Goal: Information Seeking & Learning: Learn about a topic

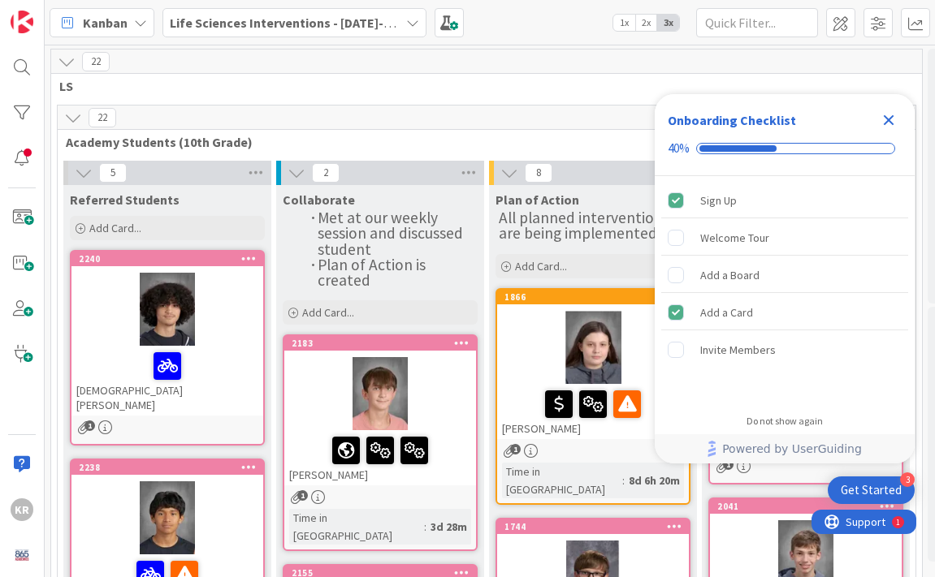
click at [687, 116] on icon "Close Checklist" at bounding box center [888, 119] width 19 height 19
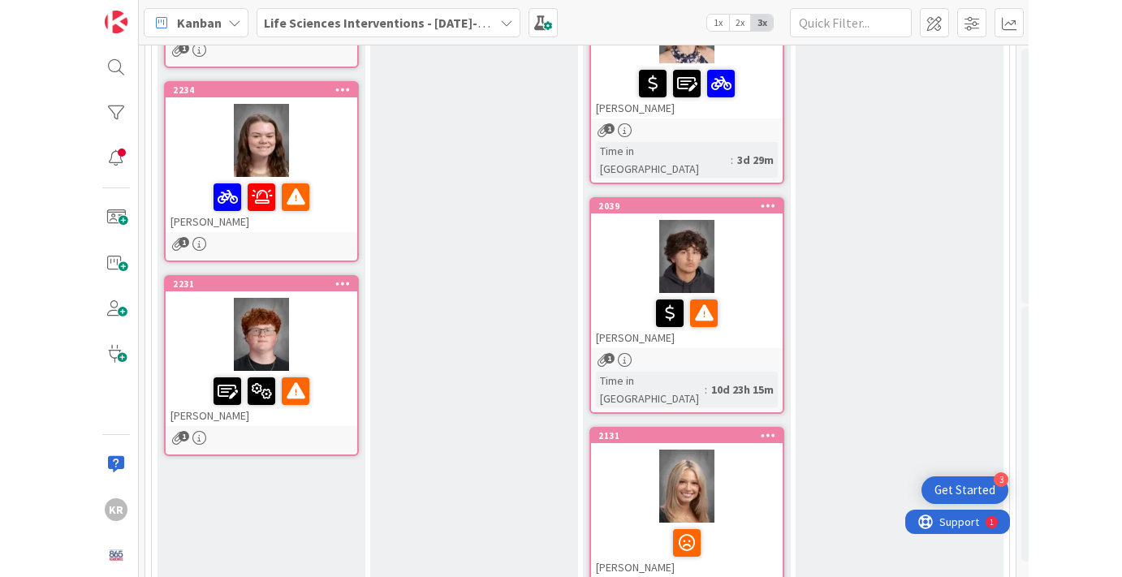
scroll to position [776, 0]
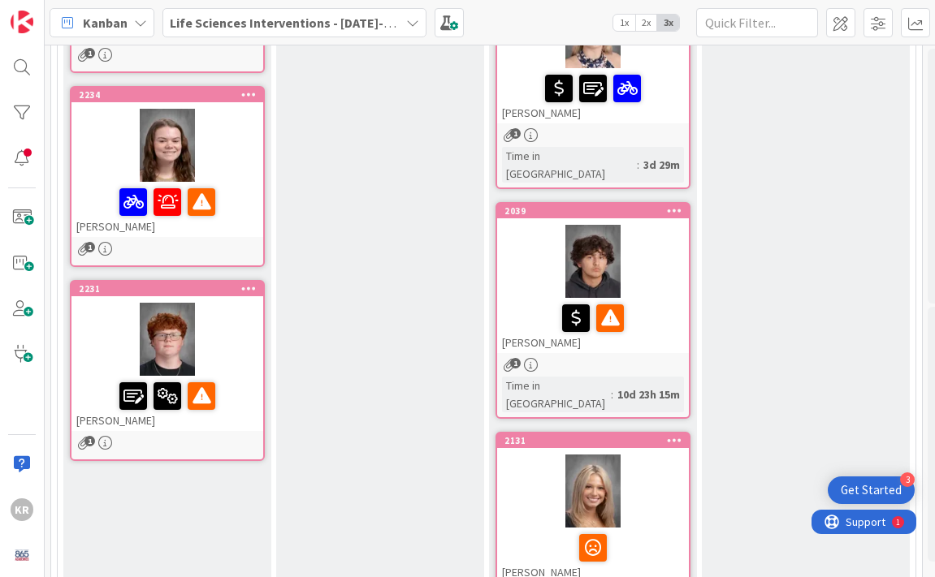
drag, startPoint x: 930, startPoint y: 199, endPoint x: 983, endPoint y: 197, distance: 52.8
click at [687, 197] on html "3 Get Started KR Kanban Life Sciences Interventions - [DATE]-[DATE] 1x 2x 3x 22…" at bounding box center [467, 288] width 935 height 577
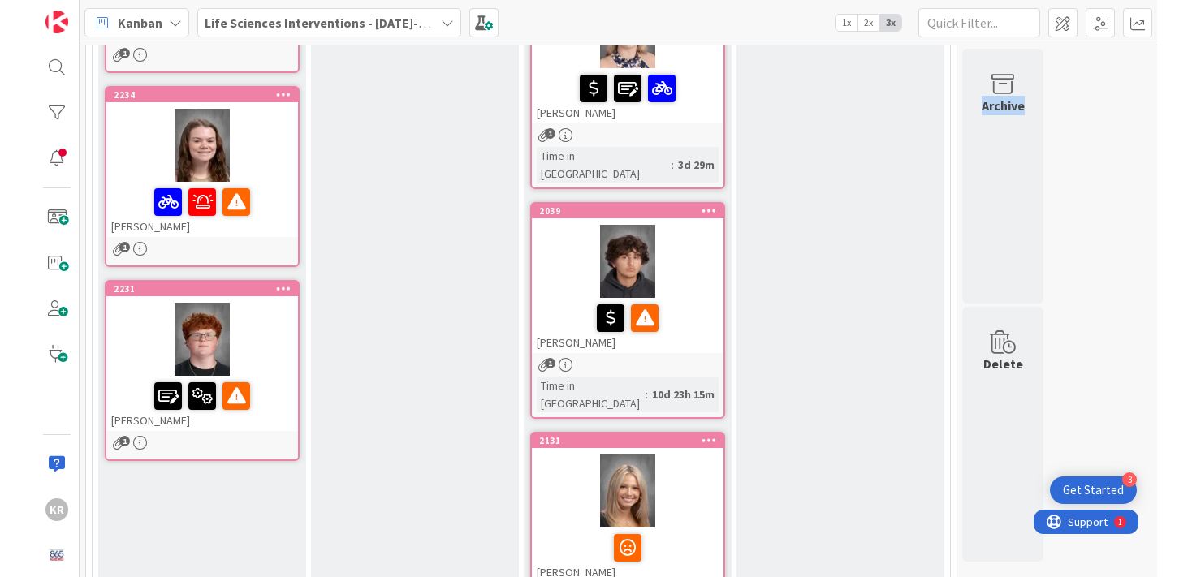
scroll to position [0, 0]
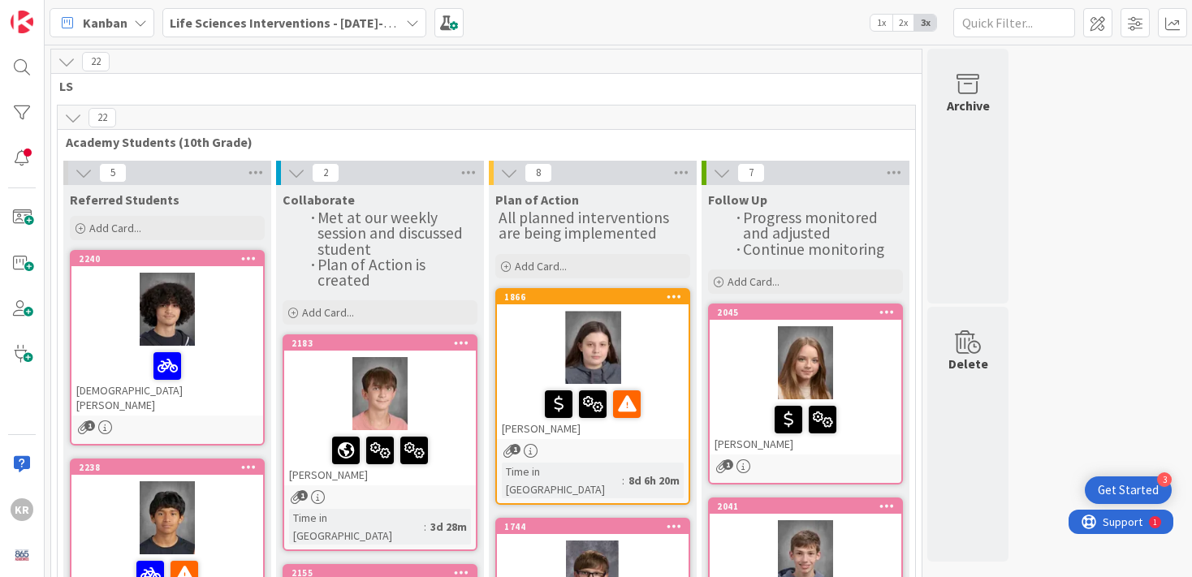
click at [234, 311] on div at bounding box center [167, 309] width 192 height 73
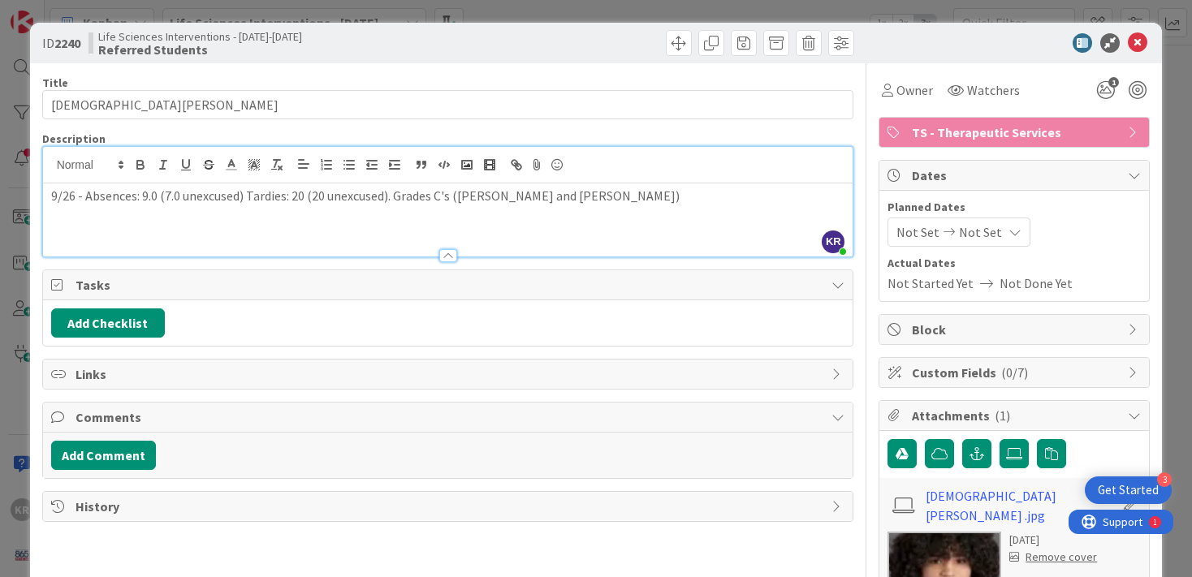
click at [581, 169] on div "KR [PERSON_NAME] just joined 9/26 - Absences: 9.0 (7.0 unexcused) Tardies: 20 (…" at bounding box center [448, 202] width 811 height 110
click at [581, 185] on div "9/26 - Absences: 9.0 (7.0 unexcused) Tardies: 20 (20 unexcused). Grades C's ([P…" at bounding box center [448, 220] width 811 height 73
click at [581, 190] on p "9/26 - Absences: 9.0 (7.0 unexcused) Tardies: 20 (20 unexcused). Grades C's ([P…" at bounding box center [448, 196] width 794 height 19
click at [575, 203] on p "9/26 - Absences: 9.0 (7.0 unexcused) Tardies: 20 (20 unexcused). Grades C's ([P…" at bounding box center [448, 196] width 794 height 19
click at [19, 301] on div "ID 2240 Life Sciences Interventions - [DATE]-[DATE] Referred Students Title 16 …" at bounding box center [596, 288] width 1192 height 577
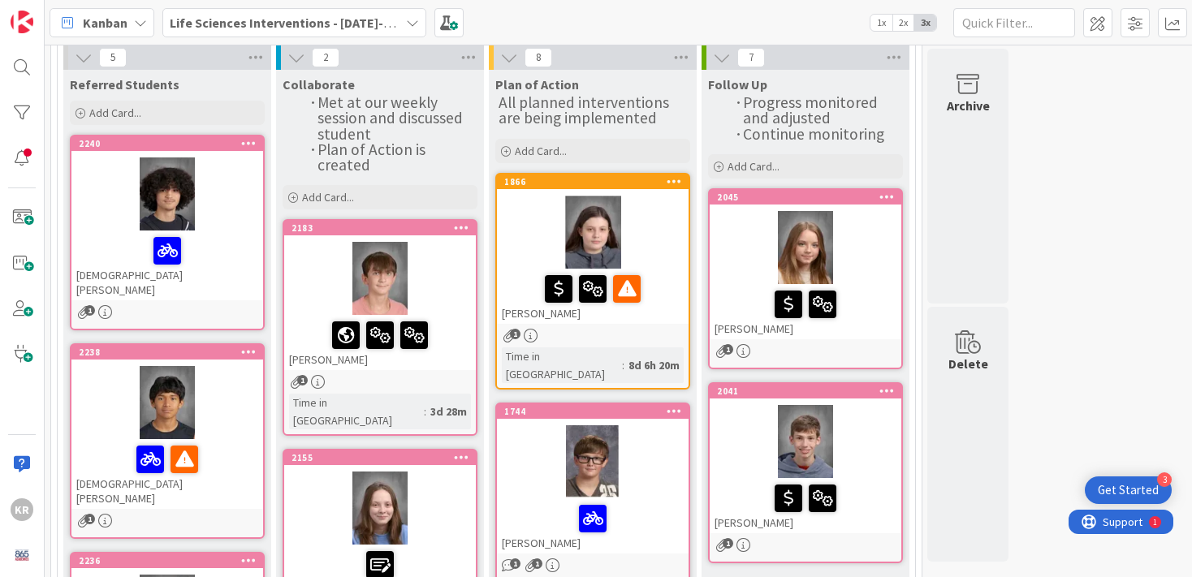
scroll to position [130, 0]
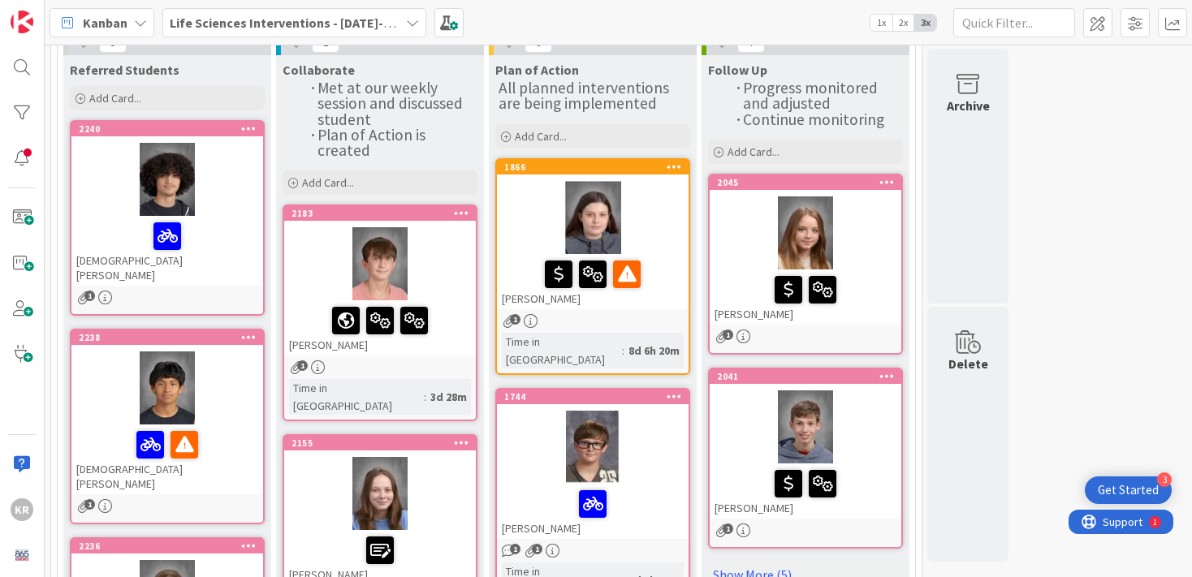
click at [240, 407] on div at bounding box center [167, 388] width 192 height 73
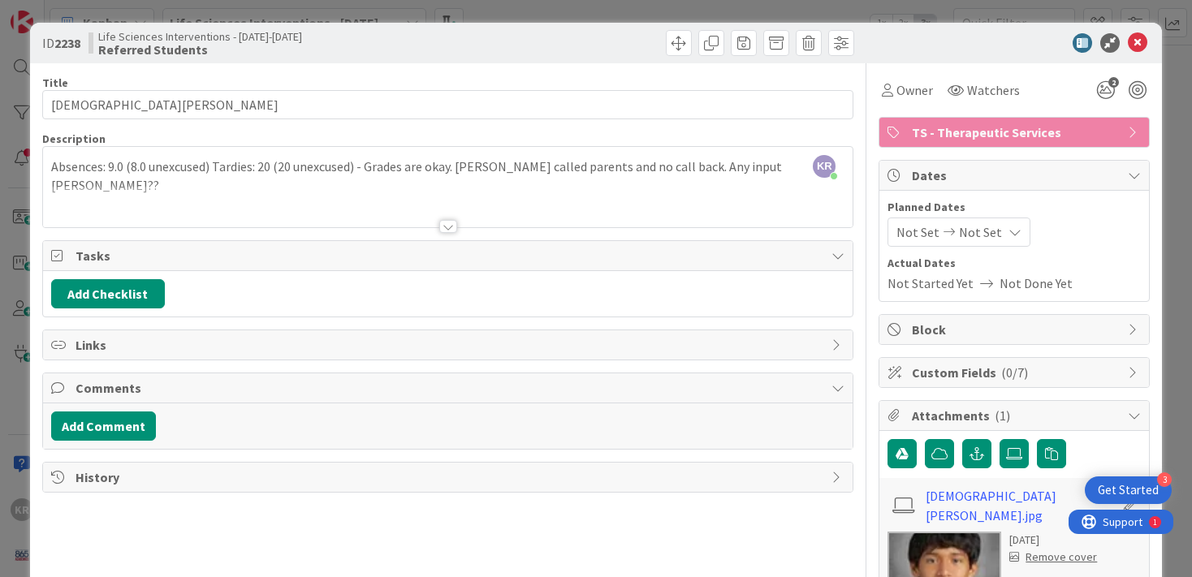
click at [612, 188] on div at bounding box center [448, 206] width 811 height 41
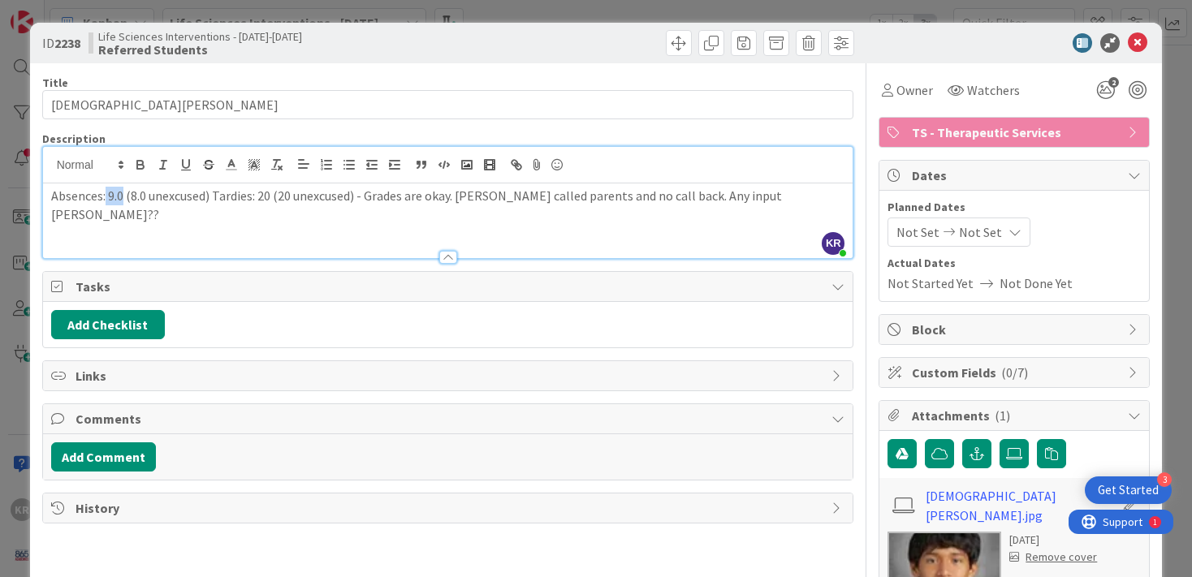
drag, startPoint x: 104, startPoint y: 197, endPoint x: 123, endPoint y: 200, distance: 19.6
click at [123, 200] on span "Absences: 9.0 (8.0 unexcused) Tardies: 20 (20 unexcused) - Grades are okay. [PE…" at bounding box center [417, 205] width 733 height 35
click at [148, 200] on span "Absences: 9.0 (8.0 unexcused) Tardies: 20 (20 unexcused) - Grades are okay. [PE…" at bounding box center [417, 205] width 733 height 35
click at [263, 194] on span "Absences: 9.0 (8.0 unexcused) Tardies: 20 (20 unexcused) - Grades are okay. [PE…" at bounding box center [417, 205] width 733 height 35
click at [687, 197] on span "Absences: 9.0 (8.0 unexcused) Tardies: 20 (20 unexcused) - Grades are okay. [PE…" at bounding box center [417, 205] width 733 height 35
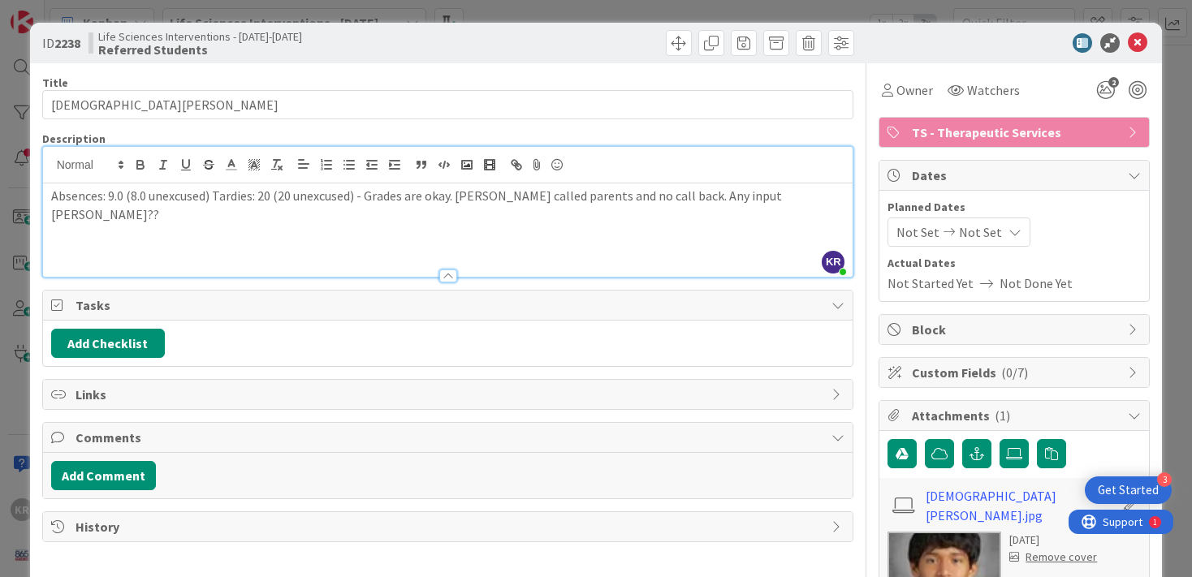
click at [687, 202] on div "Absences: 9.0 (8.0 unexcused) Tardies: 20 (20 unexcused) - Grades are okay. [PE…" at bounding box center [448, 230] width 811 height 93
click at [6, 257] on div "ID 2238 Life Sciences Interventions - [DATE]-[DATE] Referred Students Title 15 …" at bounding box center [596, 288] width 1192 height 577
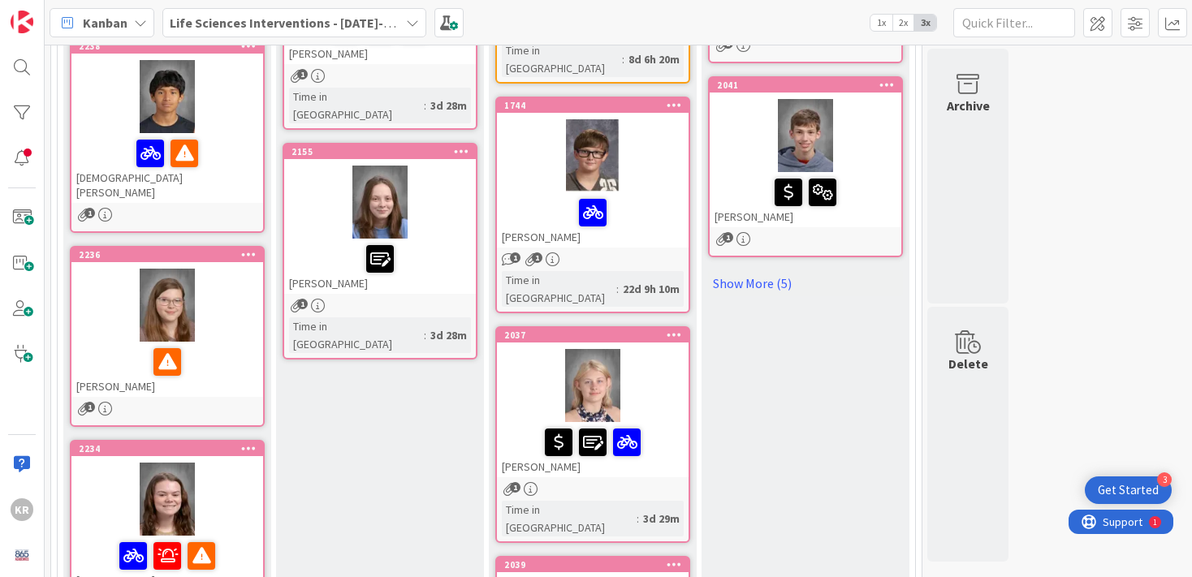
click at [106, 283] on div at bounding box center [167, 305] width 192 height 73
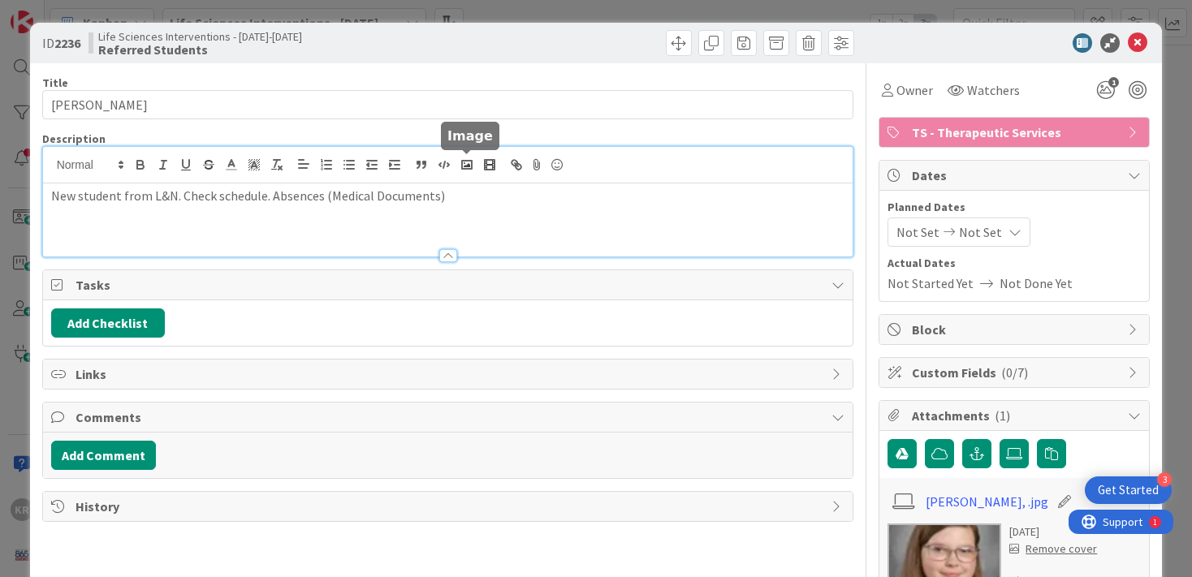
click at [460, 173] on div "New student from L&N. Check schedule. Absences (Medical Documents)" at bounding box center [448, 202] width 811 height 110
click at [463, 204] on p "New student from L&N. Check schedule. Absences (Medical Documents)" at bounding box center [448, 196] width 794 height 19
click at [51, 220] on p "Fox - 3rd Block" at bounding box center [448, 214] width 794 height 19
click at [207, 210] on p "[PERSON_NAME] - 3rd Block" at bounding box center [448, 214] width 794 height 19
click at [56, 214] on p "[PERSON_NAME] - 3rd Block," at bounding box center [448, 214] width 794 height 19
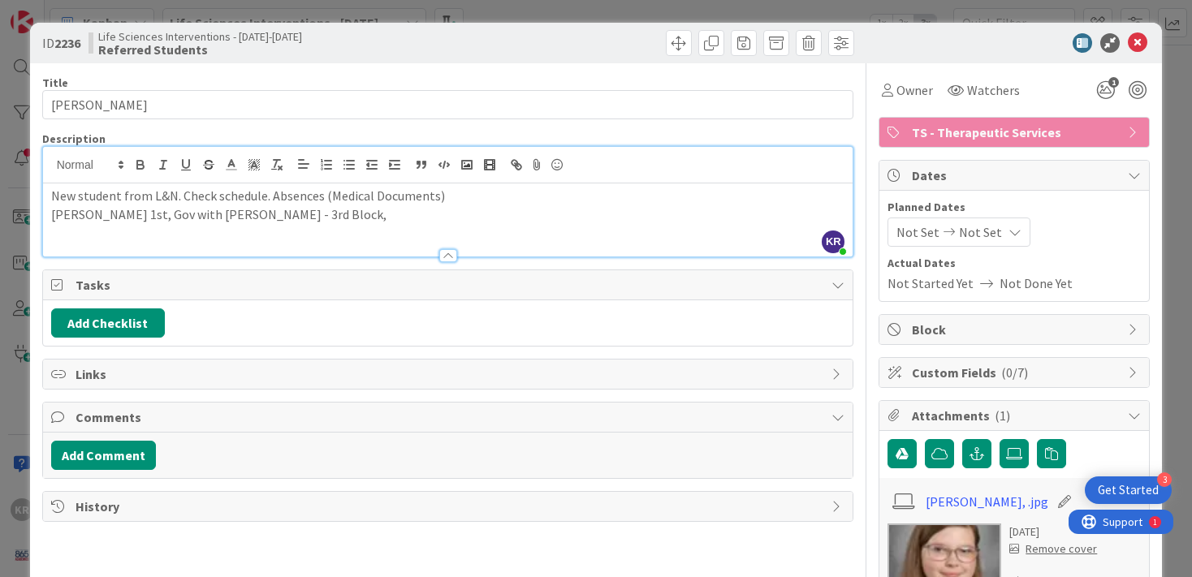
click at [175, 220] on p "[PERSON_NAME] 1st, Gov with [PERSON_NAME] - 3rd Block," at bounding box center [448, 214] width 794 height 19
click at [109, 212] on p "[PERSON_NAME] 1st, Gov with [PERSON_NAME] - 3rd Block," at bounding box center [448, 214] width 794 height 19
click at [359, 216] on p "[PERSON_NAME] 1st, 2nd Gov with [PERSON_NAME] - 3rd Block," at bounding box center [448, 214] width 794 height 19
click at [426, 214] on p "[PERSON_NAME] 1st, 2nd Gov with [PERSON_NAME] - 3rd Block, 4th - Music - [PERSO…" at bounding box center [448, 214] width 794 height 19
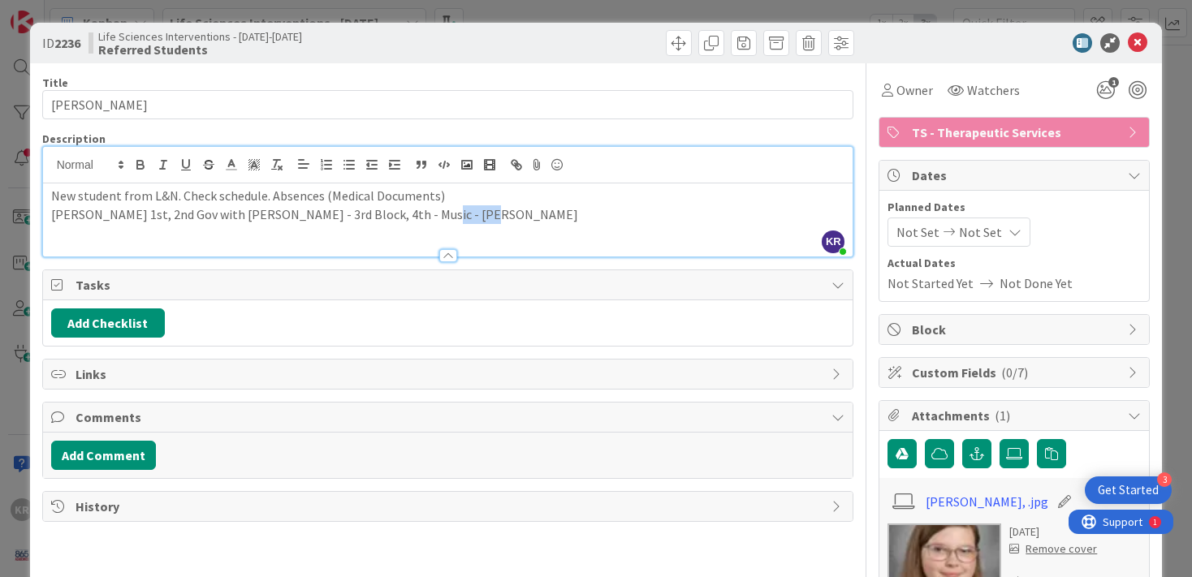
click at [426, 214] on p "[PERSON_NAME] 1st, 2nd Gov with [PERSON_NAME] - 3rd Block, 4th - Music - [PERSO…" at bounding box center [448, 214] width 794 height 19
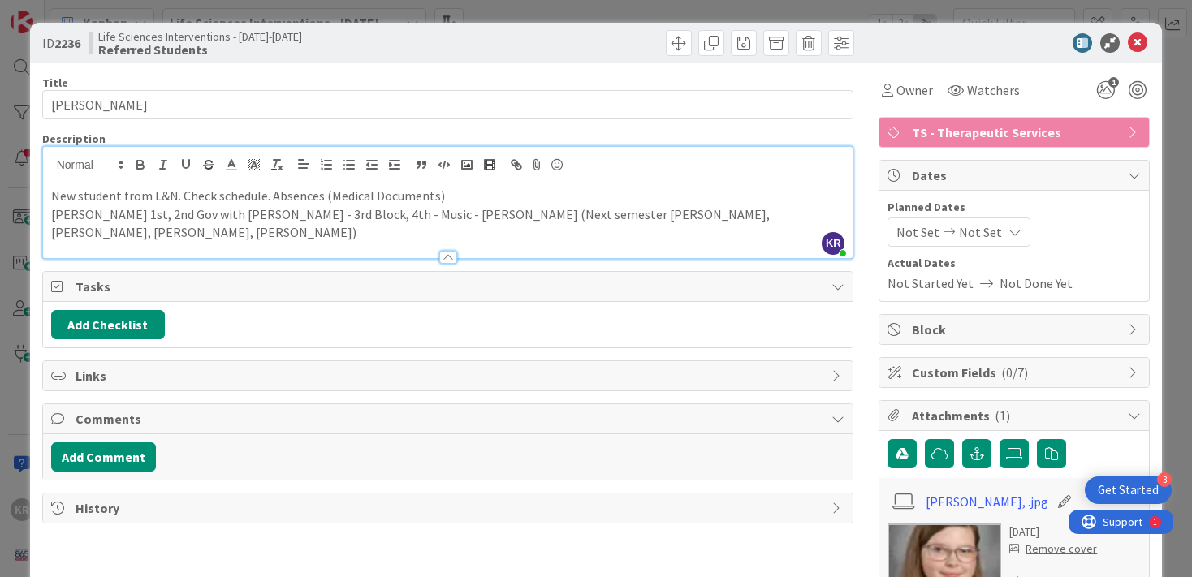
click at [50, 212] on div "New student from L&N. Check schedule. Absences (Medical Documents) [PERSON_NAME…" at bounding box center [448, 221] width 811 height 75
click at [469, 199] on p "New student from L&N. Check schedule. Absences (Medical Documents)" at bounding box center [448, 196] width 794 height 19
click at [687, 211] on p "[PERSON_NAME] 1st, 2nd Gov with [PERSON_NAME] - 3rd Block, 4th - Music - [PERSO…" at bounding box center [448, 223] width 794 height 37
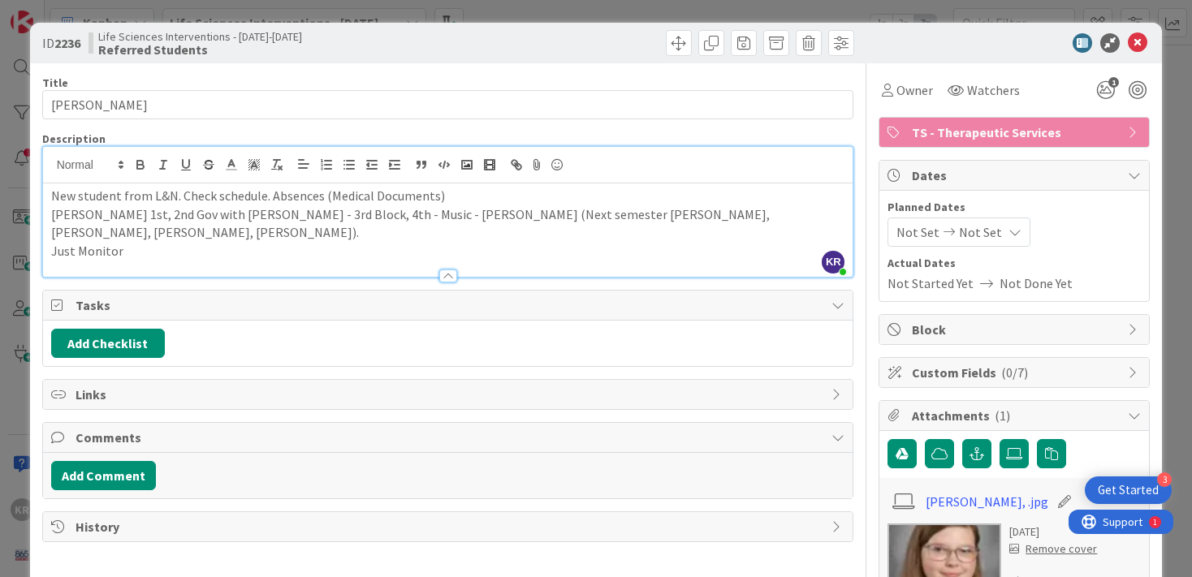
click at [49, 238] on div "New student from L&N. Check schedule. Absences (Medical Documents) [PERSON_NAME…" at bounding box center [448, 230] width 811 height 93
click at [184, 242] on p "Just Monitor" at bounding box center [448, 251] width 794 height 19
click at [18, 356] on div "ID 2236 Life Sciences Interventions - [DATE]-[DATE] Referred Students Title 16 …" at bounding box center [596, 288] width 1192 height 577
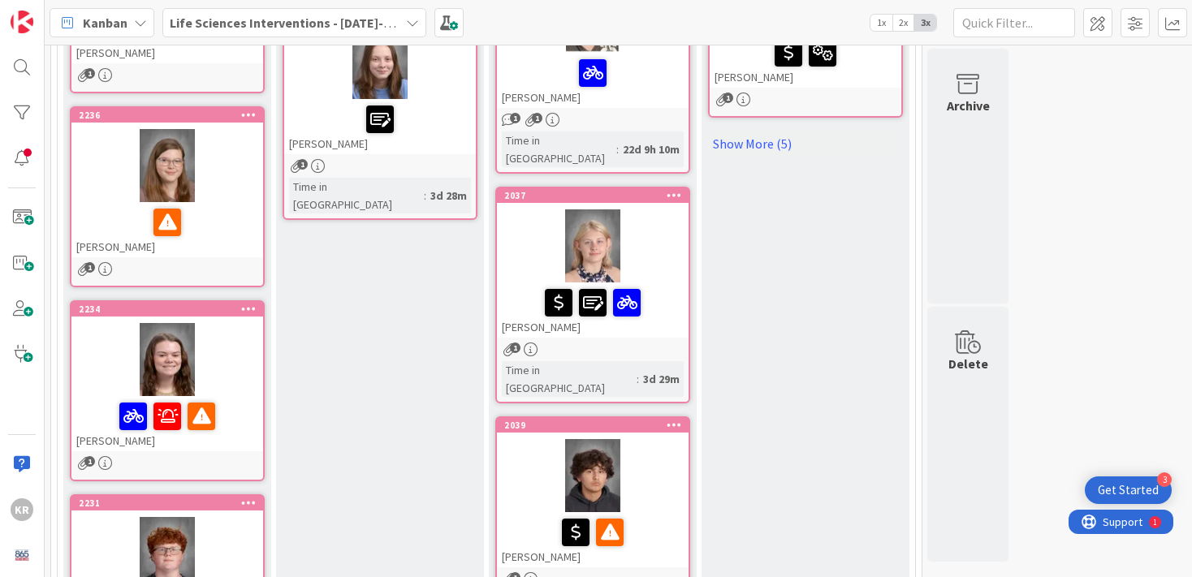
click at [215, 356] on div at bounding box center [167, 359] width 192 height 73
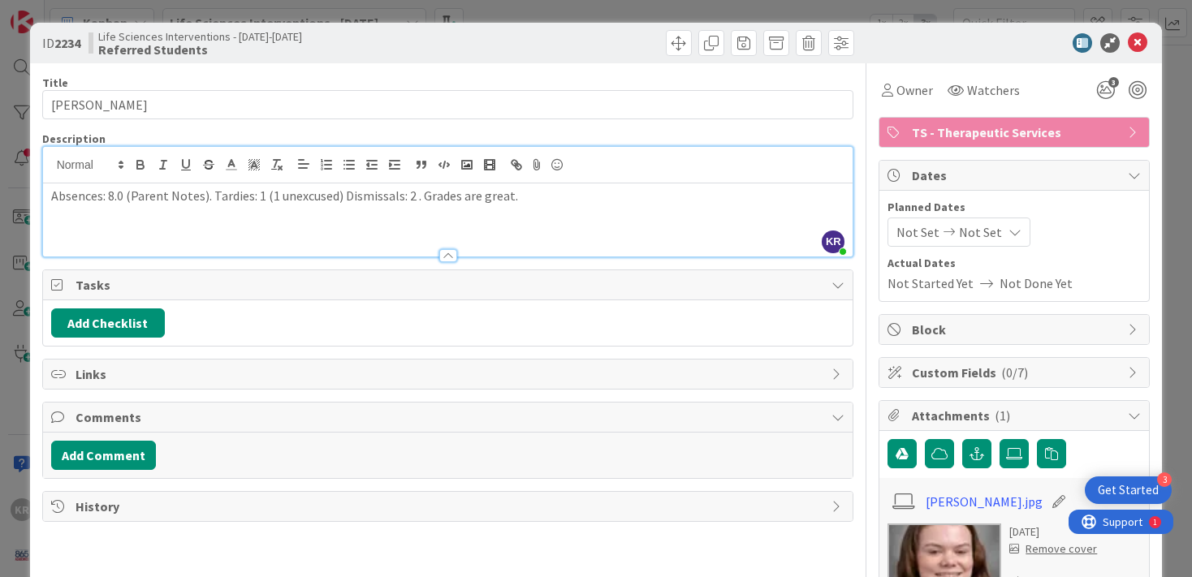
click at [518, 180] on div "KR [PERSON_NAME] just joined Absences: 8.0 (Parent Notes). Tardies: 1 (1 unexcu…" at bounding box center [448, 202] width 811 height 110
click at [522, 202] on p "Absences: 8.0 (Parent Notes). Tardies: 1 (1 unexcused) Dismissals: 2 . Grades a…" at bounding box center [448, 196] width 794 height 19
click at [597, 218] on div "Absences: 8.0 (Parent Notes). Tardies: 1 (1 unexcused) Dismissals: 2 . Grades a…" at bounding box center [448, 220] width 811 height 73
click at [579, 207] on div "Absences: 8.0 (Parent Notes). Tardies: 1 (1 unexcused) Dismissals: 2 . Grades a…" at bounding box center [448, 220] width 811 height 73
click at [687, 46] on icon at bounding box center [1137, 42] width 19 height 19
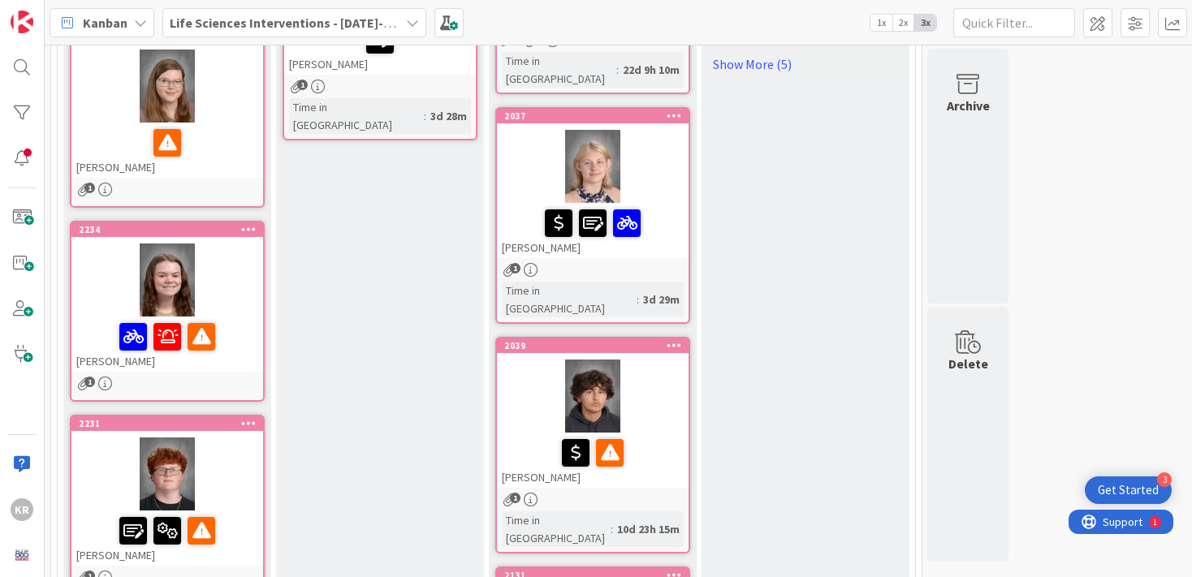
click at [223, 256] on div at bounding box center [167, 280] width 192 height 73
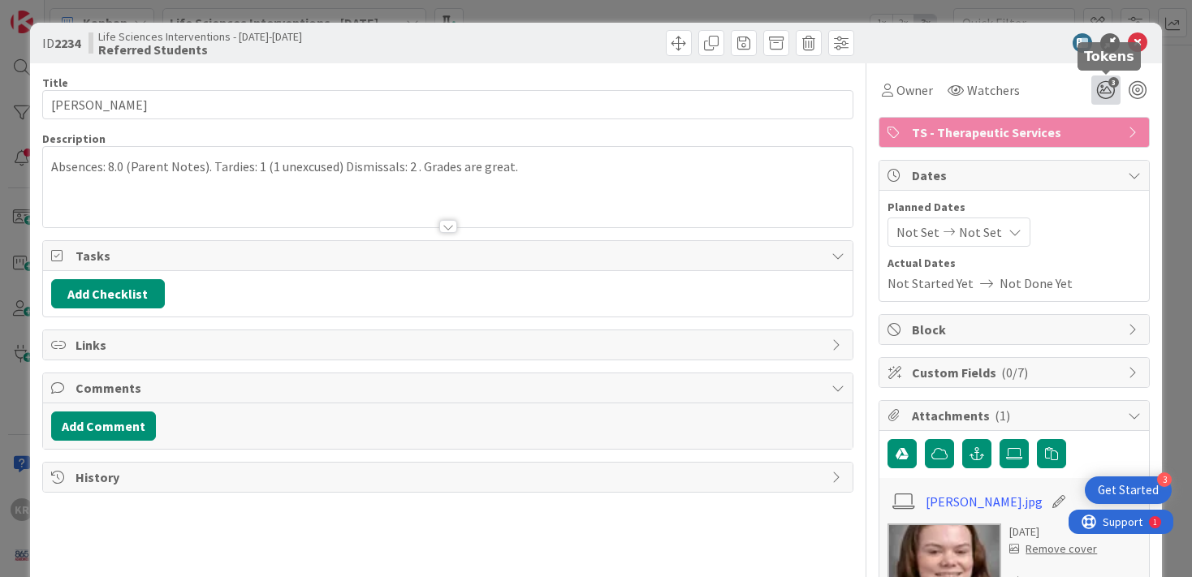
click at [687, 98] on icon "3" at bounding box center [1106, 90] width 29 height 29
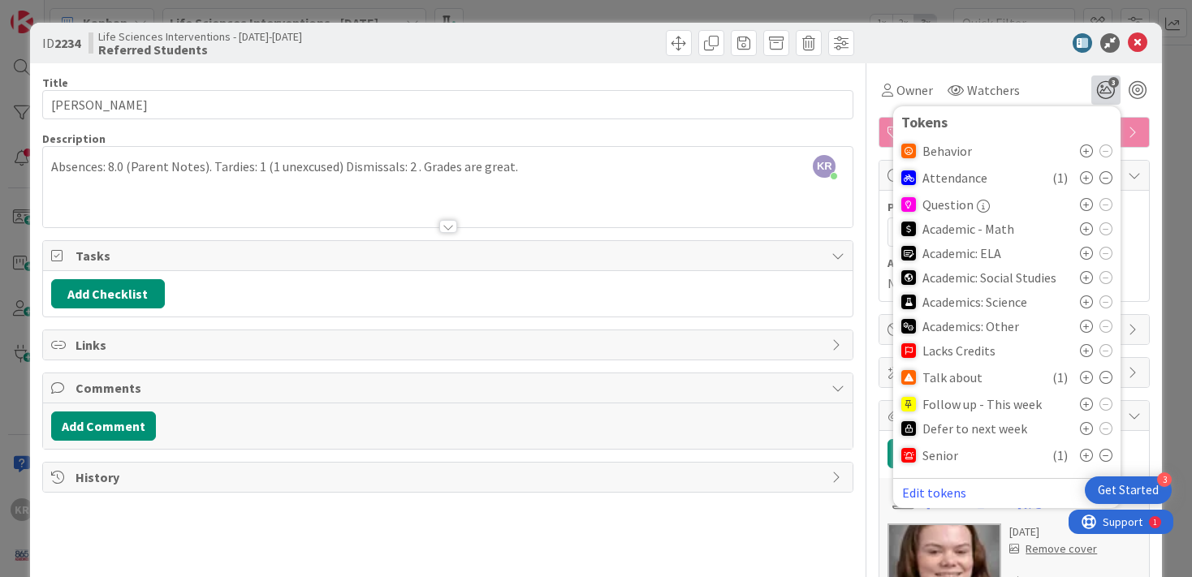
click at [18, 405] on div "ID 2234 Life Sciences Interventions - [DATE]-[DATE] Referred Students Title 12 …" at bounding box center [596, 288] width 1192 height 577
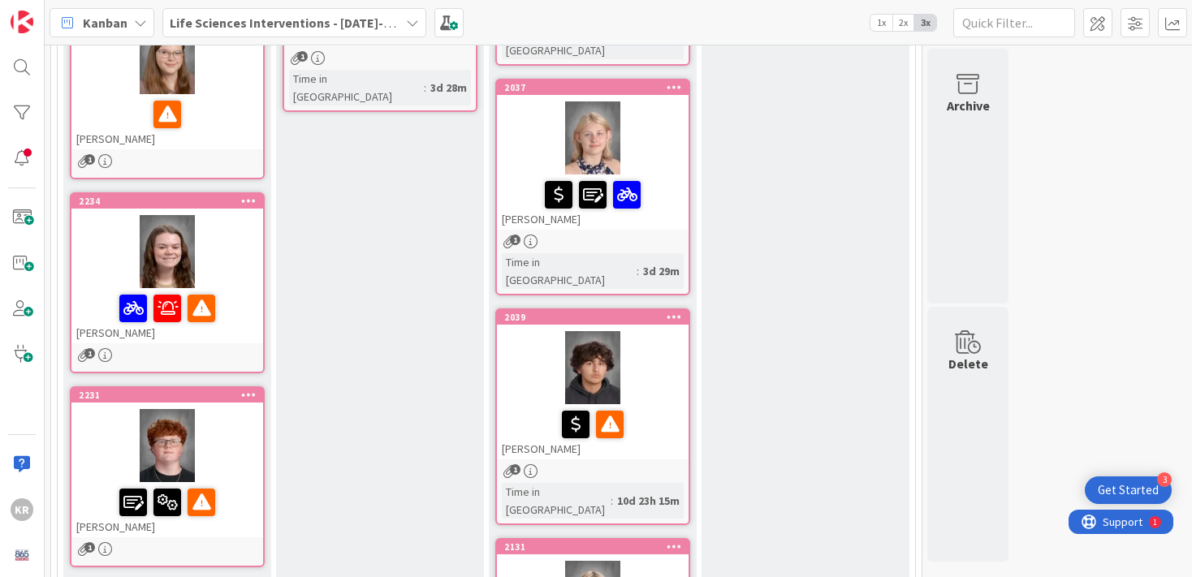
scroll to position [675, 0]
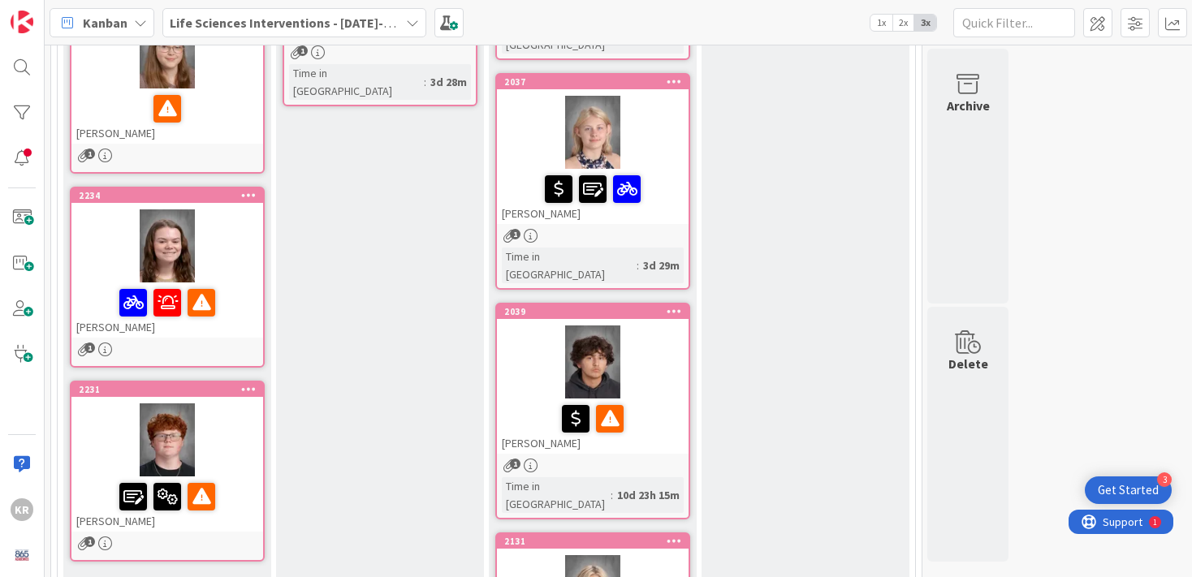
click at [219, 421] on div at bounding box center [167, 440] width 192 height 73
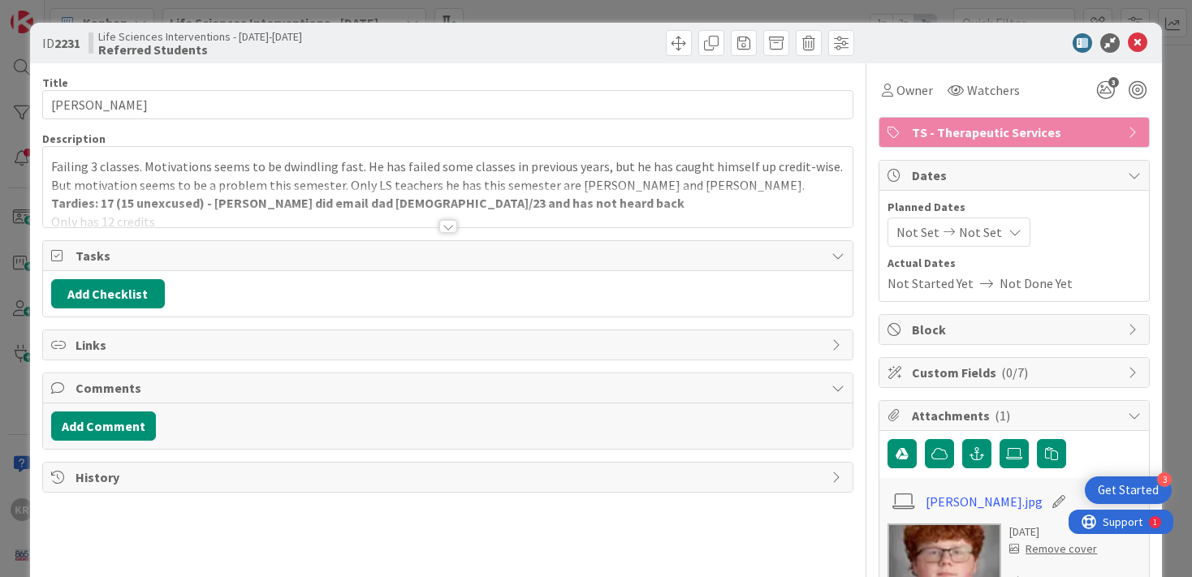
click at [439, 222] on div at bounding box center [448, 226] width 18 height 13
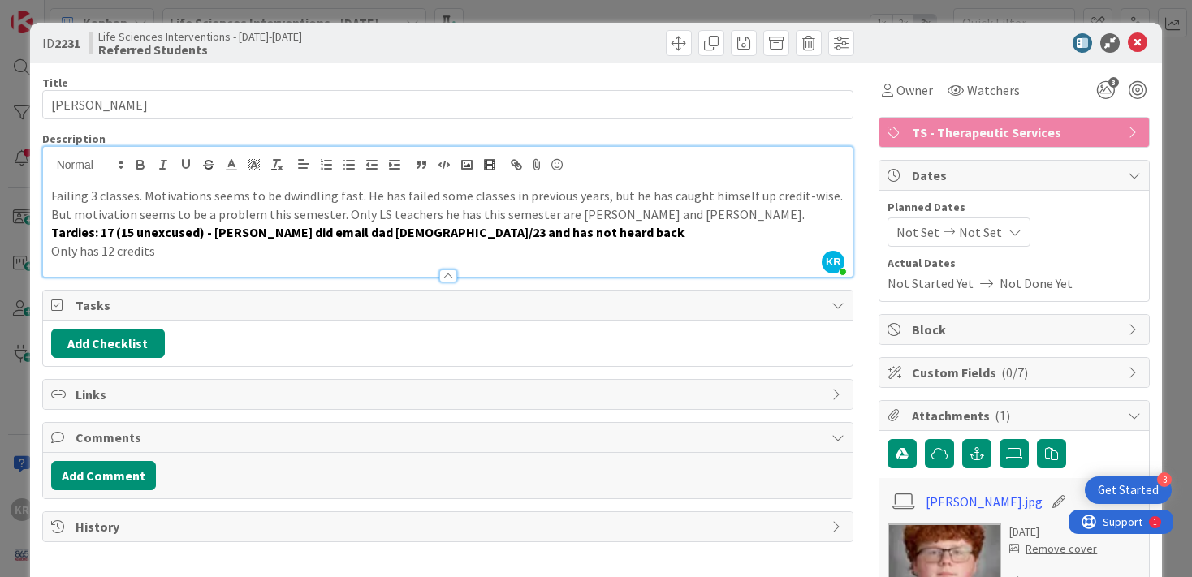
click at [315, 242] on p "Only has 12 credits" at bounding box center [448, 251] width 794 height 19
click at [657, 226] on p "Tardies: 17 (15 unexcused) - [PERSON_NAME] did email dad [DEMOGRAPHIC_DATA]/23 …" at bounding box center [448, 232] width 794 height 19
click at [648, 221] on p "Failing 3 classes. Motivations seems to be dwindling fast. He has failed some c…" at bounding box center [448, 205] width 794 height 37
click at [130, 249] on p "Only has 12 credits" at bounding box center [448, 251] width 794 height 19
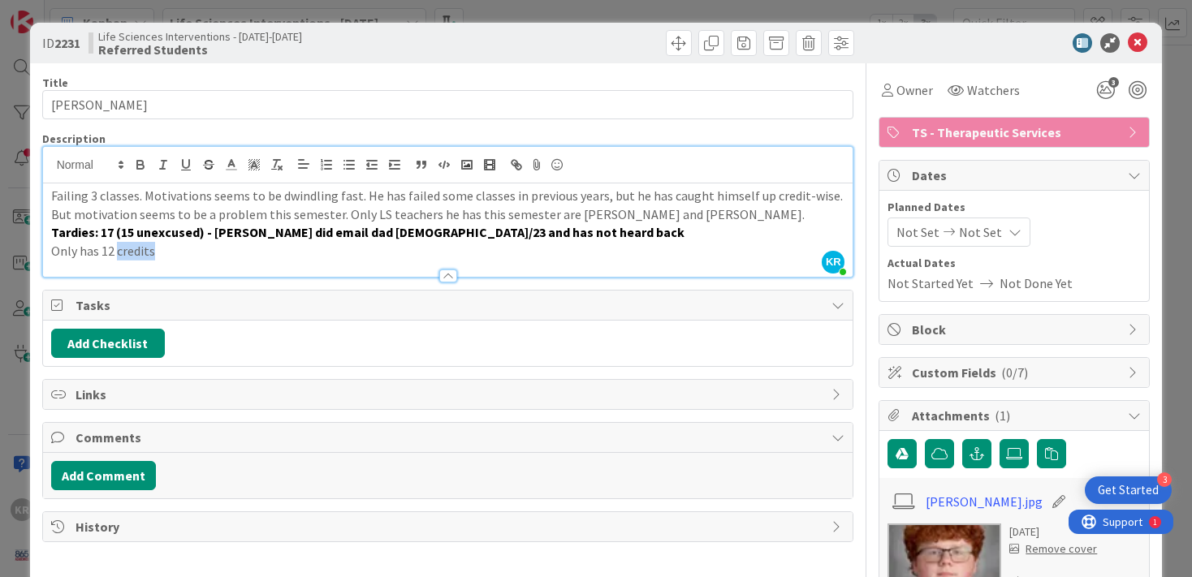
click at [130, 249] on p "Only has 12 credits" at bounding box center [448, 251] width 794 height 19
click at [14, 361] on div "ID 2231 Life Sciences Interventions - [DATE]-[DATE] Referred Students Title 17 …" at bounding box center [596, 288] width 1192 height 577
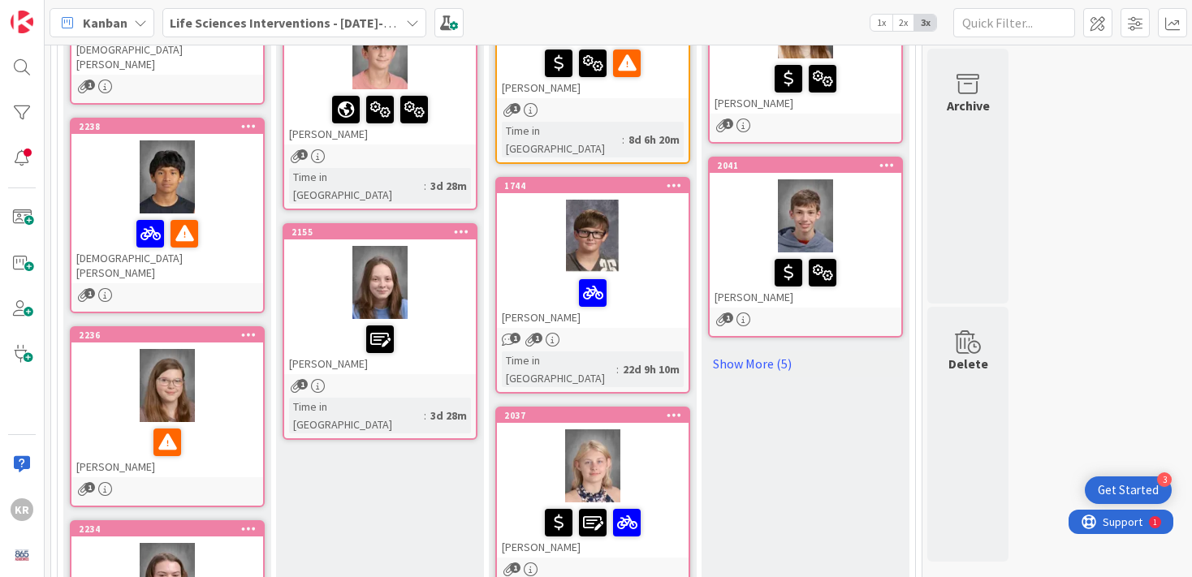
scroll to position [257, 0]
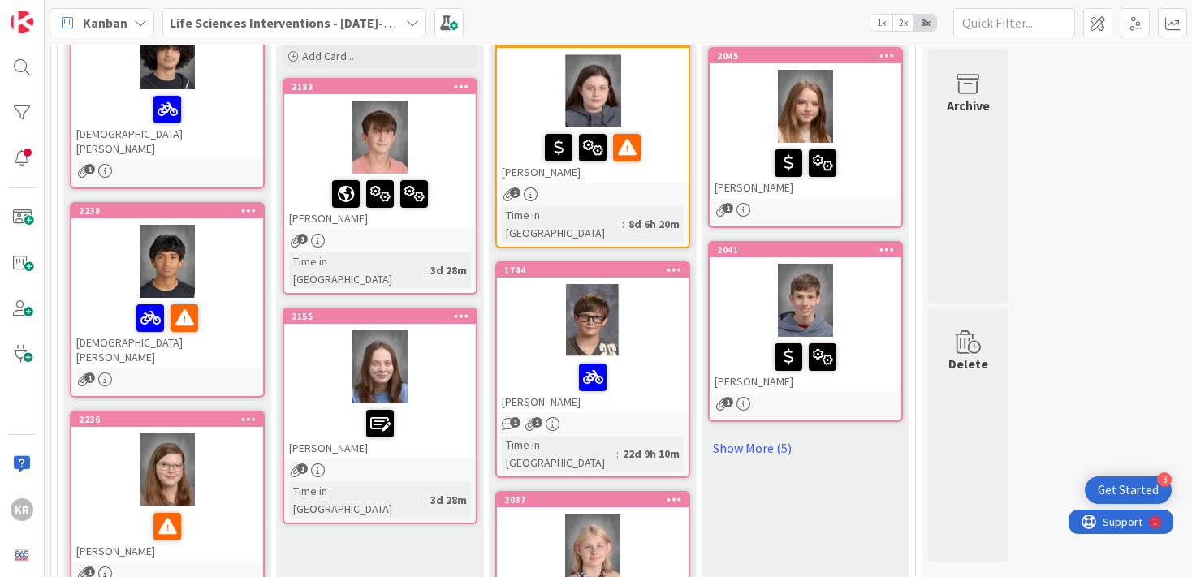
click at [651, 97] on div at bounding box center [593, 90] width 192 height 73
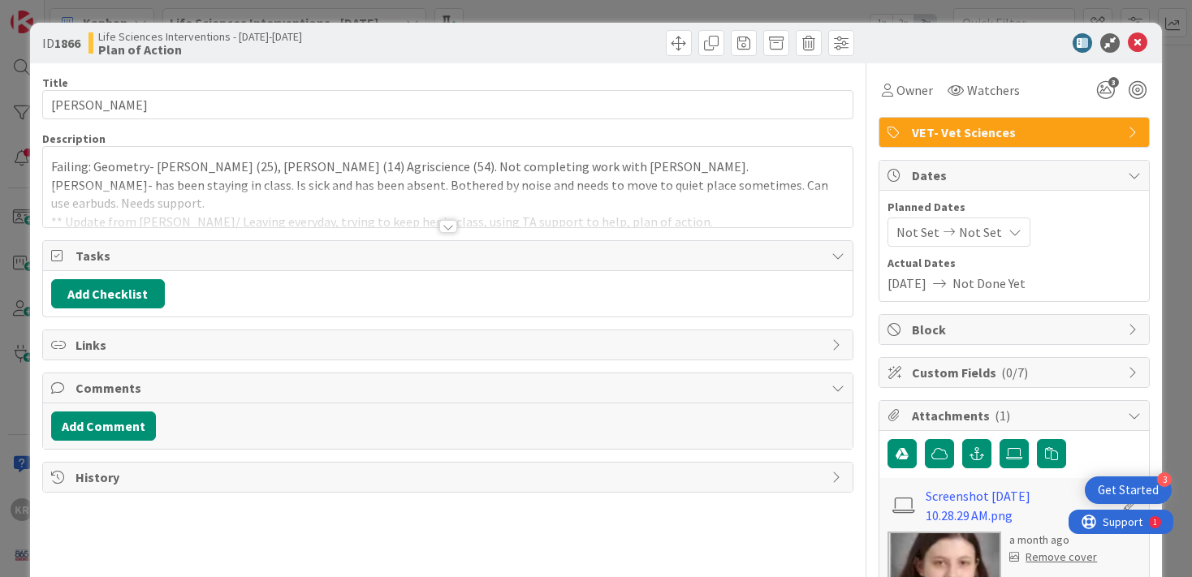
click at [460, 224] on div at bounding box center [448, 206] width 811 height 41
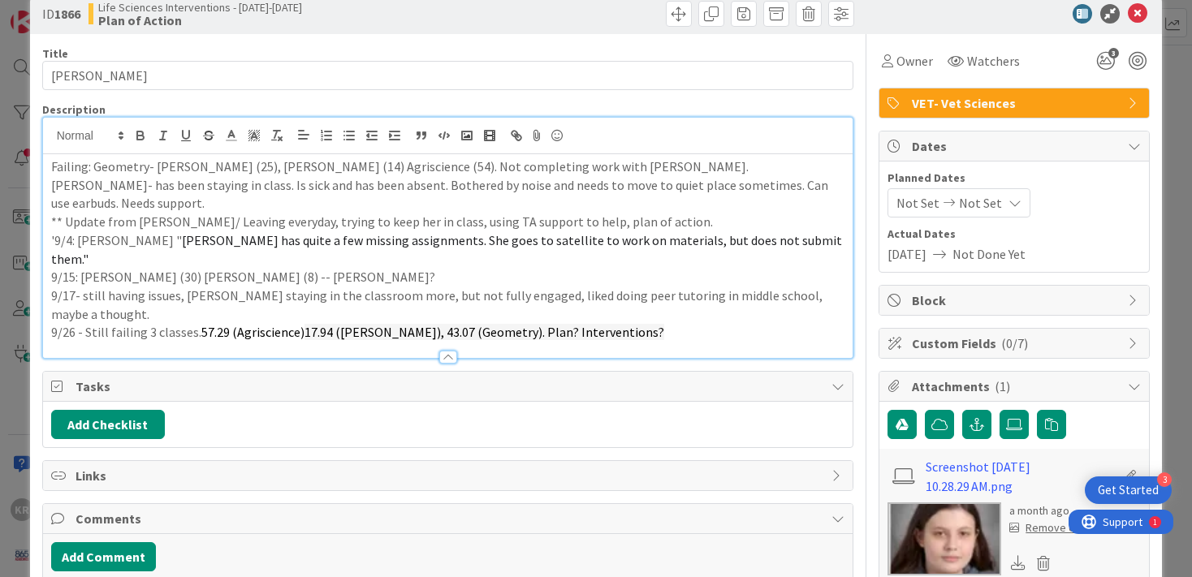
scroll to position [32, 0]
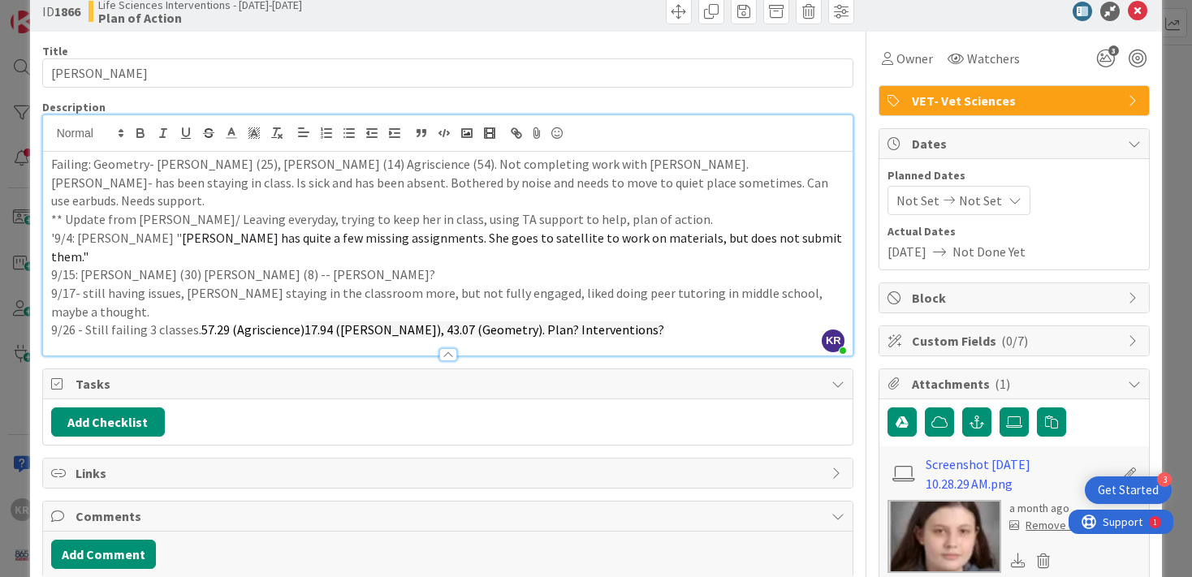
click at [664, 284] on p "9/17- still having issues, [PERSON_NAME] staying in the classroom more, but not…" at bounding box center [448, 302] width 794 height 37
click at [652, 321] on p "9/26 - Still failing 3 classes. 57.29 (Agriscience) 17.94 (Art , [PERSON_NAME])…" at bounding box center [448, 330] width 794 height 19
click at [15, 342] on div "ID 1866 Life Sciences Interventions - [DATE]-[DATE] Plan of Action Title 11 / 1…" at bounding box center [596, 288] width 1192 height 577
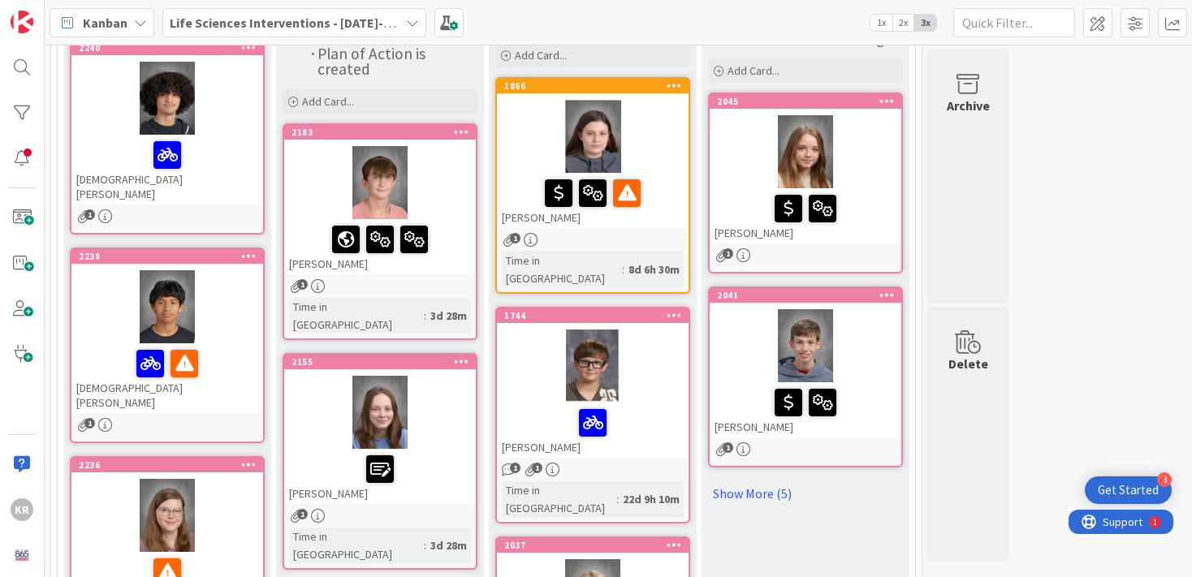
scroll to position [188, 0]
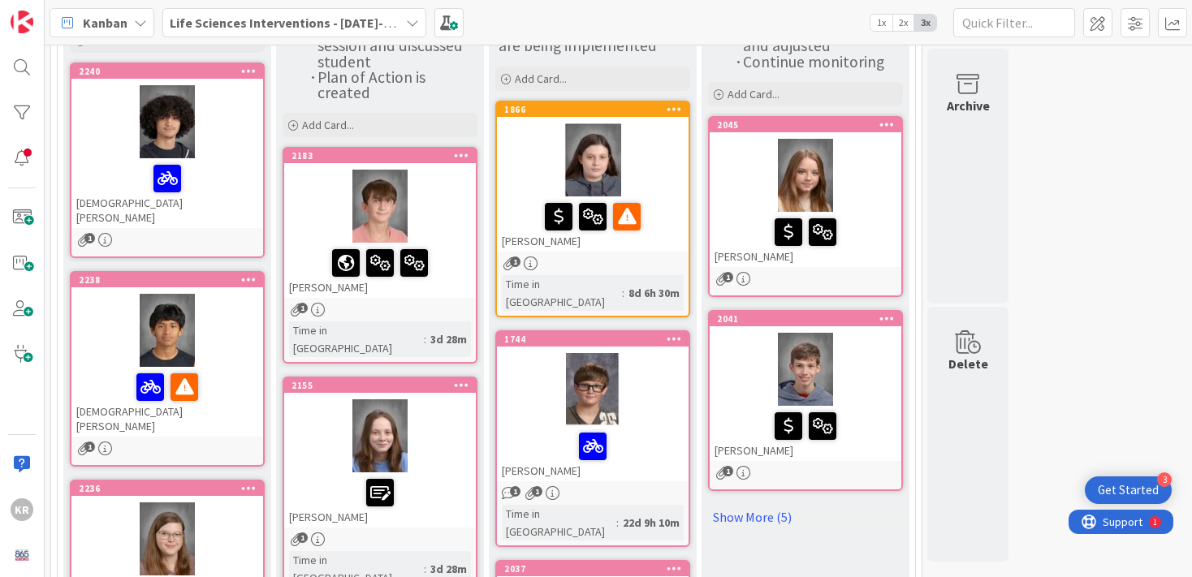
click at [661, 160] on div at bounding box center [593, 159] width 192 height 73
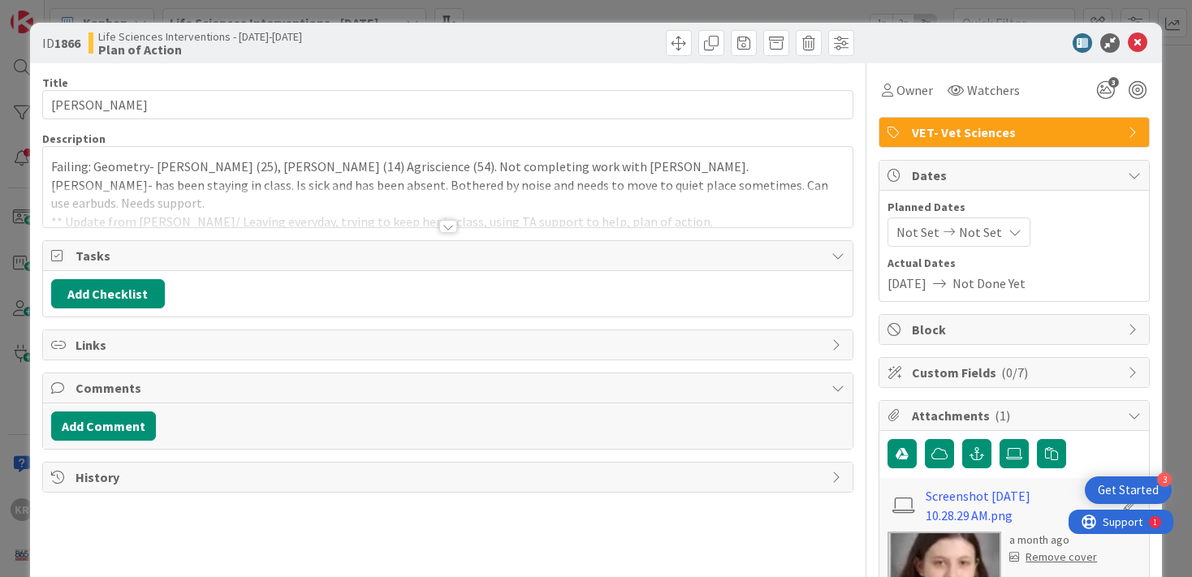
click at [453, 230] on div at bounding box center [448, 226] width 18 height 13
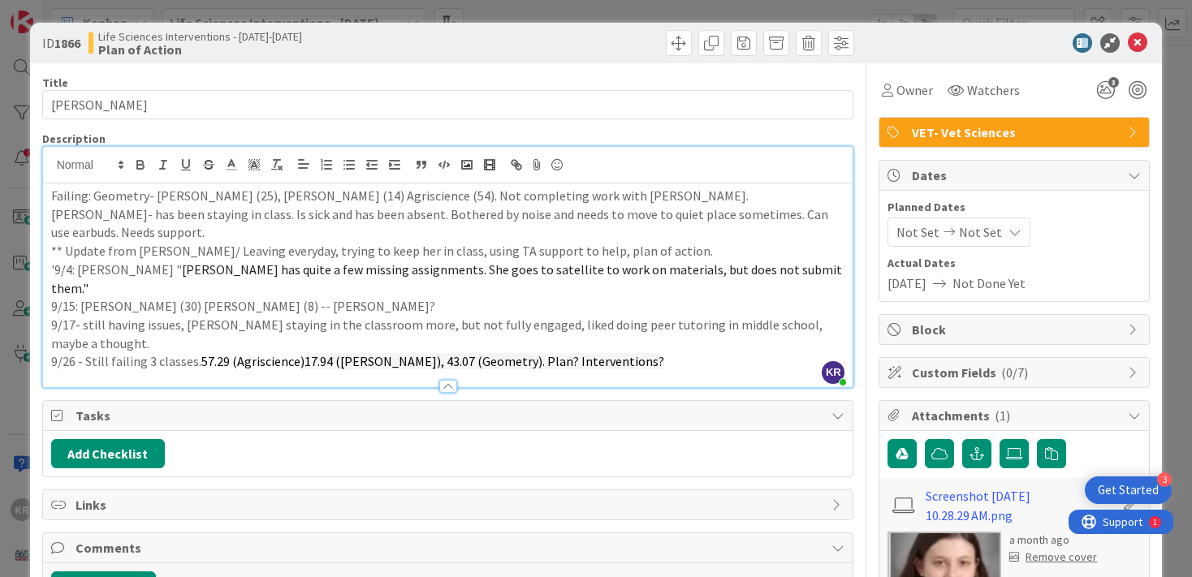
click at [536, 353] on span "17.94 ([PERSON_NAME]), 43.07 (Geometry). Plan? Interventions?" at bounding box center [485, 361] width 360 height 16
click at [641, 353] on p "9/26 - Still failing 3 classes. 57.29 (Agriscience) 17.94 (Art , [PERSON_NAME])…" at bounding box center [448, 362] width 794 height 19
click at [19, 399] on div "ID 1866 Life Sciences Interventions - [DATE]-[DATE] Plan of Action Title 11 / 1…" at bounding box center [596, 288] width 1192 height 577
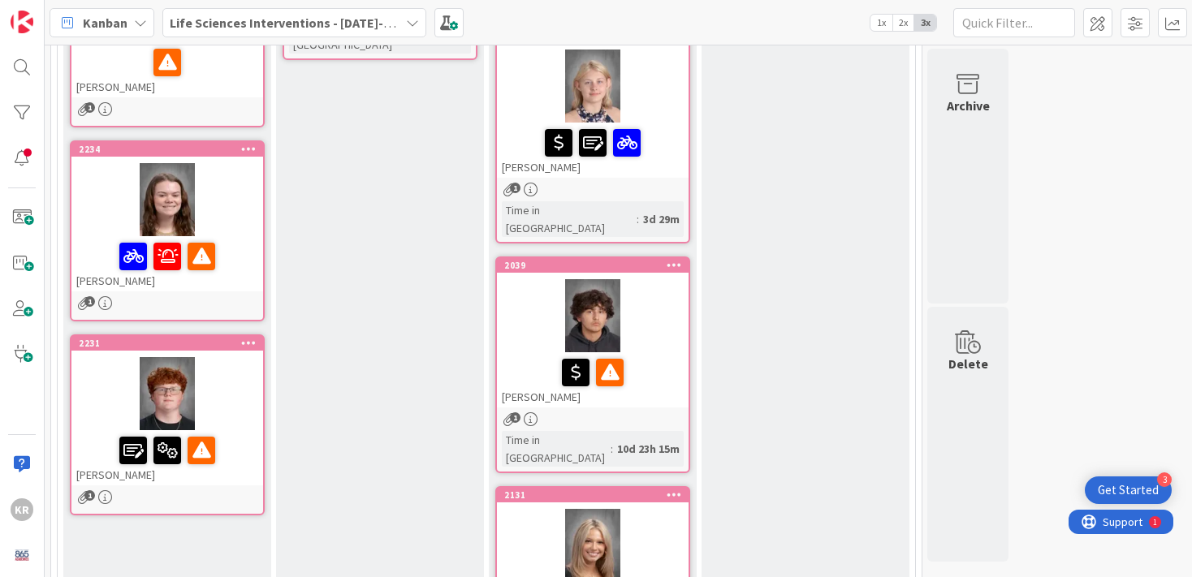
click at [528, 292] on div at bounding box center [593, 315] width 192 height 73
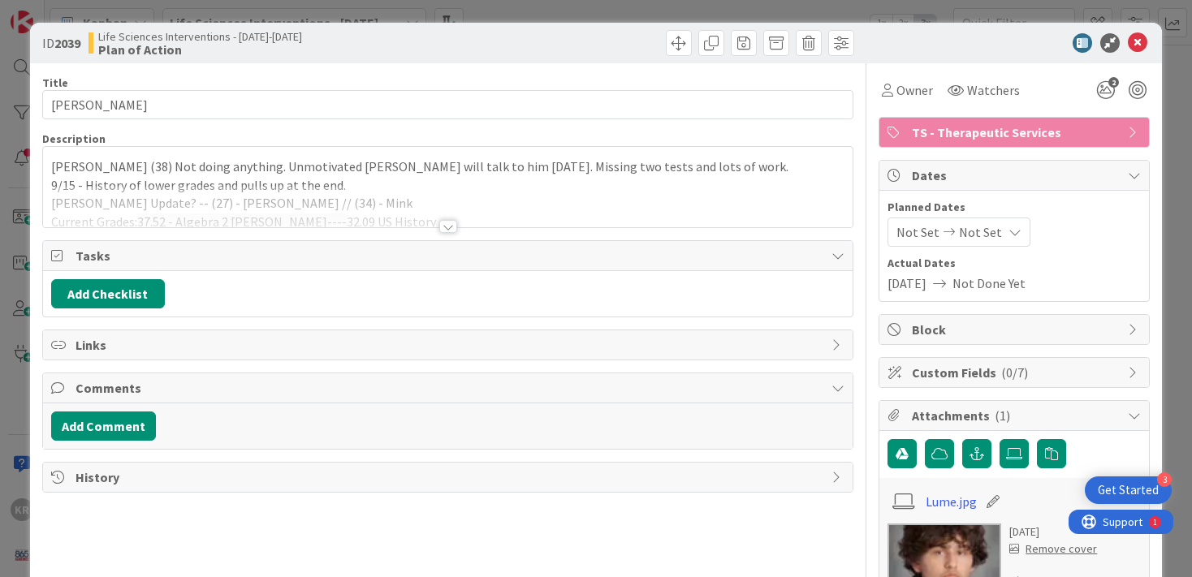
click at [456, 233] on div "Title 12 / 128 [PERSON_NAME] Description [PERSON_NAME] (38) Not doing anything.…" at bounding box center [448, 381] width 812 height 637
click at [443, 231] on div at bounding box center [448, 226] width 18 height 13
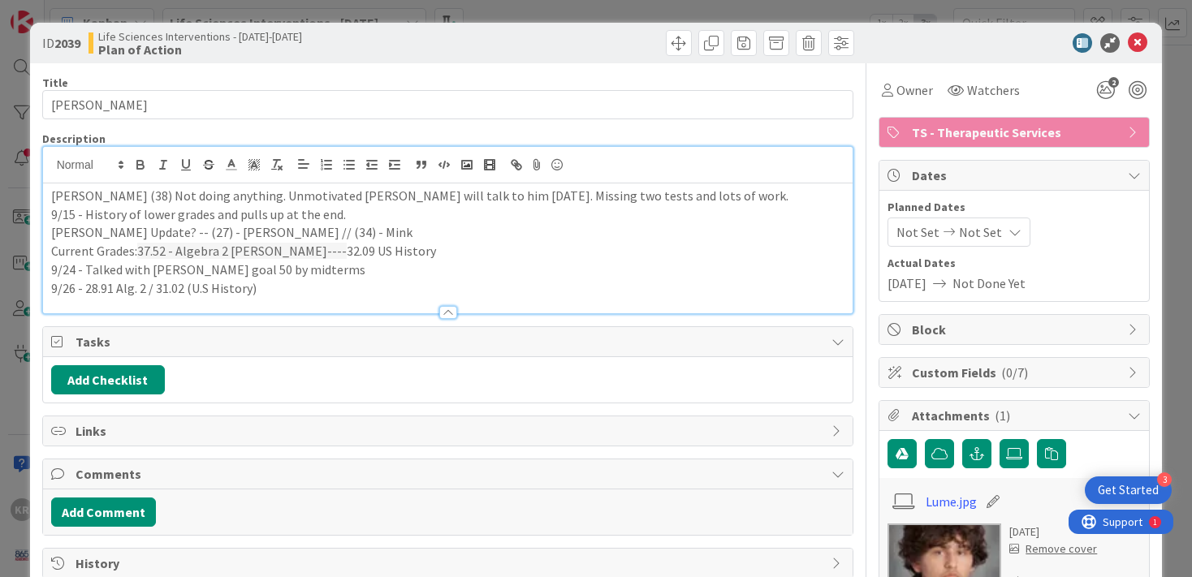
click at [398, 277] on p "9/24 - Talked with [PERSON_NAME] goal 50 by midterms" at bounding box center [448, 270] width 794 height 19
click at [386, 297] on div at bounding box center [448, 304] width 811 height 17
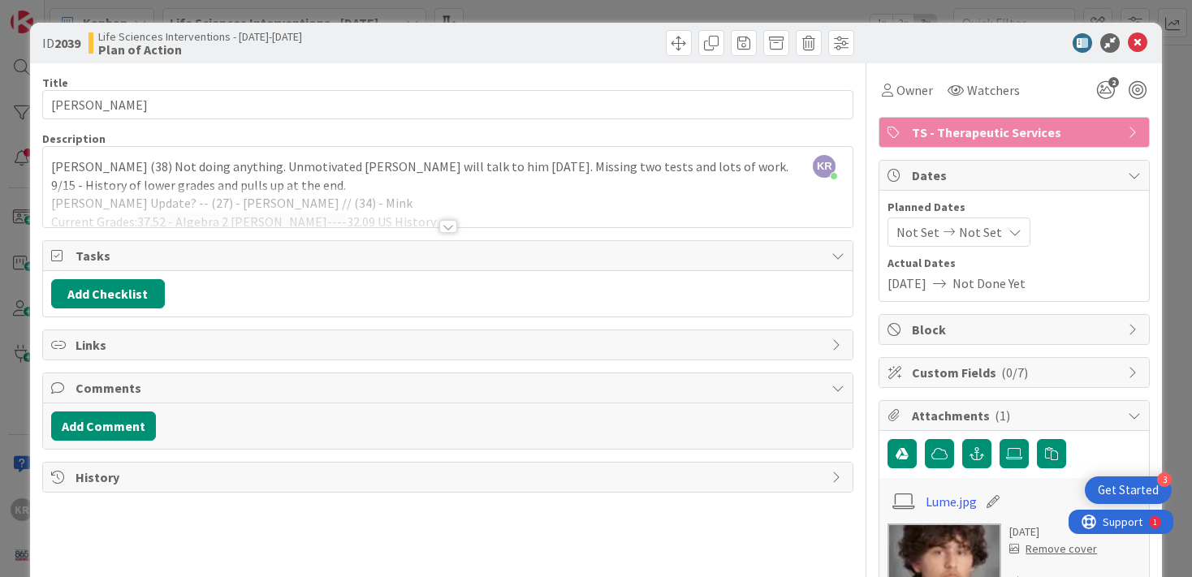
click at [405, 218] on div at bounding box center [448, 206] width 811 height 41
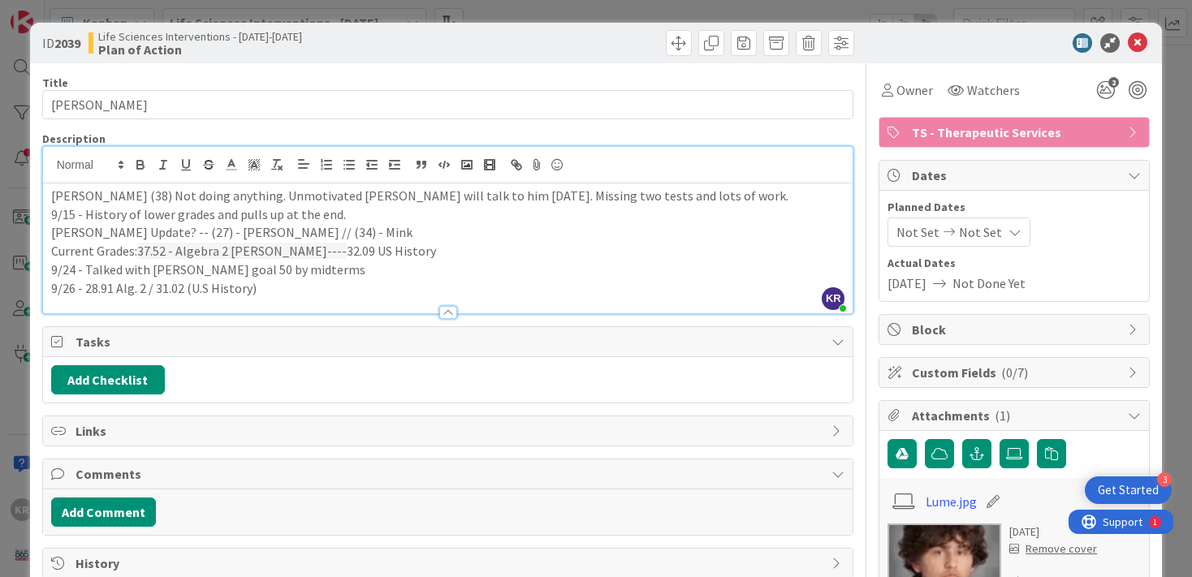
click at [351, 296] on p "9/26 - 28.91 Alg. 2 / 31.02 (U.S History)" at bounding box center [448, 288] width 794 height 19
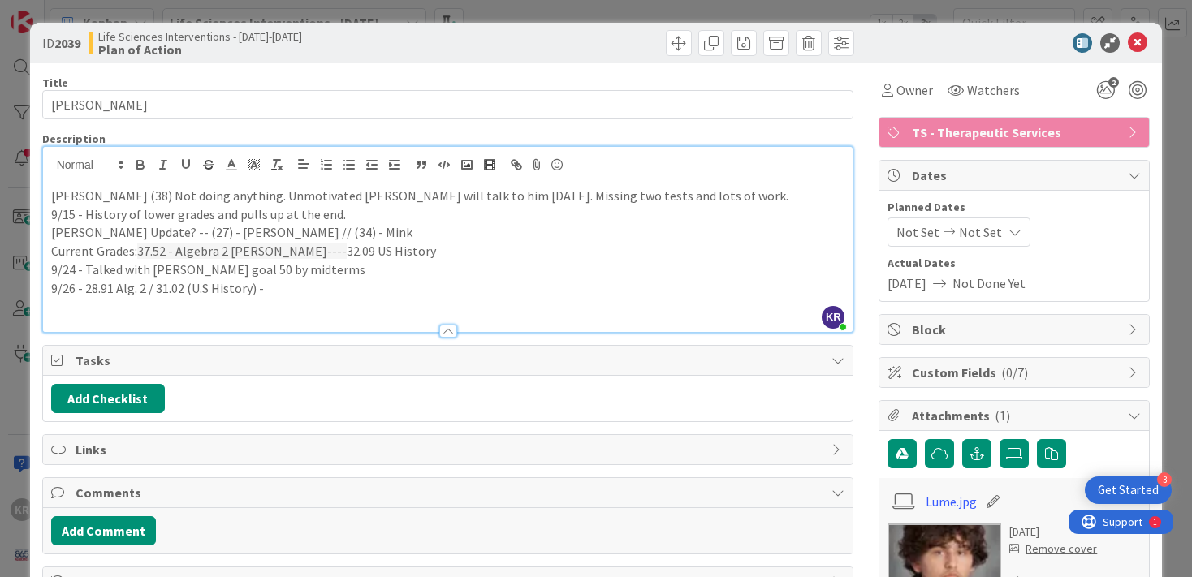
click at [305, 298] on p at bounding box center [448, 306] width 794 height 19
click at [299, 293] on p "9/26 - 28.91 Alg. 2 / 31.02 (U.S History) -" at bounding box center [448, 288] width 794 height 19
click at [11, 308] on div "ID 2039 Life Sciences Interventions - [DATE]-[DATE] Plan of Action Title 12 / 1…" at bounding box center [596, 288] width 1192 height 577
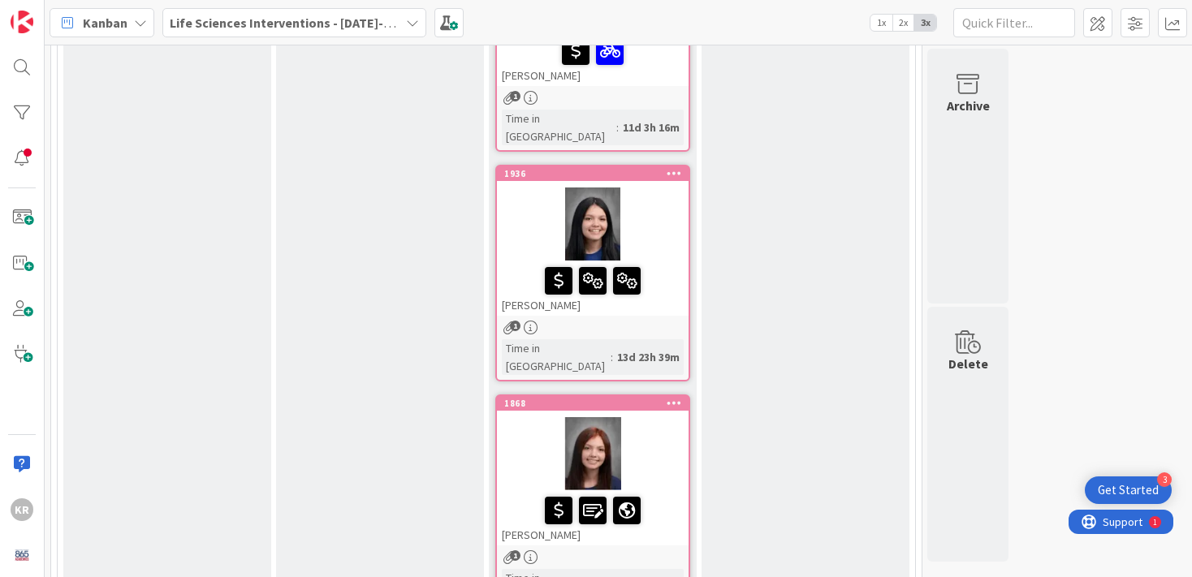
scroll to position [1489, 0]
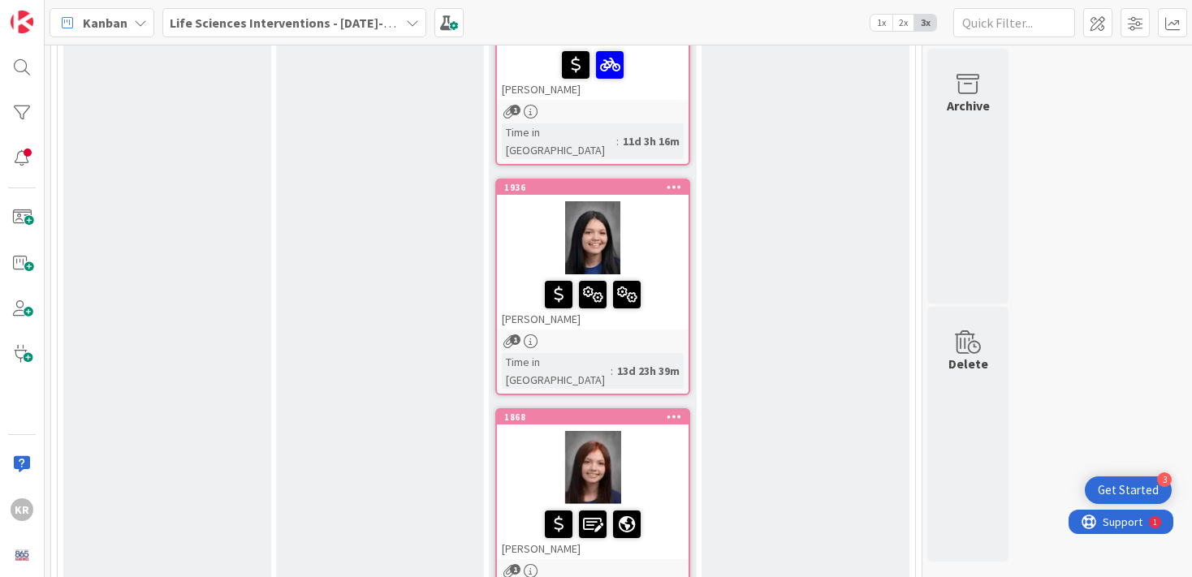
click at [526, 431] on div at bounding box center [593, 467] width 192 height 73
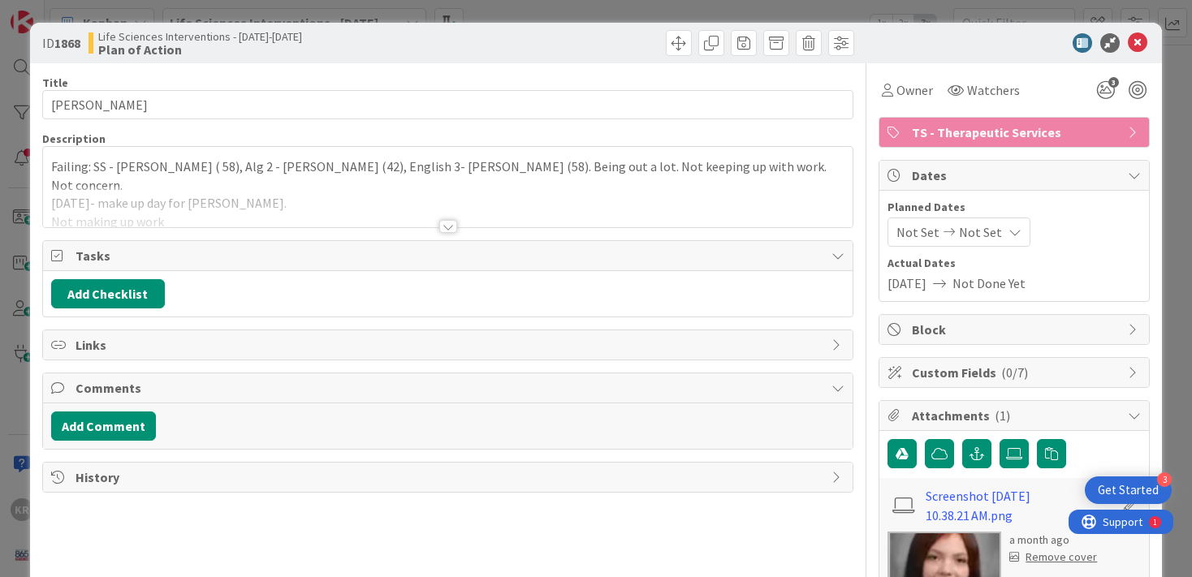
click at [456, 226] on div at bounding box center [448, 206] width 811 height 41
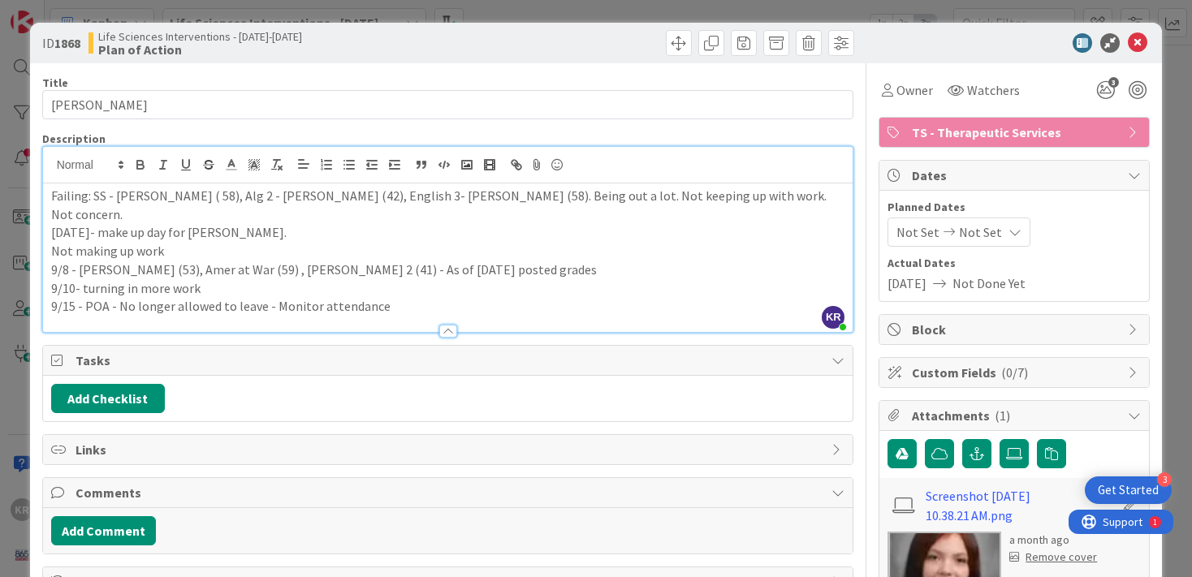
click at [101, 297] on p "9/15 - POA - No longer allowed to leave - Monitor attendance" at bounding box center [448, 306] width 794 height 19
click at [9, 378] on div "ID 1868 Life Sciences Interventions - [DATE]-[DATE] Plan of Action Title 14 / 1…" at bounding box center [596, 288] width 1192 height 577
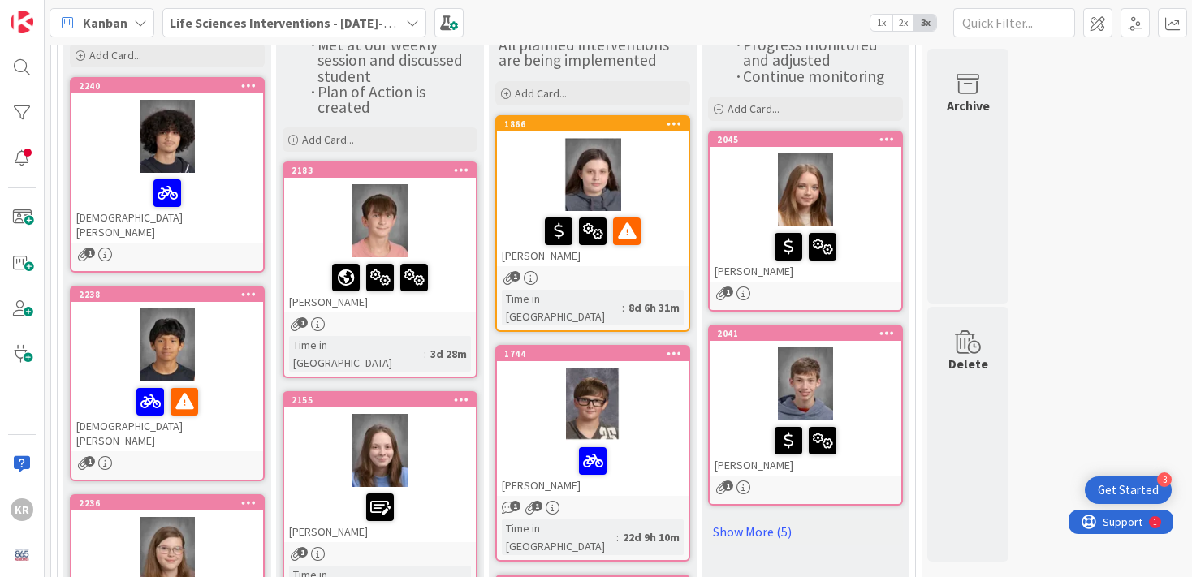
scroll to position [247, 0]
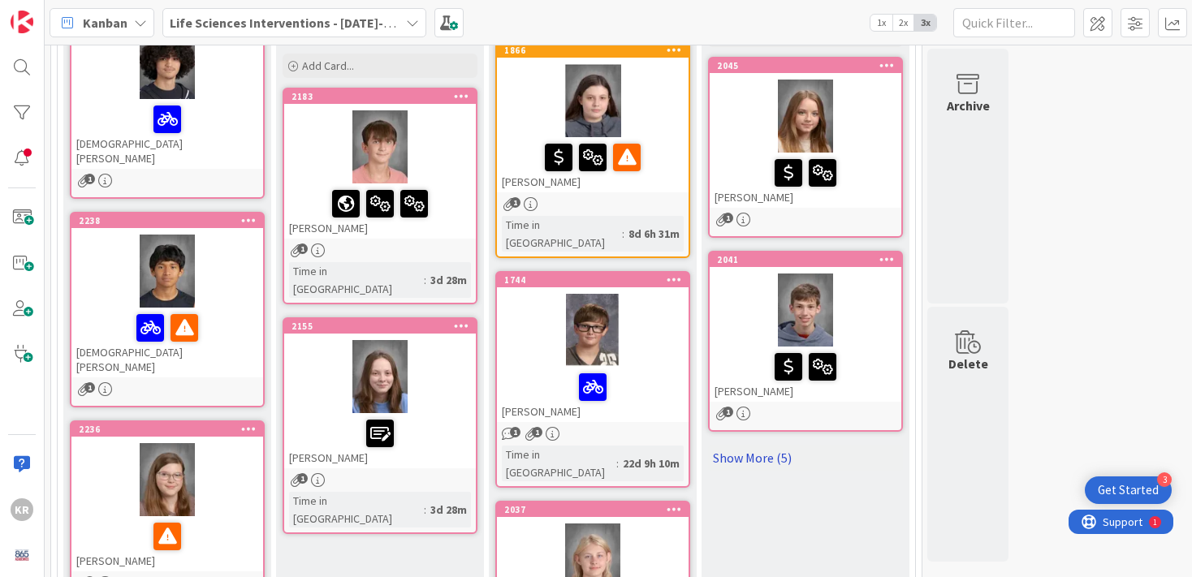
click at [687, 457] on link "Show More (5)" at bounding box center [805, 458] width 195 height 26
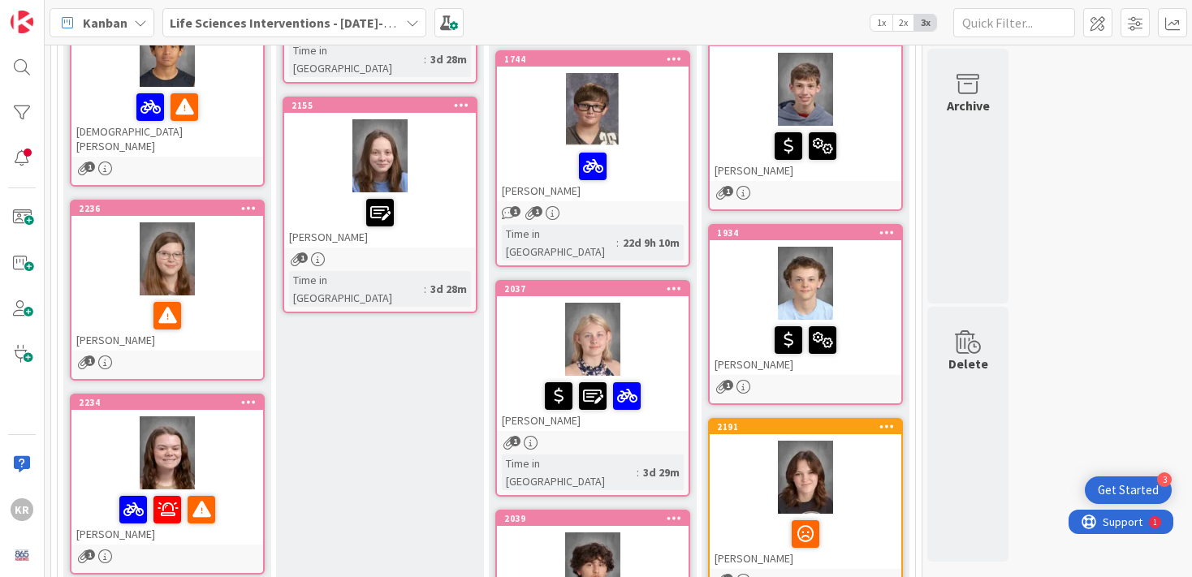
scroll to position [0, 0]
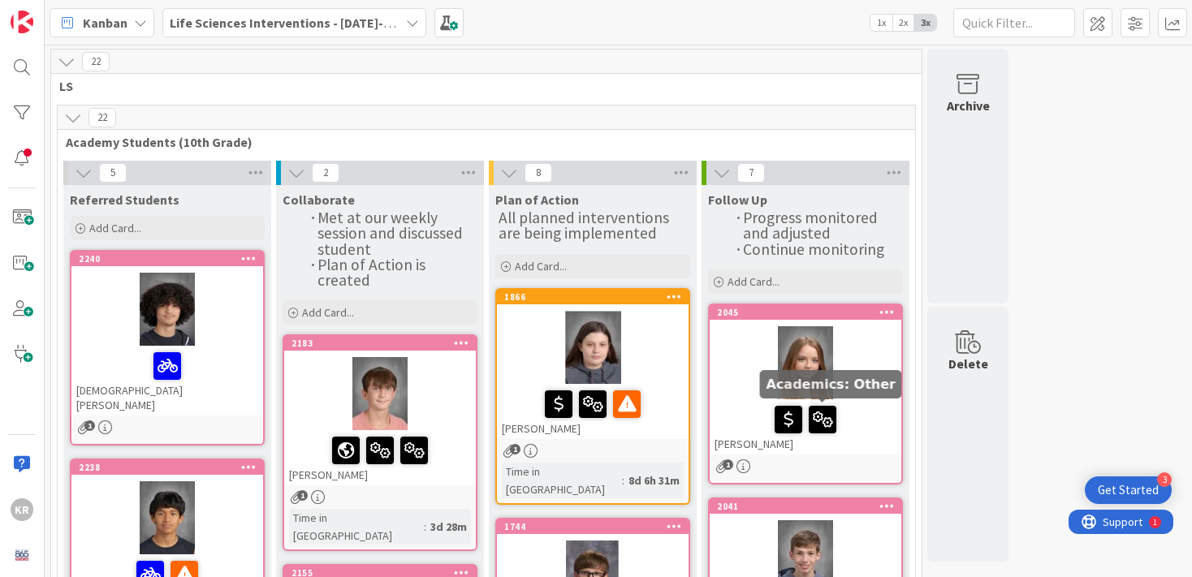
click at [687, 386] on div at bounding box center [806, 363] width 192 height 73
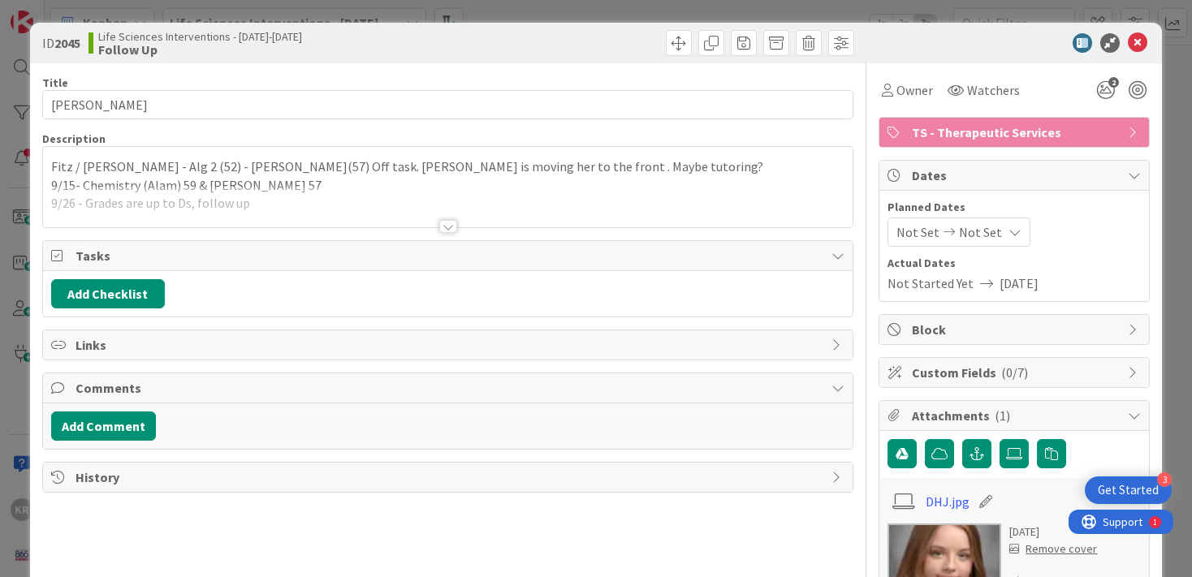
click at [443, 228] on div at bounding box center [448, 226] width 18 height 13
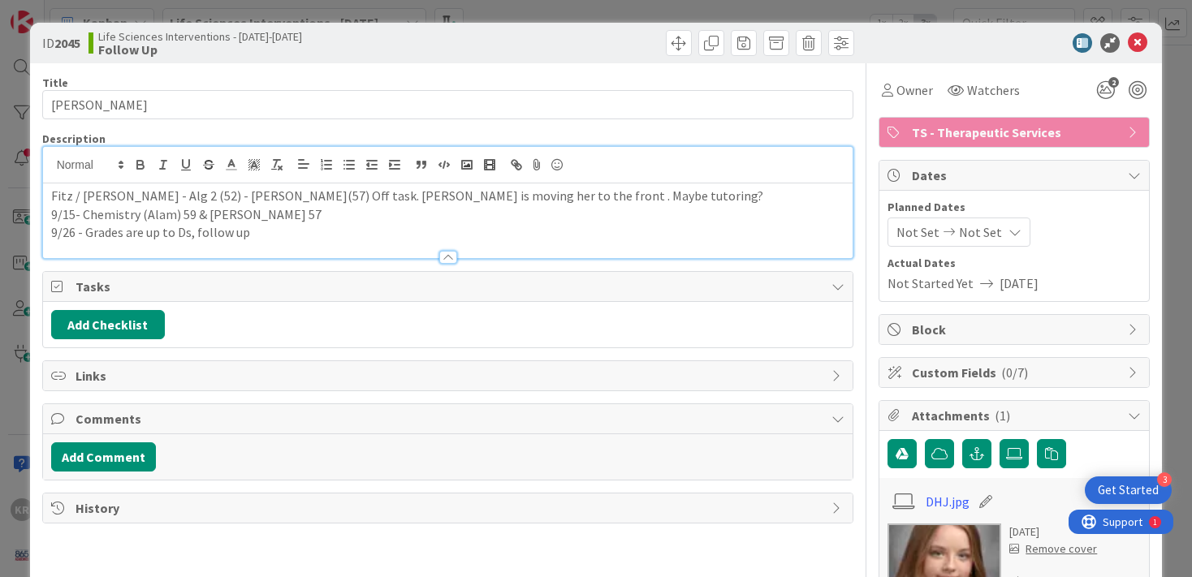
click at [13, 396] on div "ID 2045 Life Sciences Interventions - [DATE]-[DATE] Follow Up Title 18 / 128 [P…" at bounding box center [596, 288] width 1192 height 577
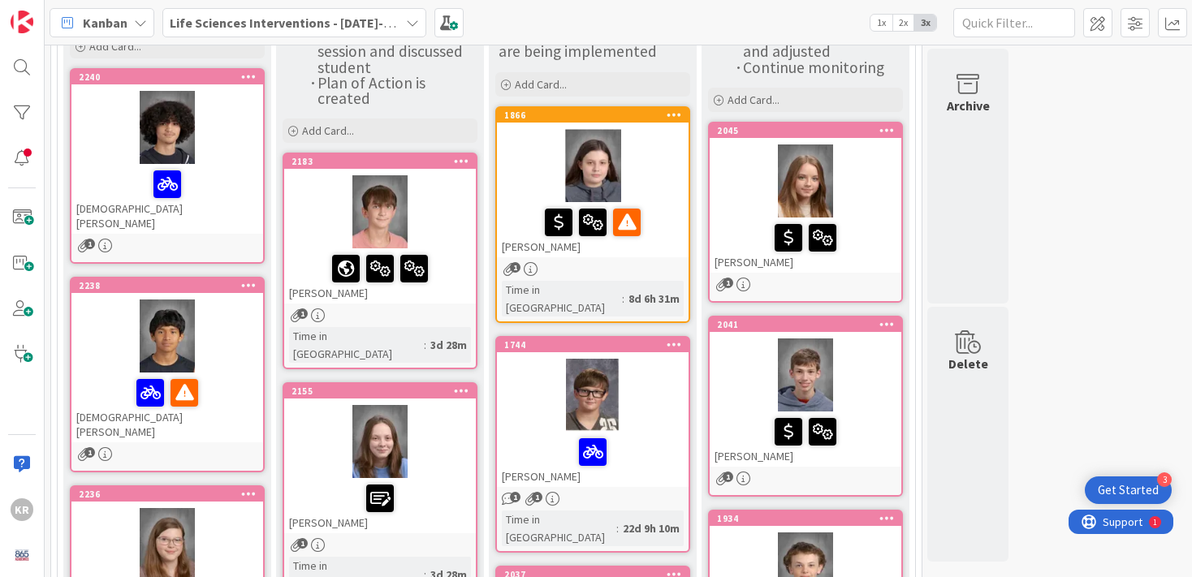
scroll to position [181, 0]
click at [687, 437] on div at bounding box center [806, 433] width 182 height 34
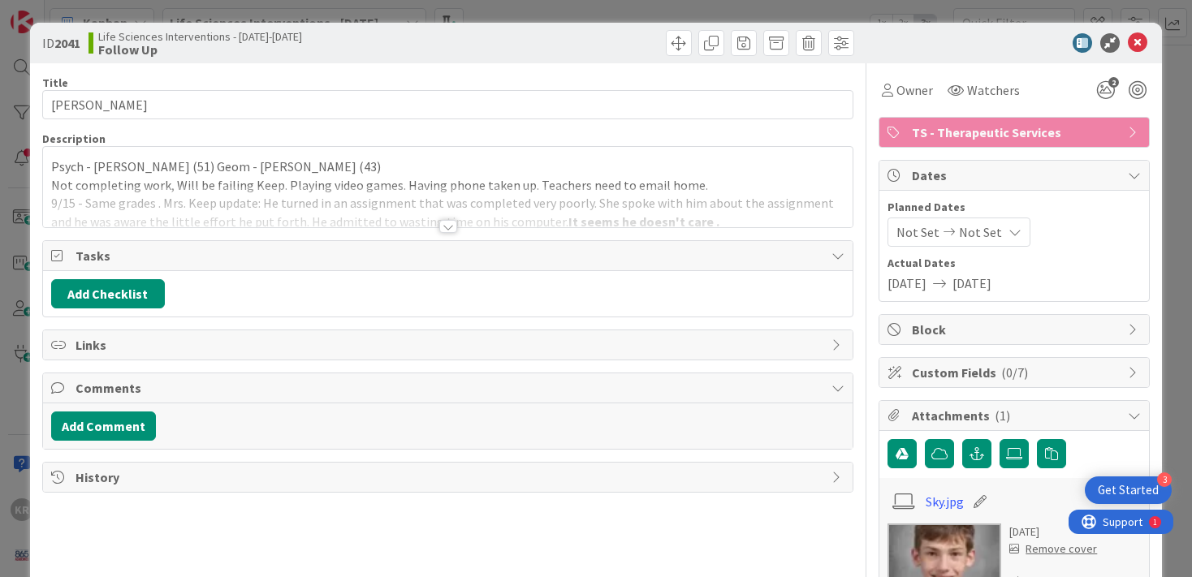
click at [343, 176] on p "Not completing work, Will be failing Keep. Playing video games. Having phone ta…" at bounding box center [448, 185] width 794 height 19
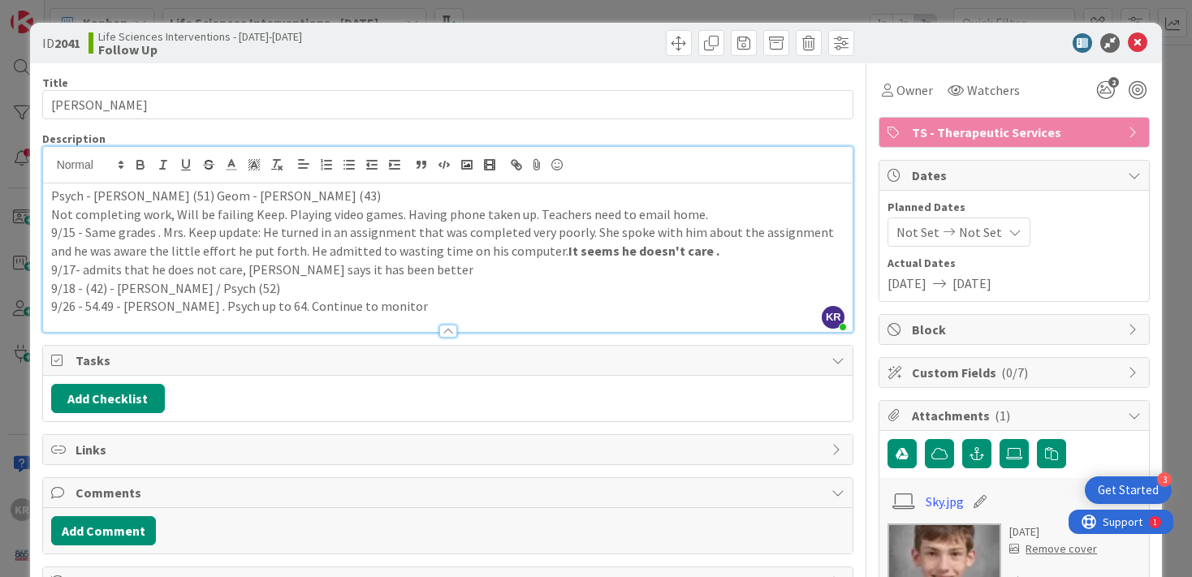
click at [8, 219] on div "ID 2041 Life Sciences Interventions - [DATE]-[DATE] Follow Up Title 15 / 128 [P…" at bounding box center [596, 288] width 1192 height 577
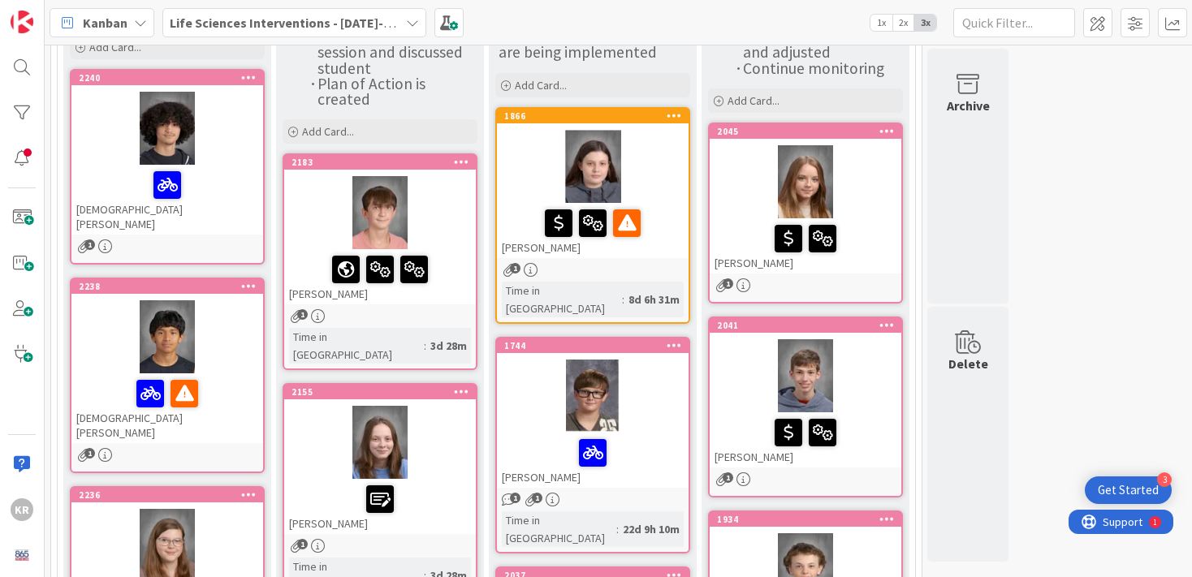
scroll to position [373, 0]
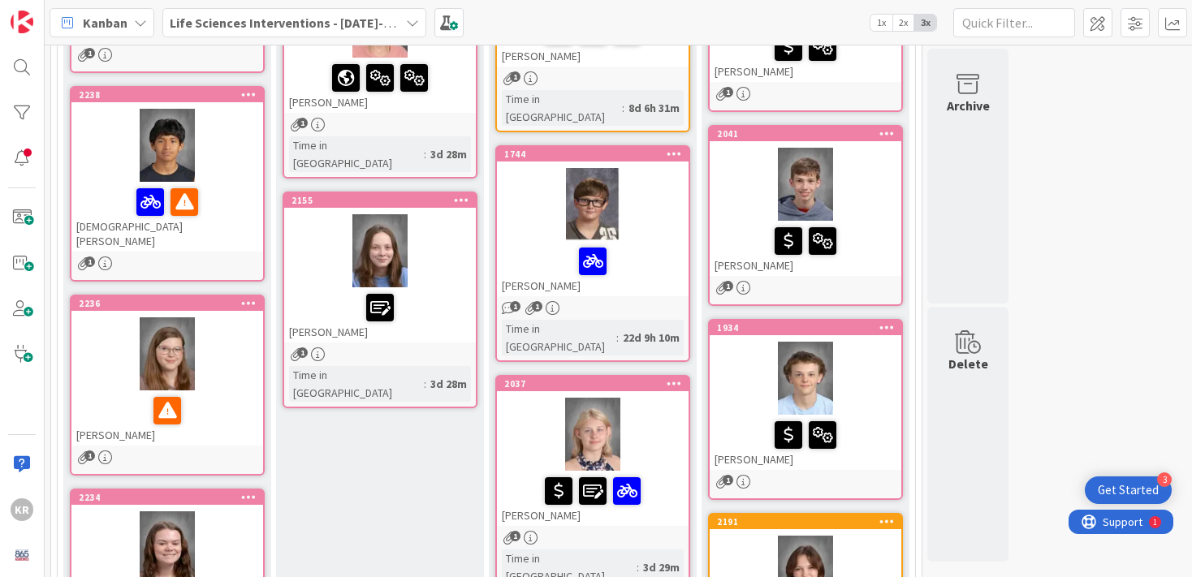
click at [687, 406] on div at bounding box center [806, 378] width 192 height 73
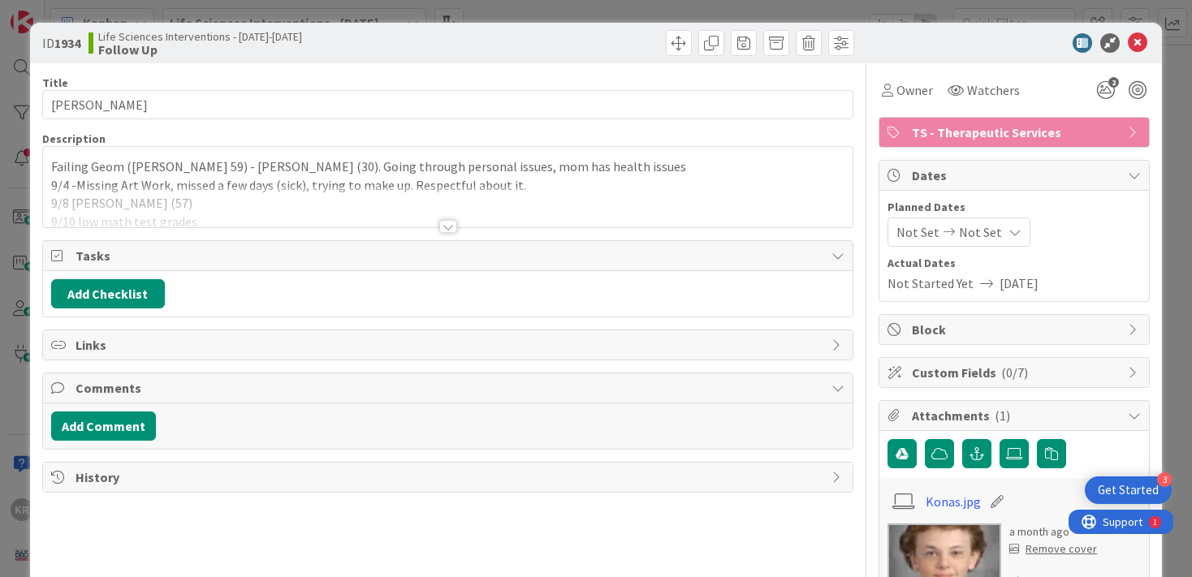
click at [369, 203] on div at bounding box center [448, 206] width 811 height 41
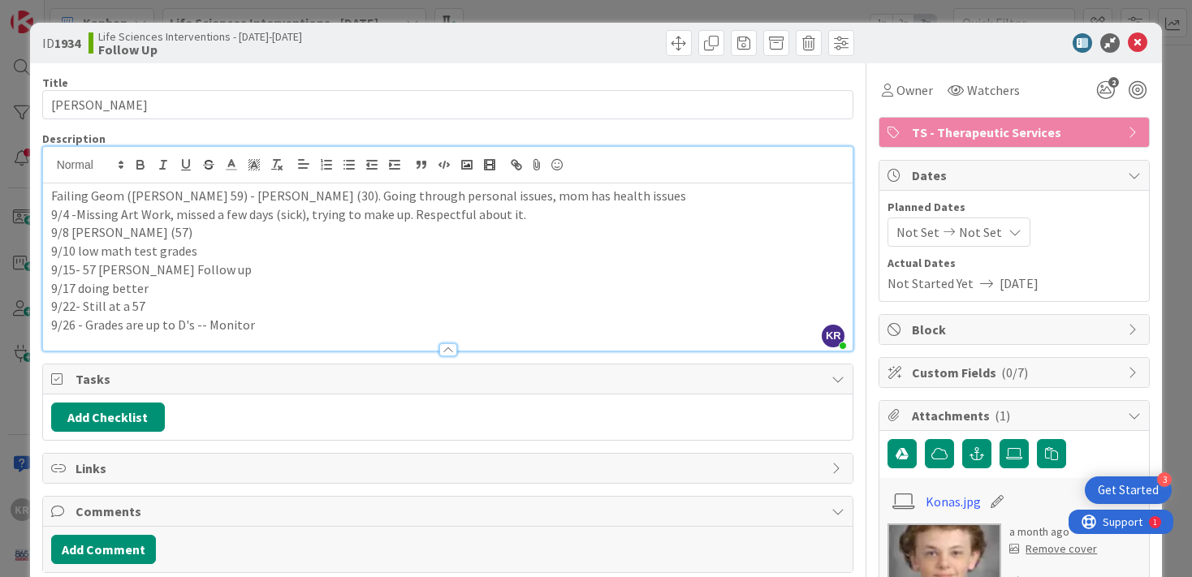
click at [25, 363] on div "ID 1934 Life Sciences Interventions - [DATE]-[DATE] Follow Up Title 12 / 128 [P…" at bounding box center [596, 288] width 1192 height 577
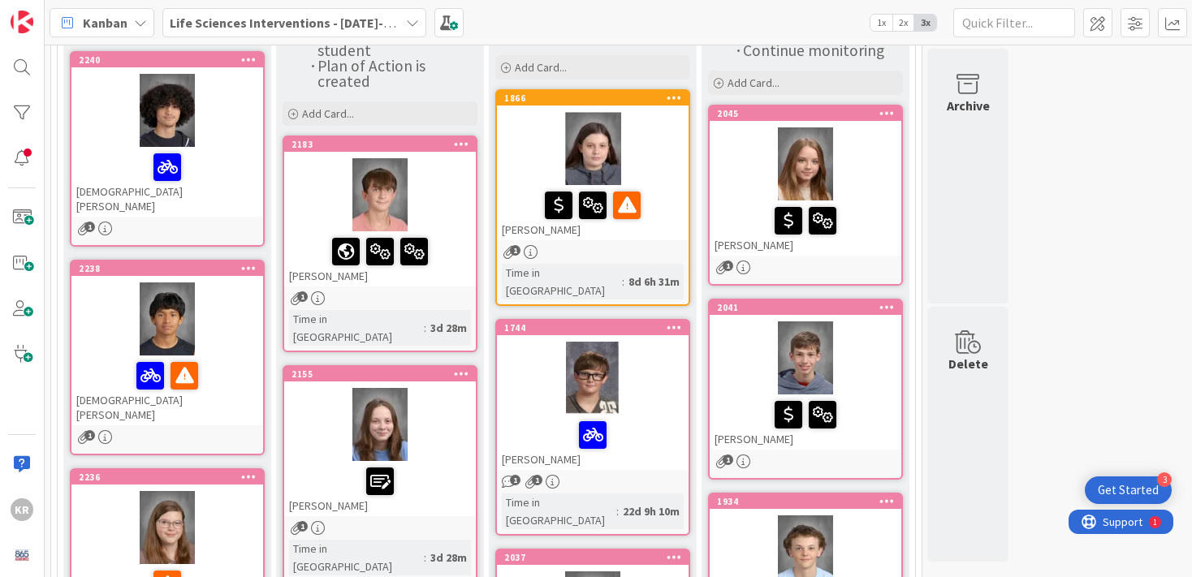
click at [687, 157] on div at bounding box center [806, 164] width 192 height 73
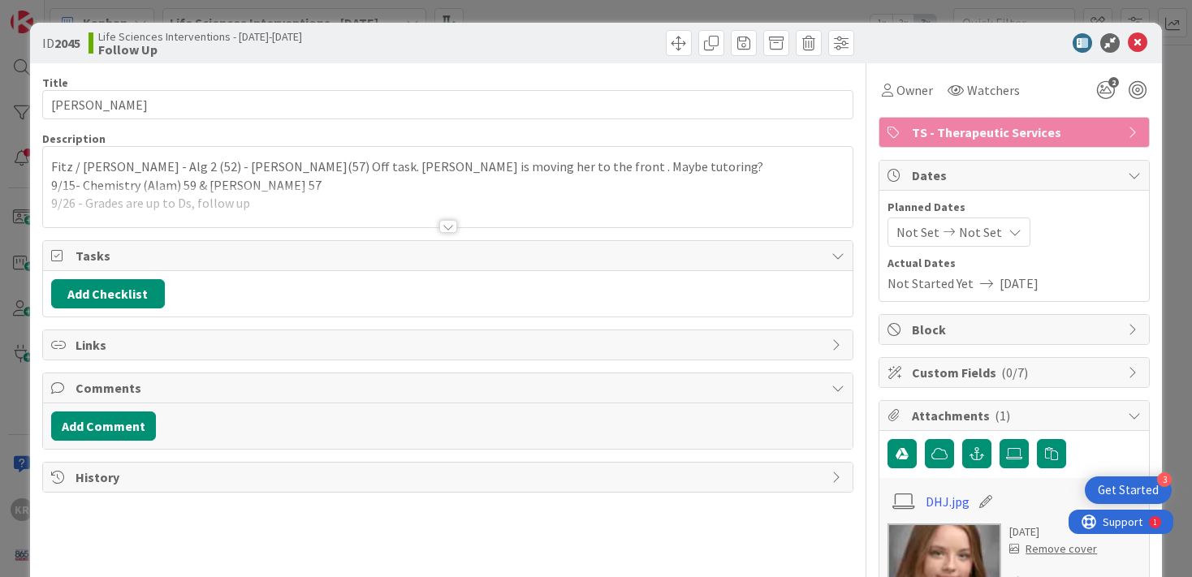
click at [18, 355] on div "ID 2045 Life Sciences Interventions - [DATE]-[DATE] Follow Up Title 18 / 128 [P…" at bounding box center [596, 288] width 1192 height 577
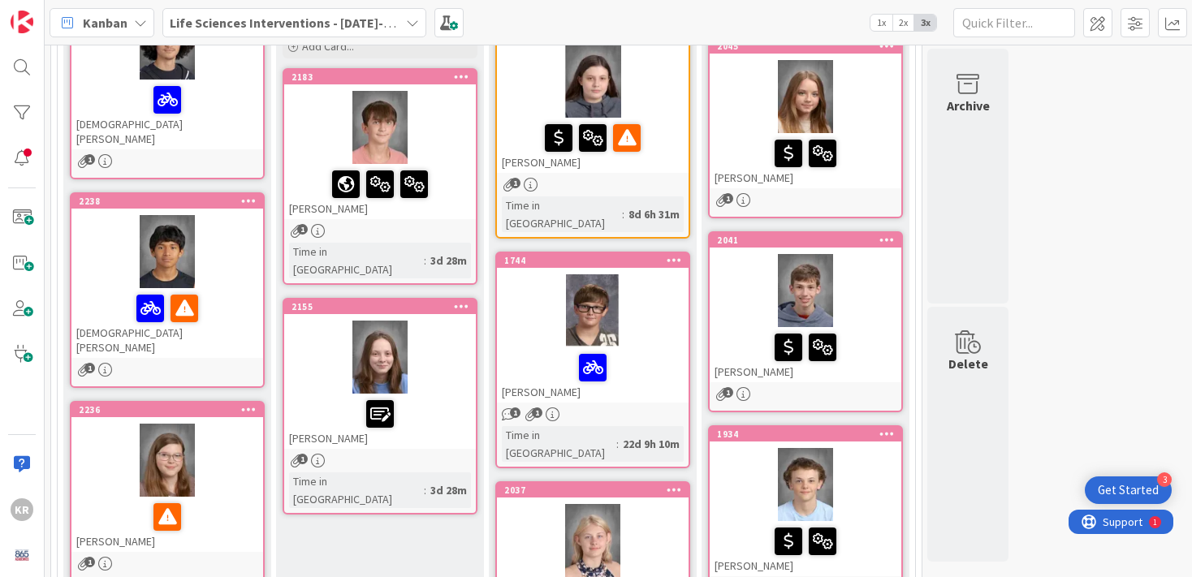
click at [687, 319] on div at bounding box center [806, 290] width 192 height 73
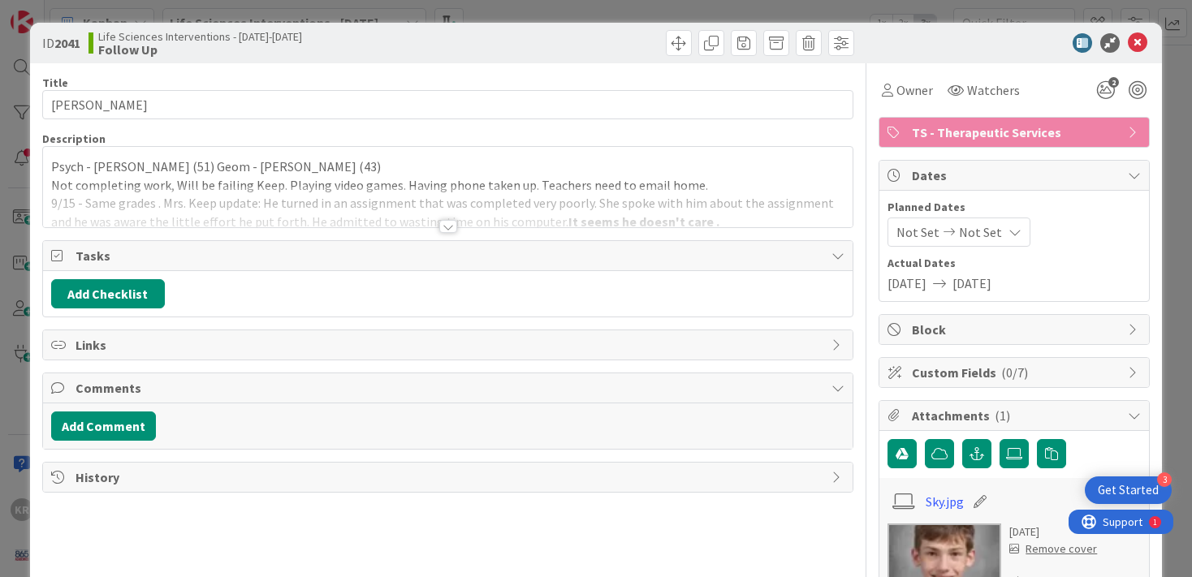
click at [306, 190] on div at bounding box center [448, 206] width 811 height 41
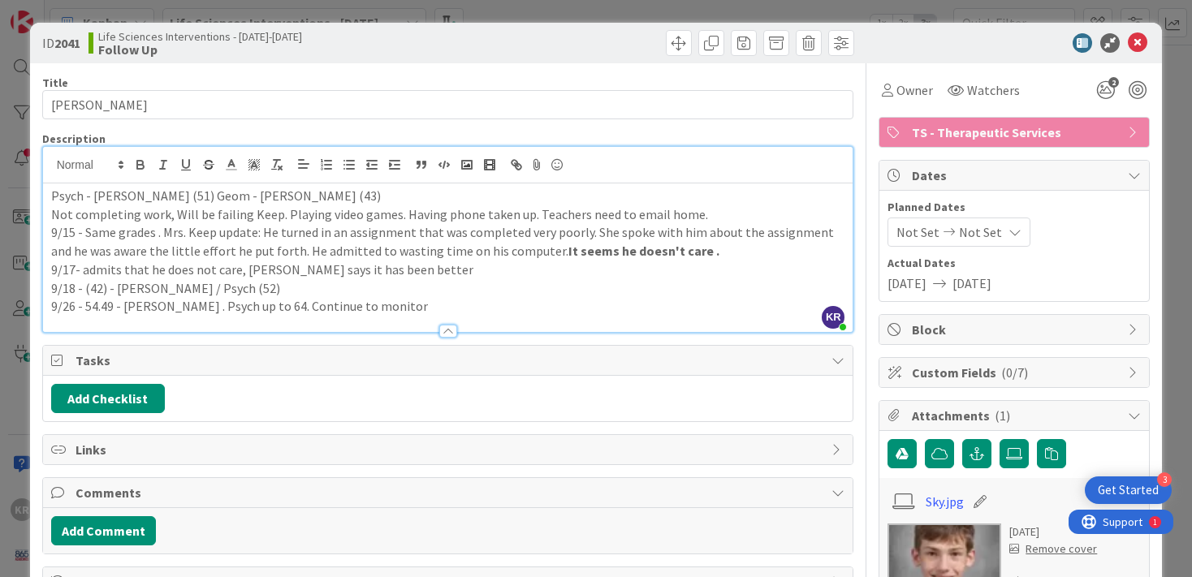
click at [16, 412] on div "ID 2041 Life Sciences Interventions - [DATE]-[DATE] Follow Up Title 15 / 128 [P…" at bounding box center [596, 288] width 1192 height 577
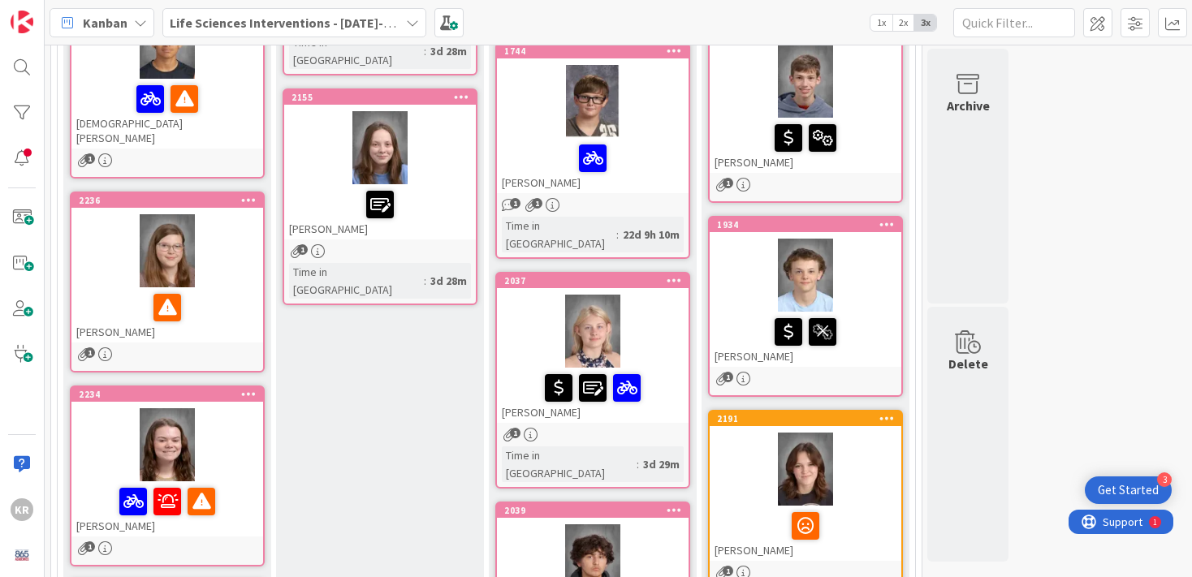
scroll to position [478, 0]
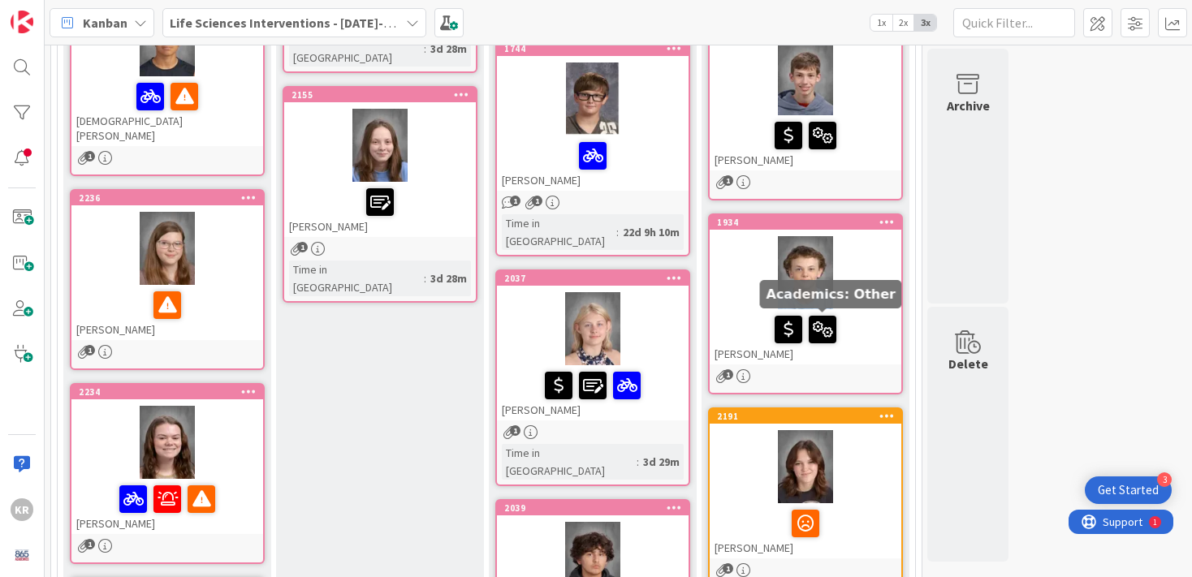
click at [687, 316] on div at bounding box center [806, 330] width 182 height 34
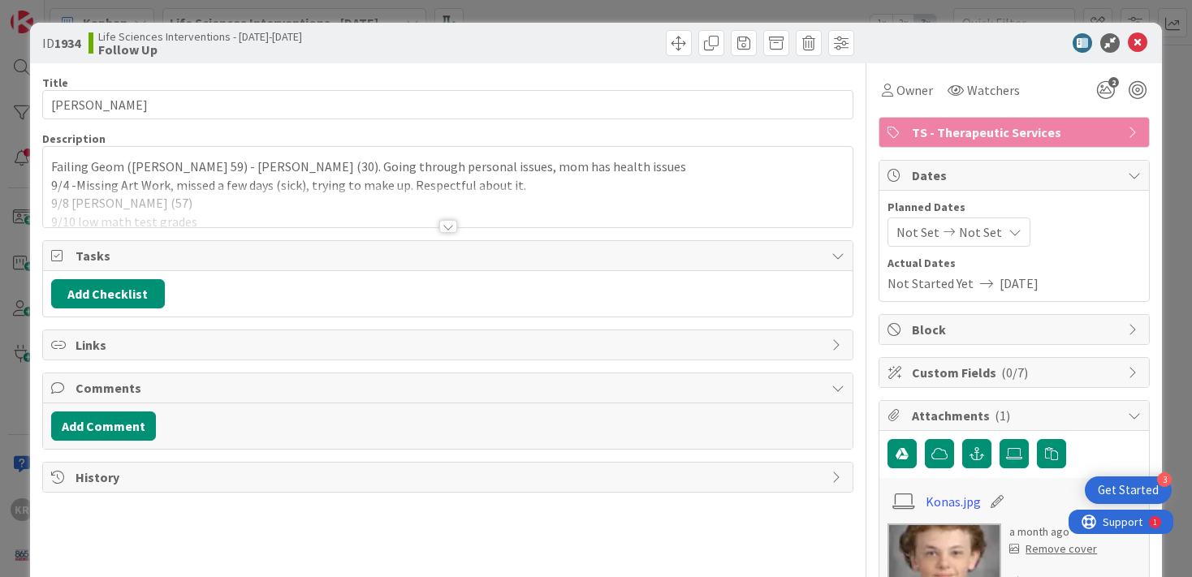
click at [549, 182] on p "9/4 -Missing Art Work, missed a few days (sick), trying to make up. Respectful …" at bounding box center [448, 185] width 794 height 19
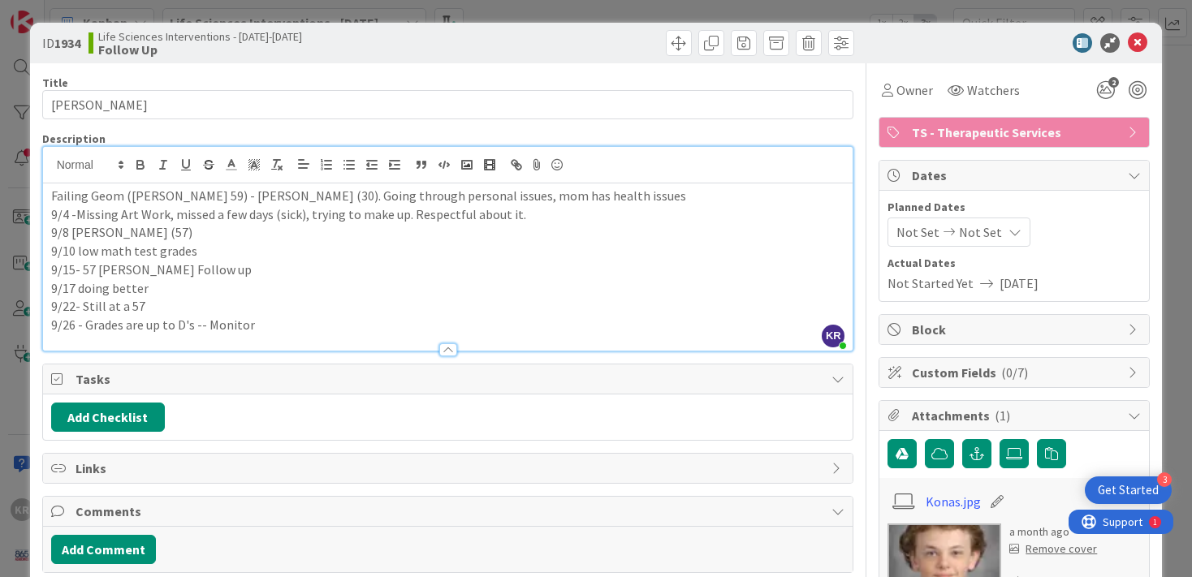
click at [15, 460] on div "ID 1934 Life Sciences Interventions - [DATE]-[DATE] Follow Up Title 12 / 128 [P…" at bounding box center [596, 288] width 1192 height 577
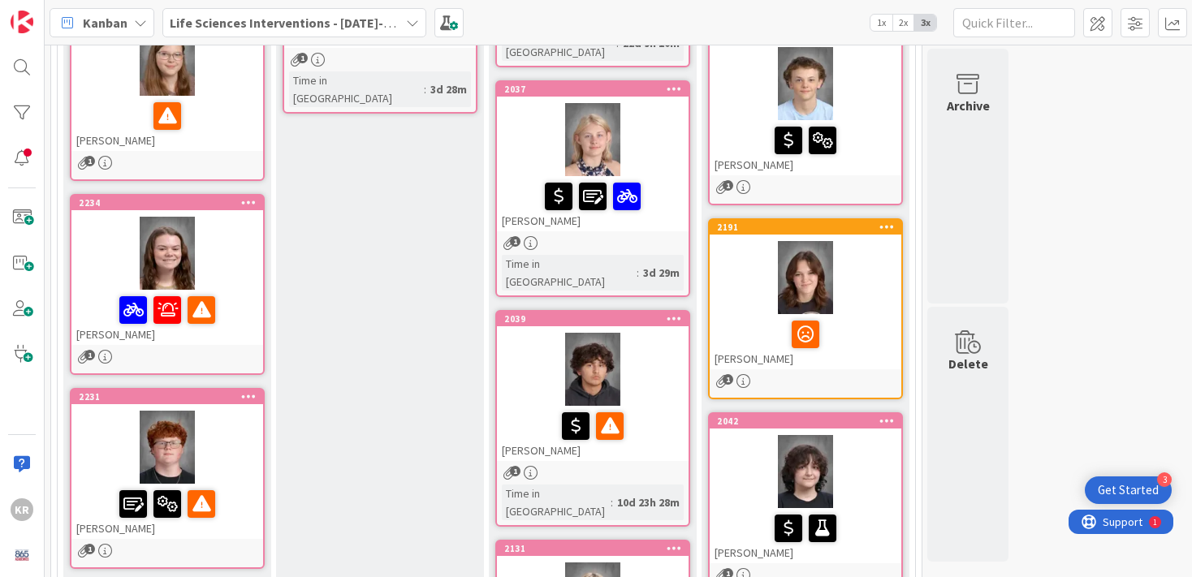
click at [687, 343] on div at bounding box center [806, 335] width 182 height 34
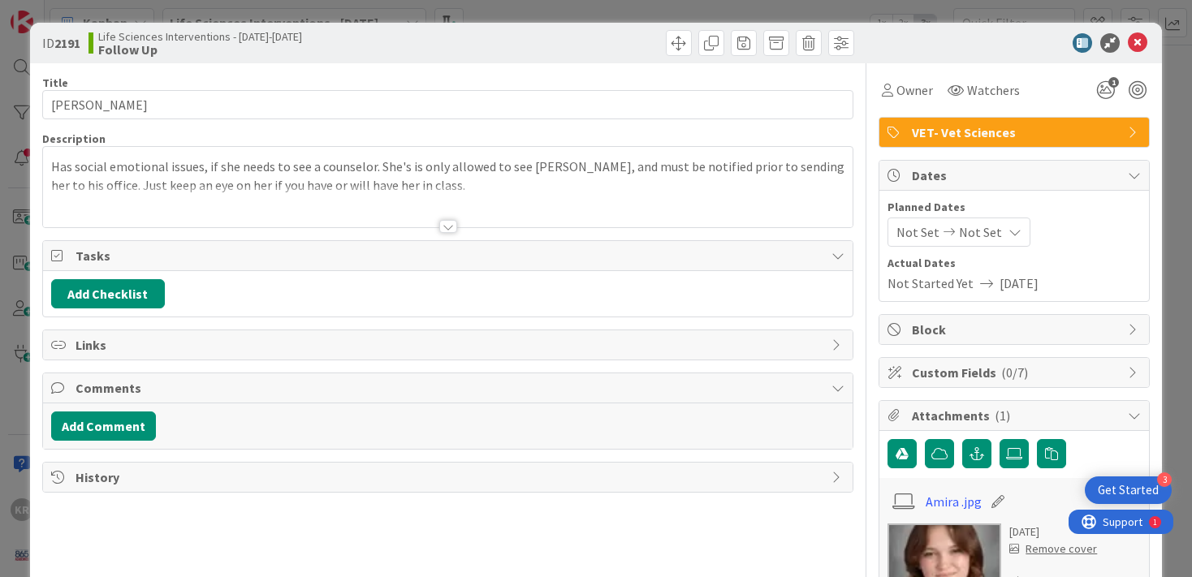
click at [25, 404] on div "ID 2191 Life Sciences Interventions - [DATE]-[DATE] Follow Up Title 14 / 128 [P…" at bounding box center [596, 288] width 1192 height 577
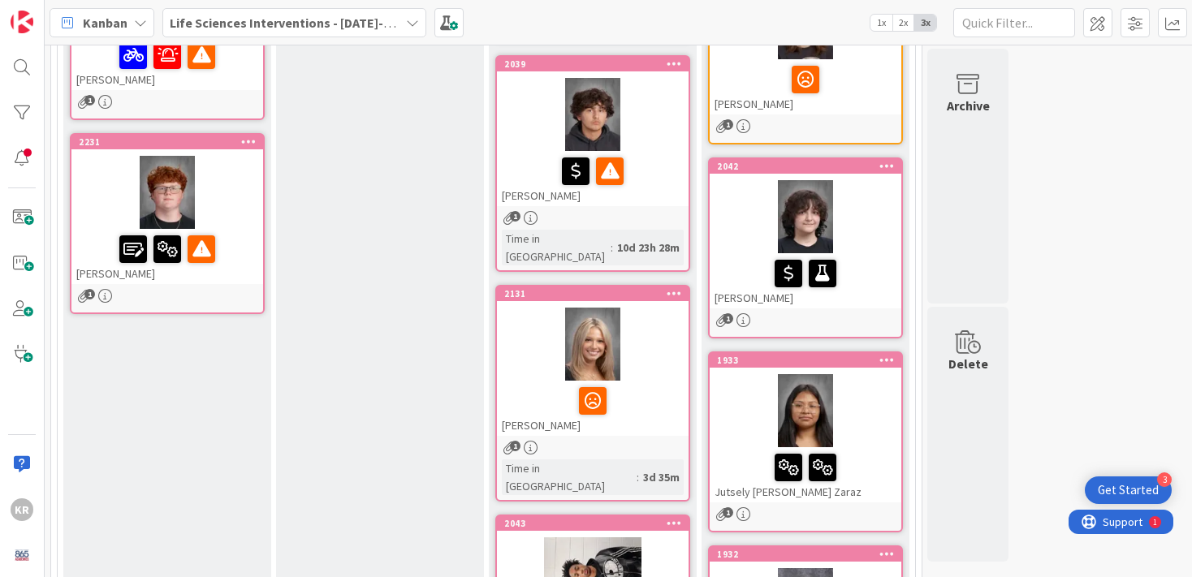
click at [687, 212] on div at bounding box center [806, 216] width 192 height 73
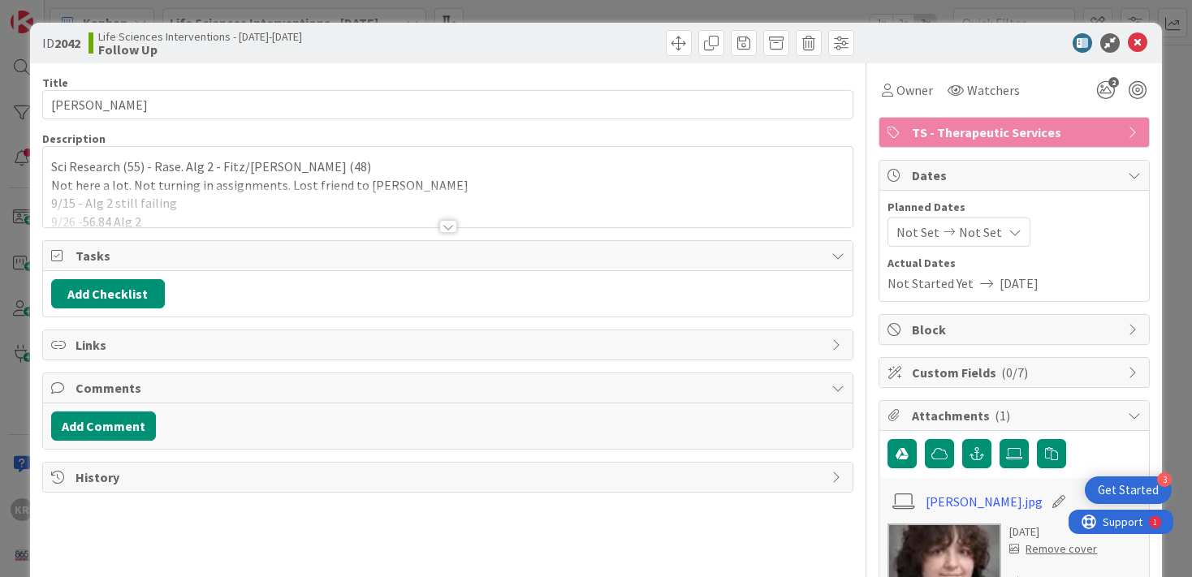
click at [418, 224] on div at bounding box center [448, 206] width 811 height 41
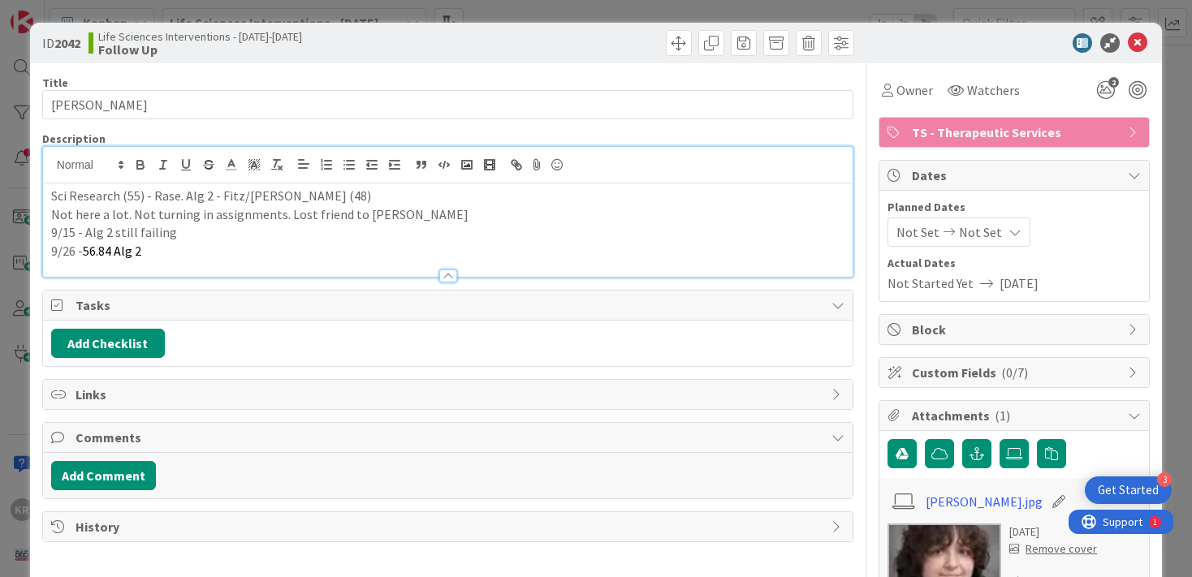
click at [286, 241] on div "Sci Research (55) - Rase. Alg 2 - Fitz/[PERSON_NAME] (48) Not here a lot. Not t…" at bounding box center [448, 230] width 811 height 93
click at [7, 395] on div "ID 2042 Life Sciences Interventions - [DATE]-[DATE] Follow Up Title 13 / 128 [P…" at bounding box center [596, 288] width 1192 height 577
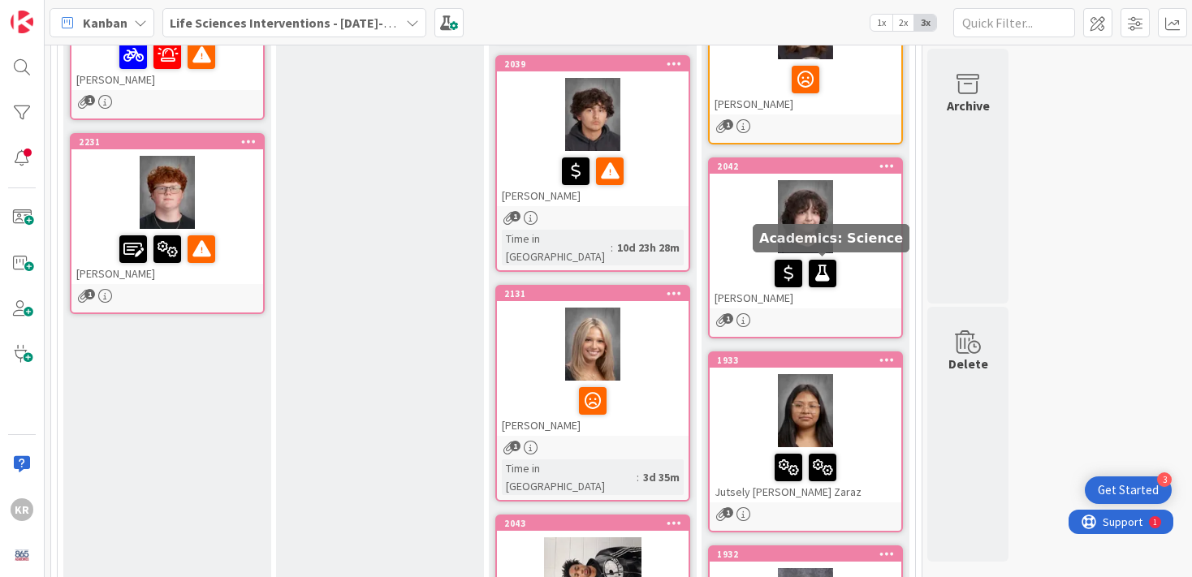
click at [687, 236] on div at bounding box center [806, 216] width 192 height 73
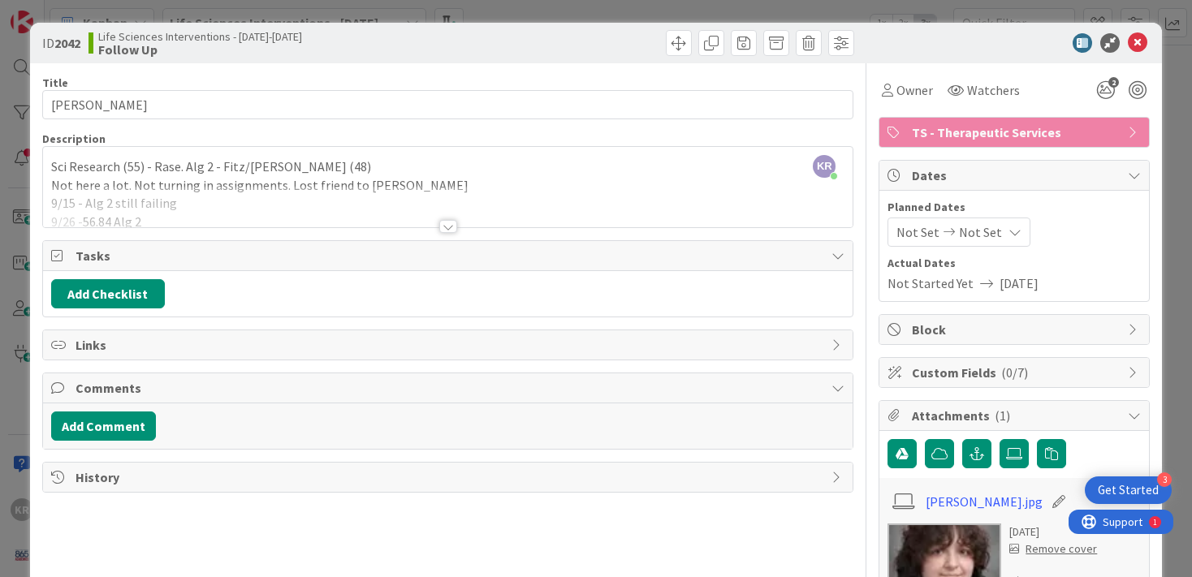
click at [11, 310] on div "ID 2042 Life Sciences Interventions - [DATE]-[DATE] Follow Up Title 13 / 128 [P…" at bounding box center [596, 288] width 1192 height 577
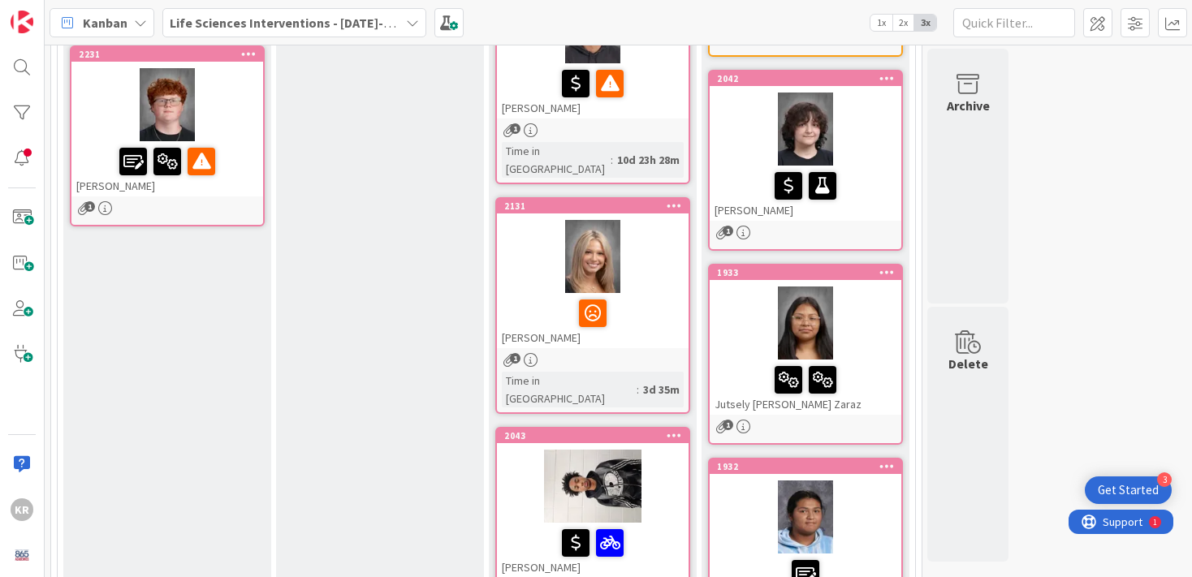
click at [687, 352] on div at bounding box center [806, 323] width 192 height 73
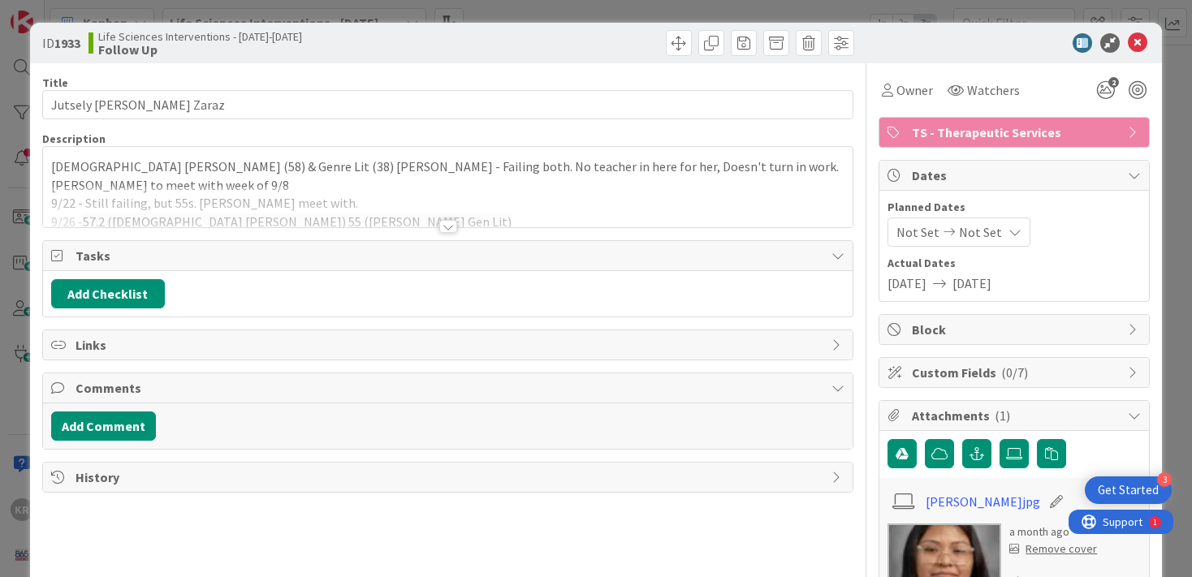
click at [460, 149] on div "[DEMOGRAPHIC_DATA] [PERSON_NAME] (58) & Genre Lit (38) [PERSON_NAME] - Failing …" at bounding box center [448, 187] width 811 height 80
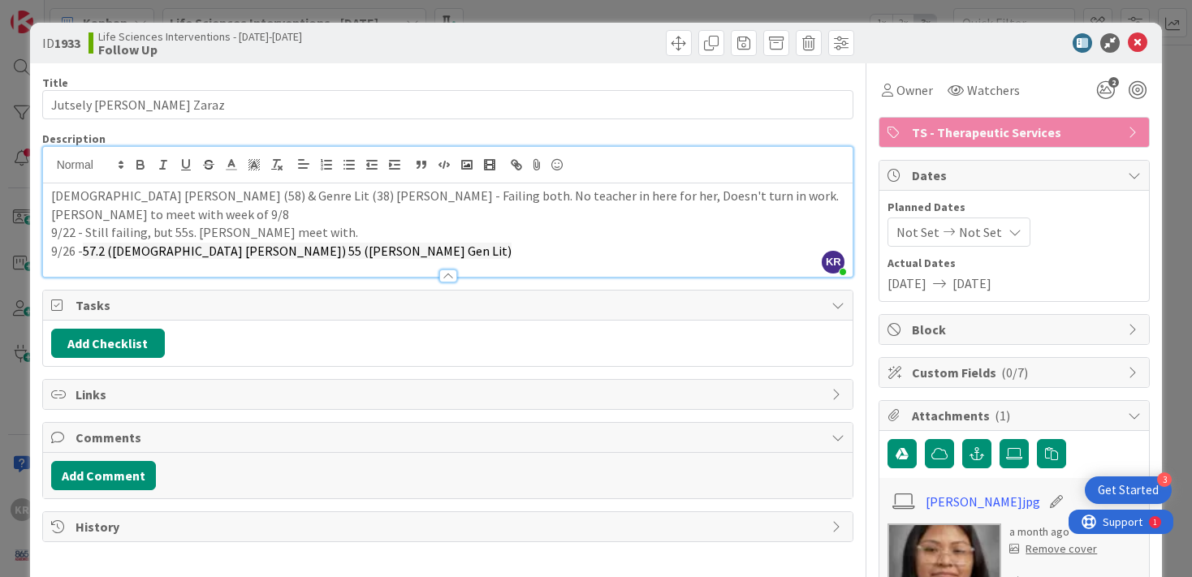
click at [18, 357] on div "ID 1933 Life Sciences Interventions - [DATE]-[DATE] Follow Up Title 22 / 128 Ju…" at bounding box center [596, 288] width 1192 height 577
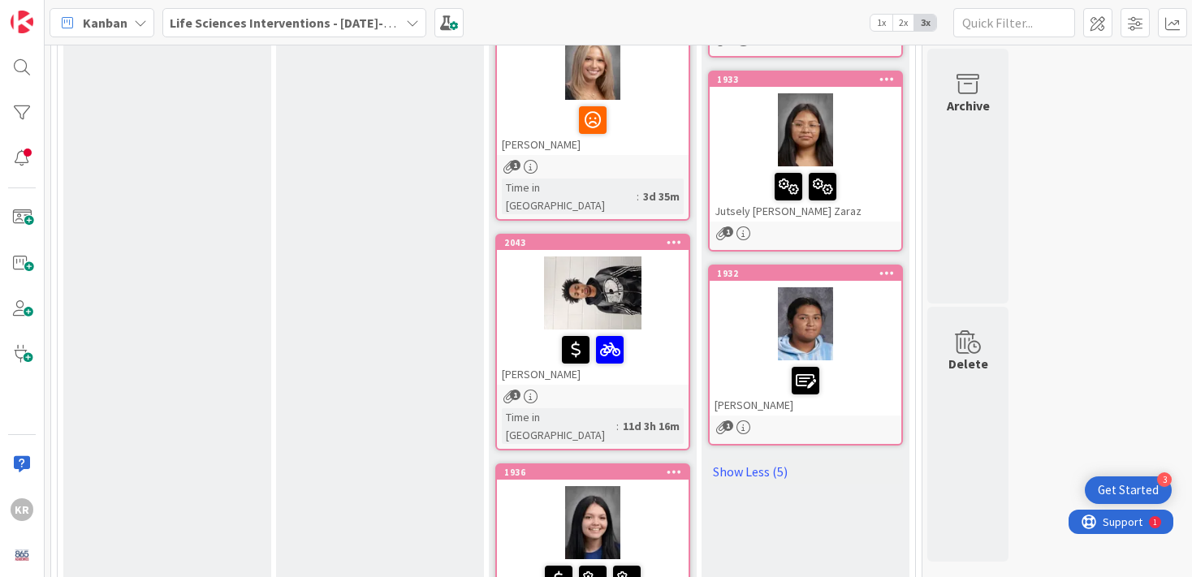
click at [687, 393] on div at bounding box center [806, 381] width 182 height 34
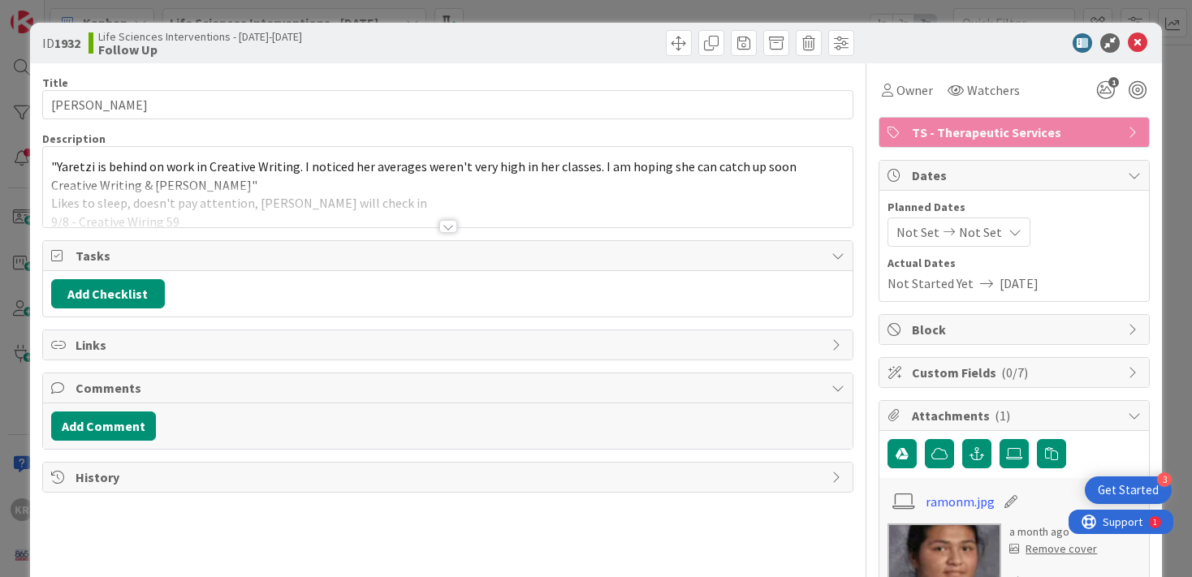
click at [270, 222] on div at bounding box center [448, 206] width 811 height 41
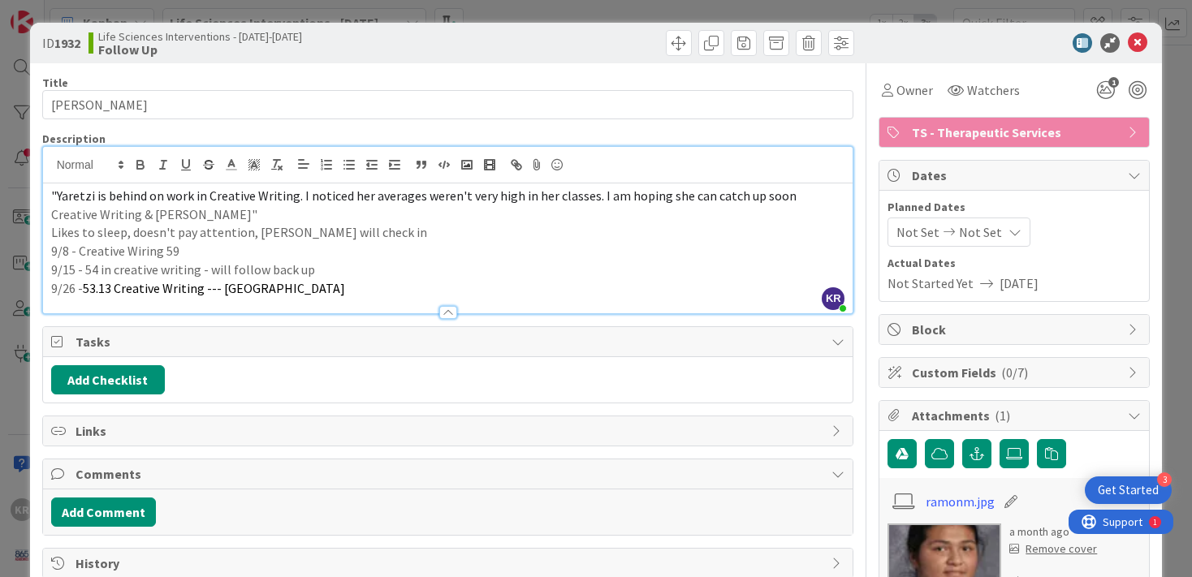
click at [19, 363] on div "ID 1932 Life Sciences Interventions - [DATE]-[DATE] Follow Up Title 13 / 128 [P…" at bounding box center [596, 288] width 1192 height 577
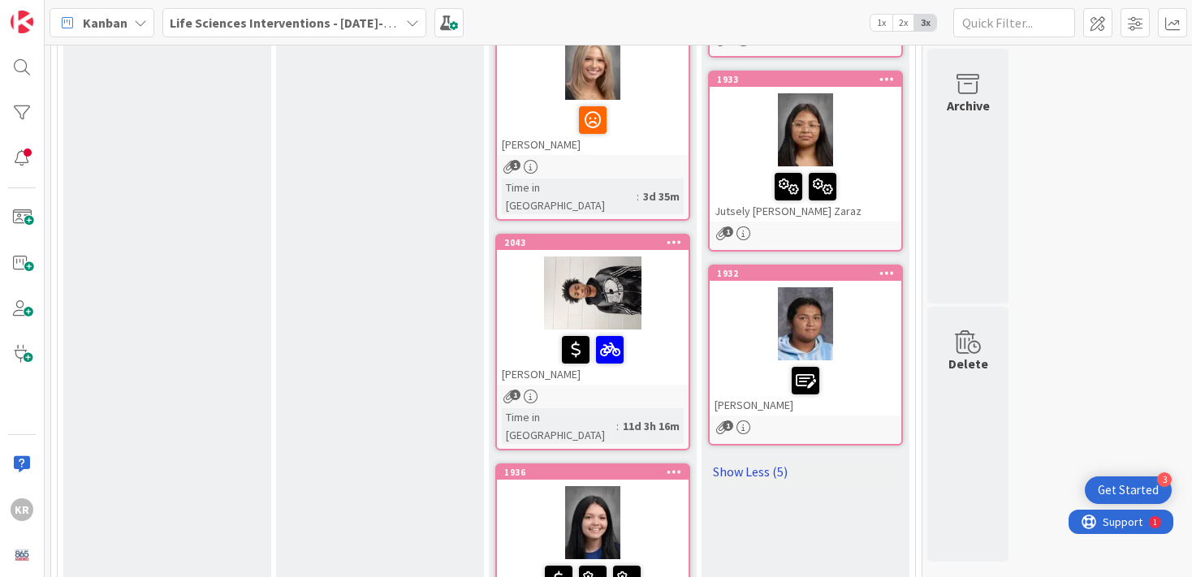
click at [687, 474] on link "Show Less (5)" at bounding box center [805, 472] width 195 height 26
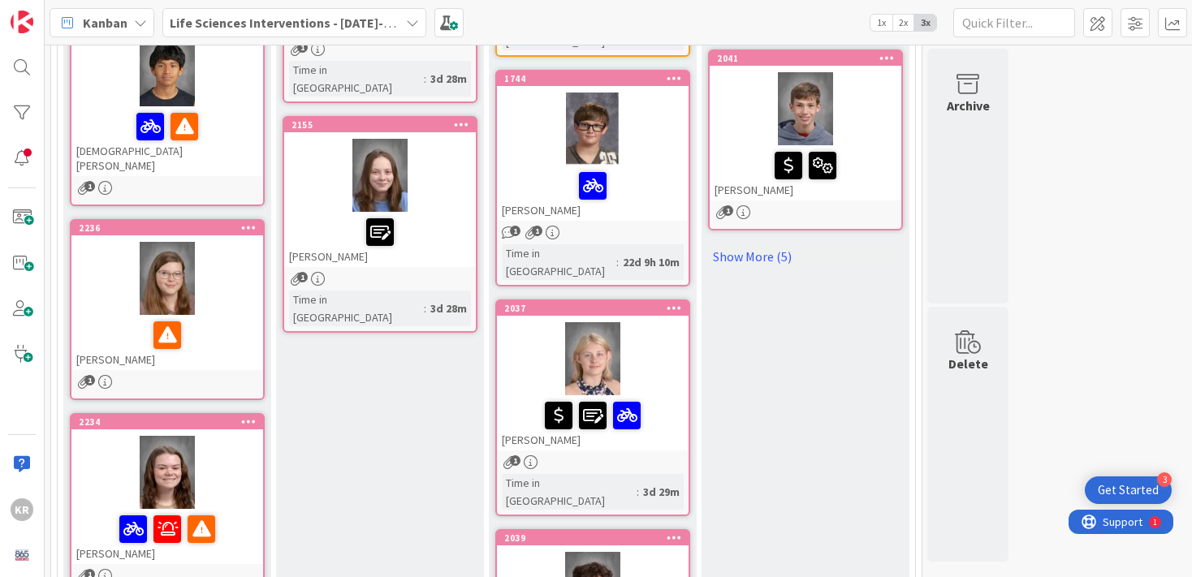
click at [661, 341] on div at bounding box center [593, 358] width 192 height 73
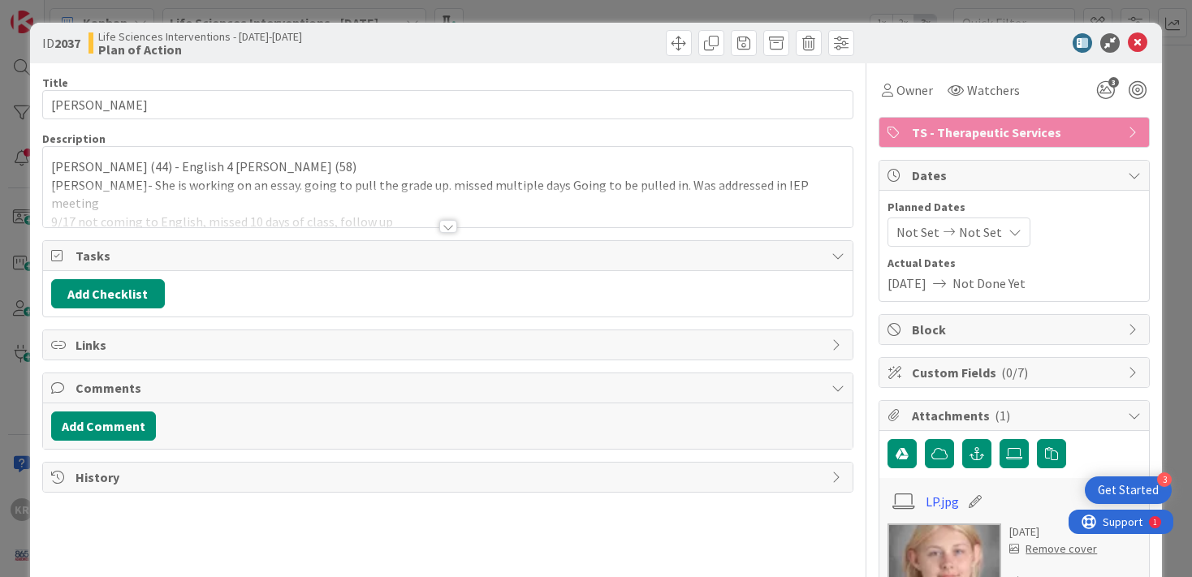
click at [225, 199] on div at bounding box center [448, 206] width 811 height 41
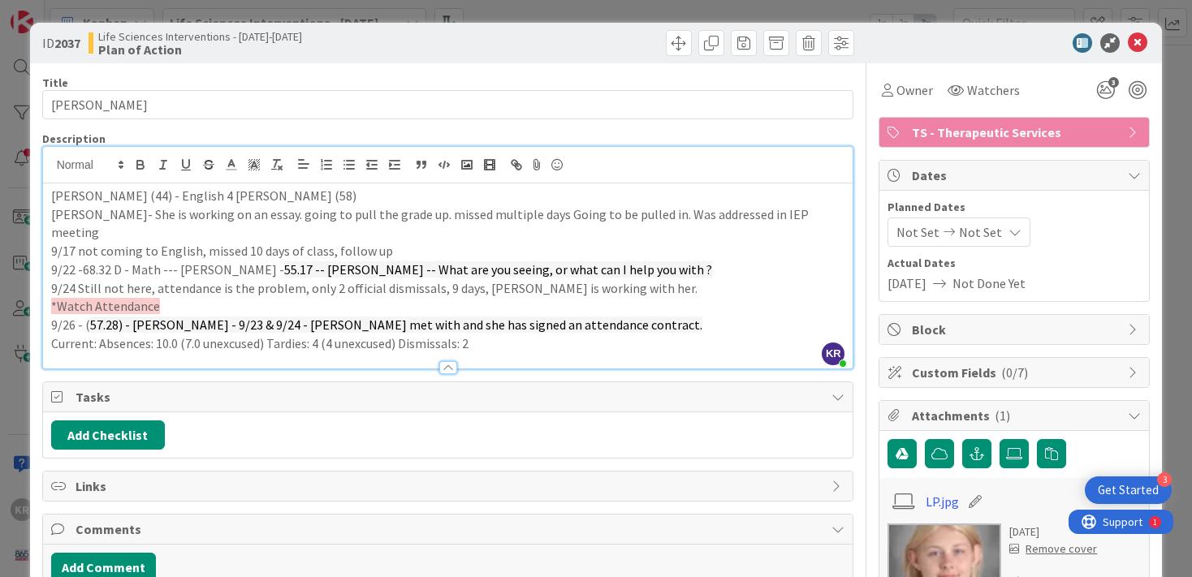
click at [6, 409] on div "ID 2037 Life Sciences Interventions - [DATE]-[DATE] Plan of Action Title 12 / 1…" at bounding box center [596, 288] width 1192 height 577
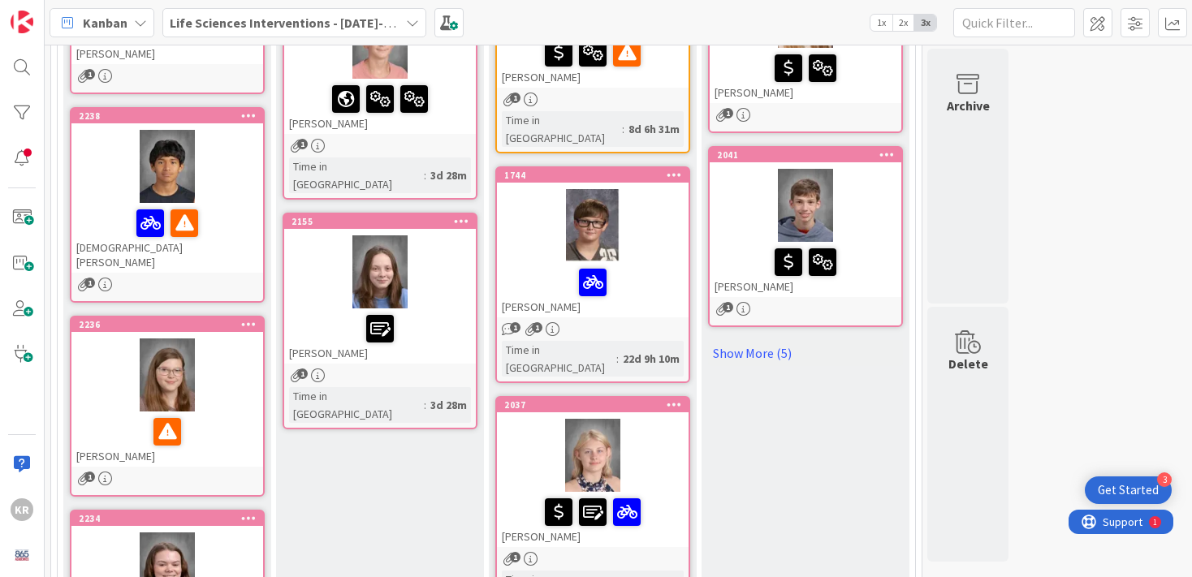
click at [650, 239] on div at bounding box center [593, 225] width 192 height 73
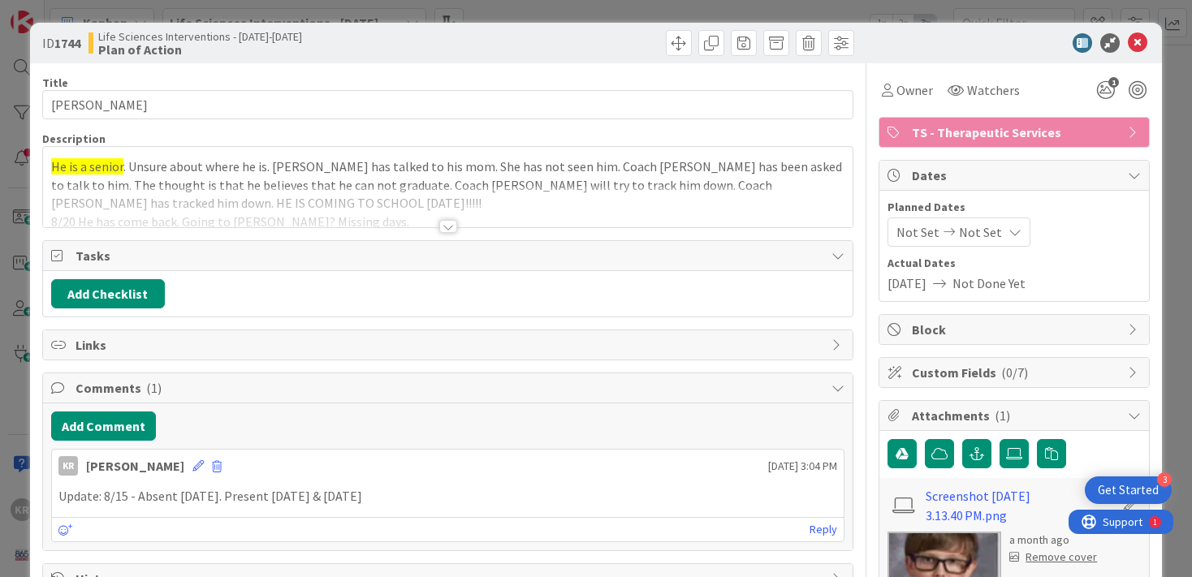
click at [449, 232] on div at bounding box center [448, 226] width 18 height 13
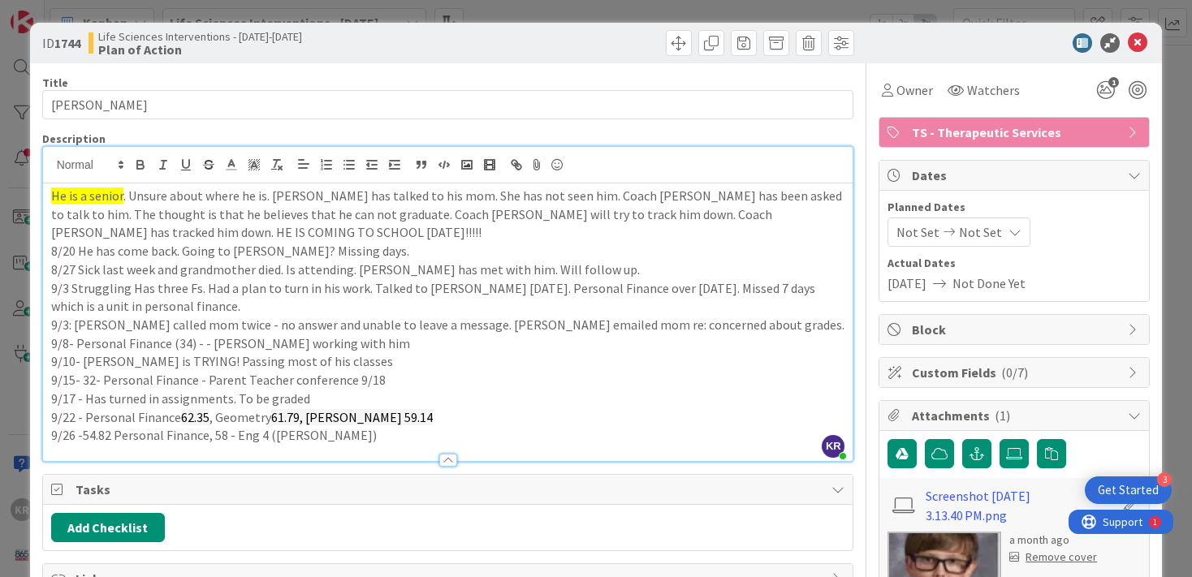
click at [329, 444] on div at bounding box center [448, 452] width 811 height 17
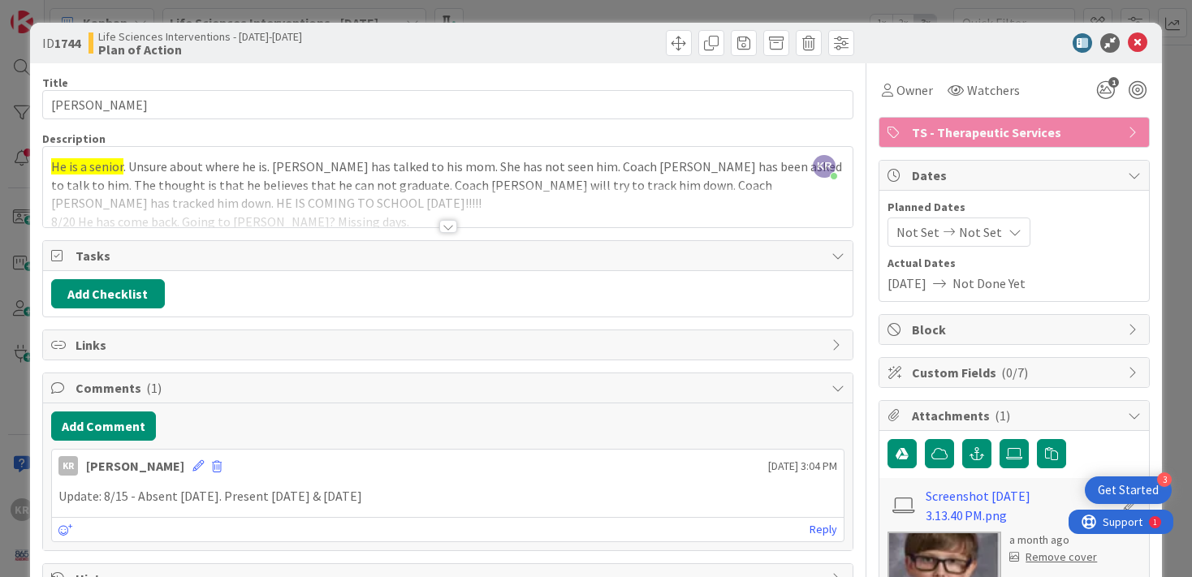
click at [374, 232] on div "Title 11 / 128 [PERSON_NAME] Description KR [PERSON_NAME] just joined He is a s…" at bounding box center [448, 385] width 812 height 645
click at [374, 218] on div at bounding box center [448, 206] width 811 height 41
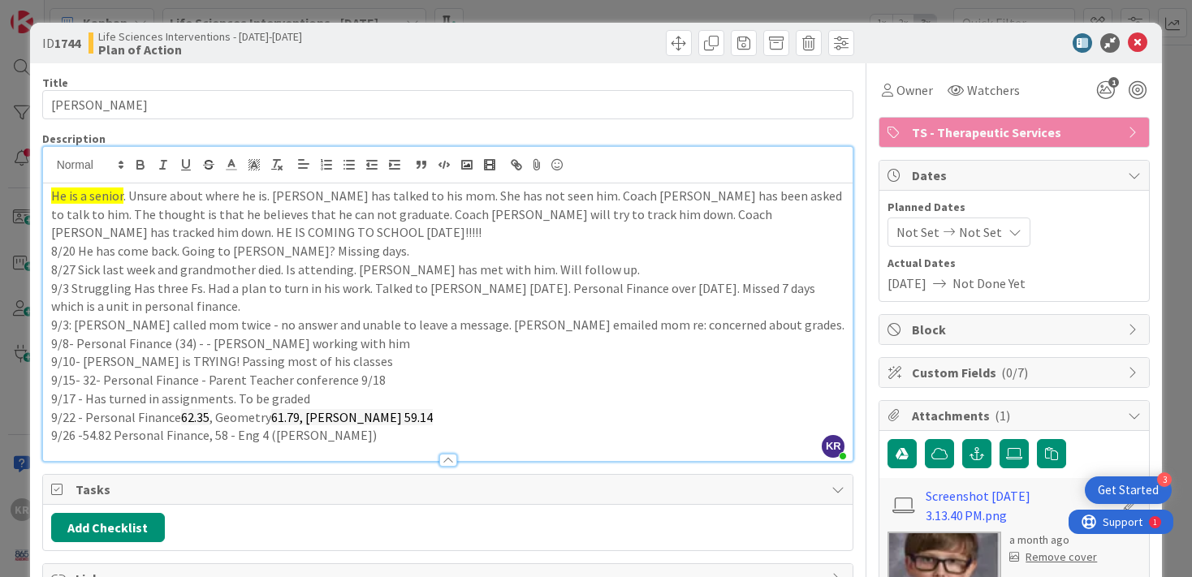
click at [377, 437] on span at bounding box center [378, 435] width 2 height 16
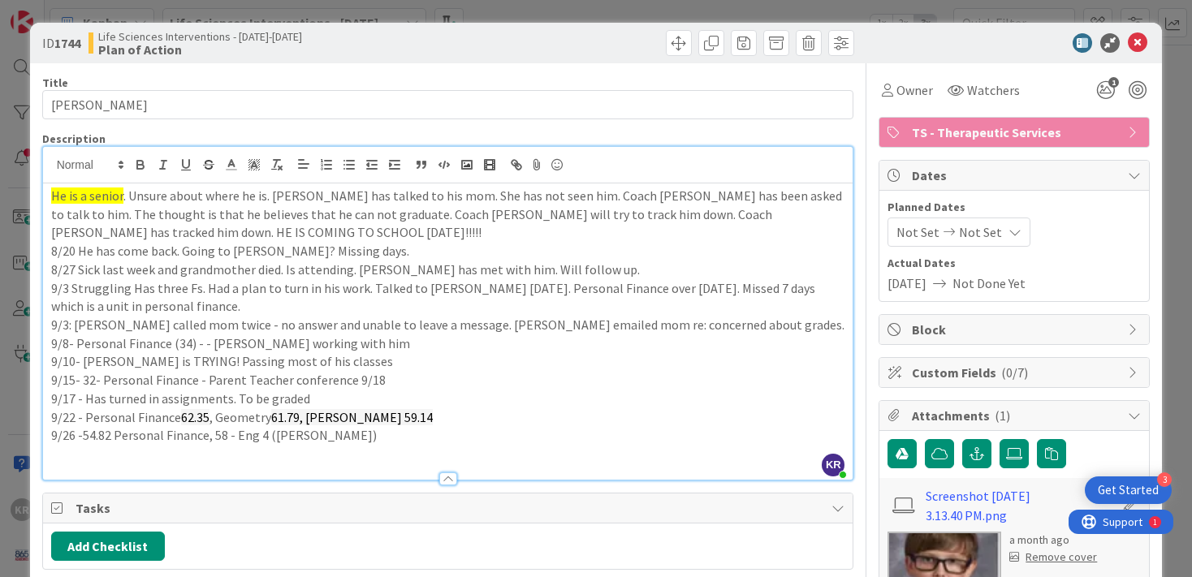
click at [320, 435] on p "9/26 -54.82 Personal Finance, 58 - Eng 4 ([PERSON_NAME])" at bounding box center [448, 435] width 794 height 19
drag, startPoint x: 86, startPoint y: 439, endPoint x: 95, endPoint y: 439, distance: 8.9
click at [95, 439] on p "9/26 -54.82 Personal Finance, 58 - Eng 4 ([PERSON_NAME])" at bounding box center [448, 435] width 794 height 19
click at [322, 443] on p "9/26 -54.82 Personal Finance, 58 - Eng 4 ([PERSON_NAME])" at bounding box center [448, 435] width 794 height 19
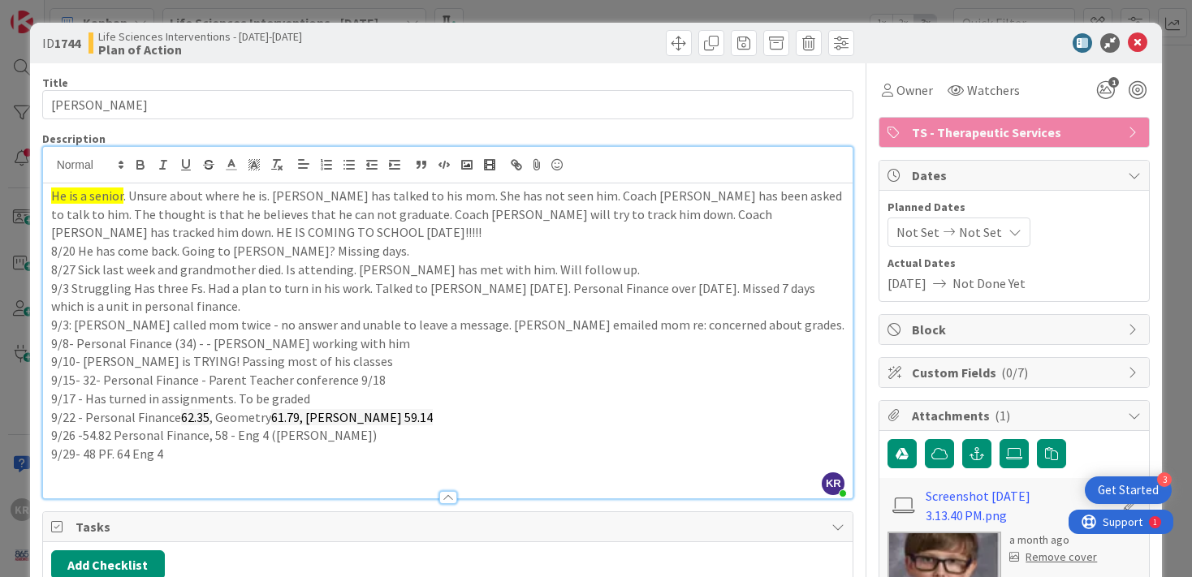
click at [111, 454] on p "9/29- 48 PF. 64 Eng 4" at bounding box center [448, 454] width 794 height 19
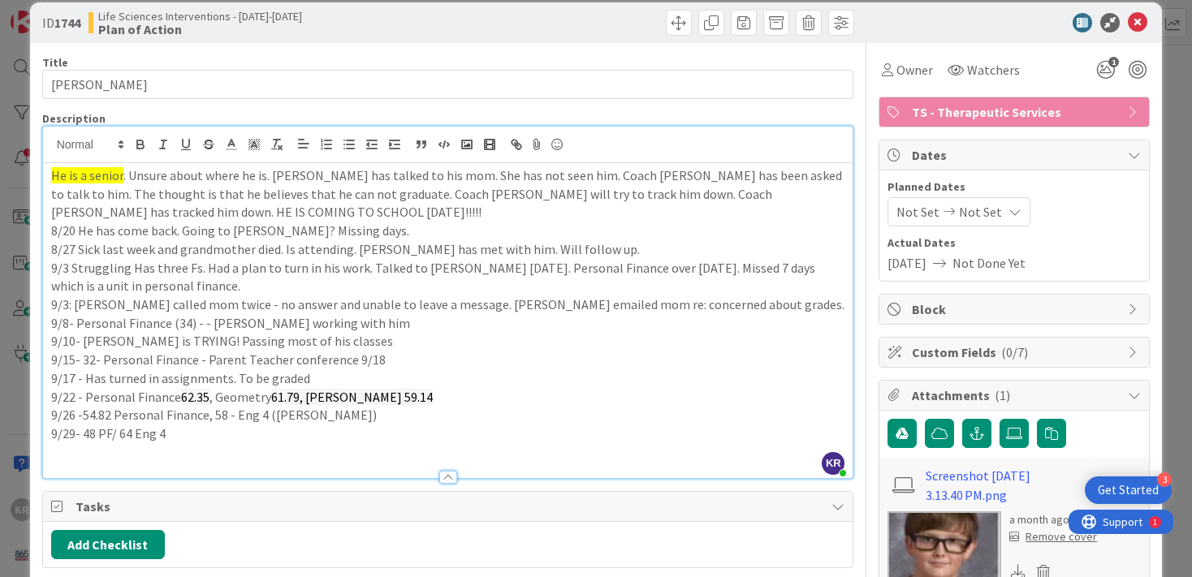
scroll to position [28, 0]
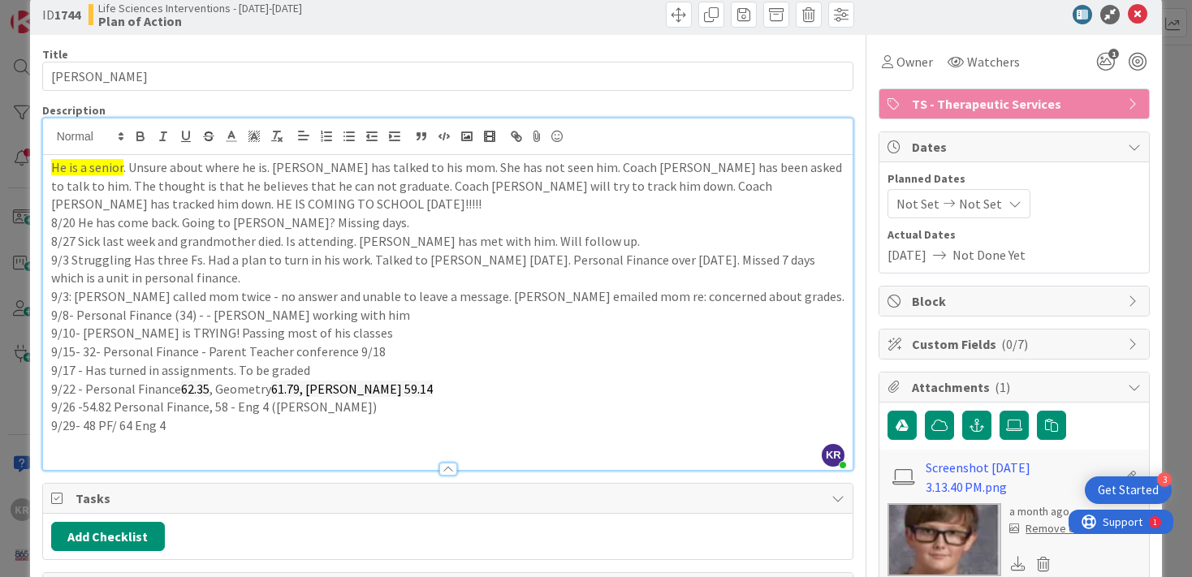
click at [162, 438] on p at bounding box center [448, 444] width 794 height 19
click at [168, 430] on p "9/29- 48 PF/ 64 Eng 4" at bounding box center [448, 426] width 794 height 19
click at [180, 446] on p at bounding box center [448, 444] width 794 height 19
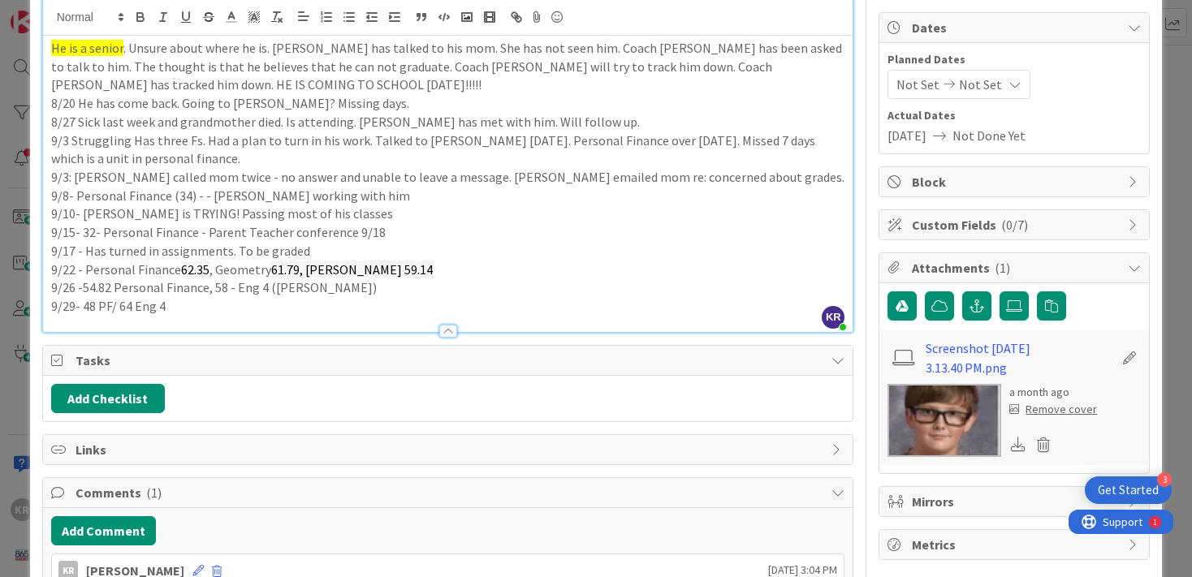
scroll to position [147, 0]
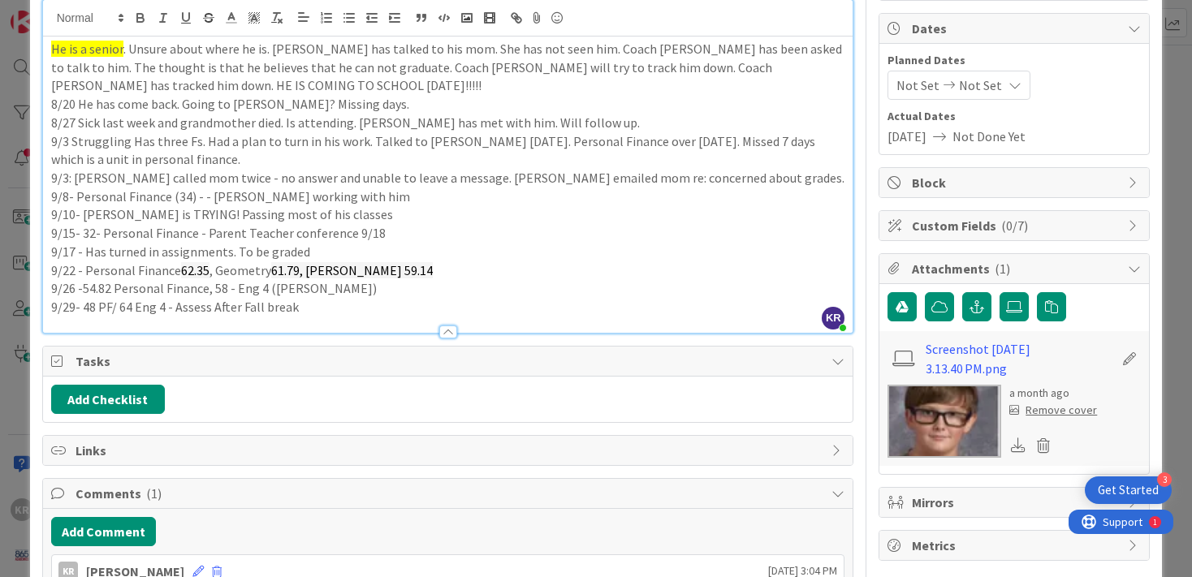
click at [26, 334] on div "ID 1744 Life Sciences Interventions - [DATE]-[DATE] Plan of Action Title 11 / 1…" at bounding box center [596, 288] width 1192 height 577
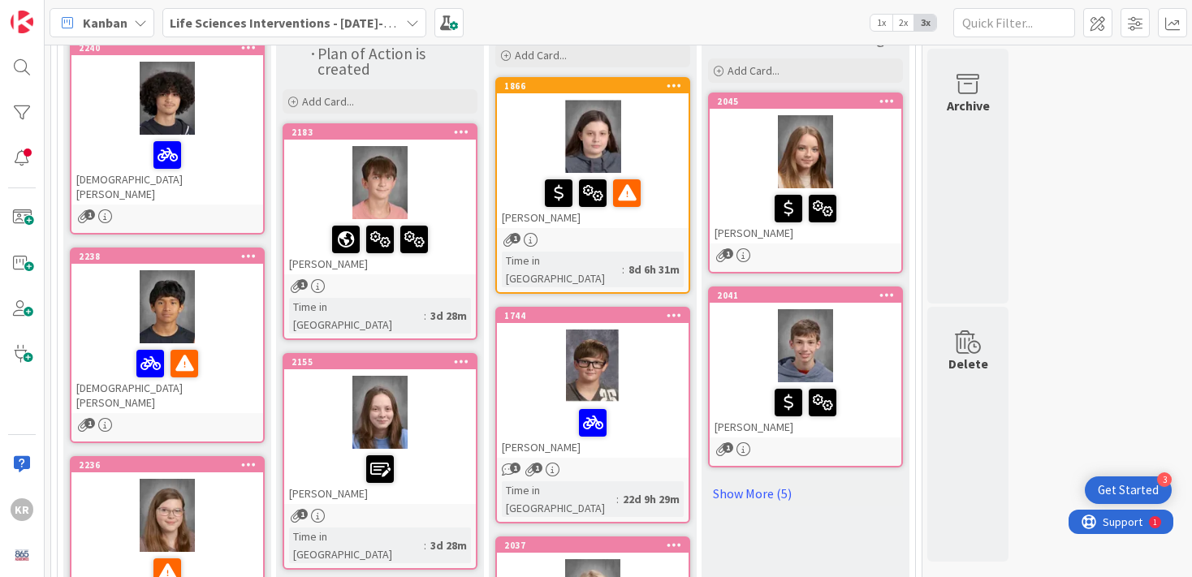
scroll to position [213, 0]
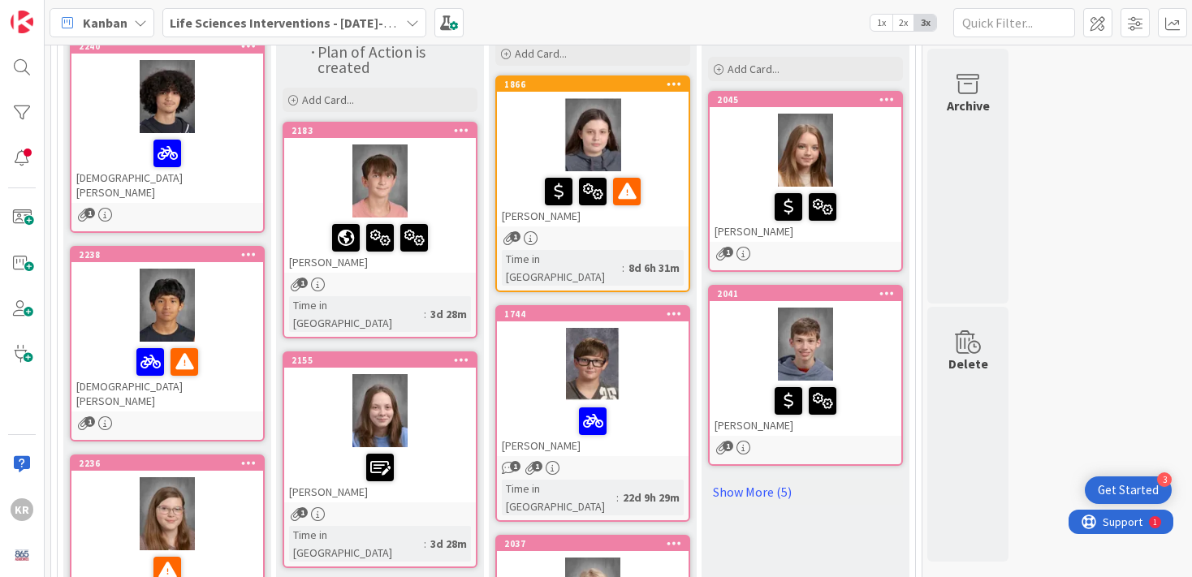
click at [301, 400] on div at bounding box center [380, 410] width 192 height 73
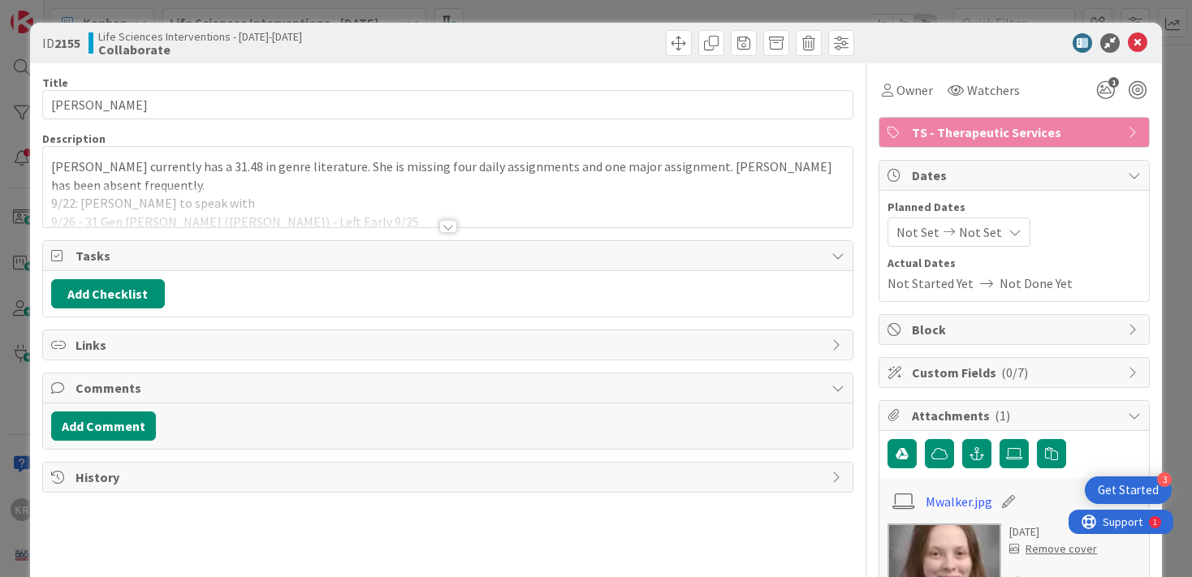
click at [259, 228] on div "Title 13 / 128 [PERSON_NAME] Description [PERSON_NAME] currently has a 31.48 in…" at bounding box center [448, 381] width 812 height 637
click at [253, 216] on div at bounding box center [448, 206] width 811 height 41
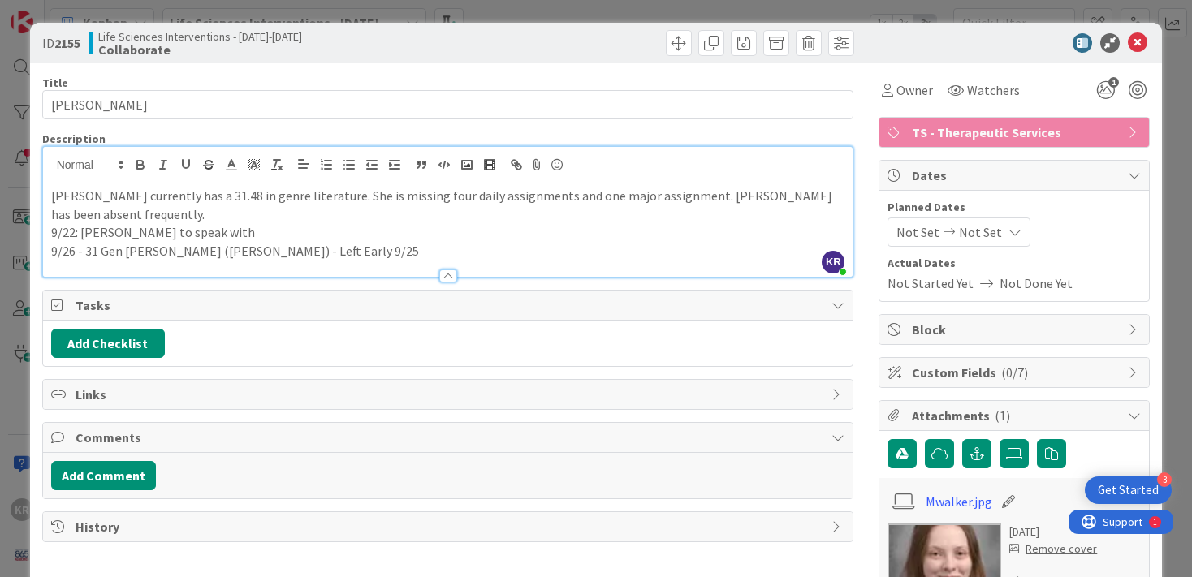
click at [20, 303] on div "ID 2155 Life Sciences Interventions - [DATE]-[DATE] Collaborate Title 13 / 128 …" at bounding box center [596, 288] width 1192 height 577
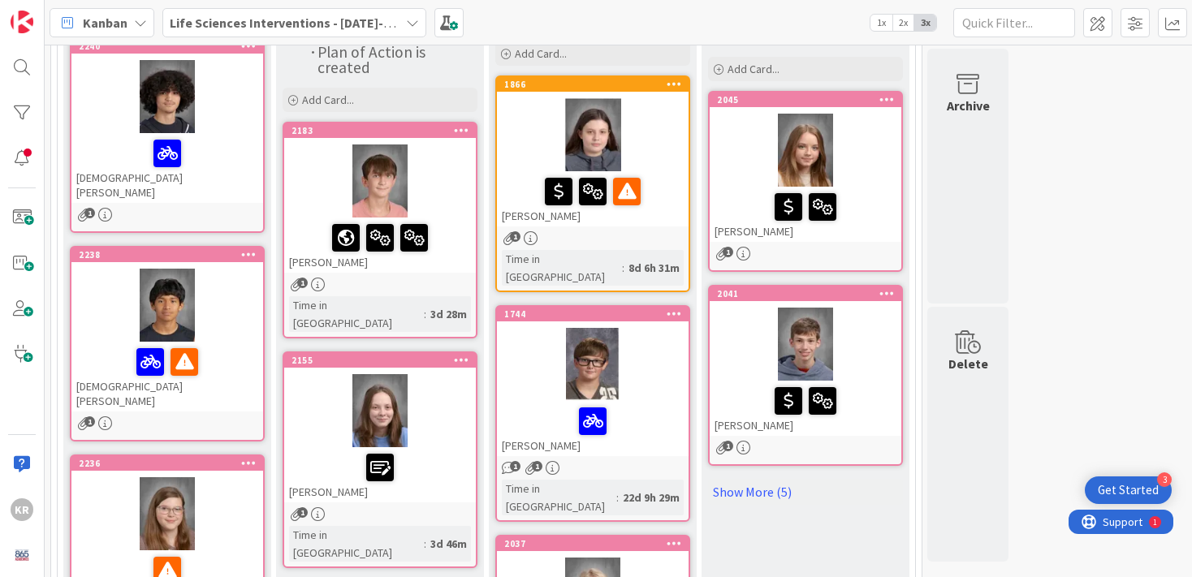
click at [440, 208] on div at bounding box center [380, 181] width 192 height 73
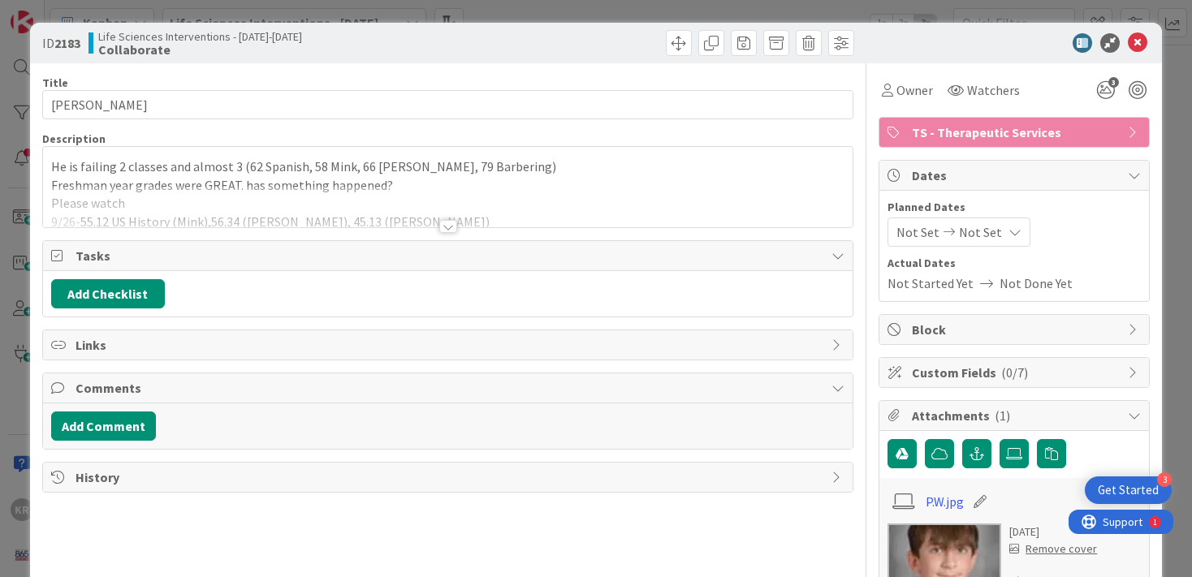
click at [283, 211] on div at bounding box center [448, 206] width 811 height 41
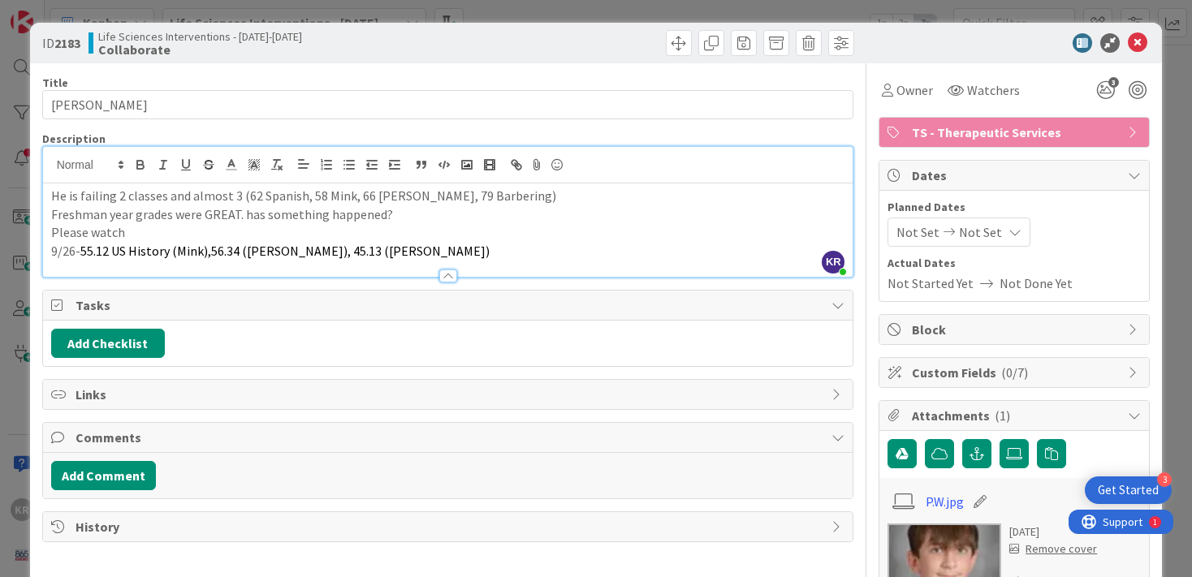
click at [430, 253] on p "9/26- 55.12 US History (Mink), 56.34 ([PERSON_NAME]), 45.13 ([PERSON_NAME])" at bounding box center [448, 251] width 794 height 19
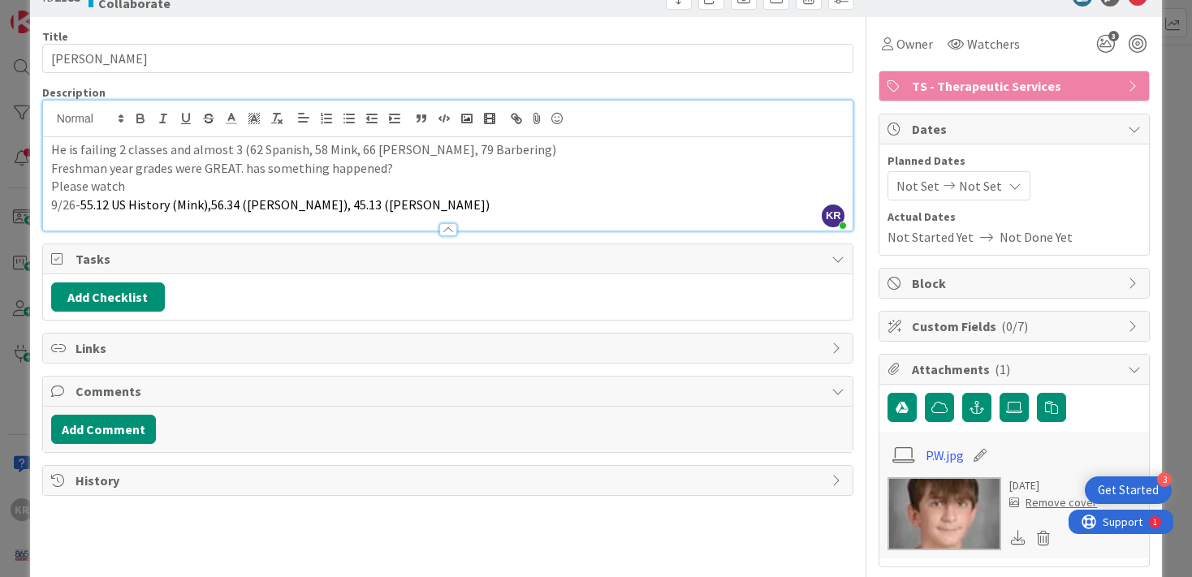
scroll to position [32, 0]
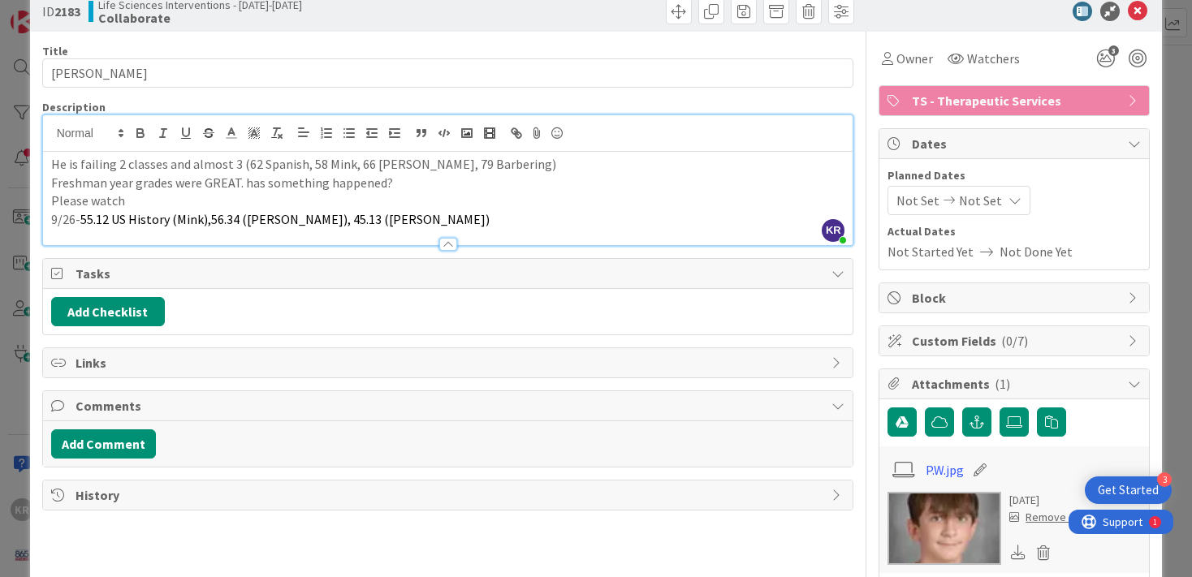
click at [14, 319] on div "ID 2183 Life Sciences Interventions - [DATE]-[DATE] Collaborate Title 13 / 128 …" at bounding box center [596, 288] width 1192 height 577
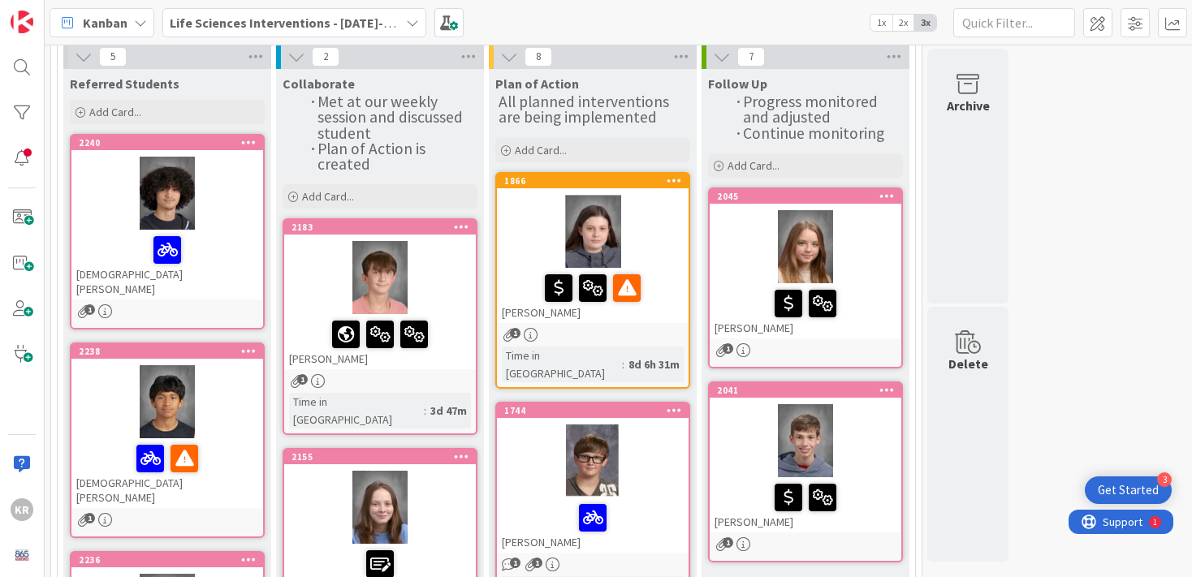
scroll to position [112, 0]
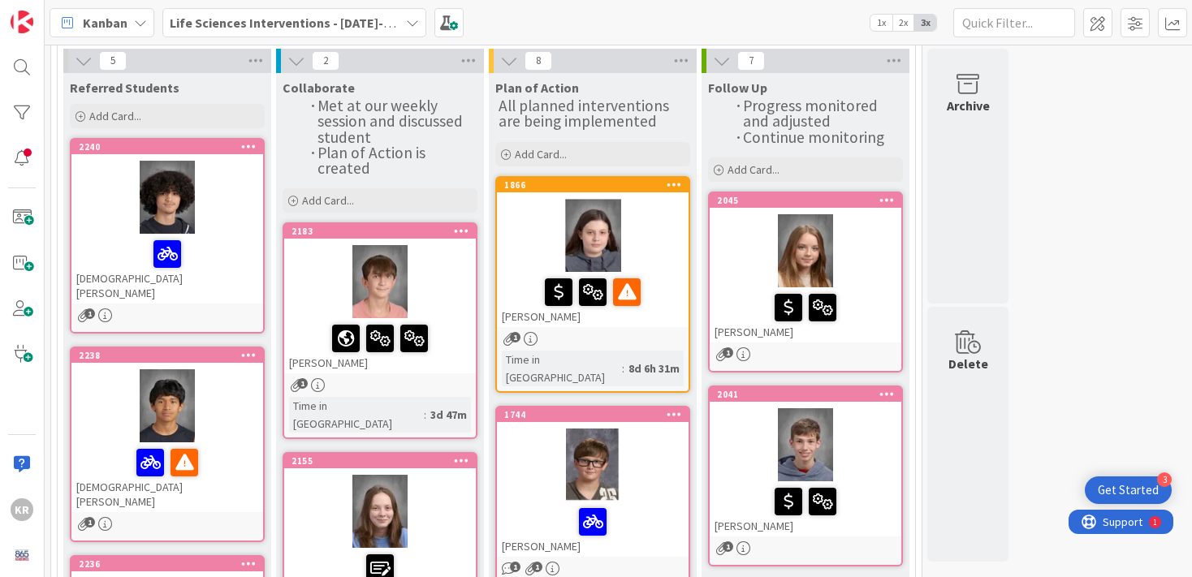
click at [216, 249] on div at bounding box center [167, 254] width 182 height 34
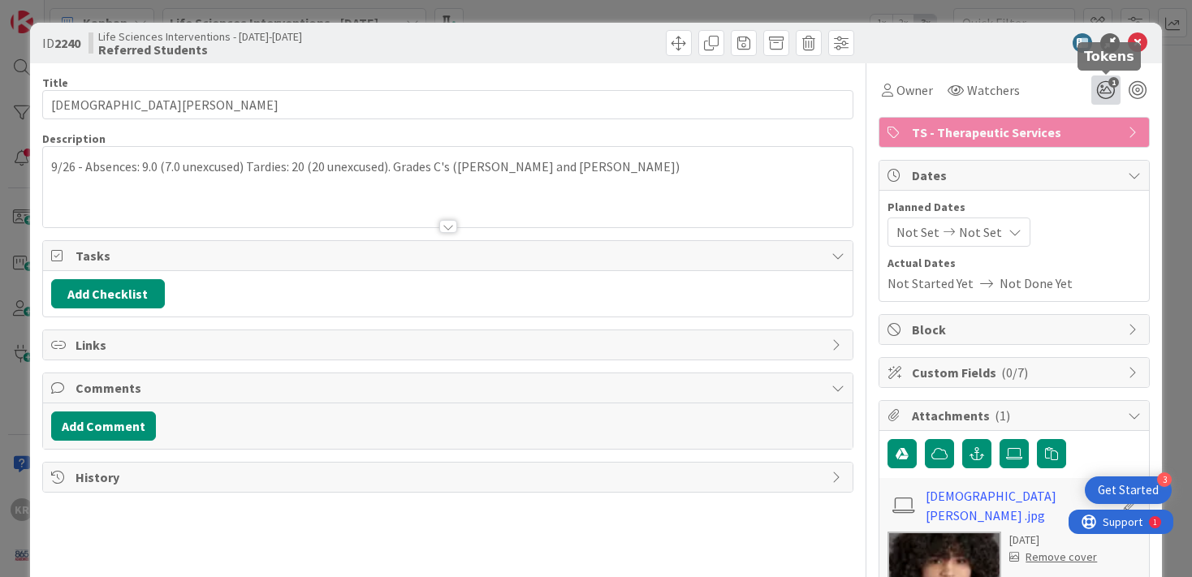
click at [687, 84] on span "1" at bounding box center [1114, 82] width 11 height 11
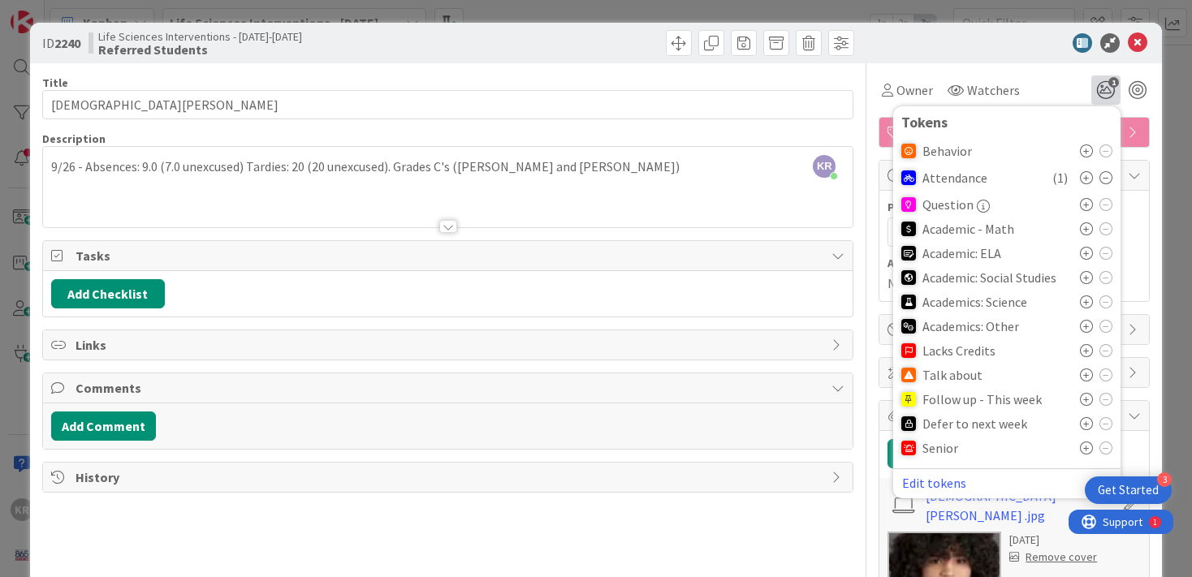
click at [687, 149] on icon at bounding box center [1086, 151] width 13 height 13
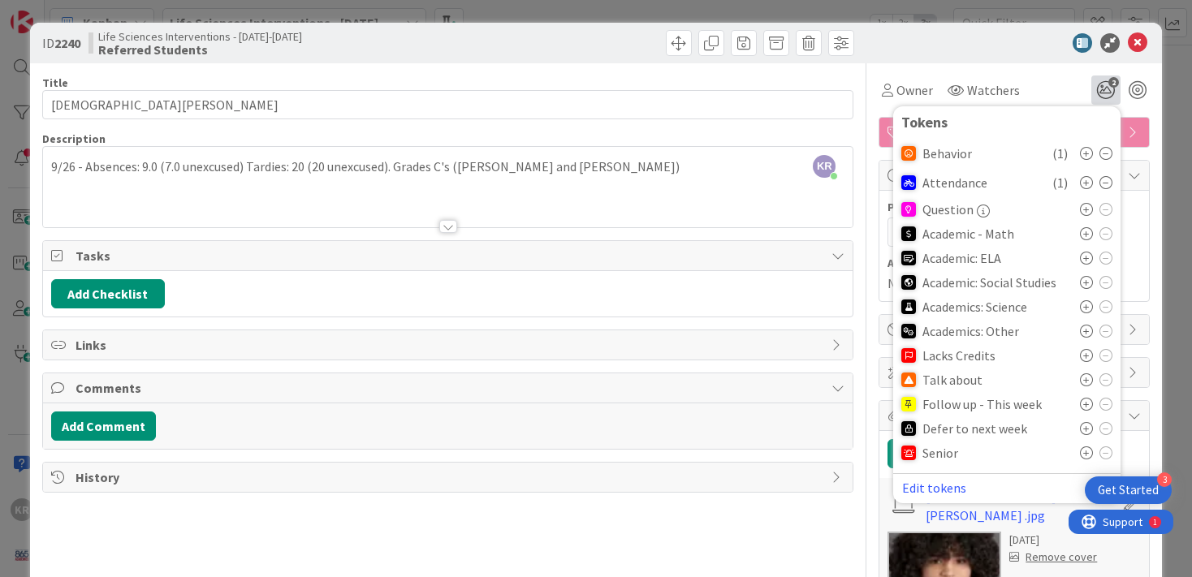
click at [687, 120] on div "ID 2240 Life Sciences Interventions - [DATE]-[DATE] Referred Students Title 16 …" at bounding box center [596, 372] width 1133 height 698
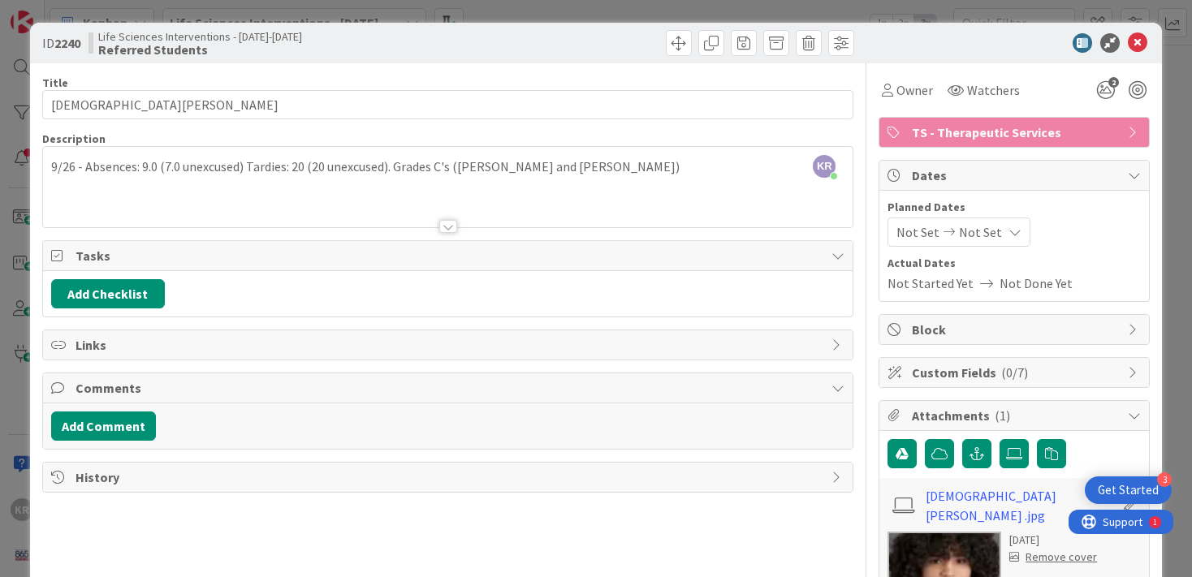
click at [687, 116] on div "ID 2240 Life Sciences Interventions - [DATE]-[DATE] Referred Students Title 16 …" at bounding box center [596, 288] width 1192 height 577
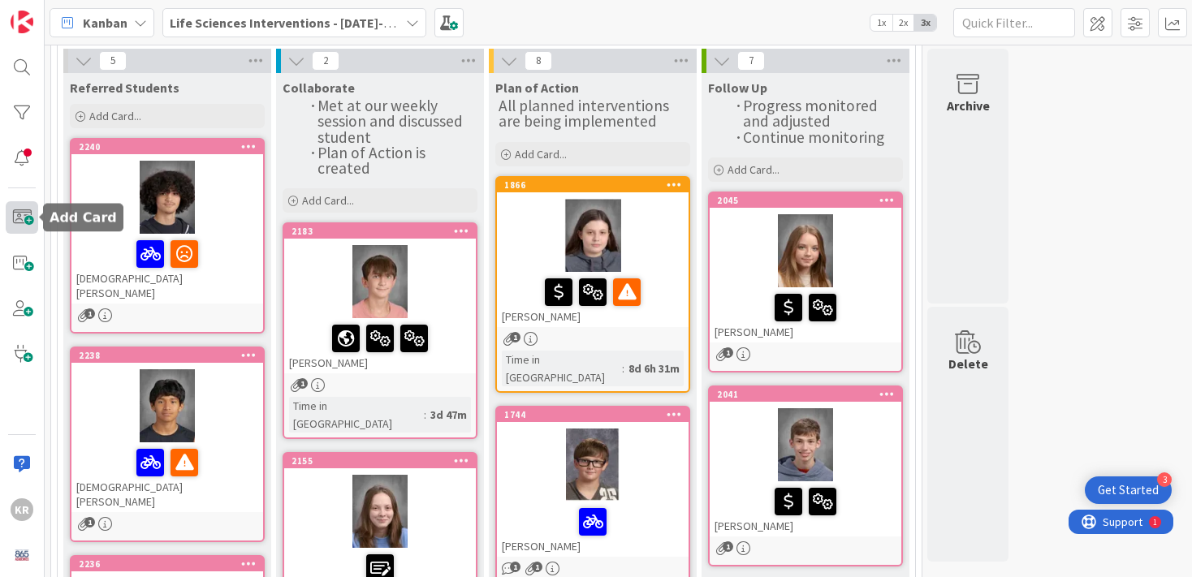
click at [21, 211] on span at bounding box center [22, 217] width 32 height 32
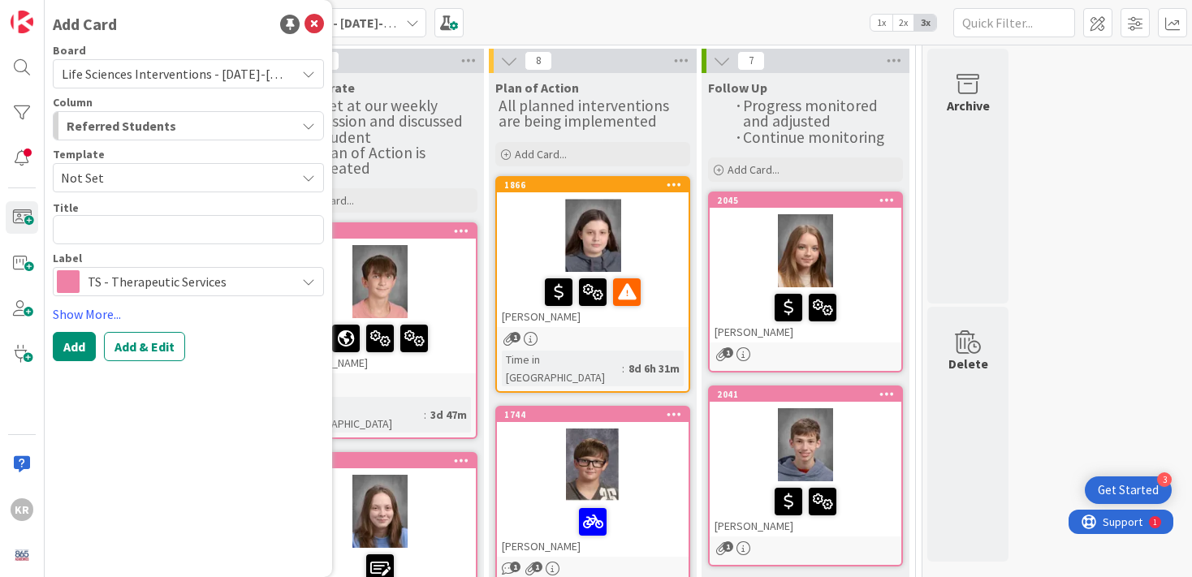
click at [129, 277] on span "TS - Therapeutic Services" at bounding box center [188, 281] width 200 height 23
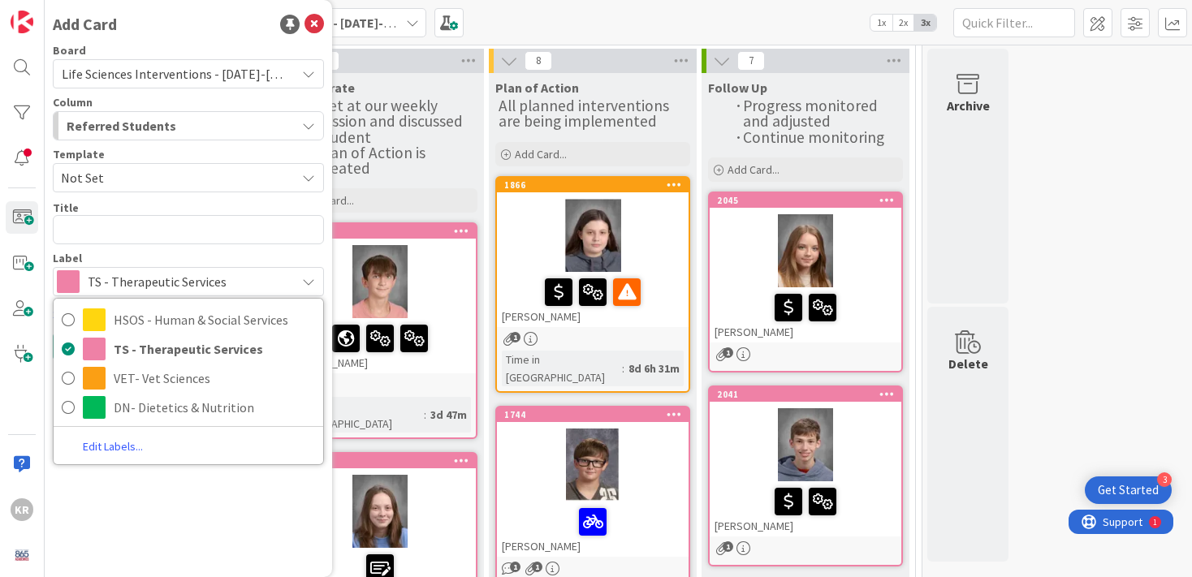
click at [158, 476] on div "Add Card Board Life Sciences Interventions - [DATE]-[DATE] Column Referred Stud…" at bounding box center [189, 288] width 288 height 577
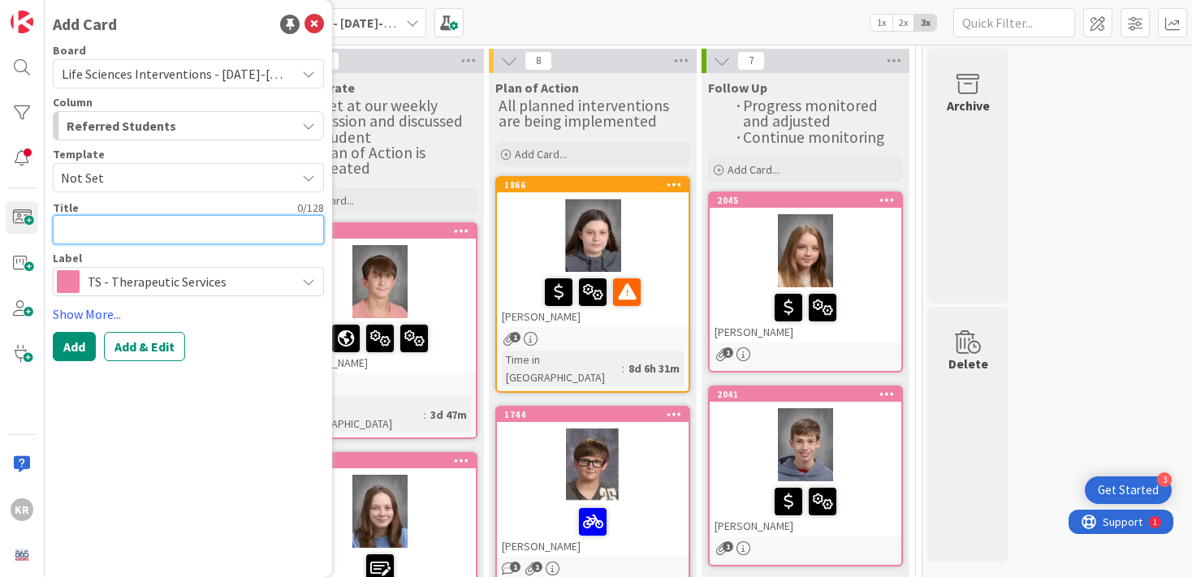
click at [122, 236] on textarea at bounding box center [188, 229] width 271 height 29
type textarea "x"
type textarea "K"
type textarea "x"
type textarea "Kr"
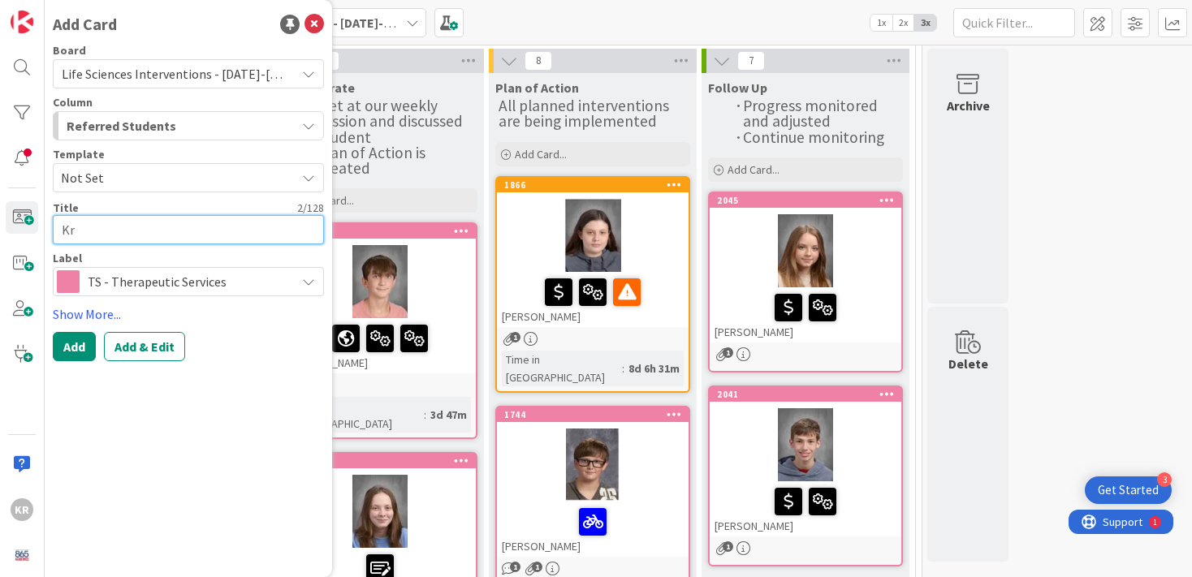
type textarea "x"
type textarea "Kri"
type textarea "x"
type textarea "[PERSON_NAME]"
type textarea "x"
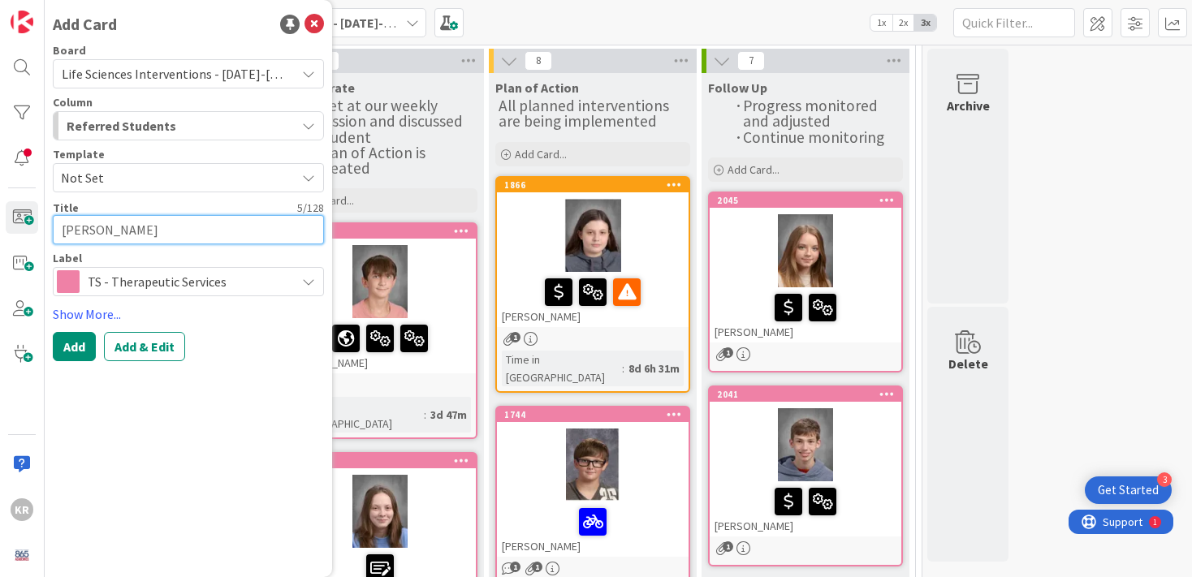
type textarea "[PERSON_NAME]"
type textarea "x"
type textarea "[PERSON_NAME]"
type textarea "x"
type textarea "[PERSON_NAME]"
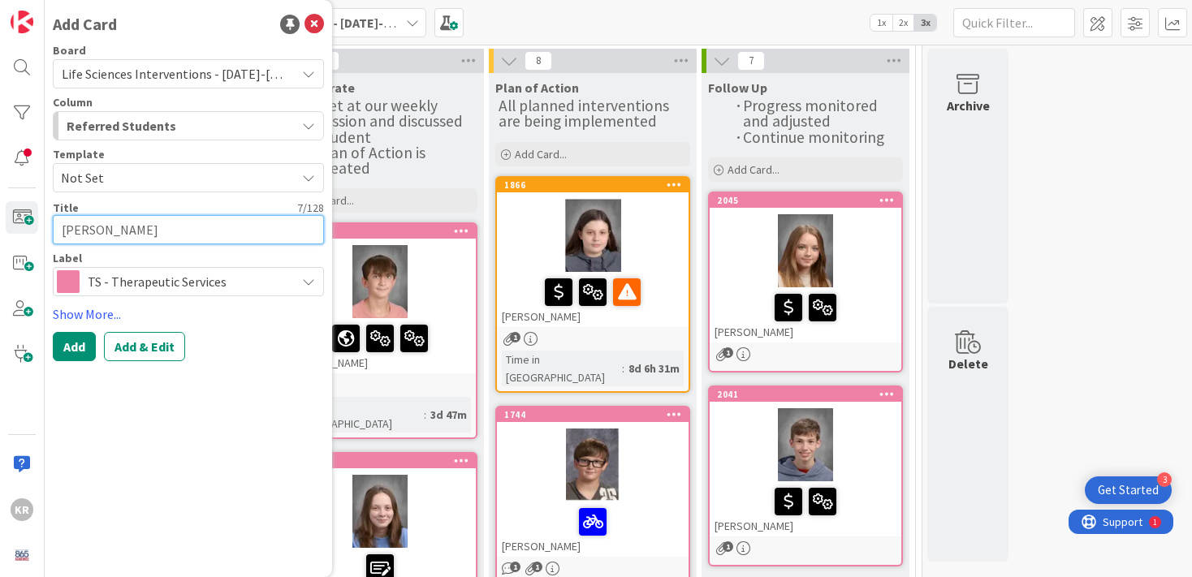
type textarea "x"
type textarea "[PERSON_NAME]"
type textarea "x"
type textarea "[PERSON_NAME]"
type textarea "x"
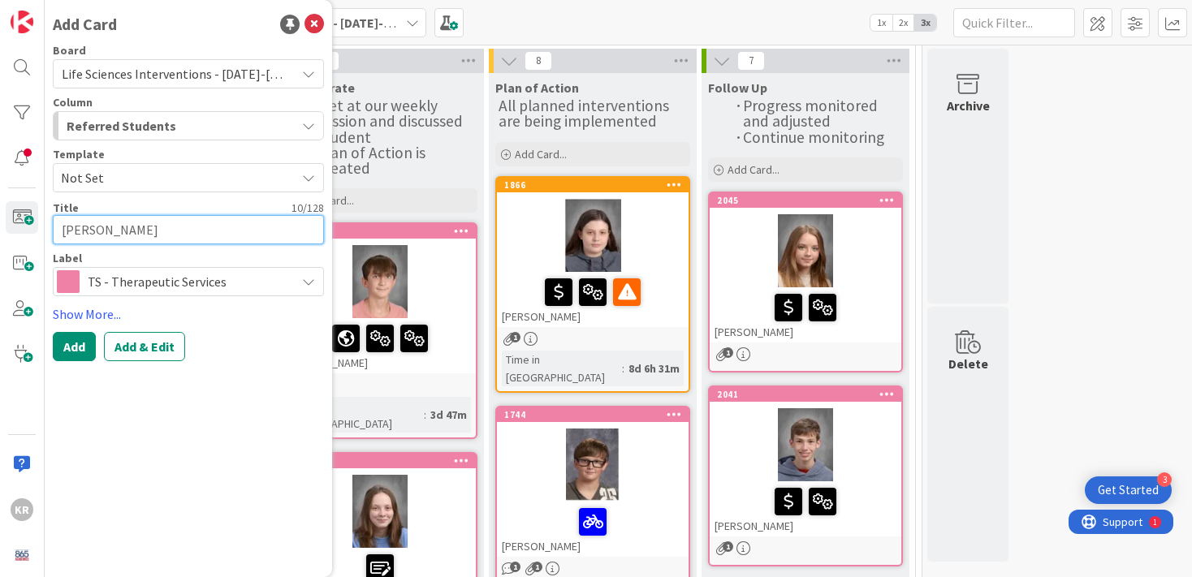
type textarea "[PERSON_NAME]"
type textarea "x"
type textarea "[PERSON_NAME]"
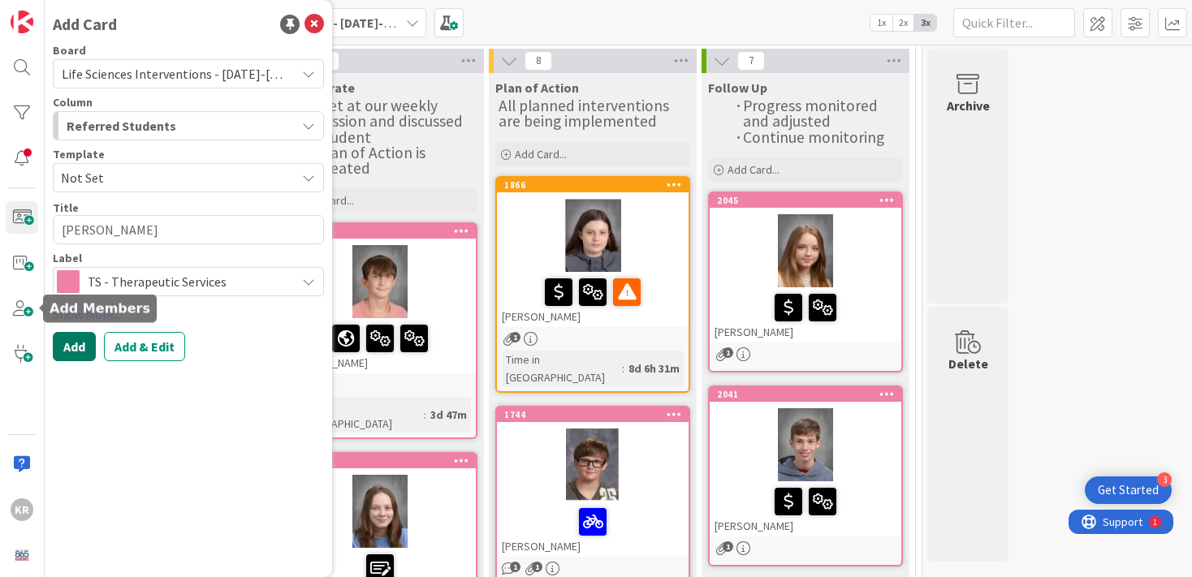
click at [89, 344] on button "Add" at bounding box center [74, 346] width 43 height 29
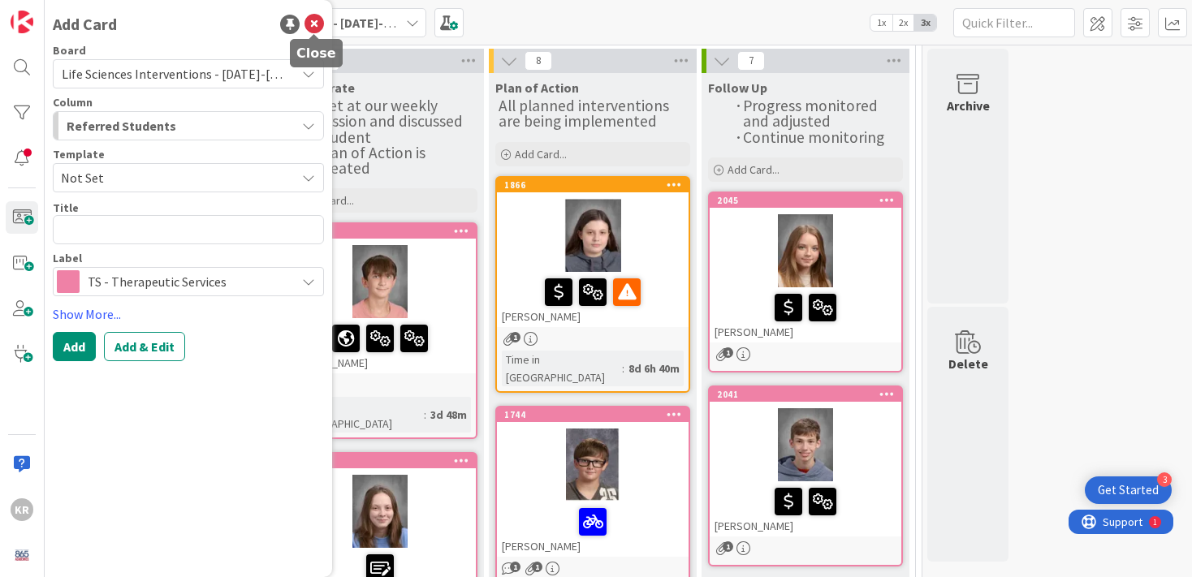
click at [317, 28] on icon at bounding box center [314, 24] width 19 height 19
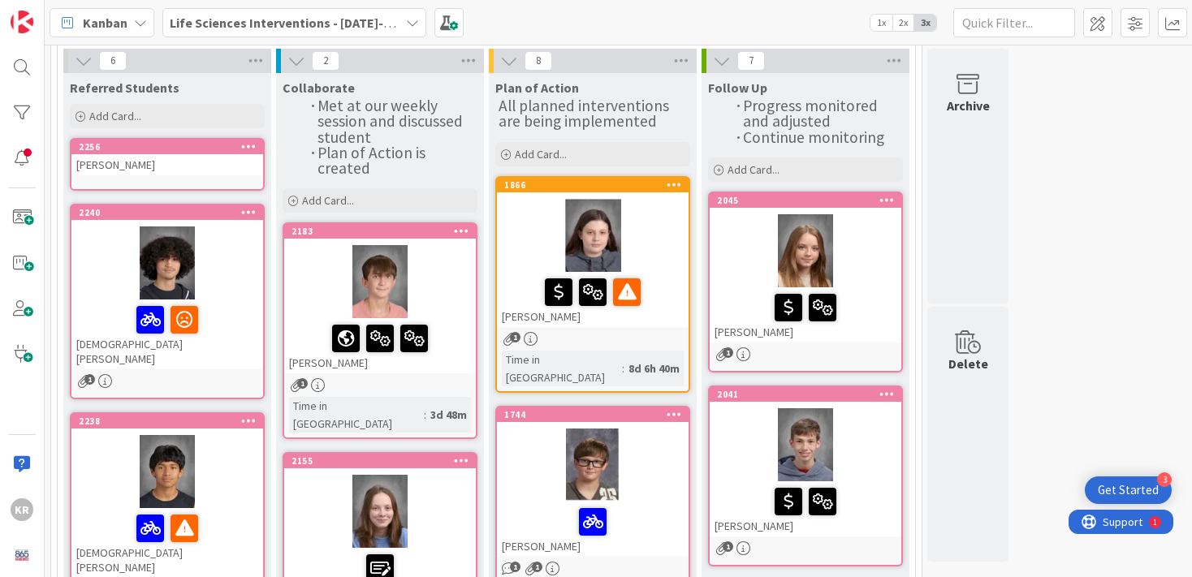
click at [215, 168] on div "[PERSON_NAME]" at bounding box center [167, 164] width 192 height 21
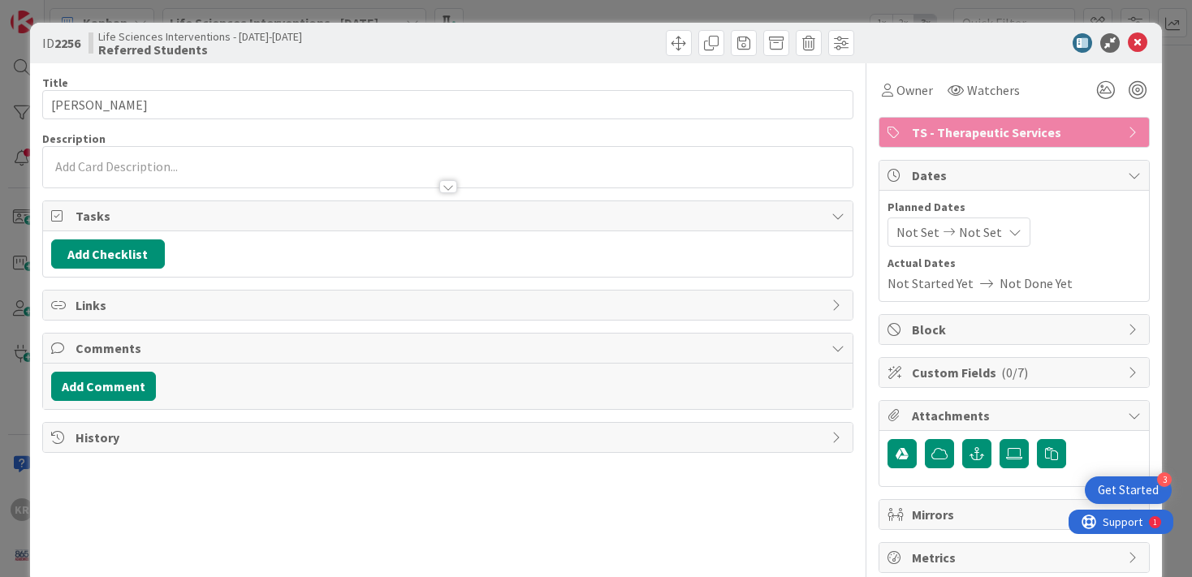
click at [215, 156] on div at bounding box center [448, 170] width 811 height 33
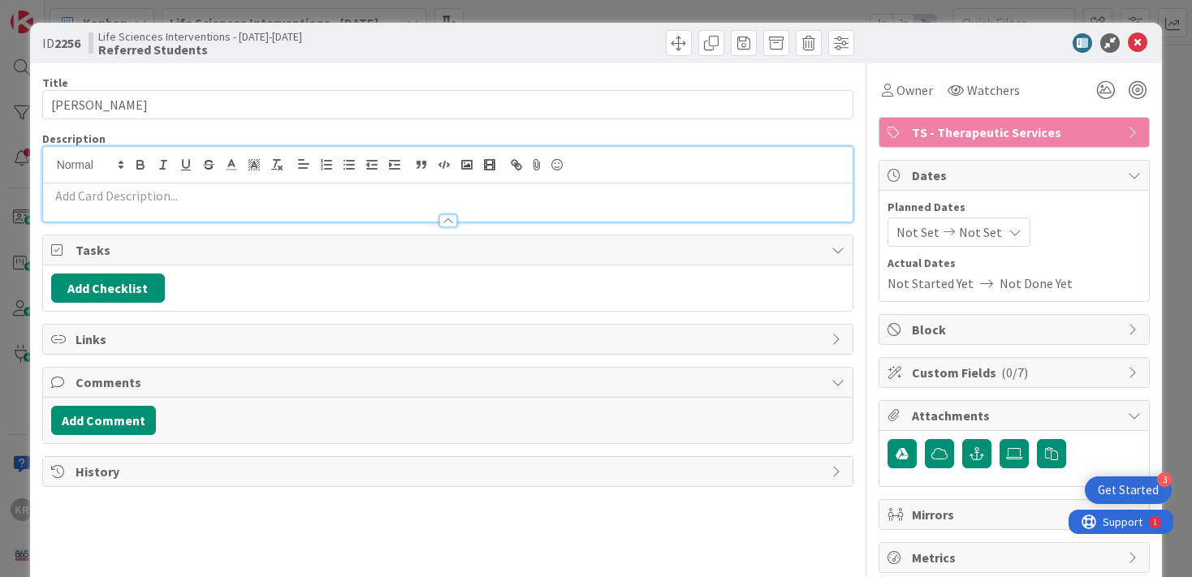
click at [201, 196] on p at bounding box center [448, 196] width 794 height 19
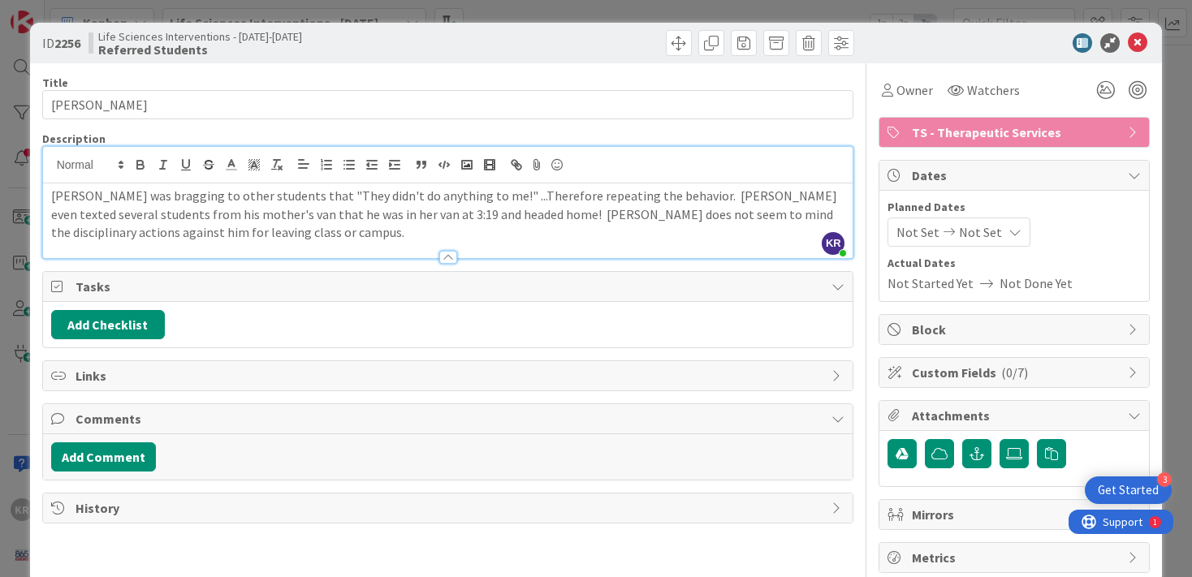
click at [464, 196] on p "[PERSON_NAME] was bragging to other students that "They didn't do anything to m…" at bounding box center [448, 214] width 794 height 55
click at [211, 227] on p "[PERSON_NAME] was bragging to other students that "They didn't do anything to m…" at bounding box center [448, 214] width 794 height 55
click at [687, 461] on label at bounding box center [1014, 453] width 29 height 29
click at [687, 439] on input "file" at bounding box center [1000, 439] width 0 height 0
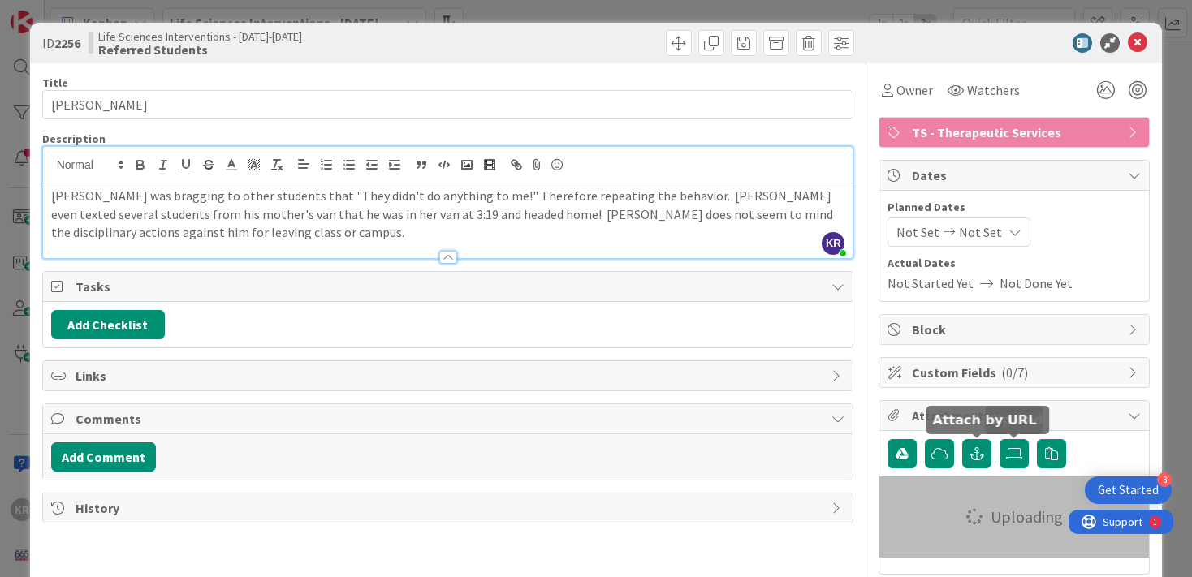
scroll to position [119, 0]
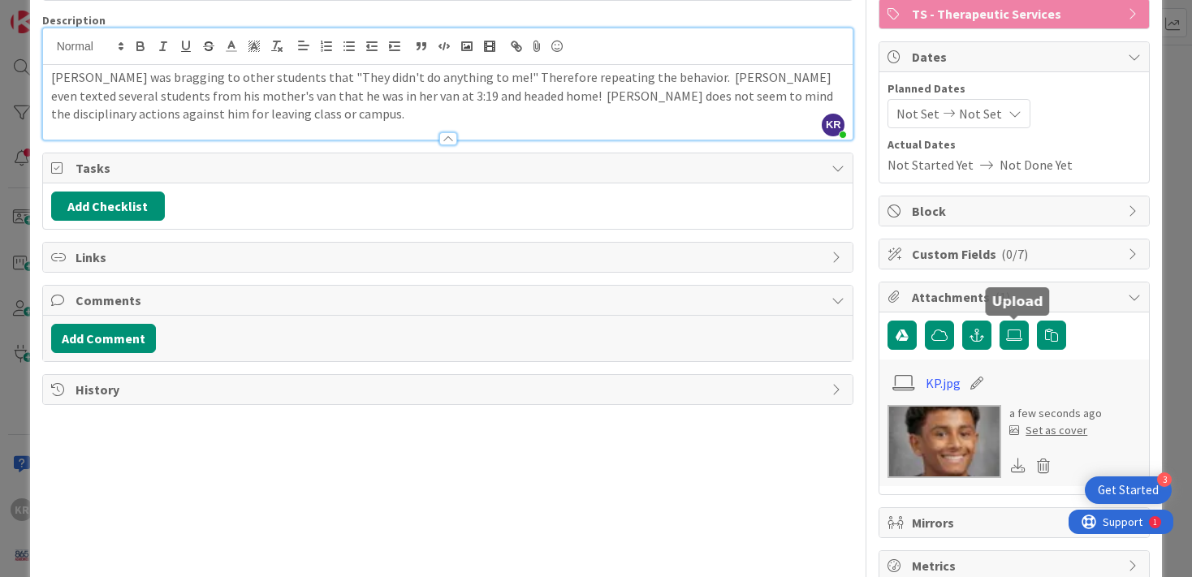
click at [687, 432] on div "Set as cover" at bounding box center [1049, 430] width 78 height 17
click at [687, 430] on div "Set as cover" at bounding box center [1049, 430] width 78 height 17
click at [687, 435] on div "Set as cover" at bounding box center [1049, 430] width 78 height 17
click at [615, 128] on div at bounding box center [448, 131] width 811 height 17
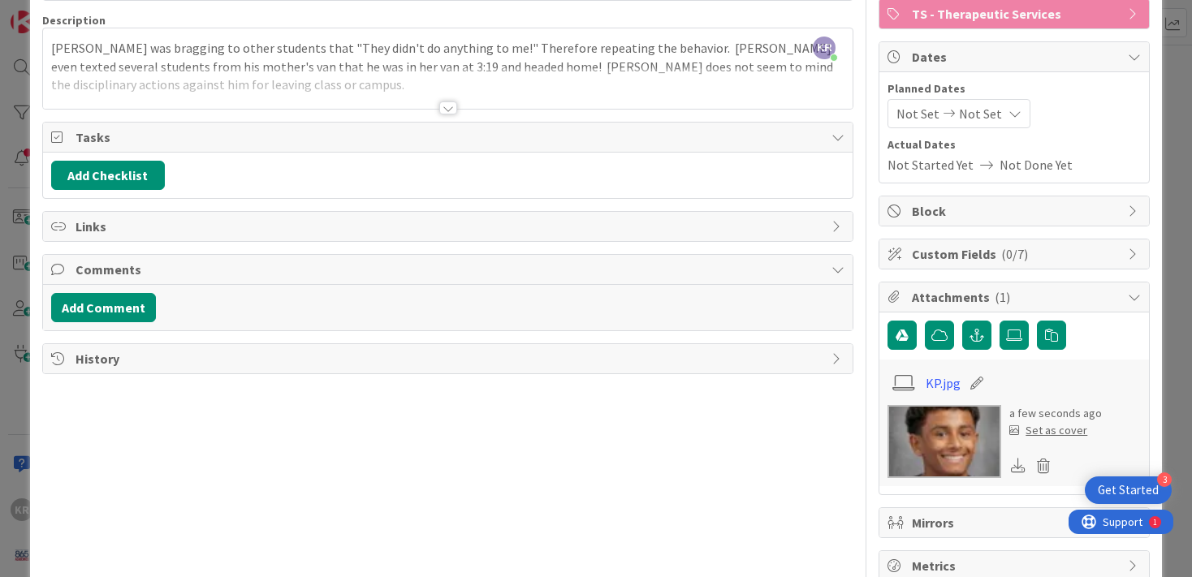
click at [581, 79] on div at bounding box center [448, 87] width 811 height 41
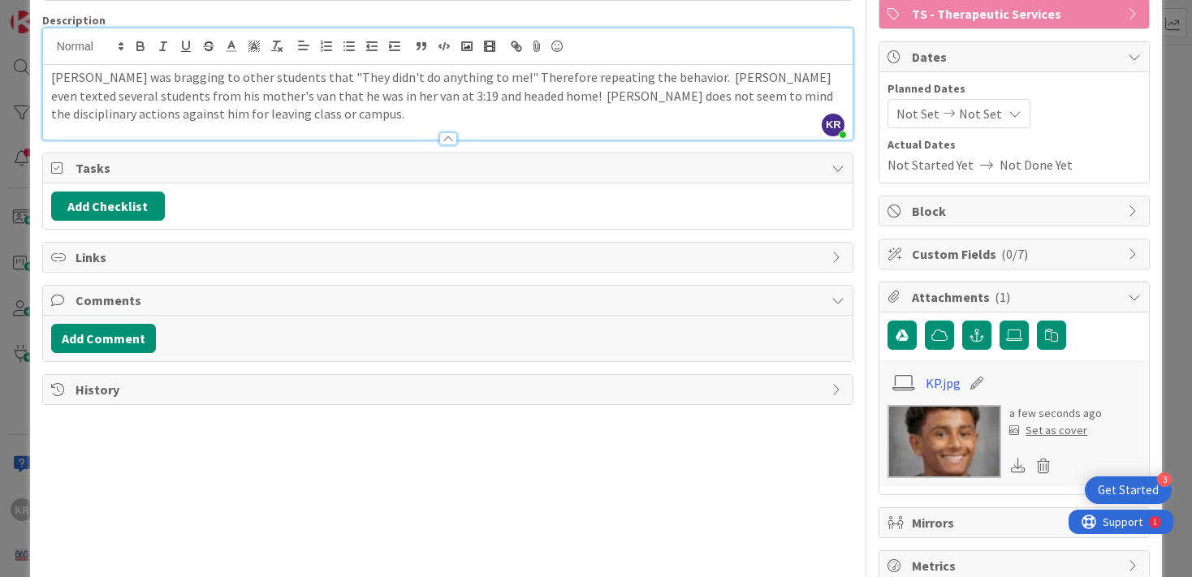
click at [687, 424] on div "Set as cover" at bounding box center [1049, 430] width 78 height 17
click at [687, 435] on div "Set as cover" at bounding box center [1049, 430] width 78 height 17
click at [687, 506] on div "Title 12 / 128 [PERSON_NAME] Description KR [PERSON_NAME] joined 3 m ago [PERSO…" at bounding box center [448, 263] width 812 height 637
click at [3, 452] on div "ID 2256 Life Sciences Interventions - [DATE]-[DATE] Referred Students Title 12 …" at bounding box center [596, 288] width 1192 height 577
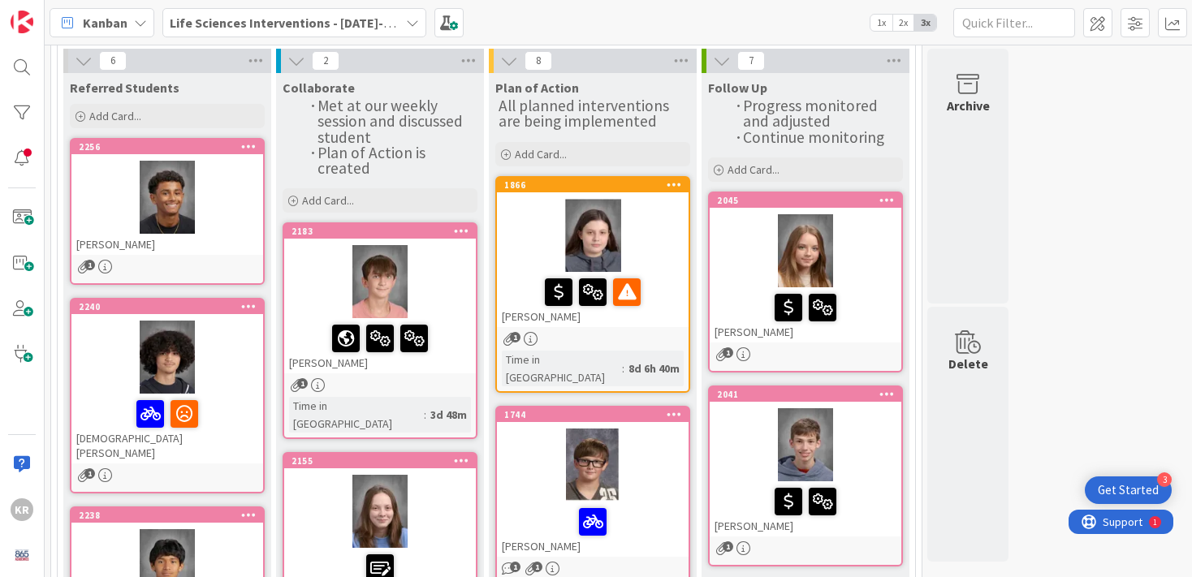
click at [87, 223] on div at bounding box center [167, 197] width 192 height 73
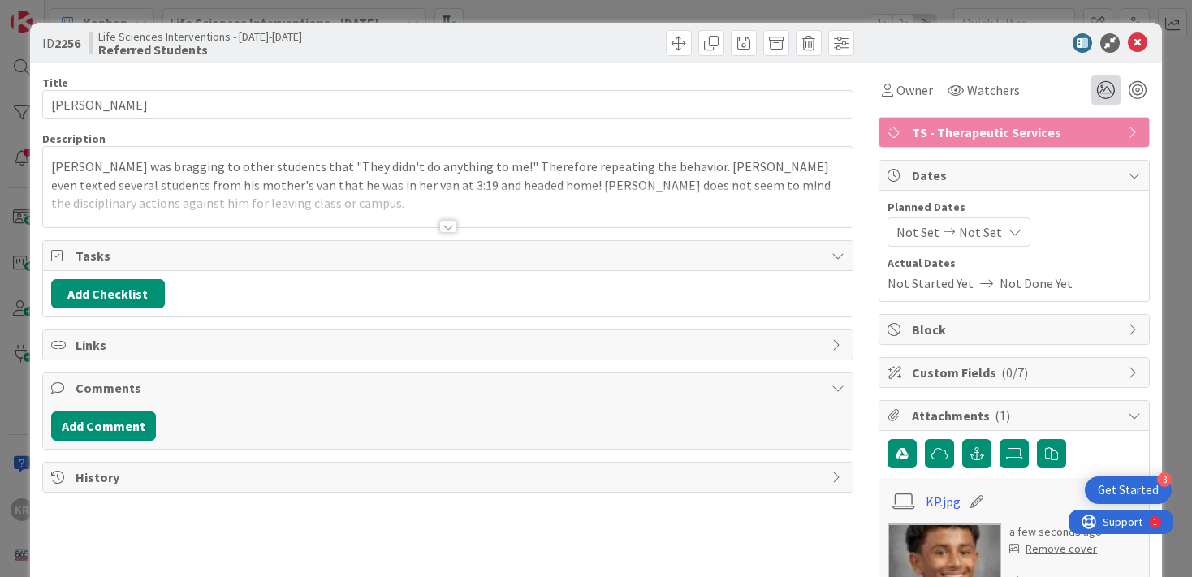
click at [687, 90] on icon at bounding box center [1106, 90] width 29 height 29
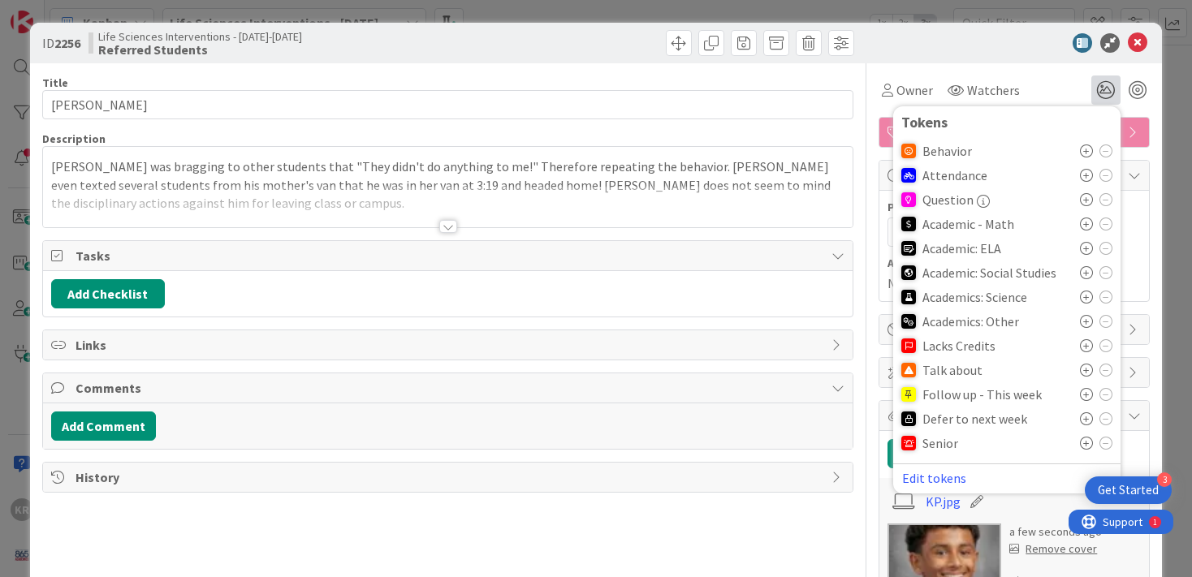
click at [687, 152] on icon at bounding box center [1086, 151] width 13 height 13
click at [687, 177] on div "ID 2256 Life Sciences Interventions - [DATE]-[DATE] Referred Students Title 12 …" at bounding box center [596, 288] width 1192 height 577
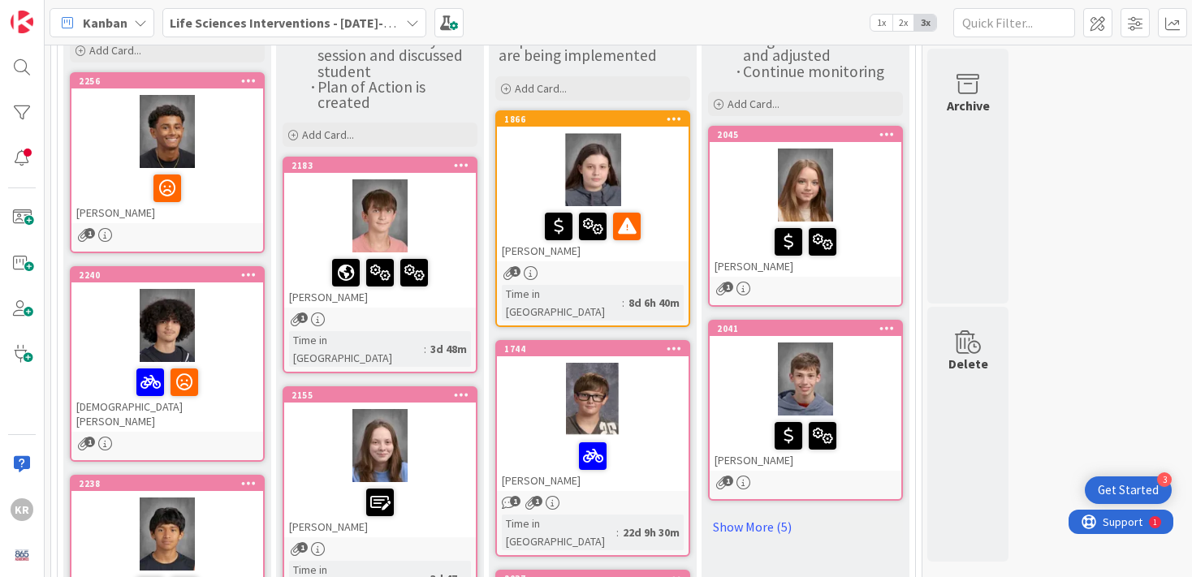
scroll to position [193, 0]
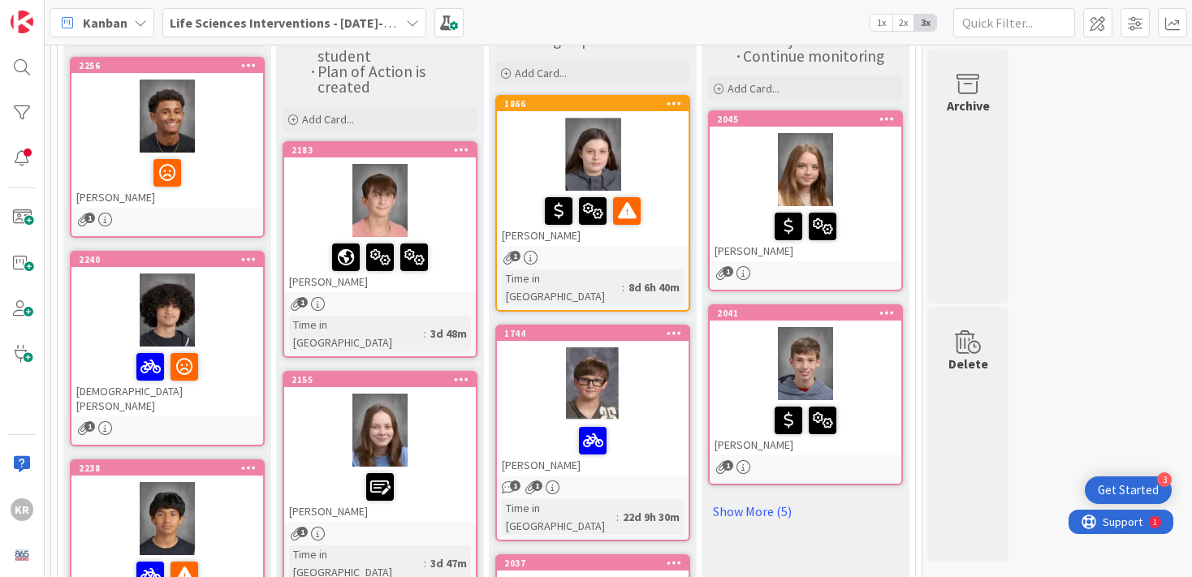
click at [244, 122] on div at bounding box center [167, 116] width 192 height 73
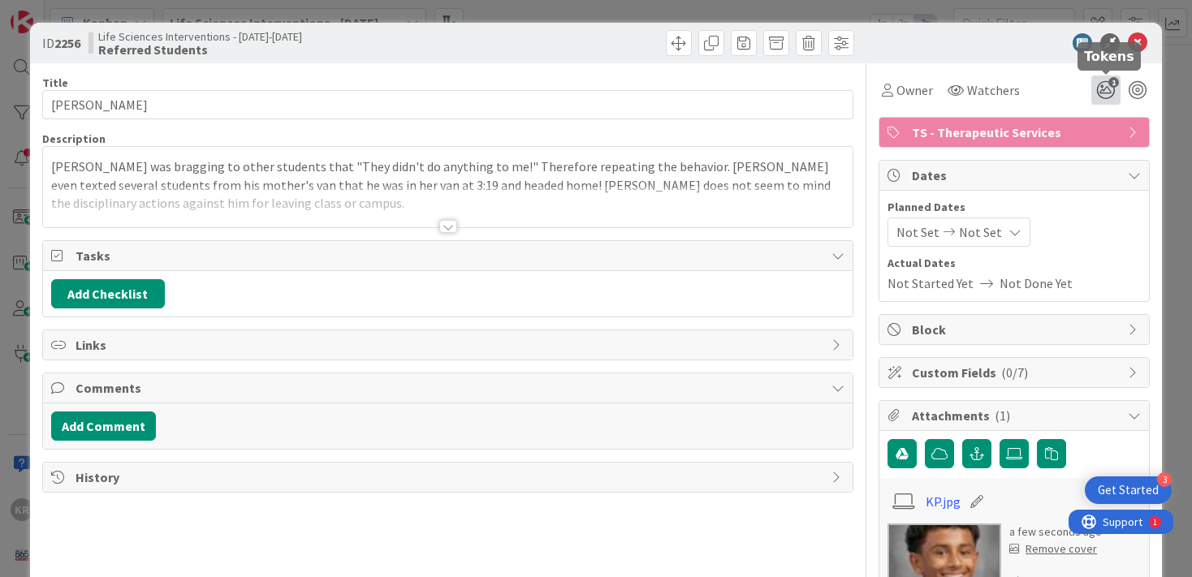
click at [687, 91] on icon "1" at bounding box center [1106, 90] width 29 height 29
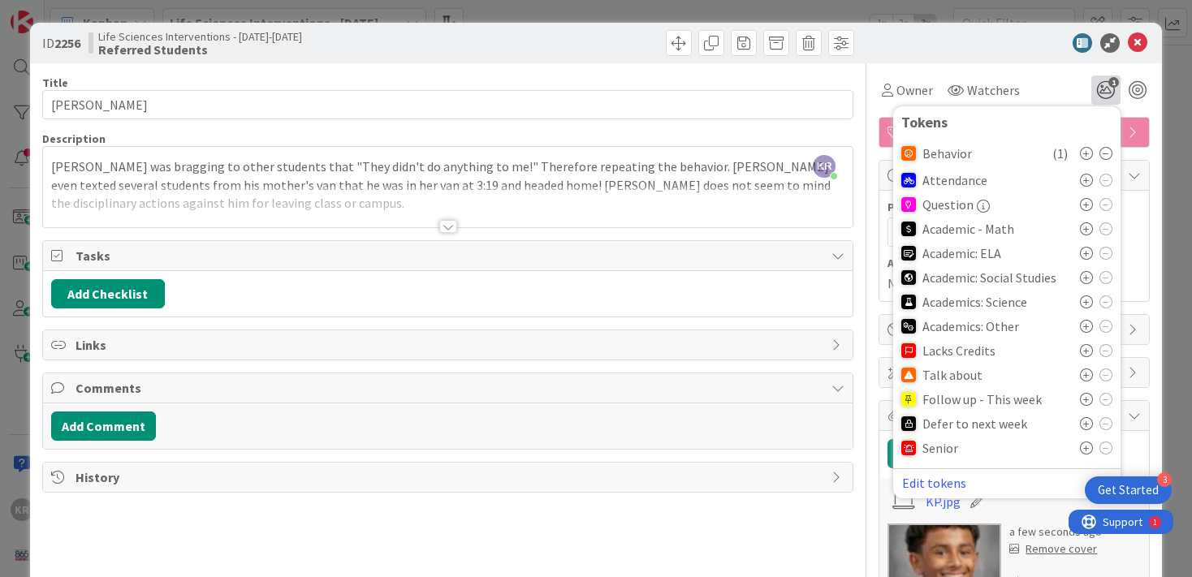
click at [687, 378] on icon at bounding box center [1086, 375] width 13 height 13
click at [687, 345] on div "ID 2256 Life Sciences Interventions - [DATE]-[DATE] Referred Students Title 12 …" at bounding box center [596, 288] width 1192 height 577
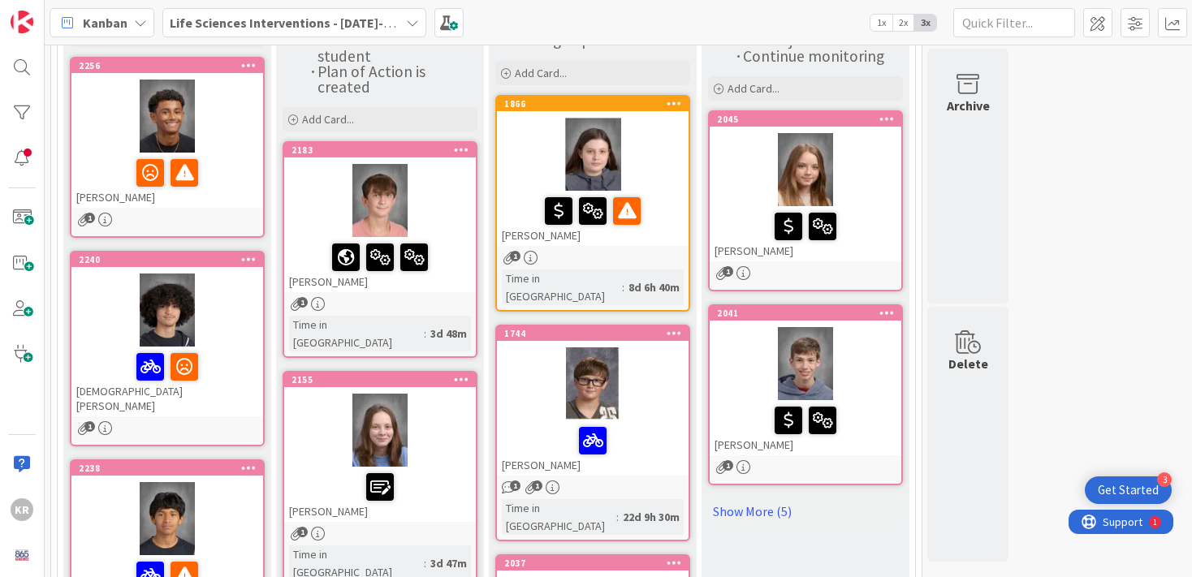
click at [87, 344] on div at bounding box center [167, 310] width 192 height 73
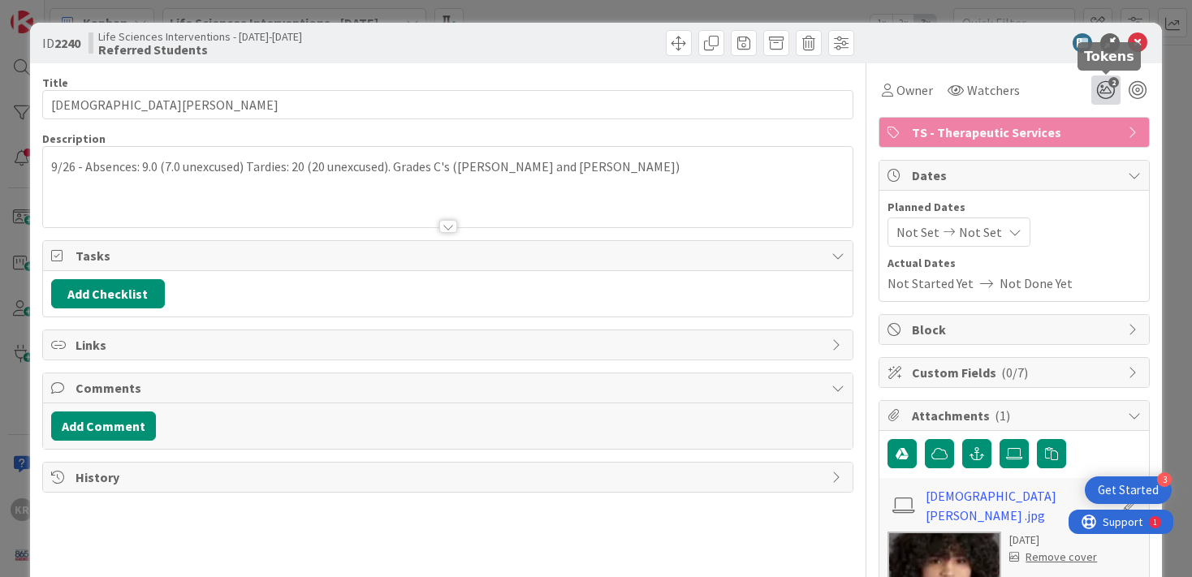
click at [687, 95] on icon "2" at bounding box center [1106, 90] width 29 height 29
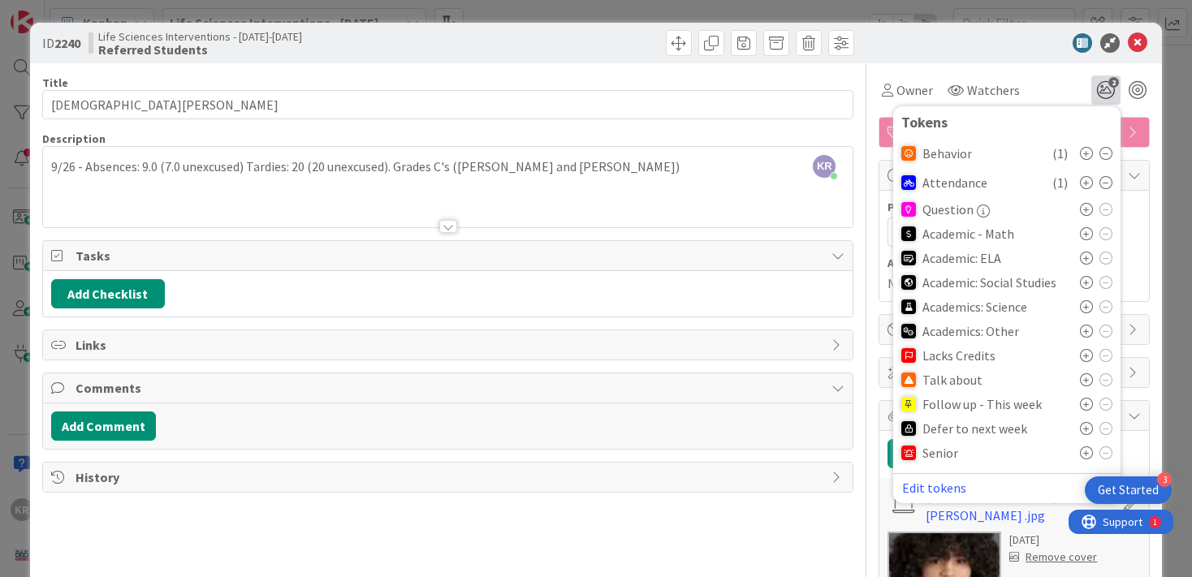
click at [687, 379] on icon at bounding box center [1086, 380] width 13 height 13
click at [687, 351] on div "ID 2240 Life Sciences Interventions - [DATE]-[DATE] Referred Students Title 16 …" at bounding box center [596, 288] width 1192 height 577
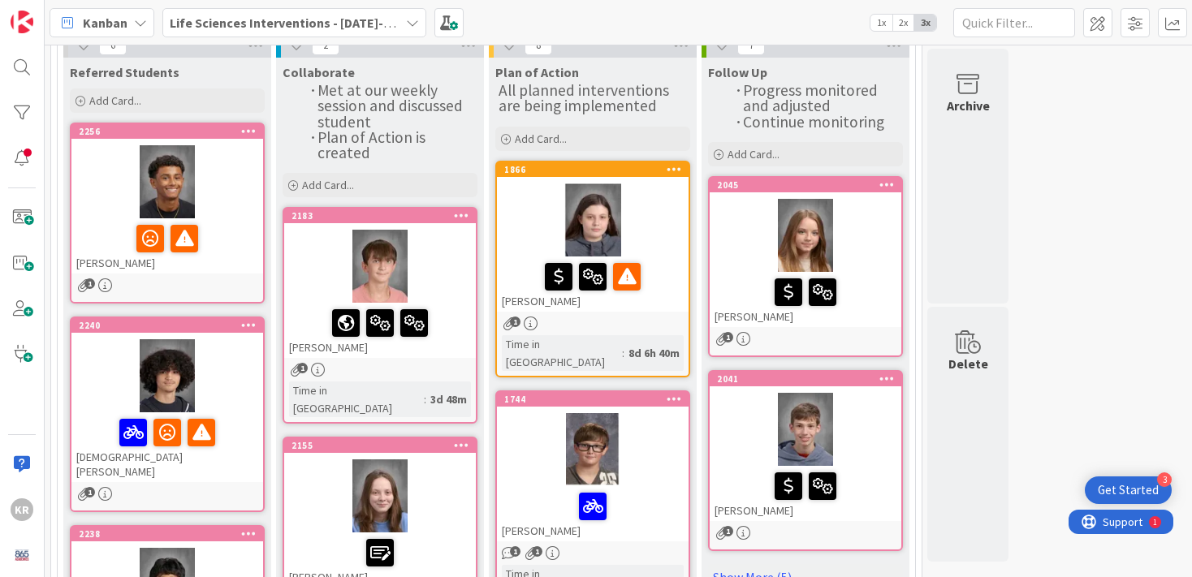
scroll to position [119, 0]
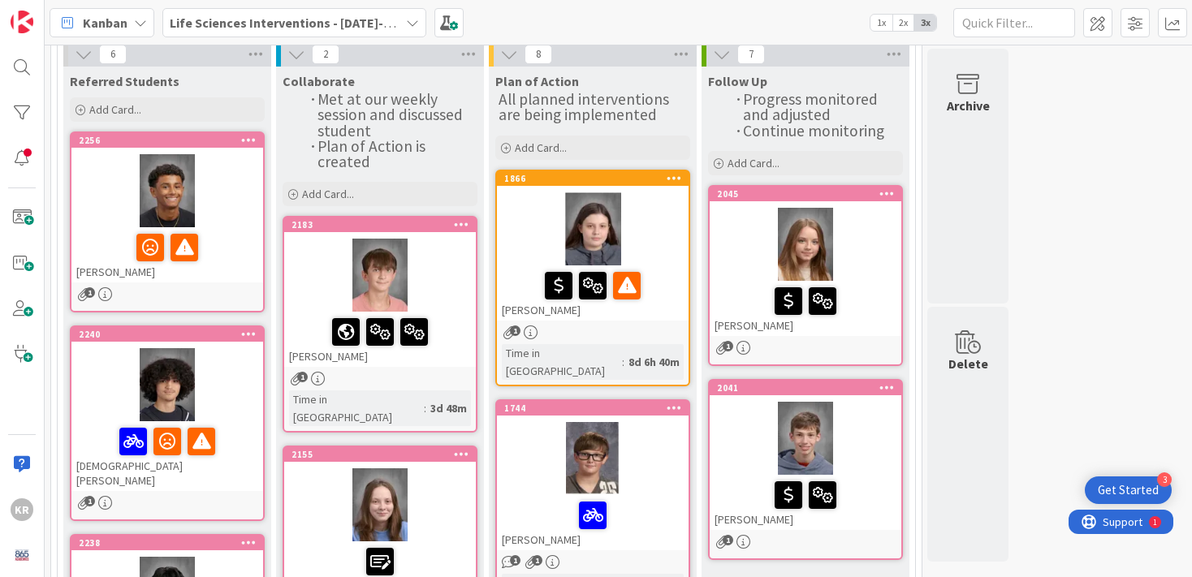
click at [110, 374] on div at bounding box center [167, 384] width 192 height 73
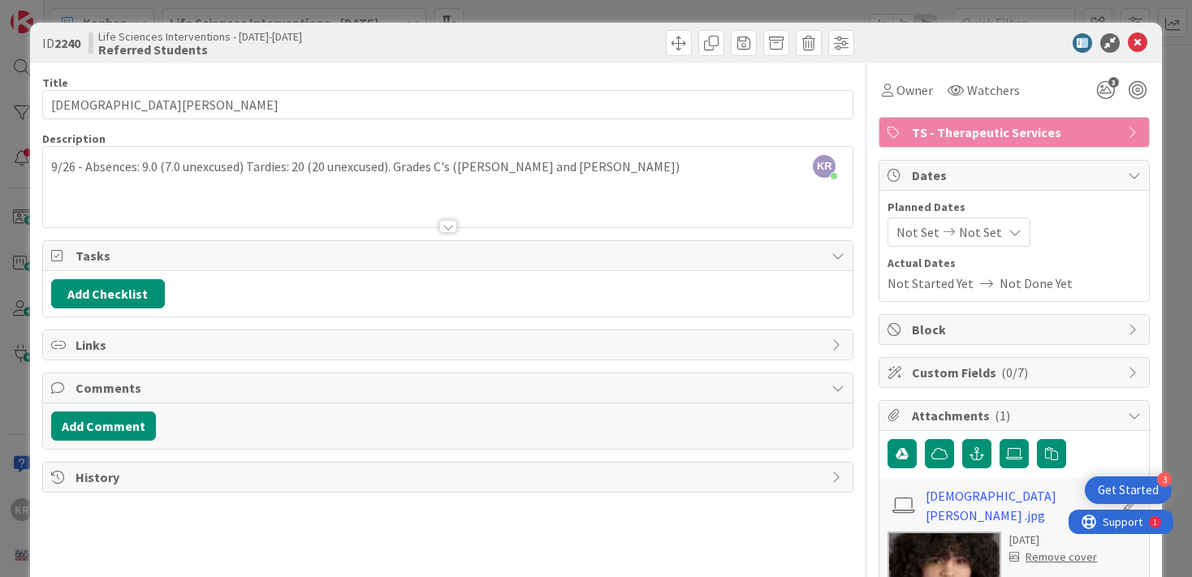
click at [13, 416] on div "ID 2240 Life Sciences Interventions - [DATE]-[DATE] Referred Students Title 16 …" at bounding box center [596, 288] width 1192 height 577
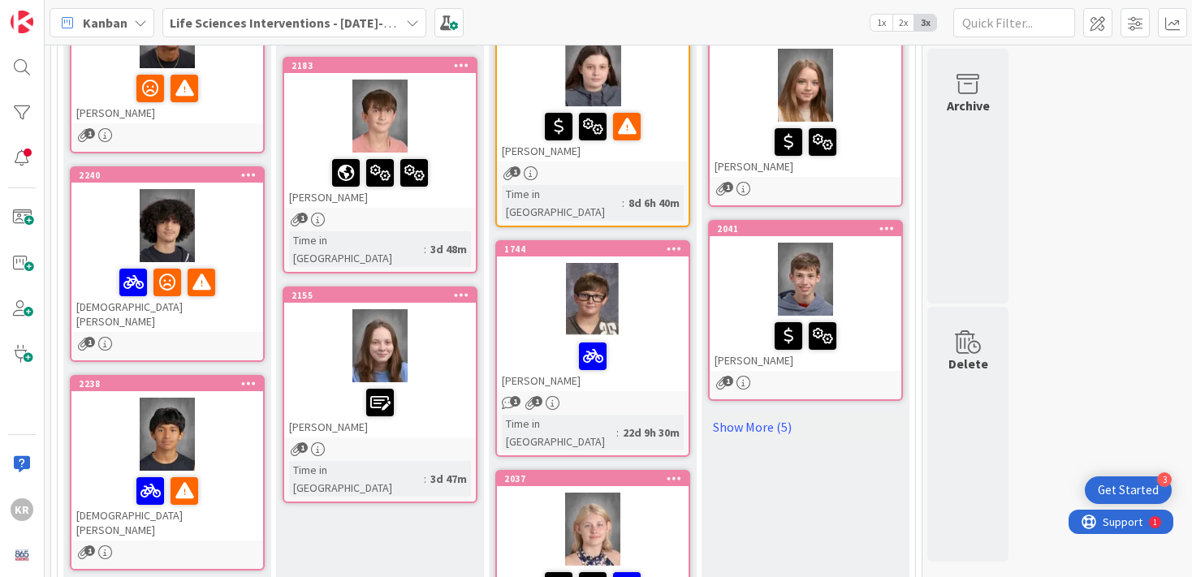
click at [222, 442] on div at bounding box center [167, 434] width 192 height 73
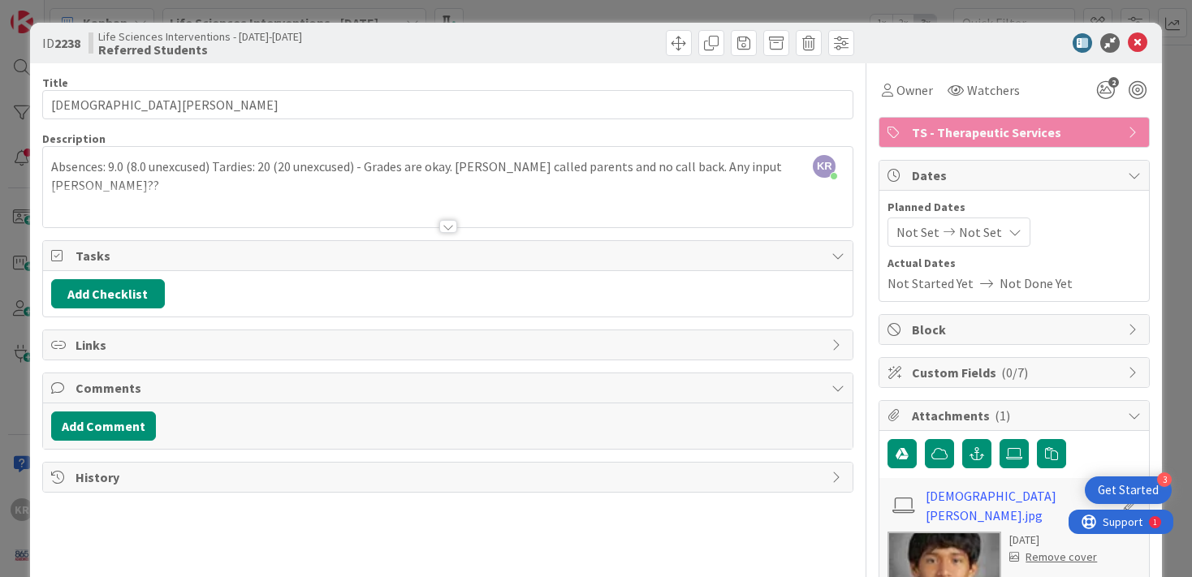
click at [15, 353] on div "ID 2238 Life Sciences Interventions - [DATE]-[DATE] Referred Students Title 15 …" at bounding box center [596, 288] width 1192 height 577
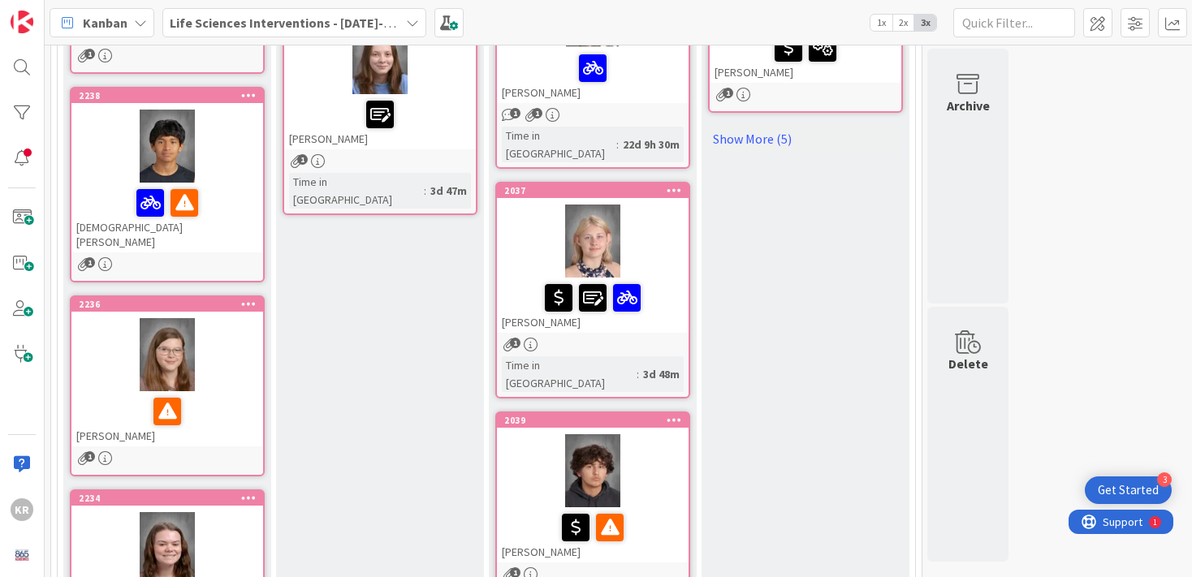
scroll to position [594, 0]
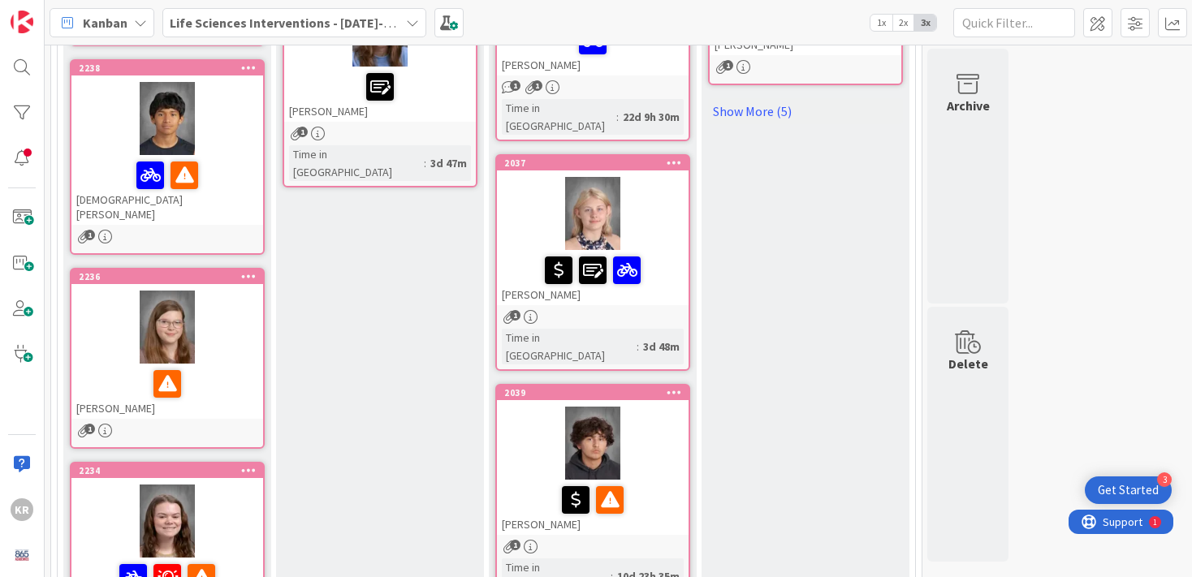
click at [223, 307] on div at bounding box center [167, 327] width 192 height 73
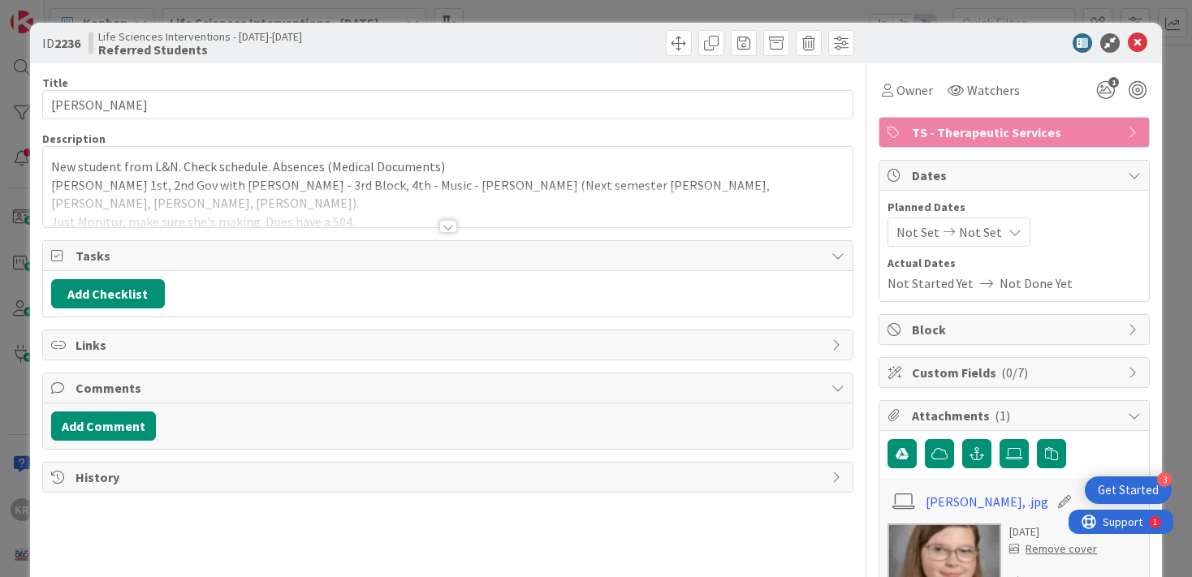
click at [451, 227] on div at bounding box center [448, 226] width 18 height 13
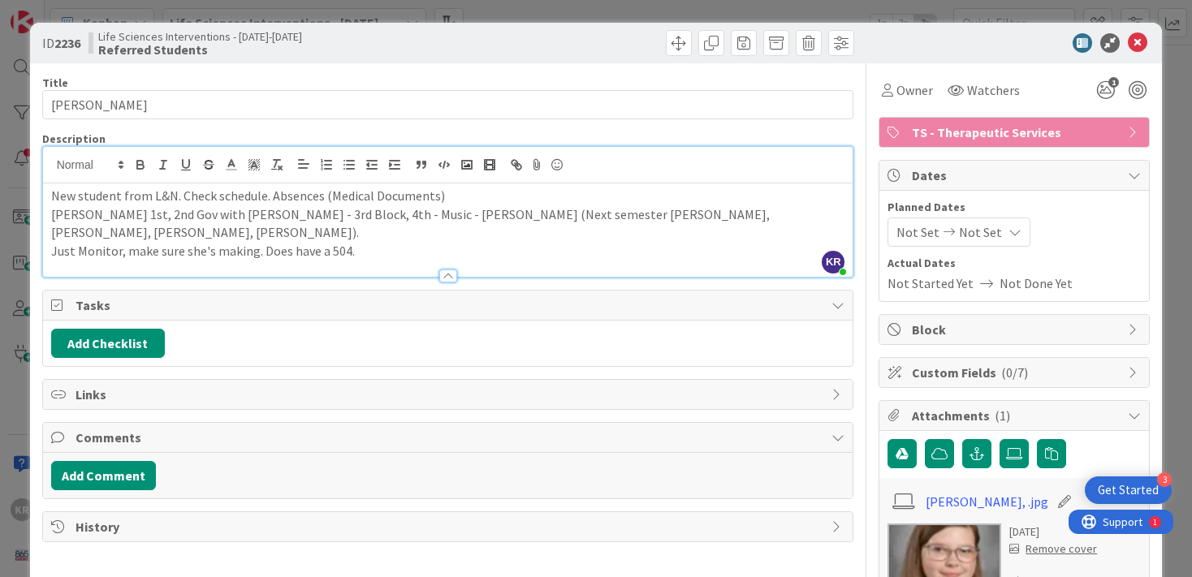
click at [422, 242] on p "Just Monitor, make sure she's making. Does have a 504." at bounding box center [448, 251] width 794 height 19
click at [28, 262] on div "ID 2236 Life Sciences Interventions - [DATE]-[DATE] Referred Students Title 16 …" at bounding box center [596, 288] width 1192 height 577
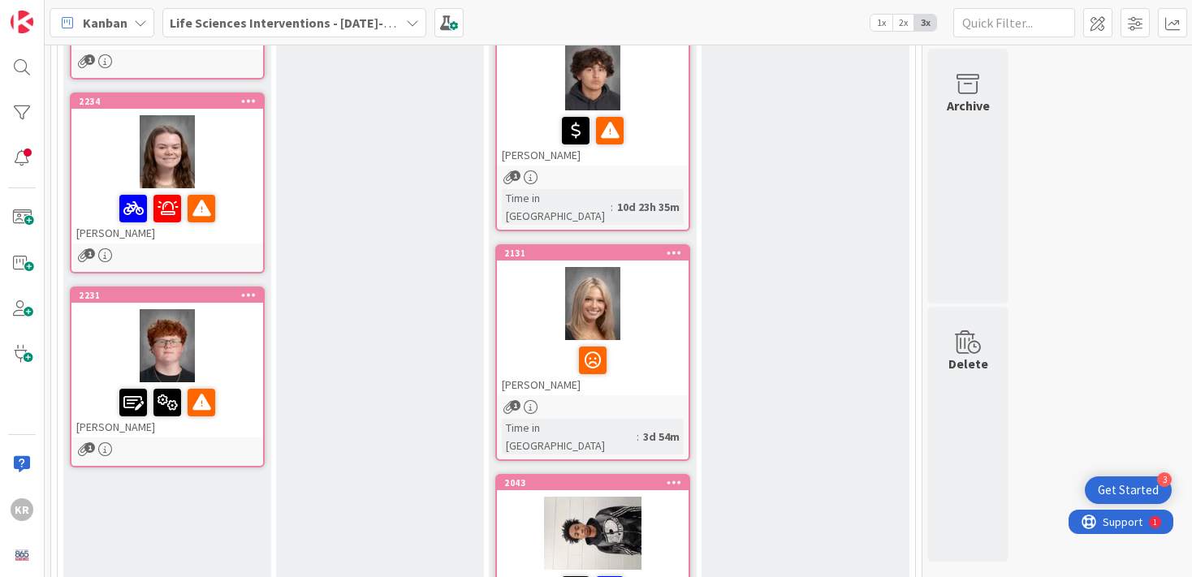
scroll to position [975, 0]
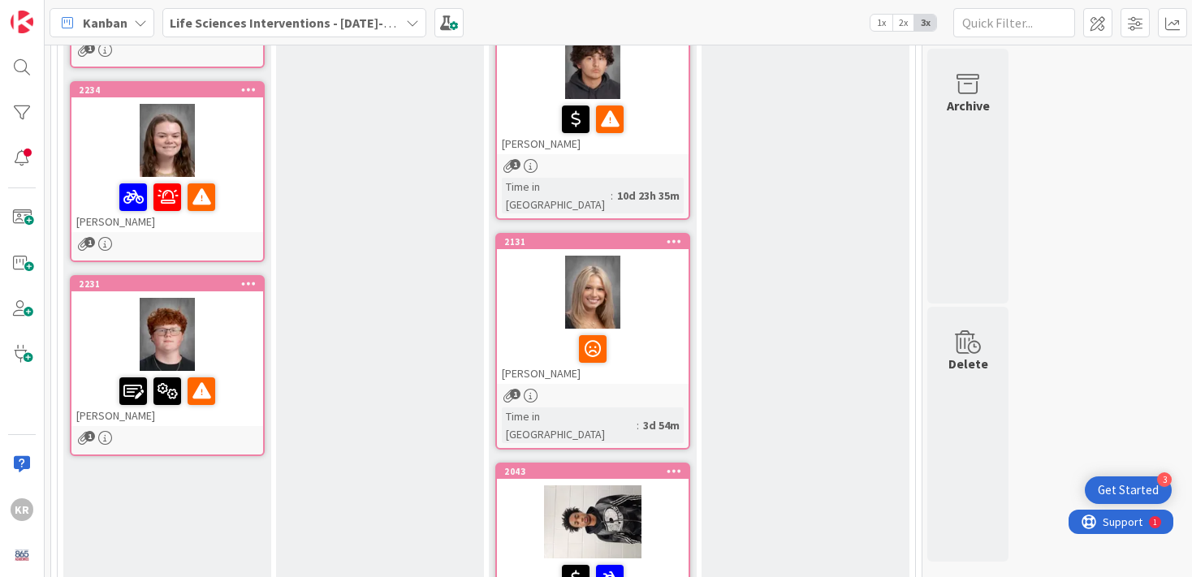
click at [229, 300] on div at bounding box center [167, 334] width 192 height 73
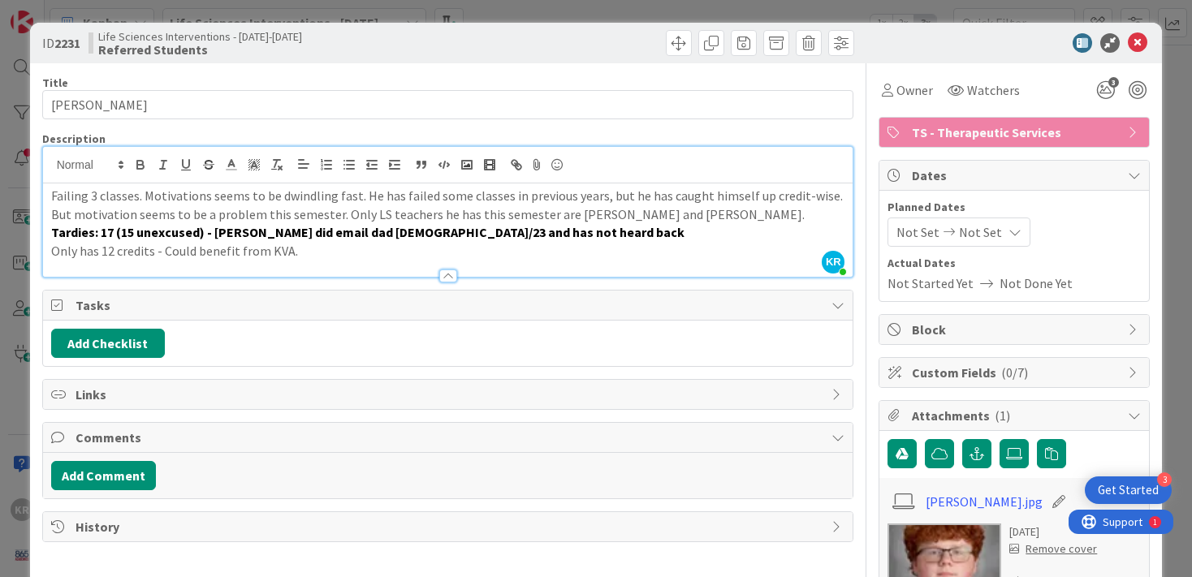
click at [172, 175] on div "KR [PERSON_NAME] just joined Failing 3 classes. Motivations seems to be dwindli…" at bounding box center [448, 212] width 811 height 130
click at [19, 288] on div "ID 2231 Life Sciences Interventions - [DATE]-[DATE] Referred Students Title 17 …" at bounding box center [596, 288] width 1192 height 577
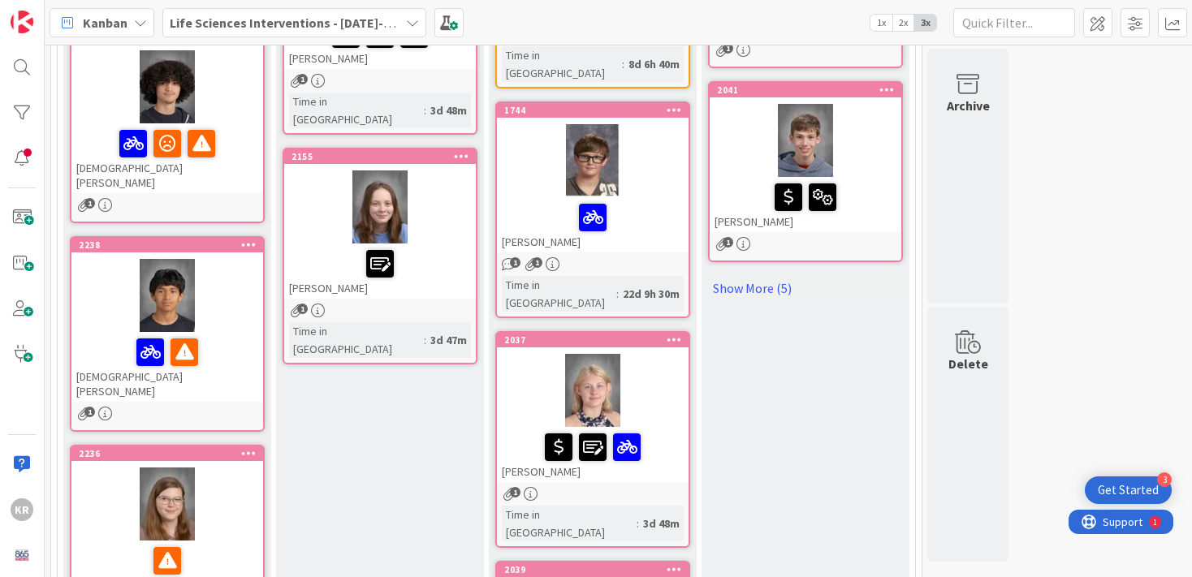
scroll to position [579, 0]
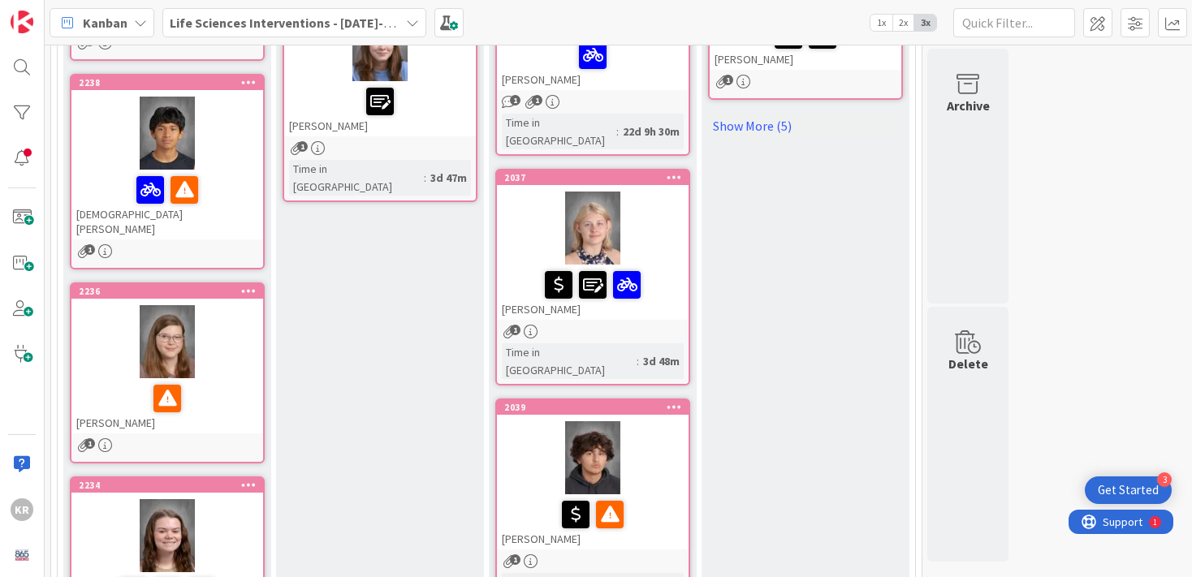
click at [513, 422] on div at bounding box center [593, 458] width 192 height 73
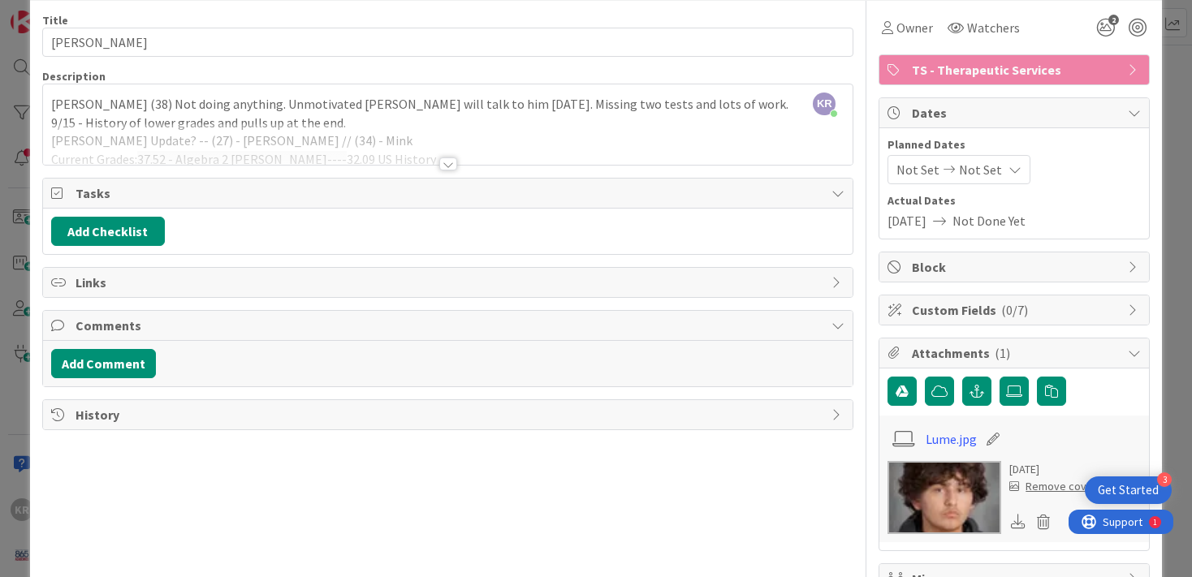
click at [437, 165] on div at bounding box center [448, 157] width 812 height 18
click at [446, 164] on div at bounding box center [448, 164] width 18 height 13
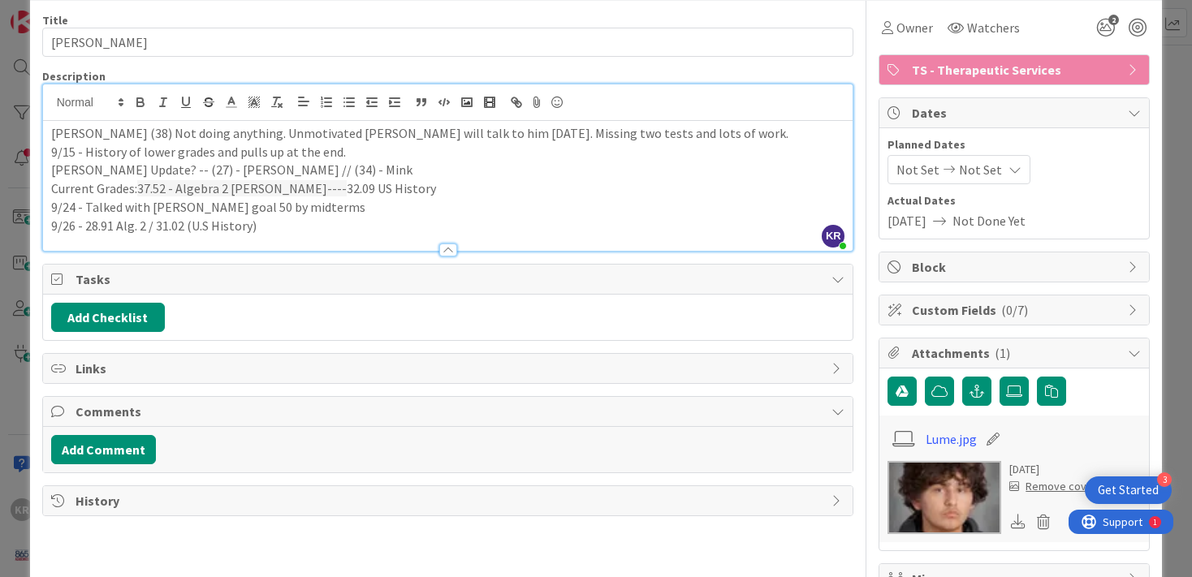
click at [373, 223] on p "9/26 - 28.91 Alg. 2 / 31.02 (U.S History)" at bounding box center [448, 226] width 794 height 19
click at [7, 257] on div "ID 2039 Life Sciences Interventions - [DATE]-[DATE] Plan of Action Title 12 / 1…" at bounding box center [596, 288] width 1192 height 577
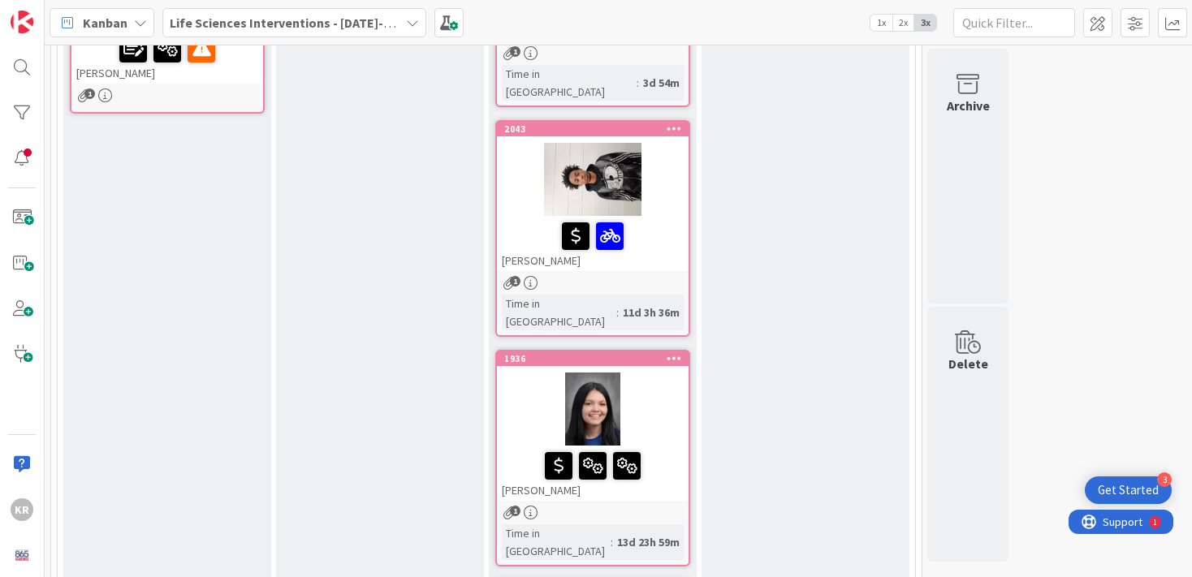
scroll to position [1412, 0]
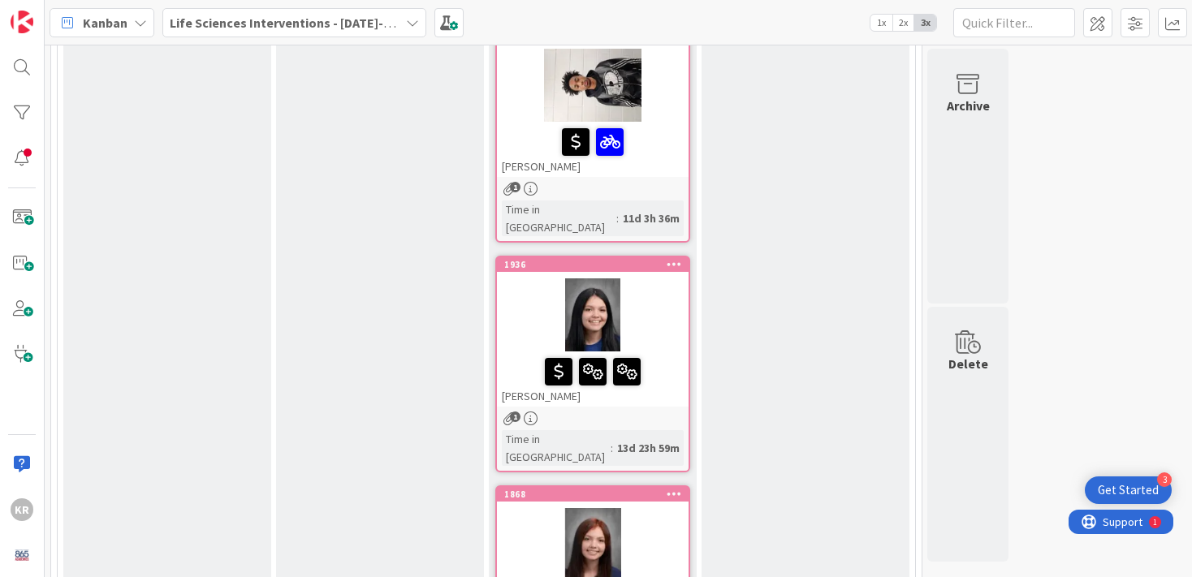
click at [680, 508] on div at bounding box center [593, 544] width 192 height 73
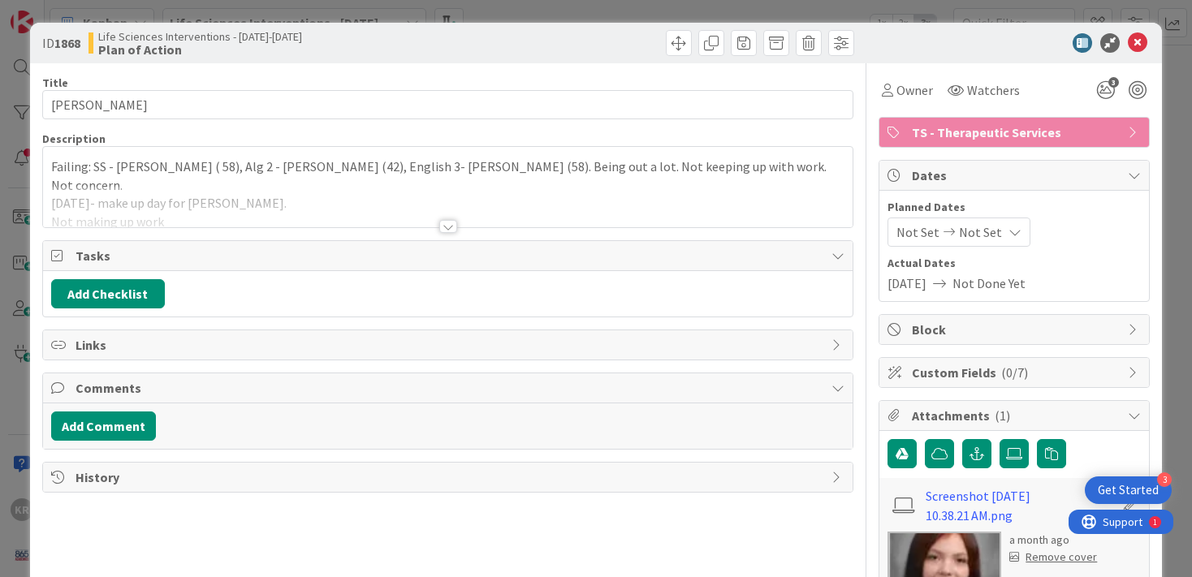
click at [308, 189] on div at bounding box center [448, 206] width 811 height 41
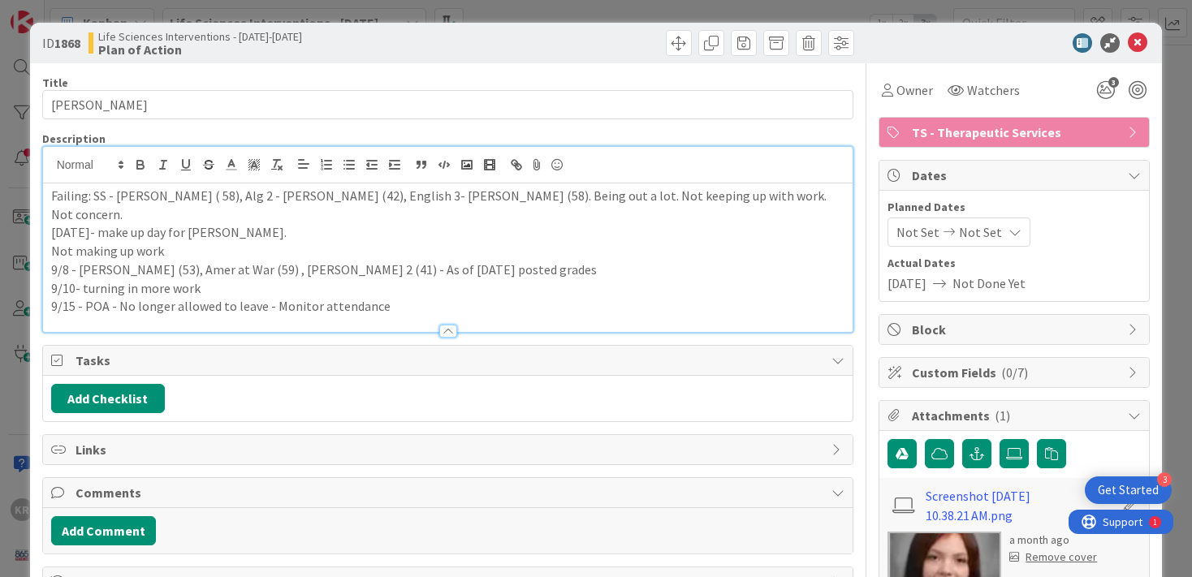
click at [27, 360] on div "ID 1868 Life Sciences Interventions - [DATE]-[DATE] Plan of Action Title 14 / 1…" at bounding box center [596, 288] width 1192 height 577
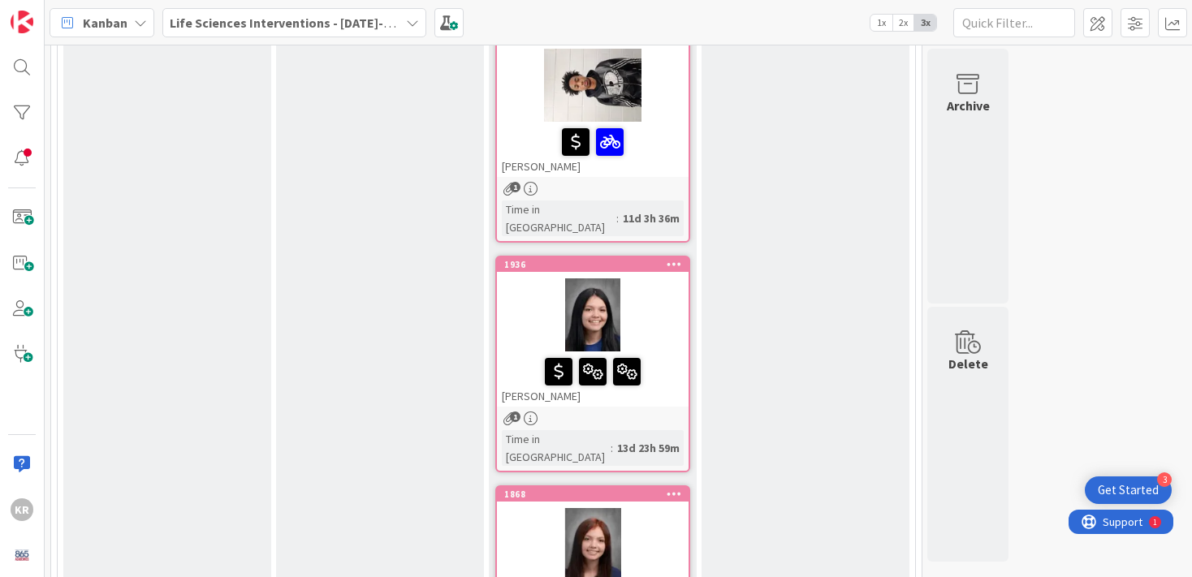
click at [681, 279] on div at bounding box center [593, 315] width 192 height 73
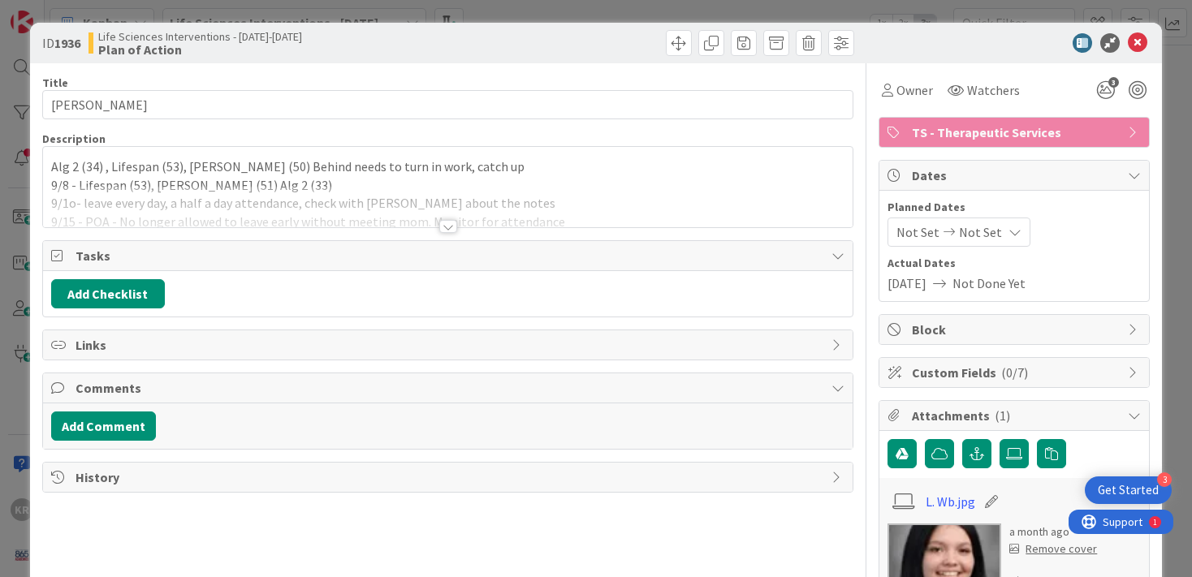
click at [450, 198] on div at bounding box center [448, 206] width 811 height 41
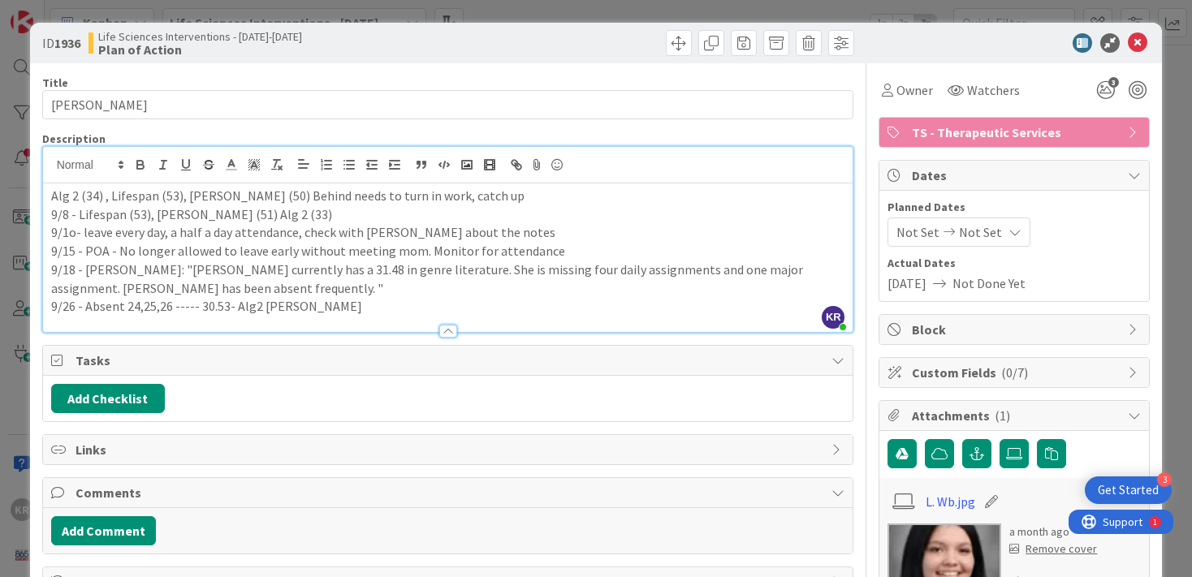
click at [333, 310] on p "9/26 - Absent 24,25,26 ----- 30.53- Alg2 [PERSON_NAME]" at bounding box center [448, 306] width 794 height 19
click at [8, 333] on div "ID 1936 Life Sciences Interventions - [DATE]-[DATE] Plan of Action Title 13 / 1…" at bounding box center [596, 288] width 1192 height 577
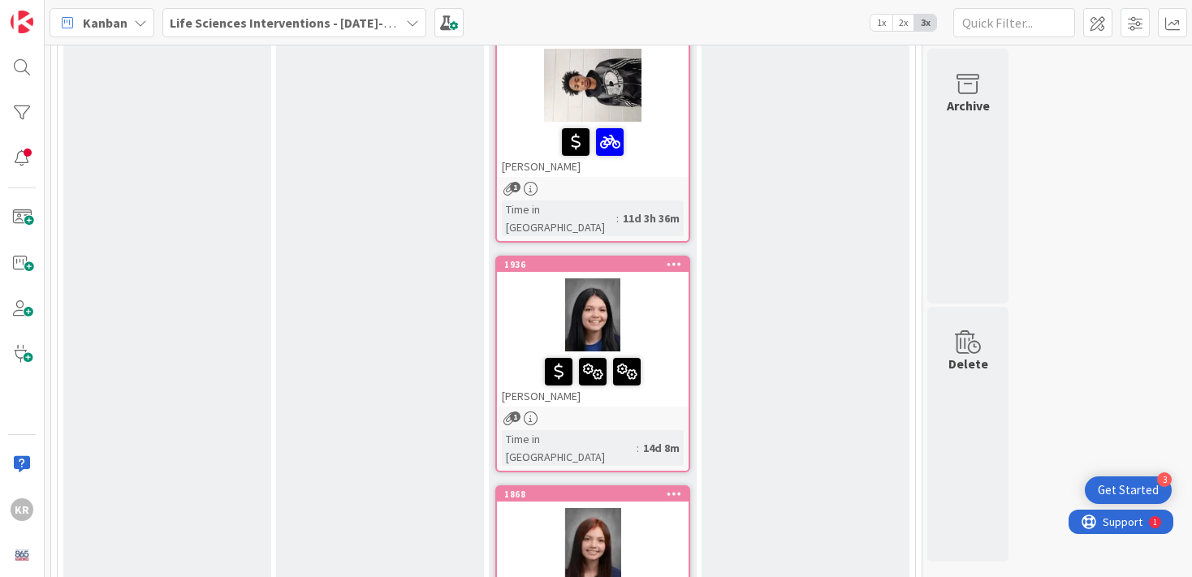
click at [510, 508] on div at bounding box center [593, 544] width 192 height 73
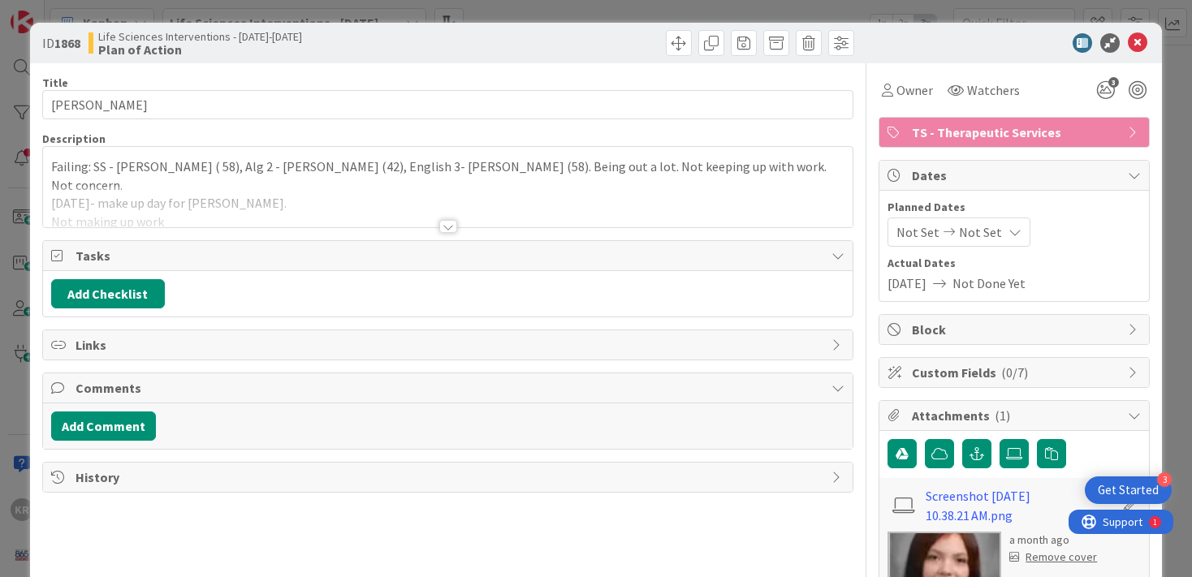
click at [205, 197] on div at bounding box center [448, 206] width 811 height 41
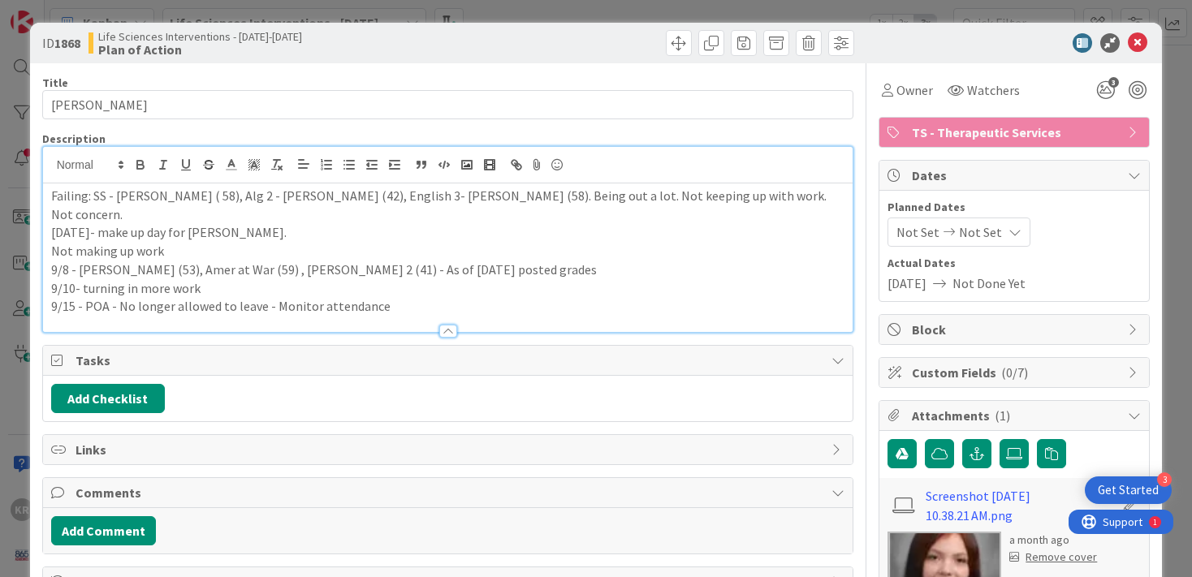
click at [4, 404] on div "ID 1868 Life Sciences Interventions - [DATE]-[DATE] Plan of Action Title 14 / 1…" at bounding box center [596, 288] width 1192 height 577
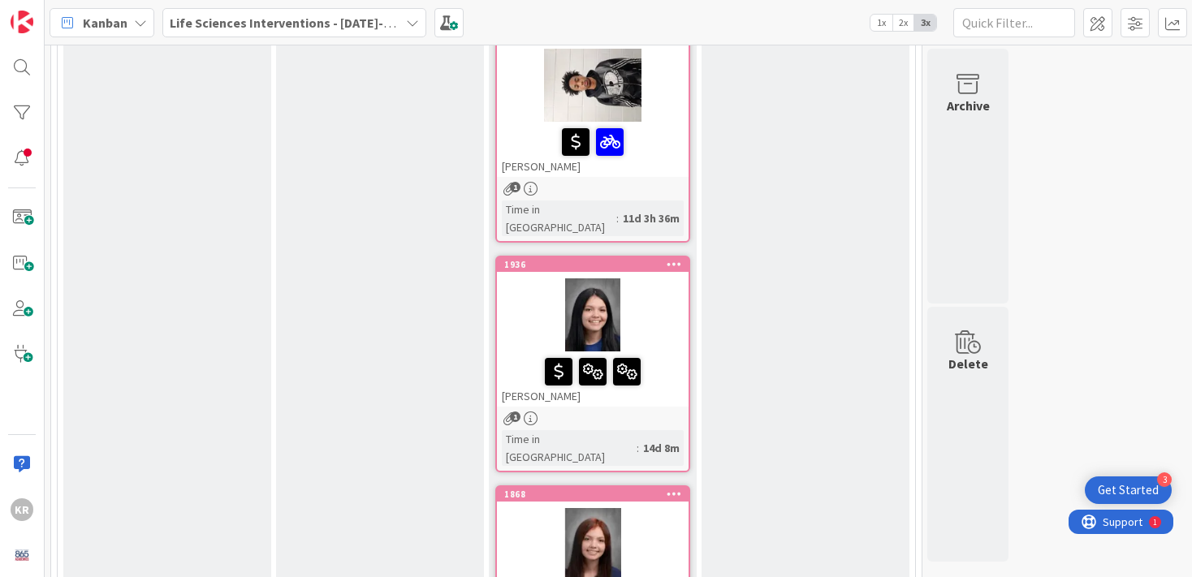
click at [654, 279] on div at bounding box center [593, 315] width 192 height 73
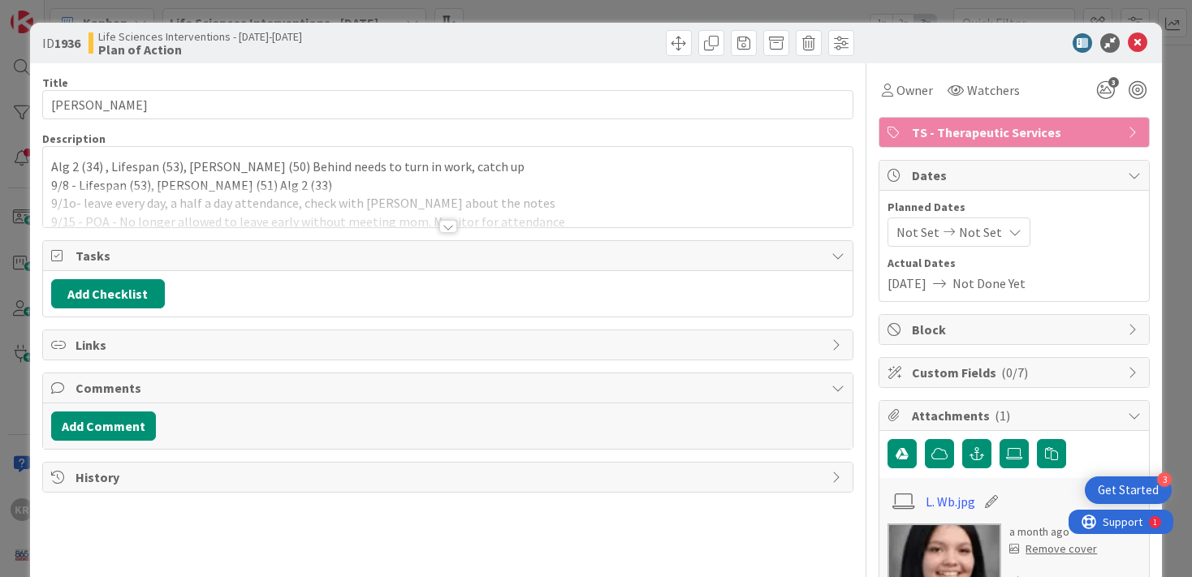
click at [418, 184] on p "9/8 - Lifespan (53), [PERSON_NAME] (51) Alg 2 (33)" at bounding box center [448, 185] width 794 height 19
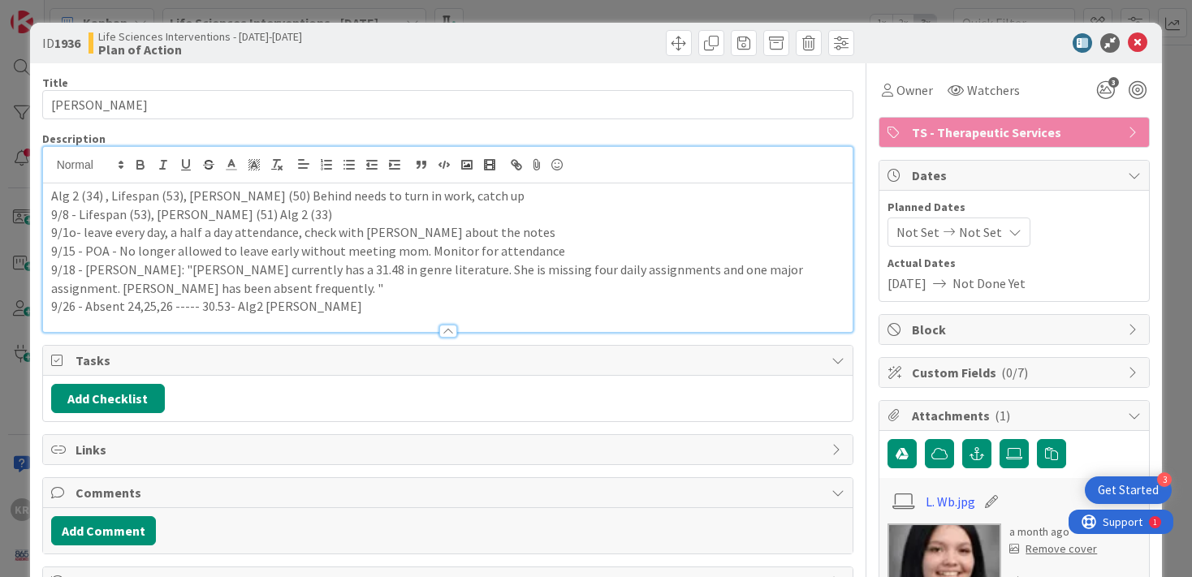
click at [342, 303] on p "9/26 - Absent 24,25,26 ----- 30.53- Alg2 [PERSON_NAME]" at bounding box center [448, 306] width 794 height 19
click at [21, 371] on div "ID 1936 Life Sciences Interventions - [DATE]-[DATE] Plan of Action Title 13 / 1…" at bounding box center [596, 288] width 1192 height 577
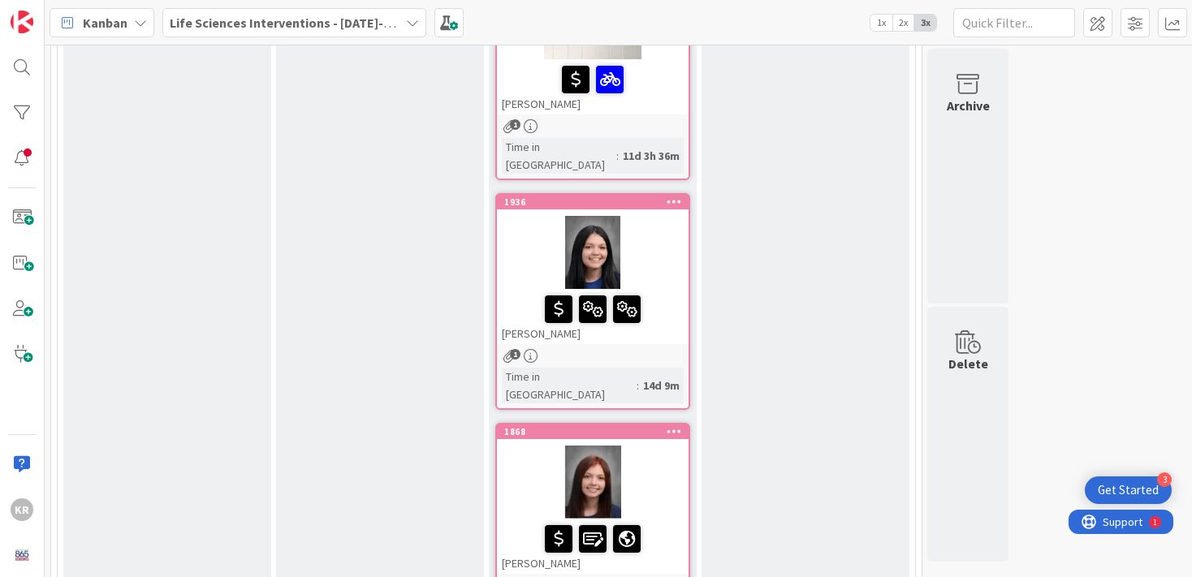
scroll to position [1460, 0]
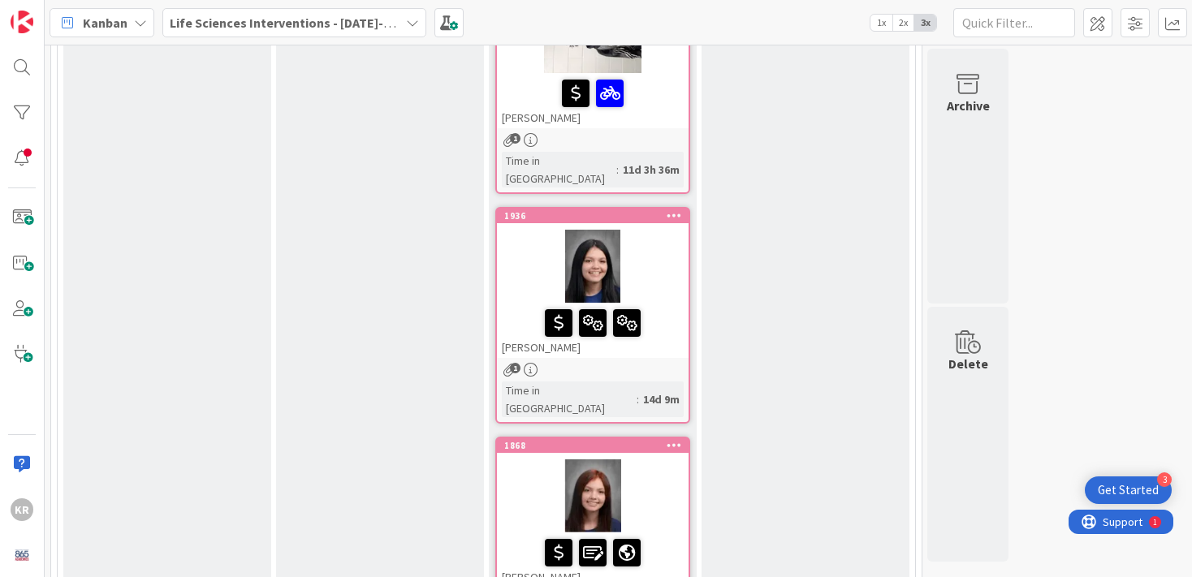
click at [522, 303] on div "[PERSON_NAME]" at bounding box center [593, 330] width 192 height 55
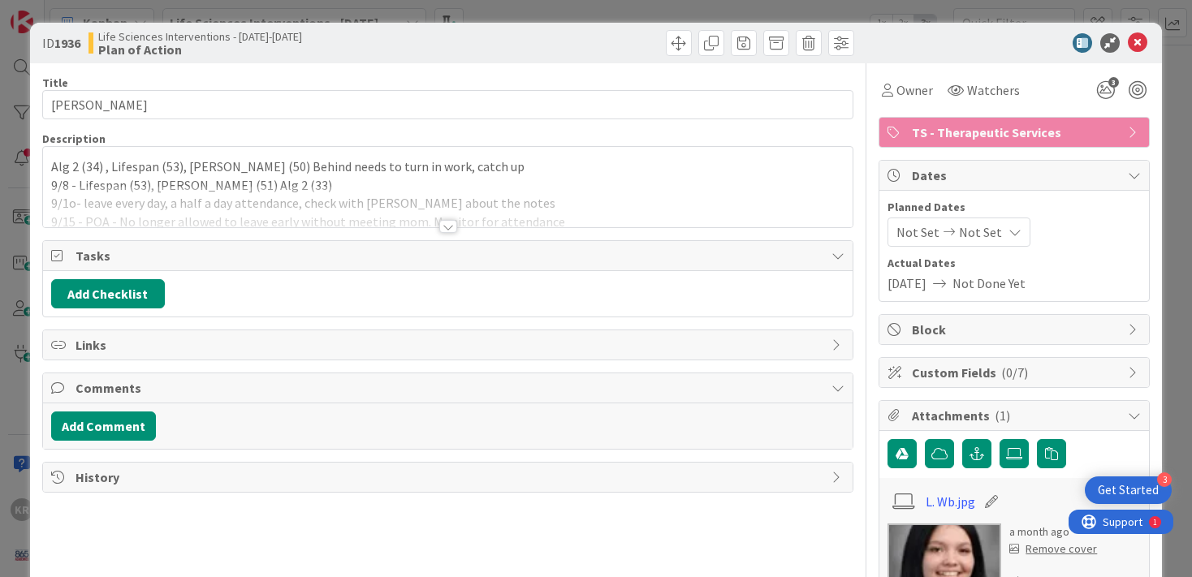
click at [522, 194] on div at bounding box center [448, 206] width 811 height 41
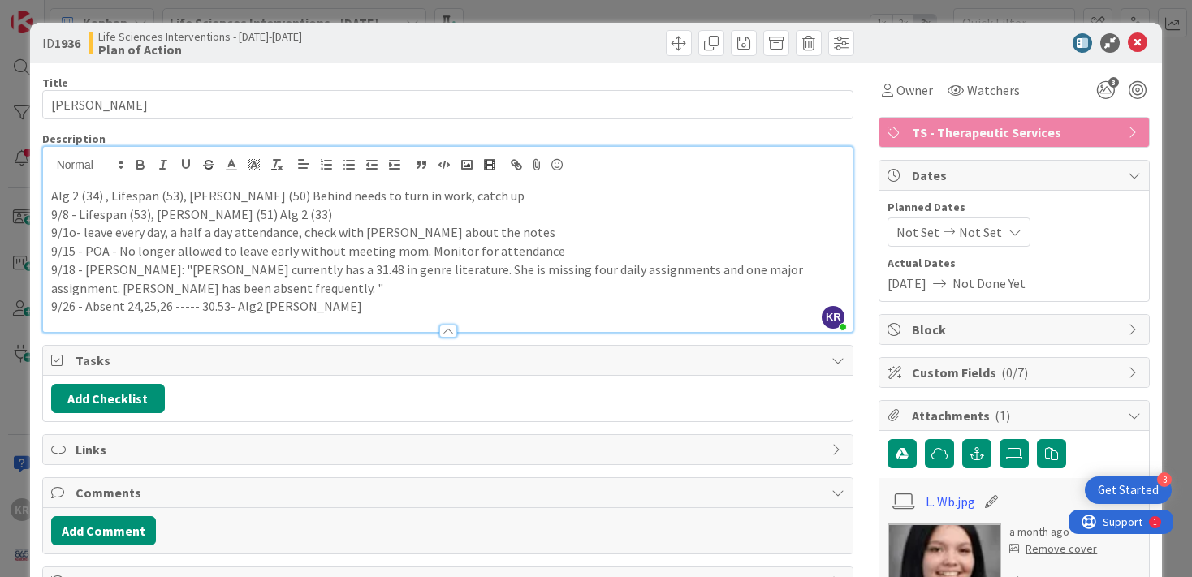
click at [355, 314] on p "9/26 - Absent 24,25,26 ----- 30.53- Alg2 [PERSON_NAME]" at bounding box center [448, 306] width 794 height 19
click at [23, 357] on div "ID 1936 Life Sciences Interventions - [DATE]-[DATE] Plan of Action Title 13 / 1…" at bounding box center [596, 288] width 1192 height 577
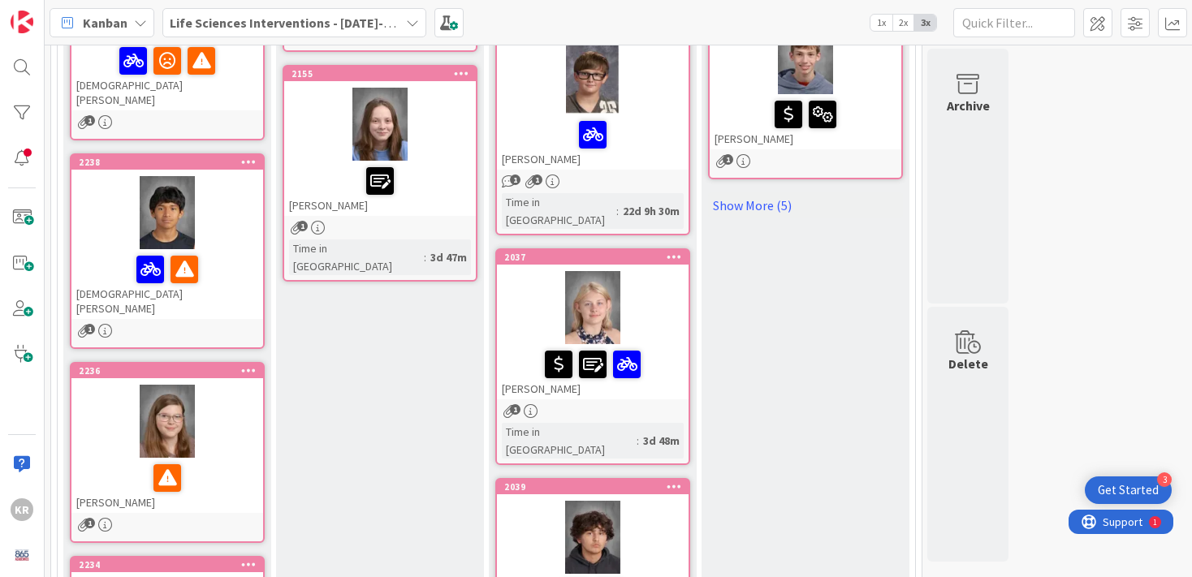
scroll to position [500, 0]
click at [535, 270] on div at bounding box center [593, 306] width 192 height 73
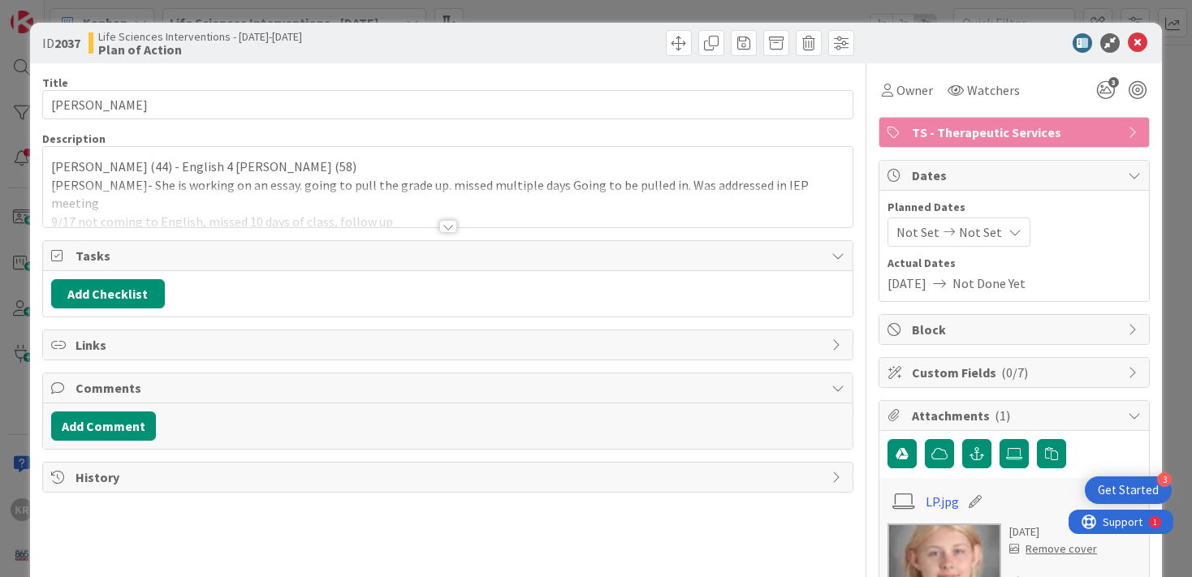
click at [514, 221] on div at bounding box center [448, 206] width 811 height 41
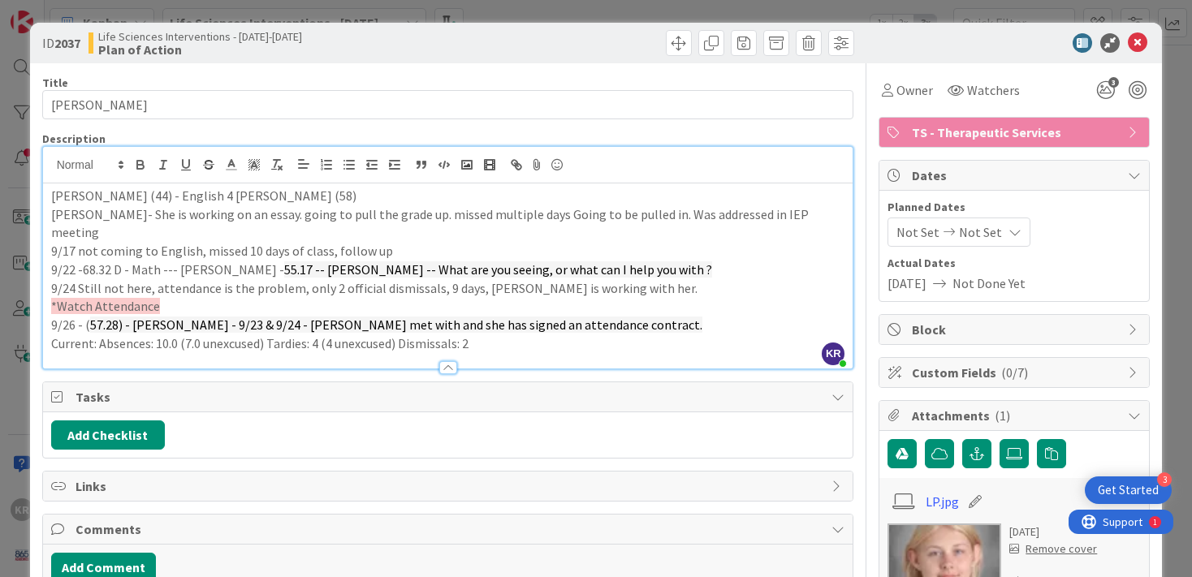
click at [14, 378] on div "ID 2037 Life Sciences Interventions - [DATE]-[DATE] Plan of Action Title 12 / 1…" at bounding box center [596, 288] width 1192 height 577
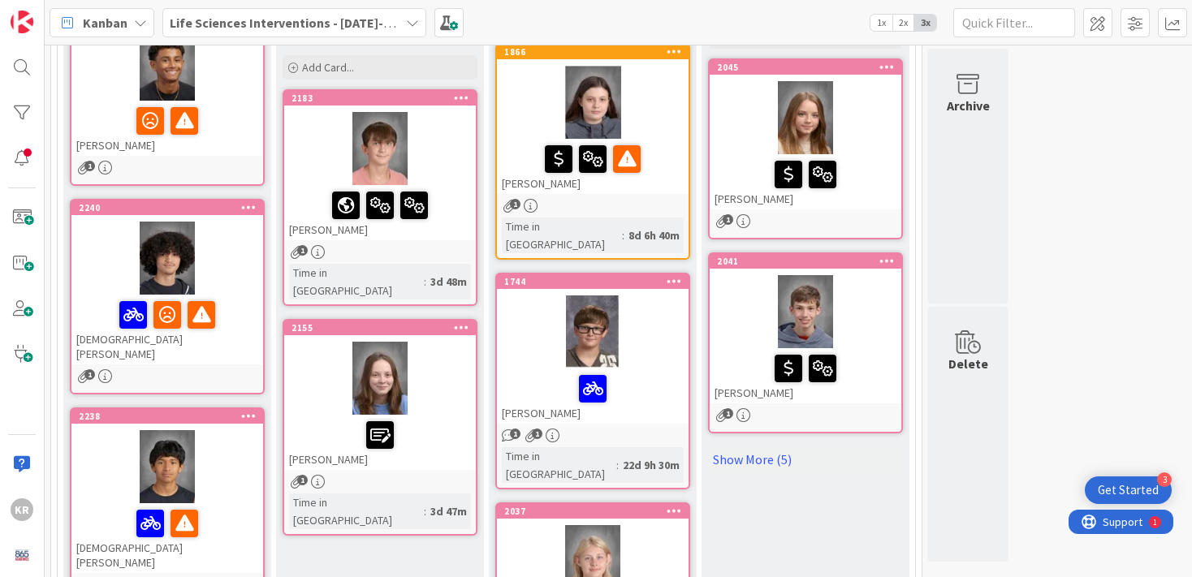
scroll to position [130, 0]
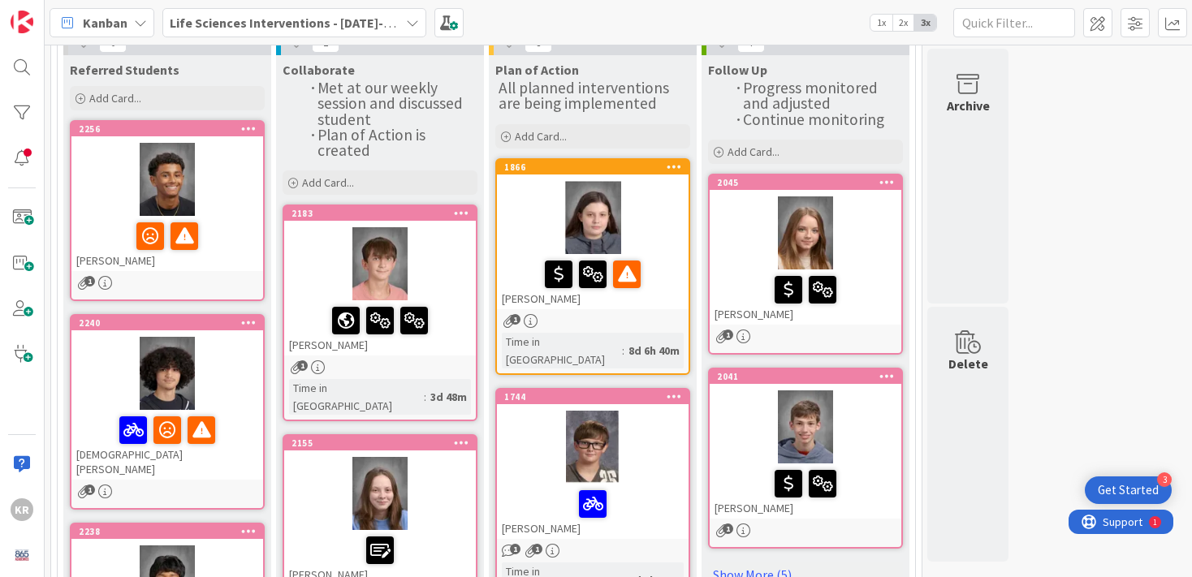
click at [653, 238] on div at bounding box center [593, 217] width 192 height 73
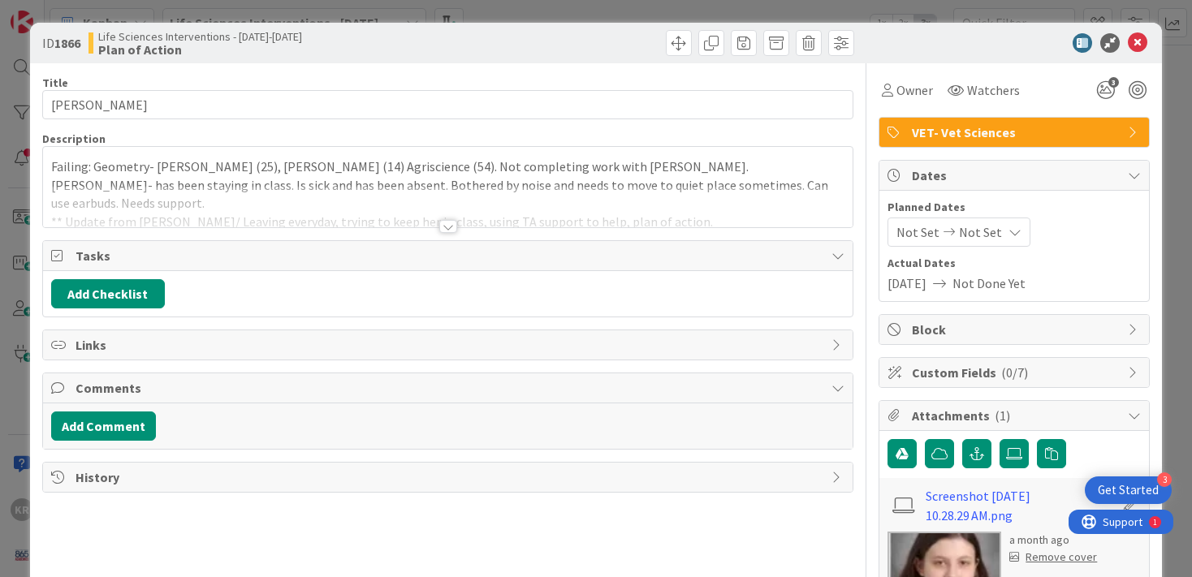
click at [478, 211] on div at bounding box center [448, 206] width 811 height 41
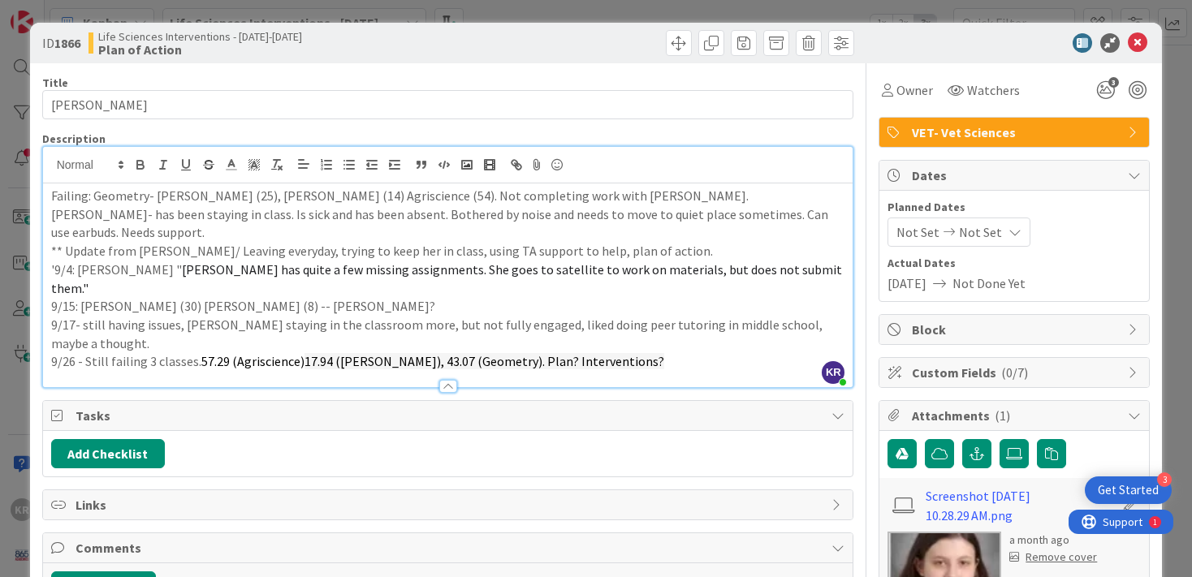
click at [634, 353] on p "9/26 - Still failing 3 classes. 57.29 (Agriscience) 17.94 (Art , [PERSON_NAME])…" at bounding box center [448, 362] width 794 height 19
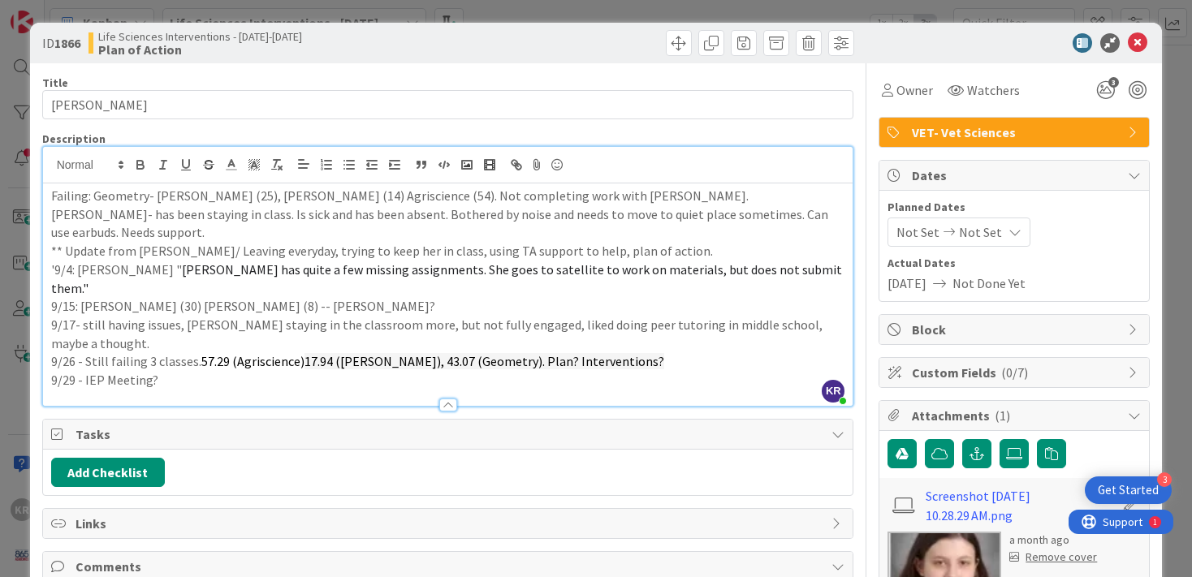
click at [17, 446] on div "ID 1866 Life Sciences Interventions - [DATE]-[DATE] Plan of Action Title 11 / 1…" at bounding box center [596, 288] width 1192 height 577
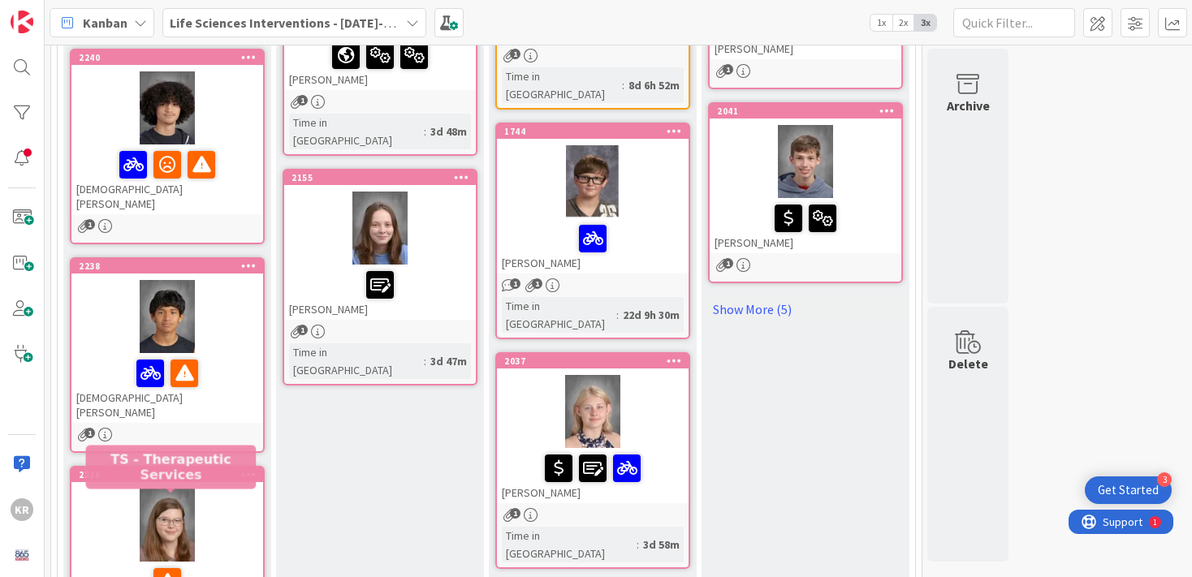
scroll to position [47, 0]
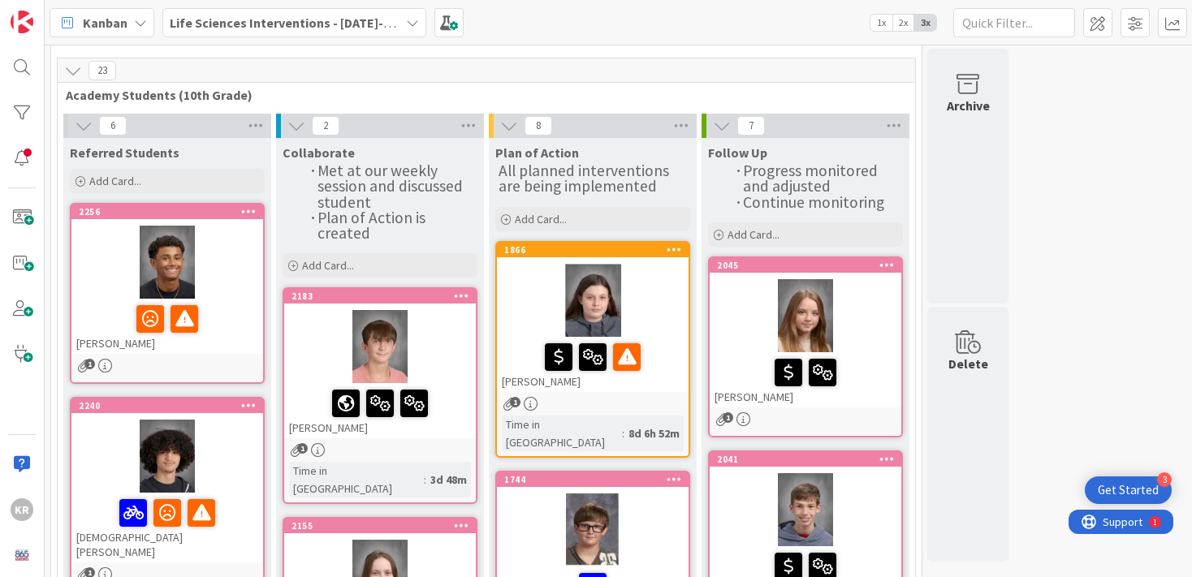
click at [244, 301] on div "[PERSON_NAME]" at bounding box center [167, 326] width 192 height 55
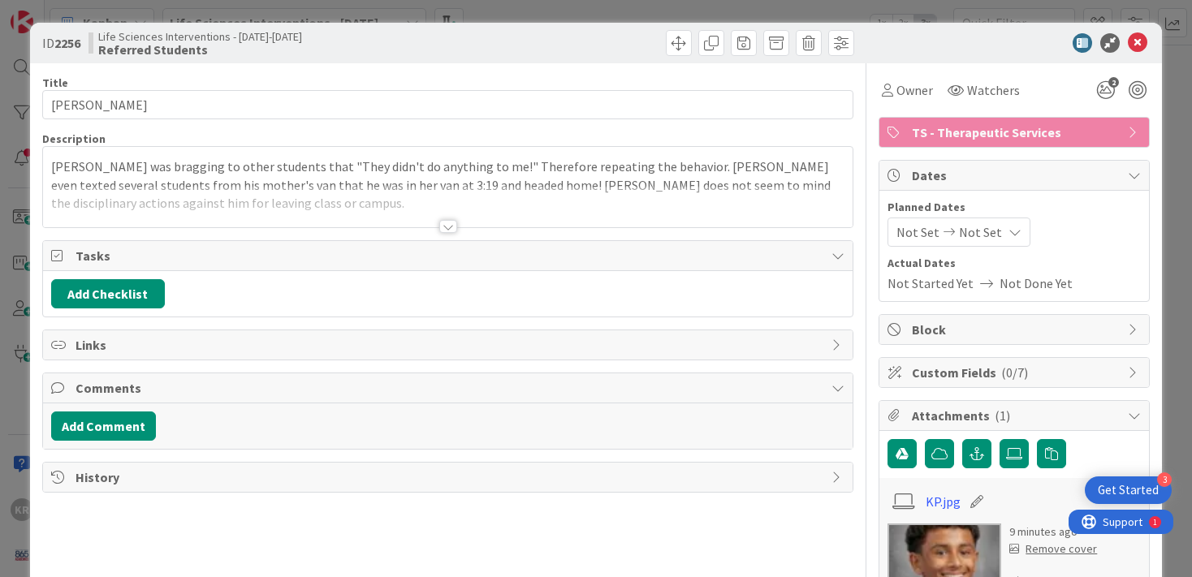
click at [282, 212] on div at bounding box center [448, 206] width 811 height 41
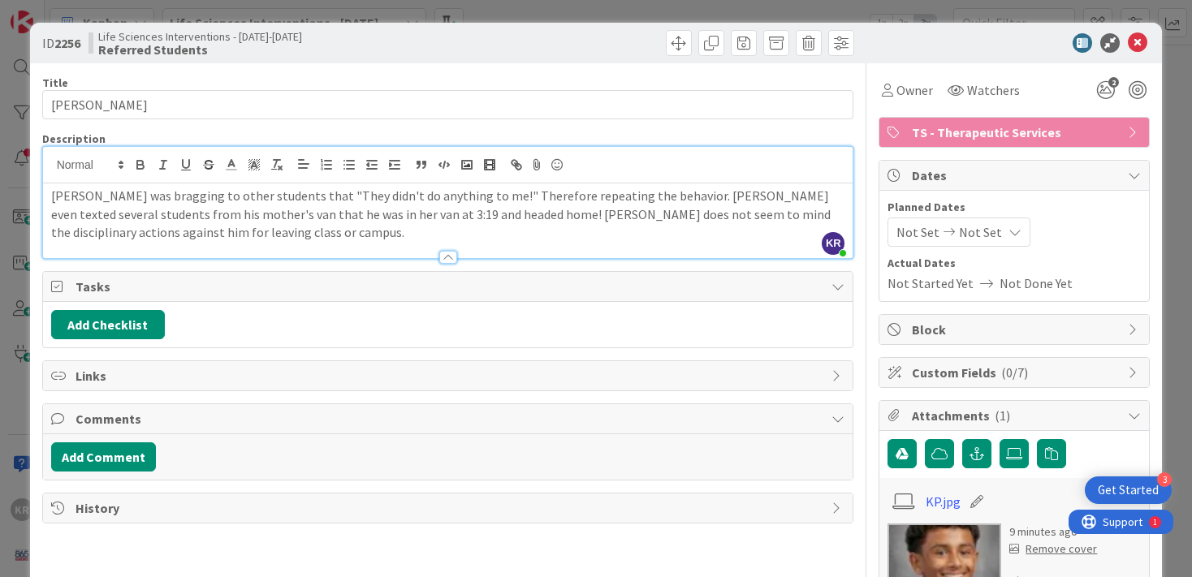
click at [246, 240] on p "[PERSON_NAME] was bragging to other students that "They didn't do anything to m…" at bounding box center [448, 214] width 794 height 55
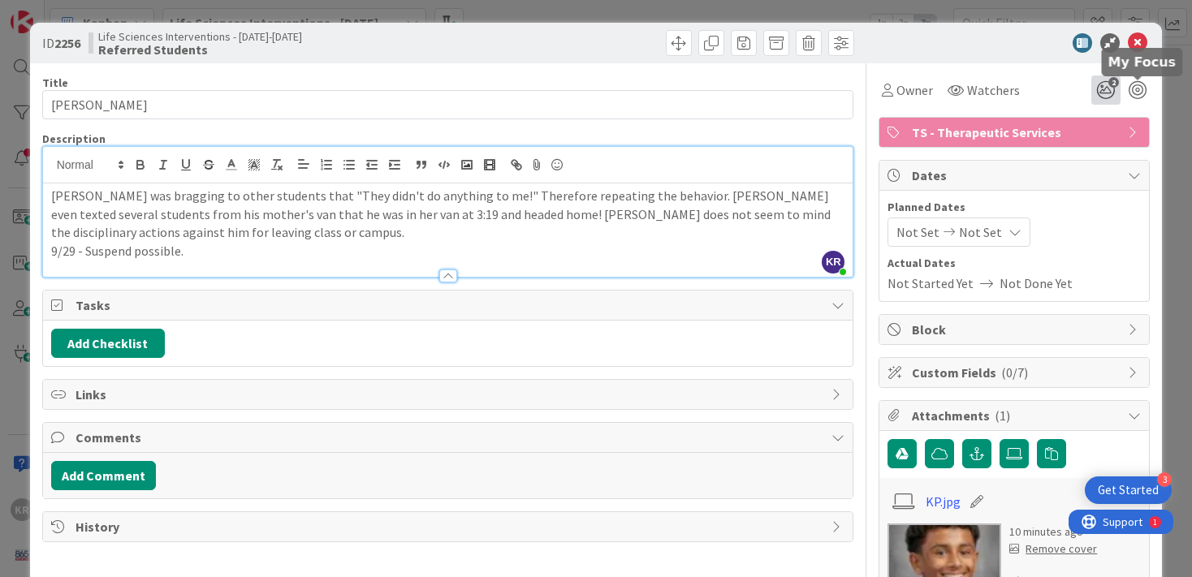
click at [687, 89] on icon "2" at bounding box center [1106, 90] width 29 height 29
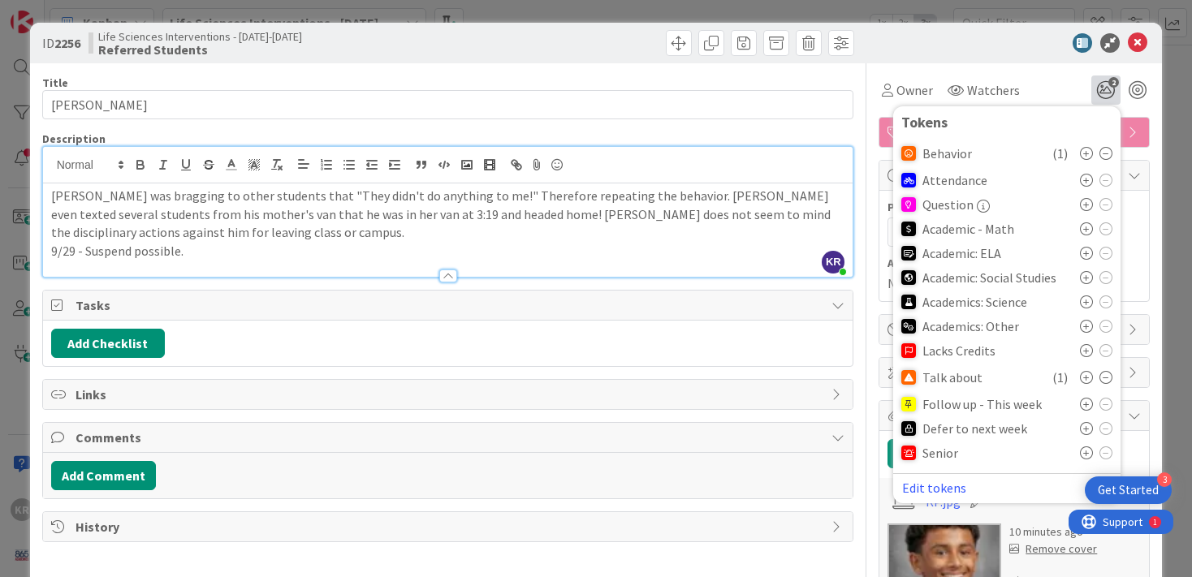
click at [687, 377] on icon at bounding box center [1106, 377] width 13 height 13
click at [367, 256] on p "9/29 - Suspend possible." at bounding box center [448, 251] width 794 height 19
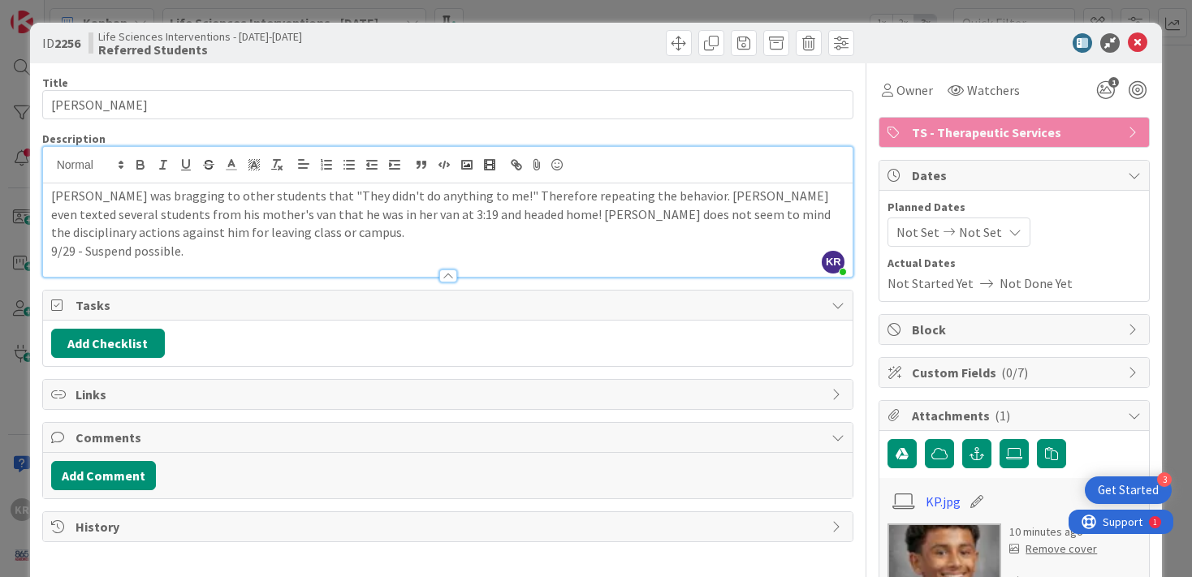
click at [5, 333] on div "ID 2256 Life Sciences Interventions - [DATE]-[DATE] Referred Students Title 12 …" at bounding box center [596, 288] width 1192 height 577
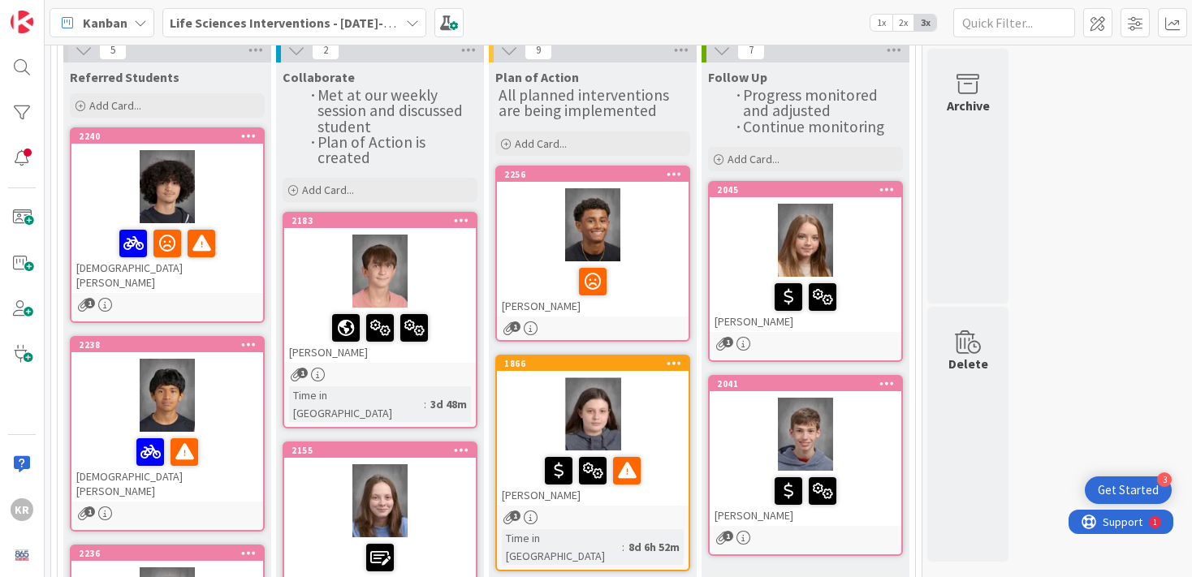
scroll to position [137, 0]
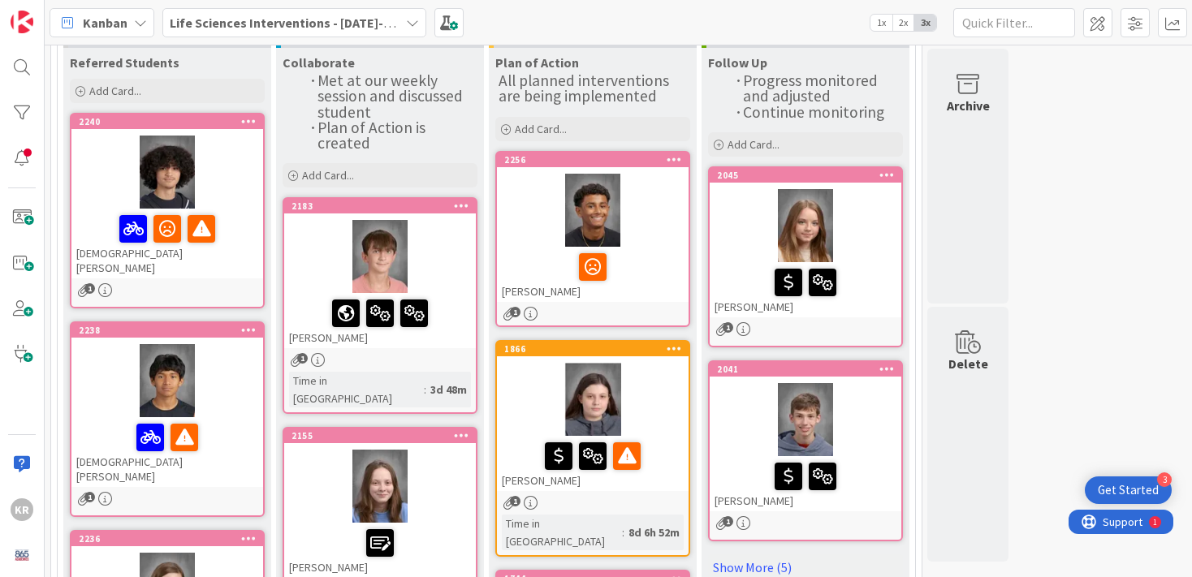
drag, startPoint x: 233, startPoint y: 282, endPoint x: 1007, endPoint y: 2, distance: 822.9
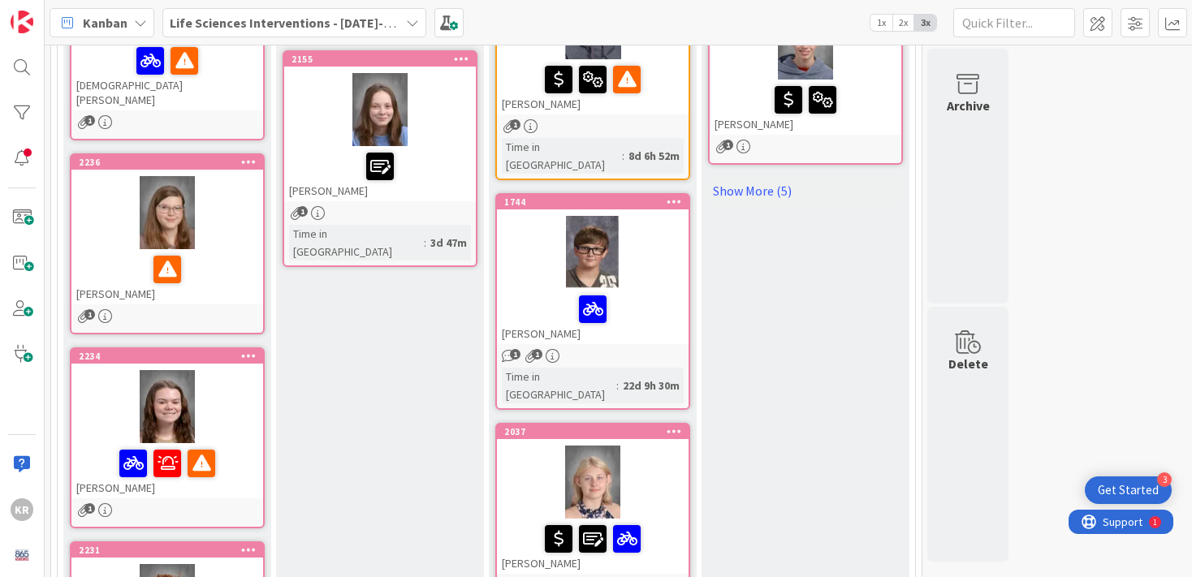
scroll to position [522, 0]
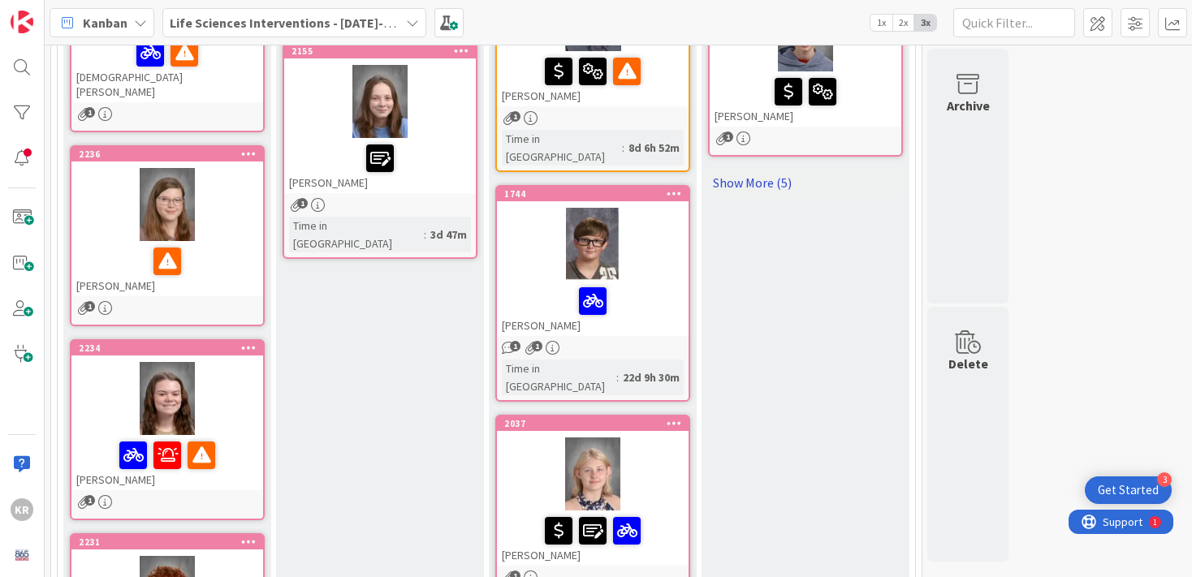
click at [687, 182] on link "Show More (5)" at bounding box center [805, 183] width 195 height 26
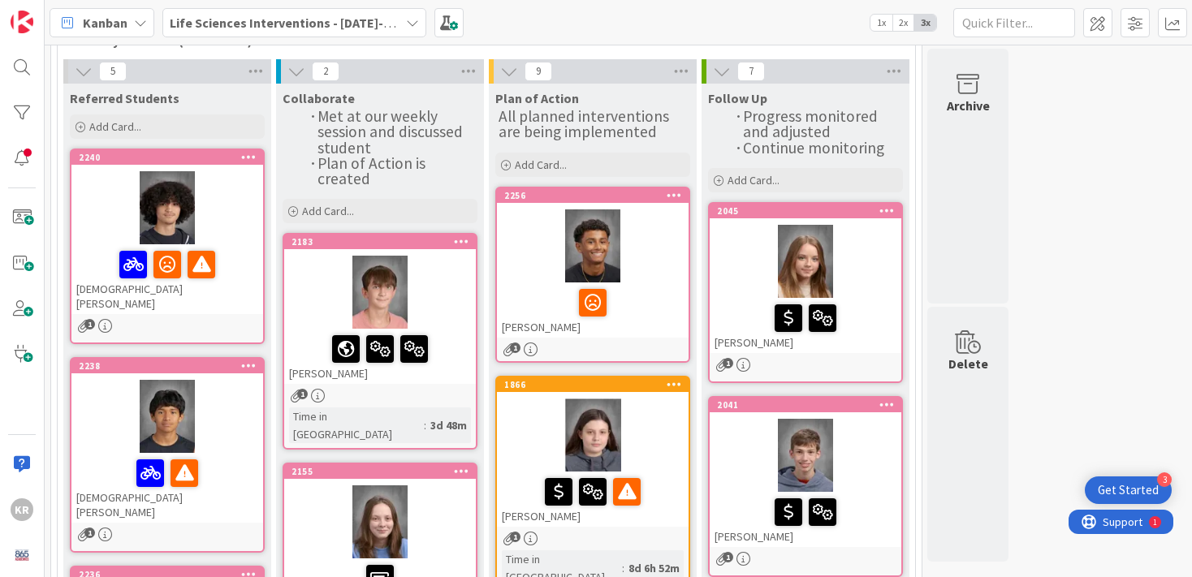
scroll to position [0, 0]
